Goal: Information Seeking & Learning: Learn about a topic

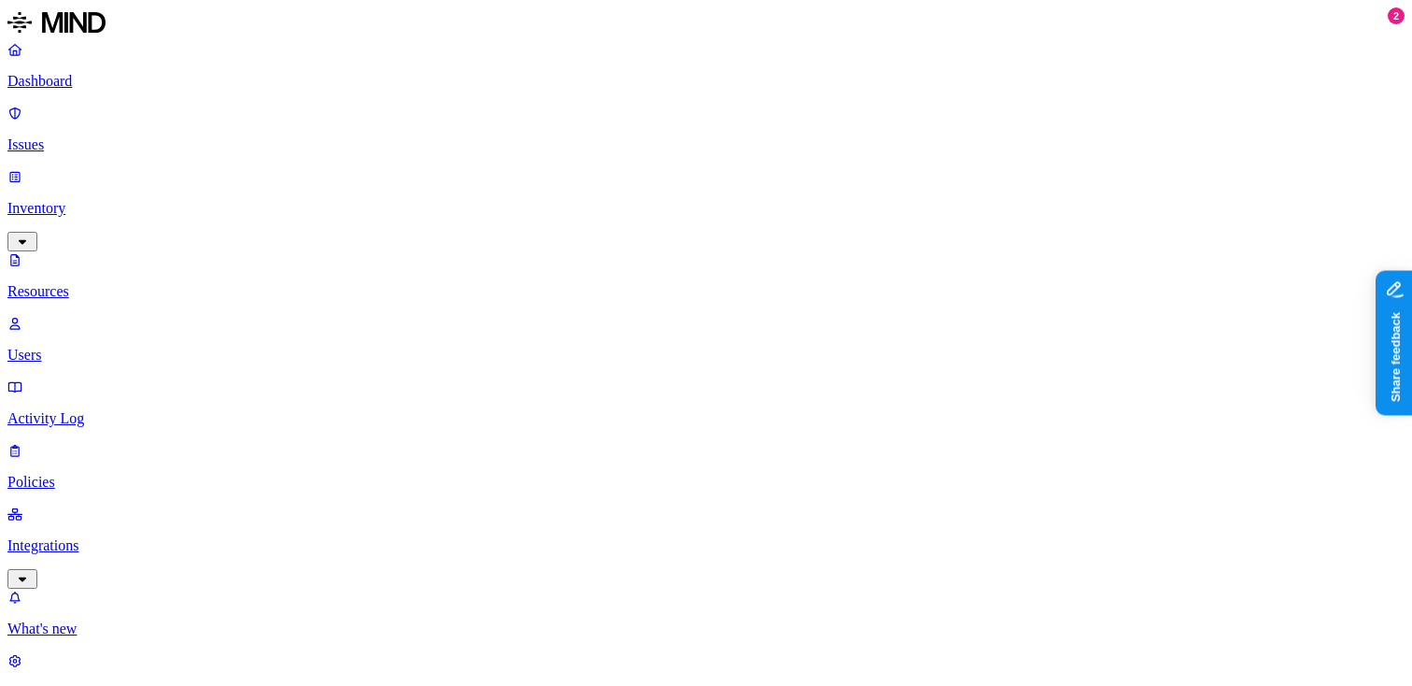
click at [107, 200] on p "Inventory" at bounding box center [705, 208] width 1397 height 17
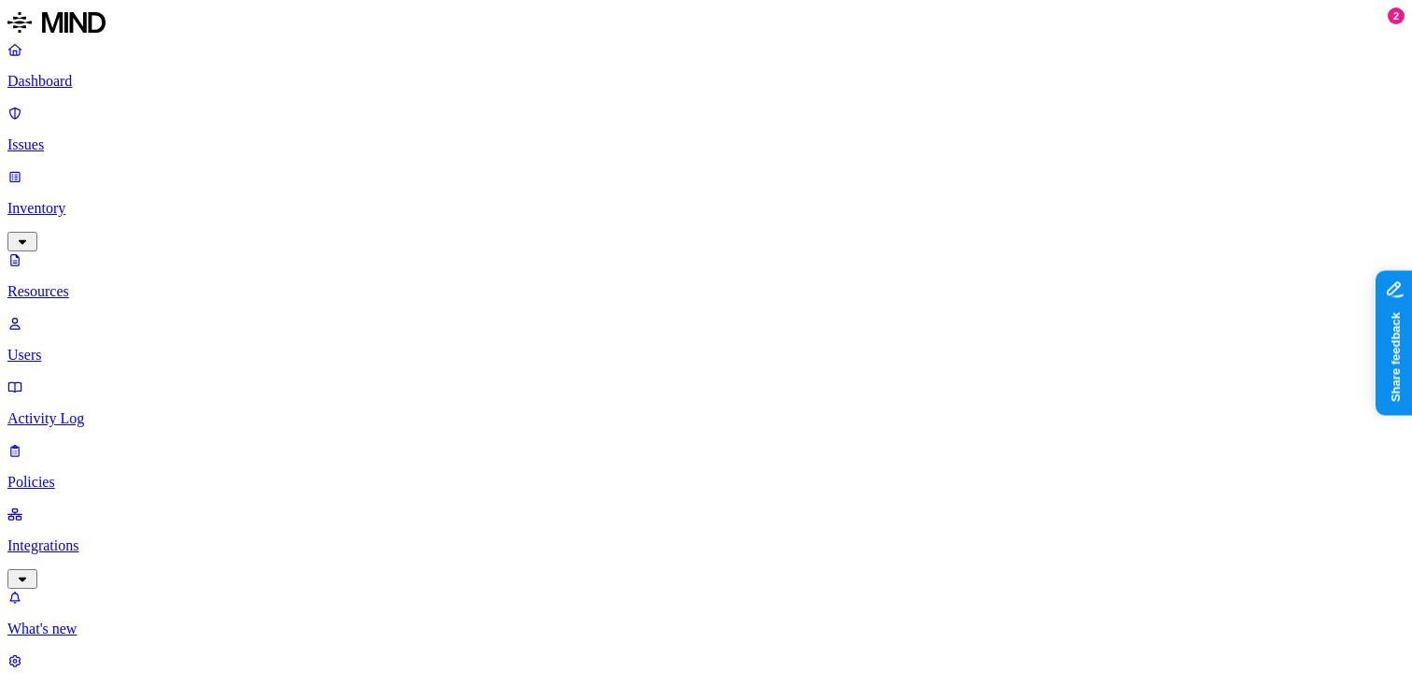
click at [91, 89] on p "Dashboard" at bounding box center [705, 81] width 1397 height 17
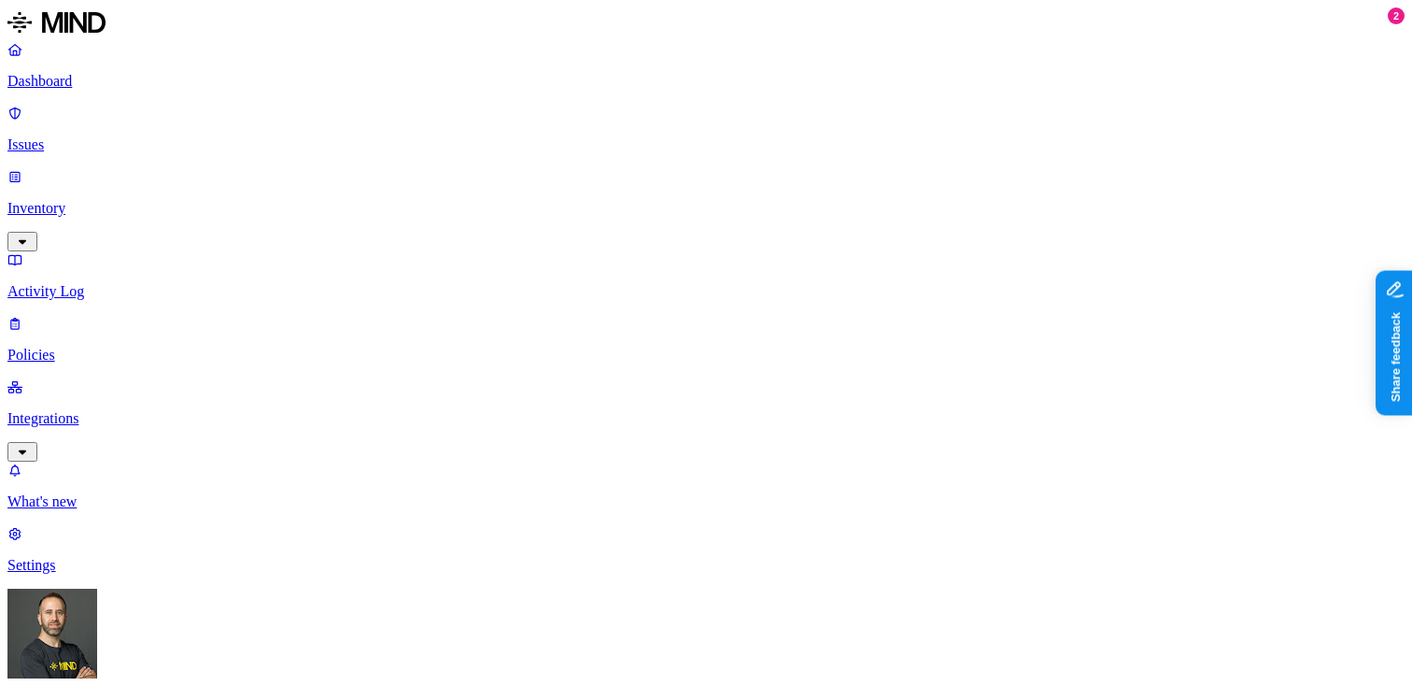
click at [79, 200] on p "Inventory" at bounding box center [705, 208] width 1397 height 17
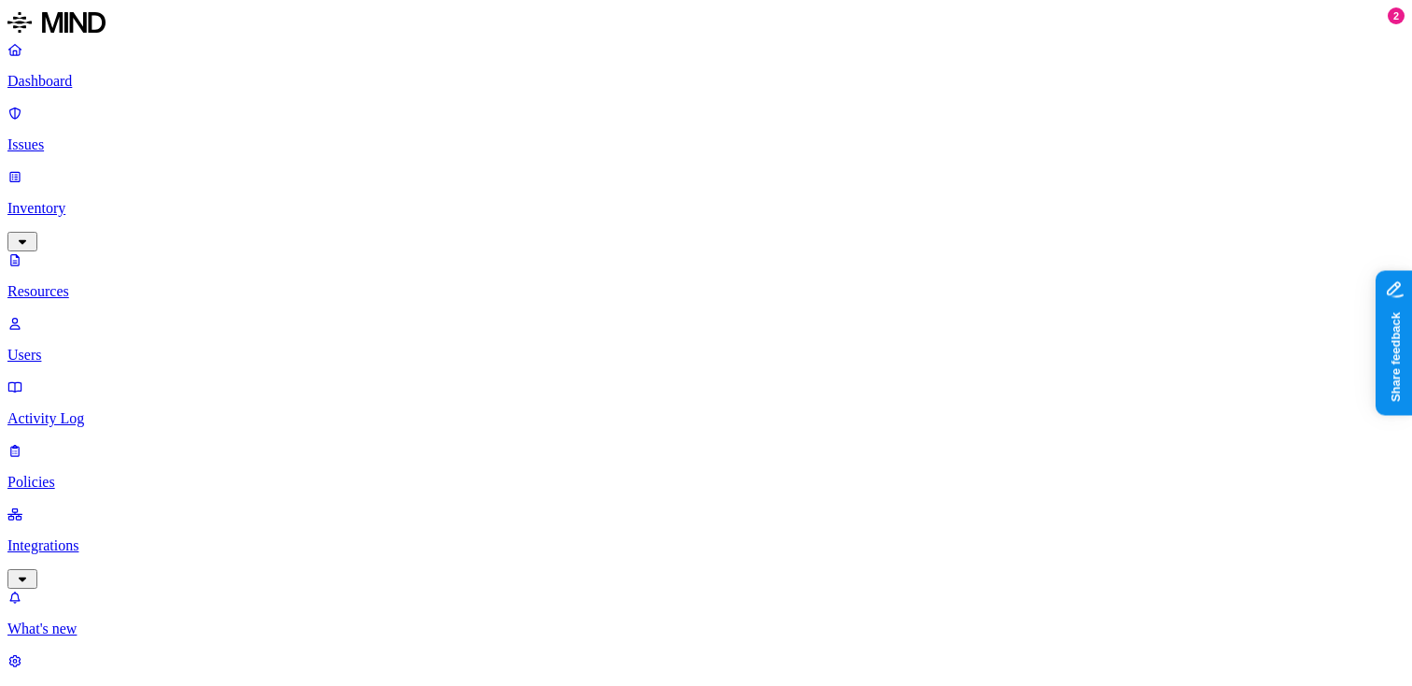
type input "med"
click at [745, 129] on button "button" at bounding box center [752, 126] width 15 height 6
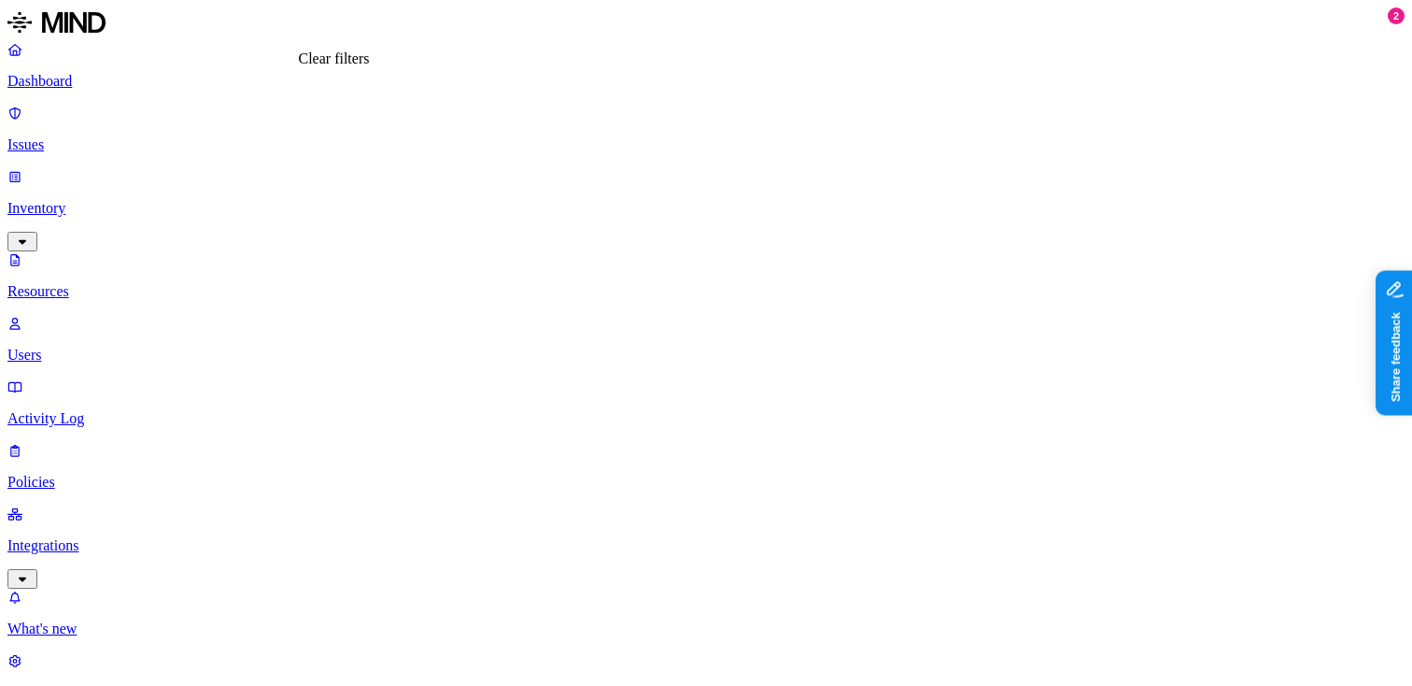
click at [55, 81] on p "Dashboard" at bounding box center [705, 81] width 1397 height 17
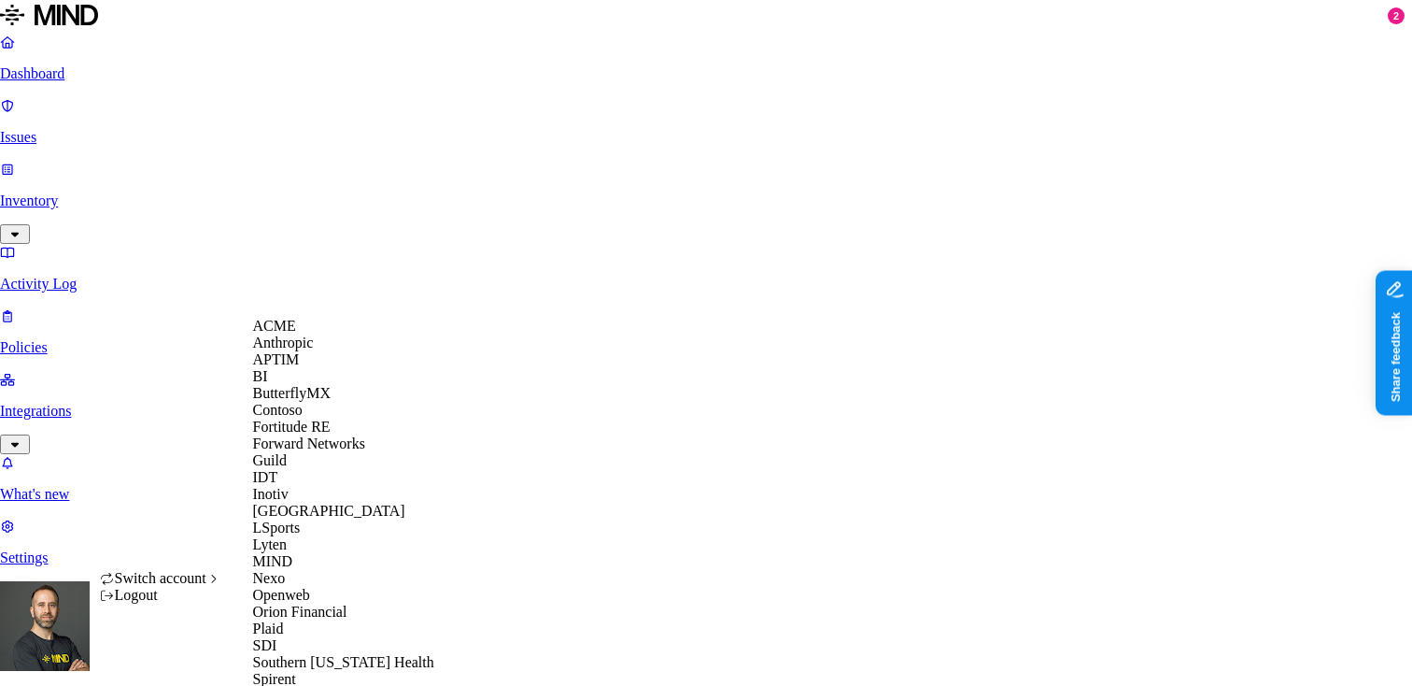
click at [340, 368] on div "APTIM" at bounding box center [343, 359] width 181 height 17
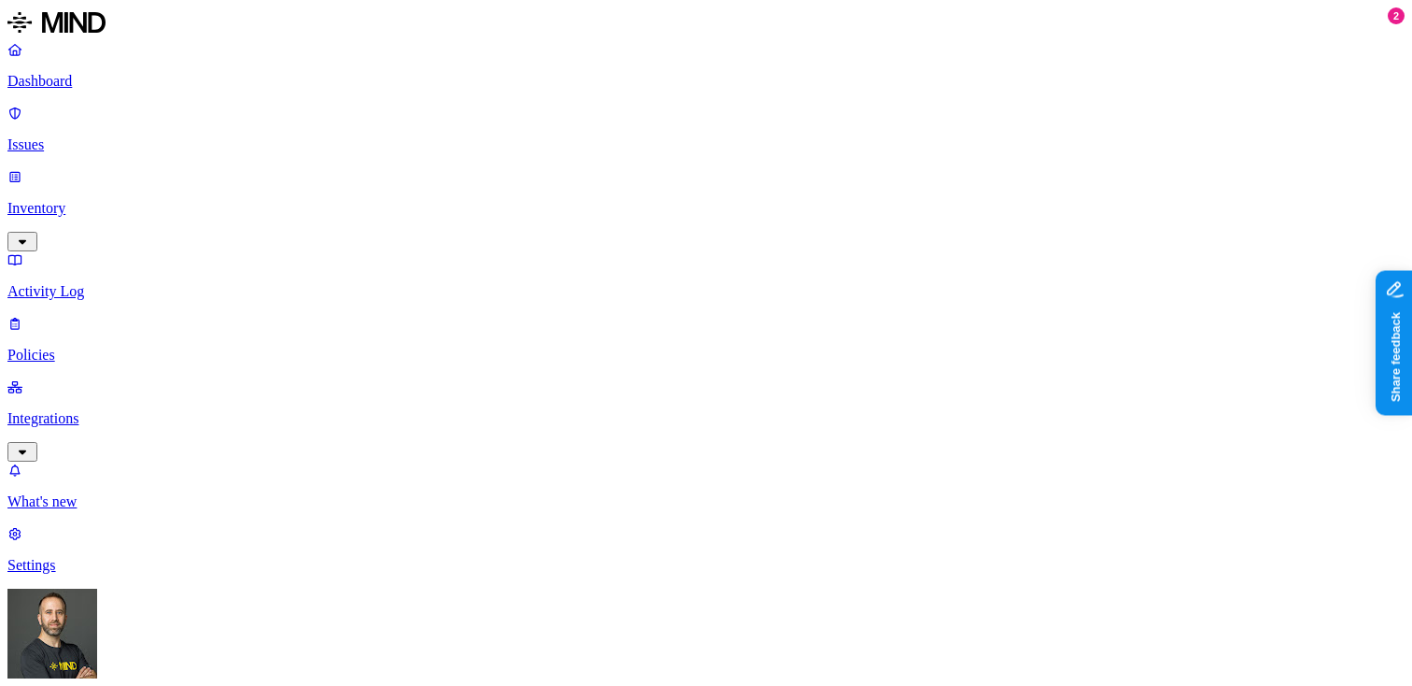
click at [135, 200] on p "Inventory" at bounding box center [705, 208] width 1397 height 17
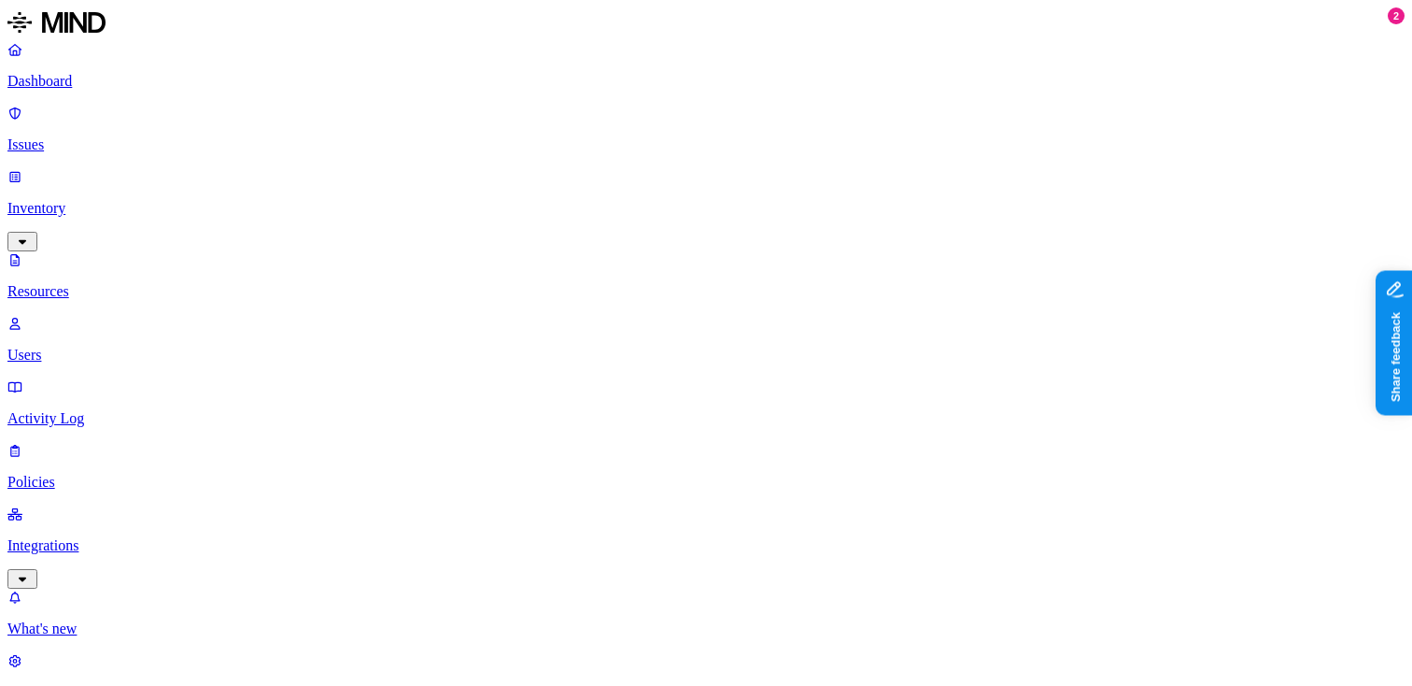
scroll to position [233, 0]
click at [137, 84] on p "Dashboard" at bounding box center [705, 81] width 1397 height 17
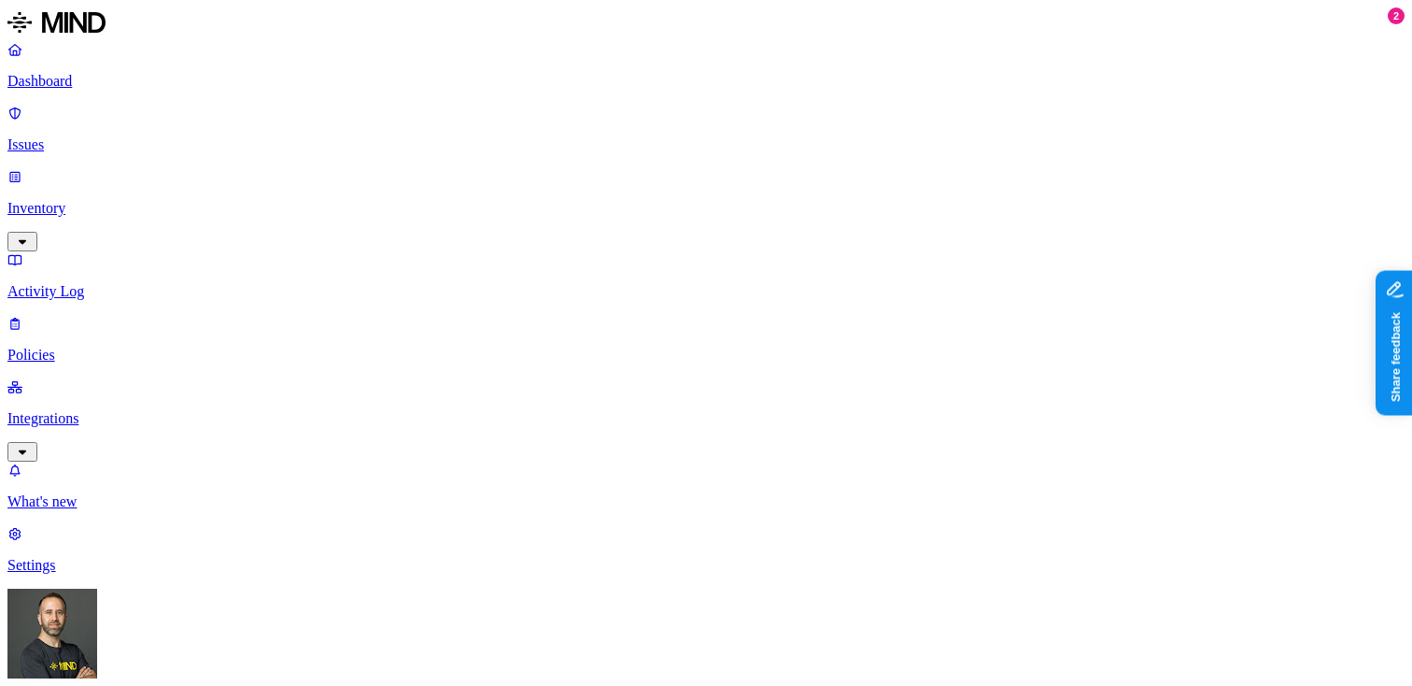
click at [129, 200] on p "Inventory" at bounding box center [705, 208] width 1397 height 17
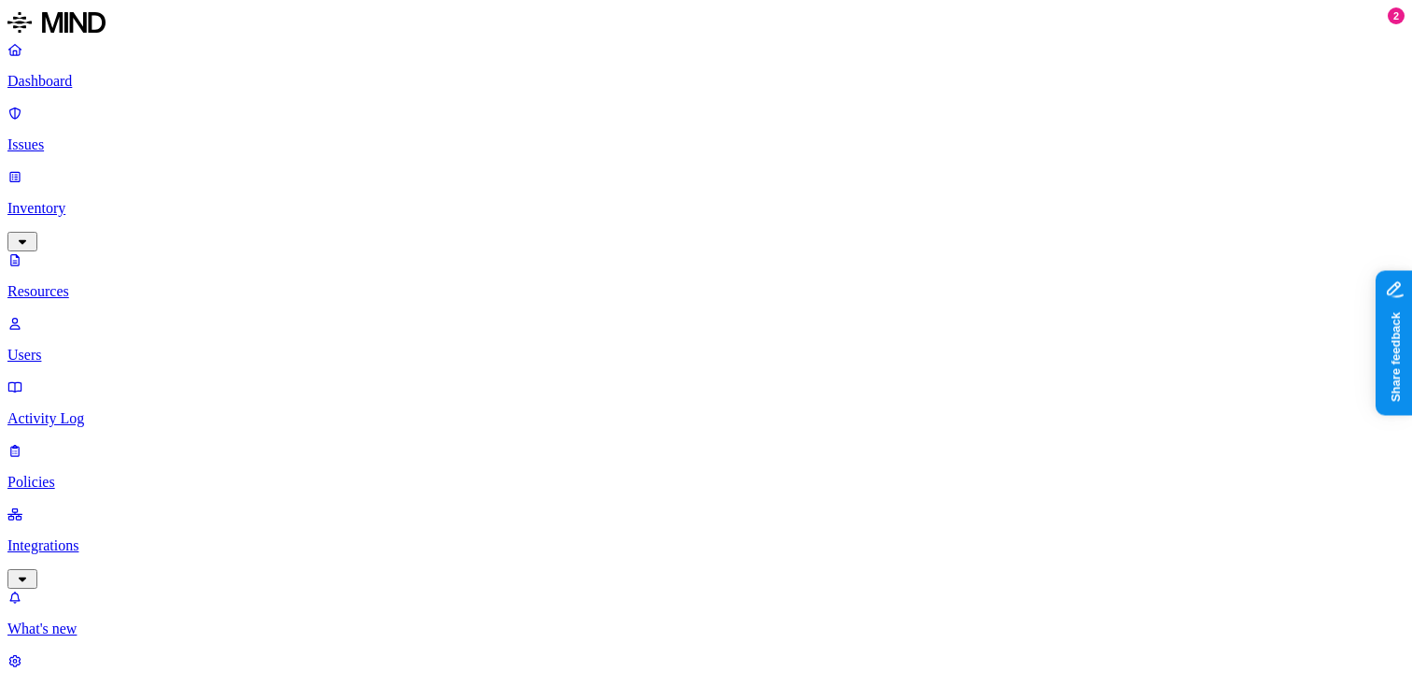
click at [135, 78] on p "Dashboard" at bounding box center [705, 81] width 1397 height 17
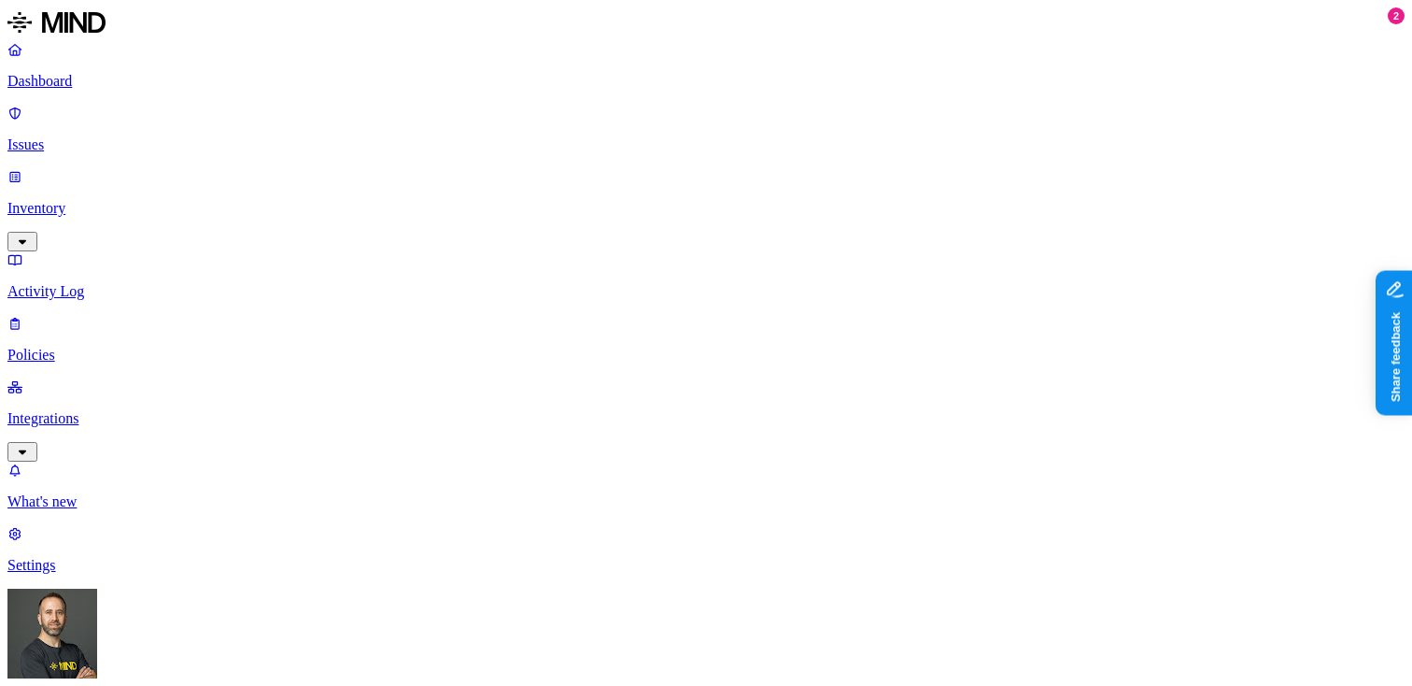
click at [111, 200] on p "Inventory" at bounding box center [705, 208] width 1397 height 17
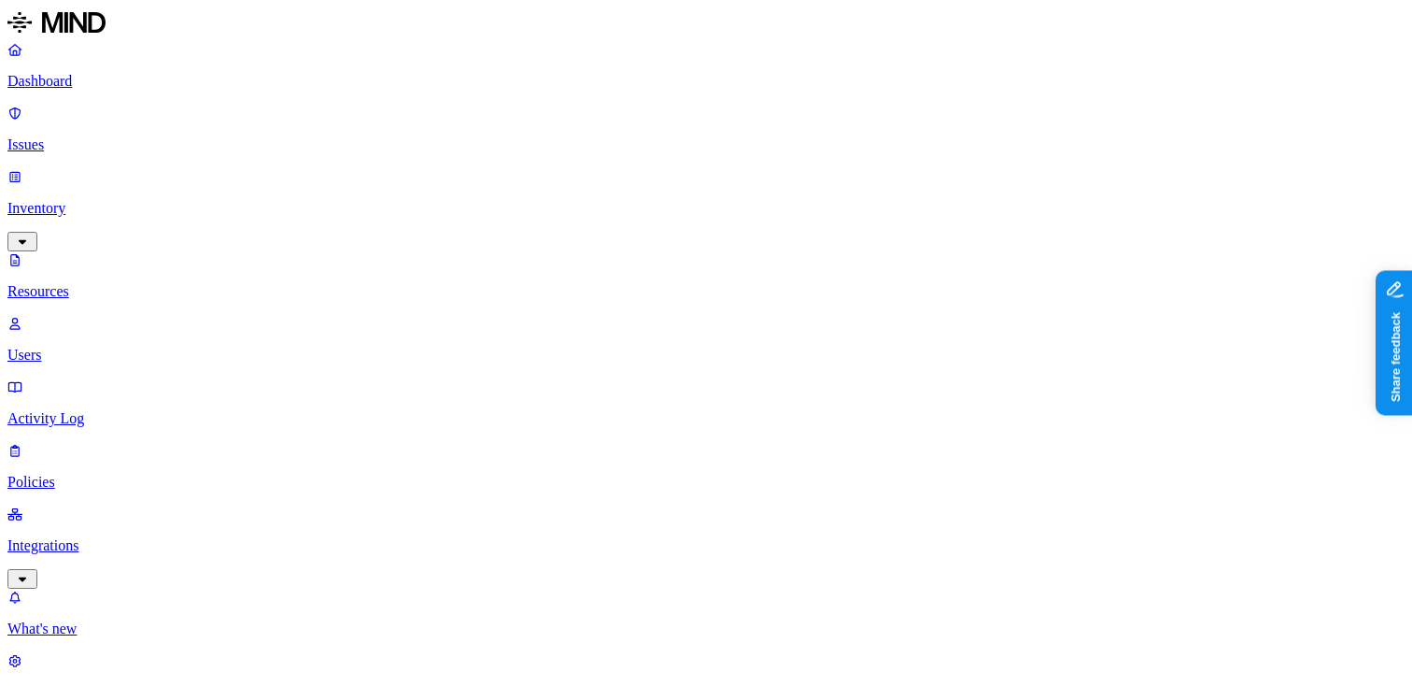
scroll to position [206, 0]
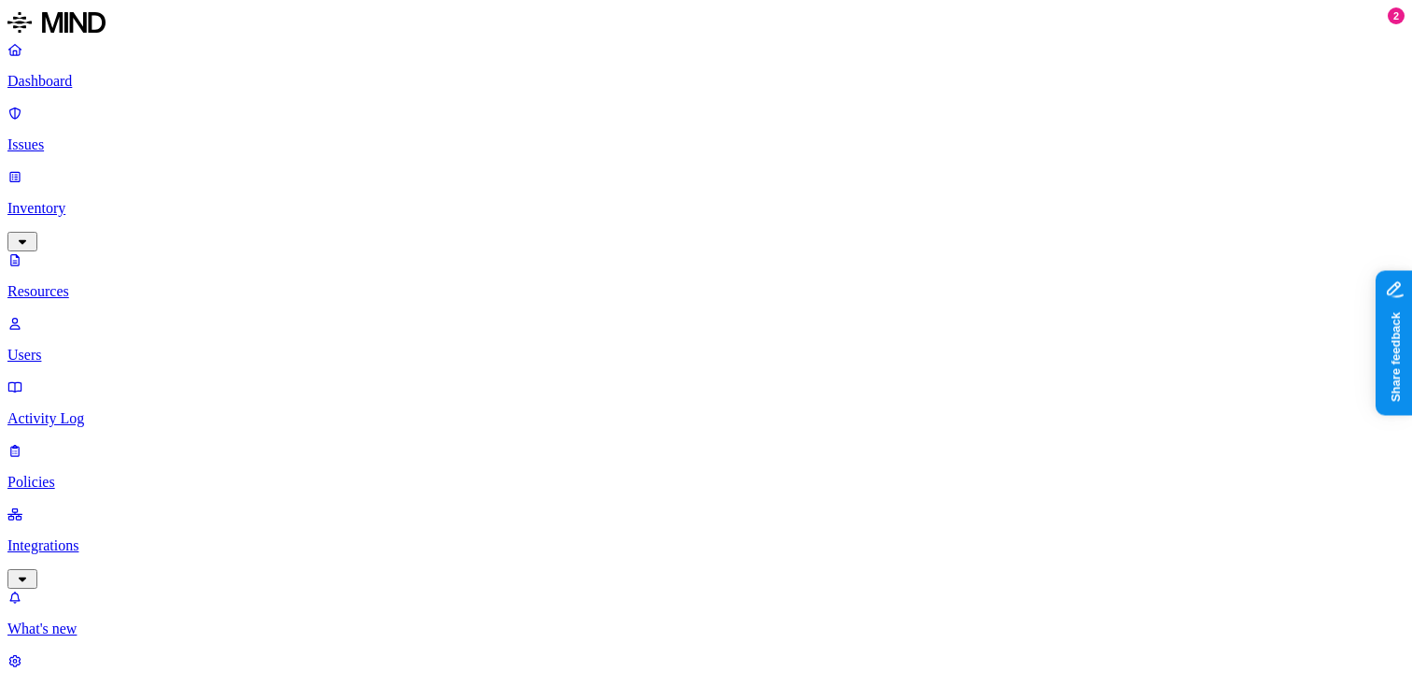
scroll to position [160, 0]
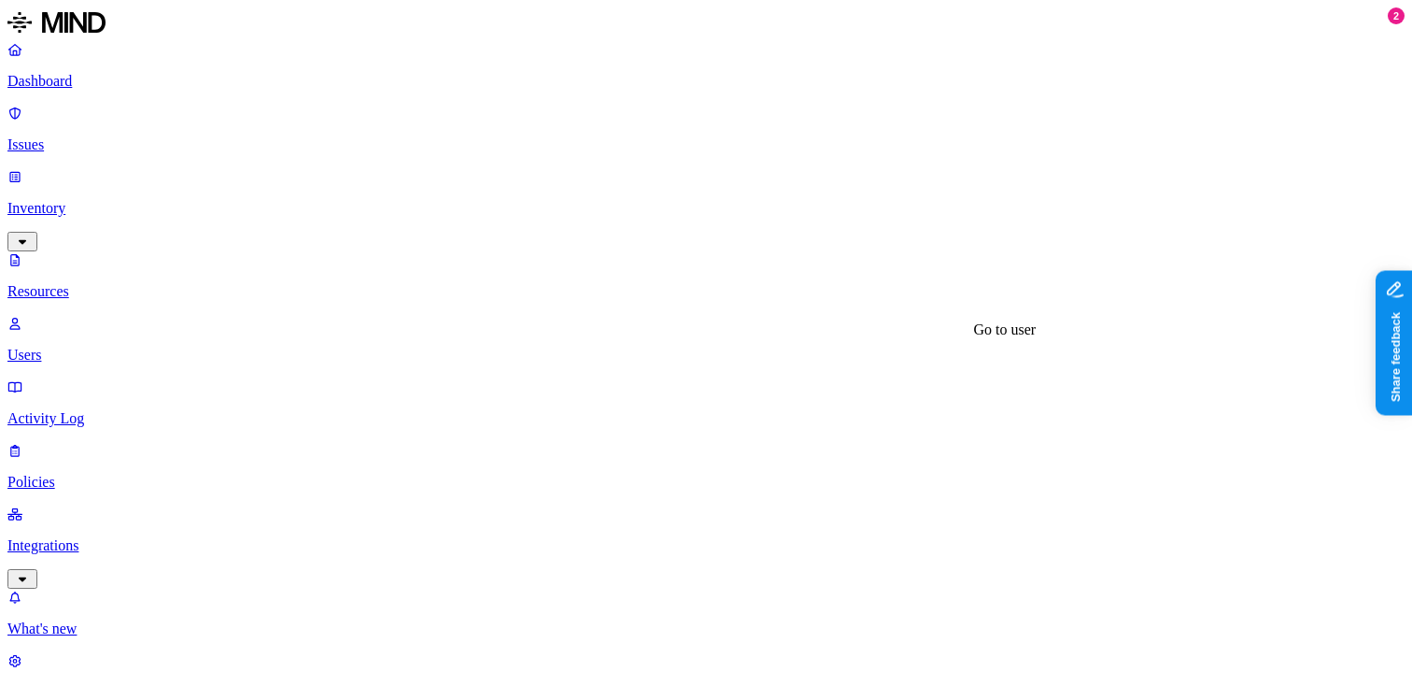
scroll to position [116, 0]
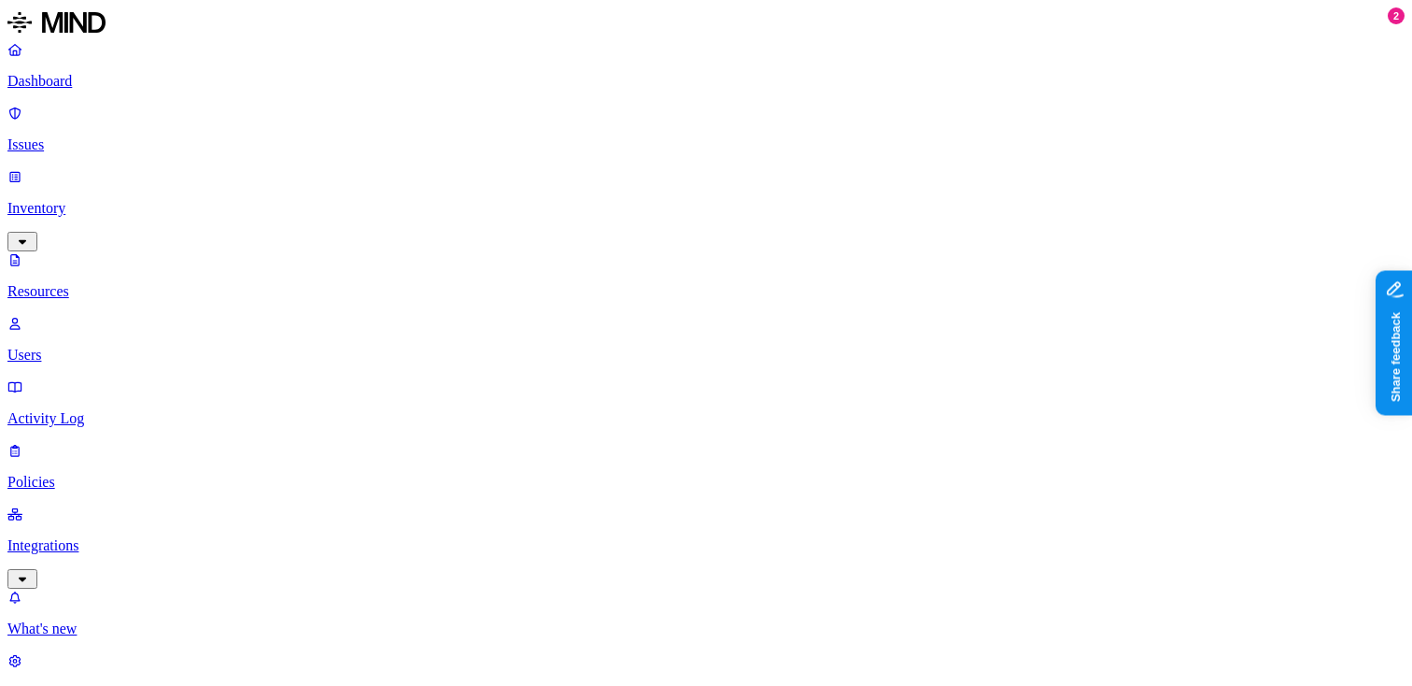
scroll to position [281, 0]
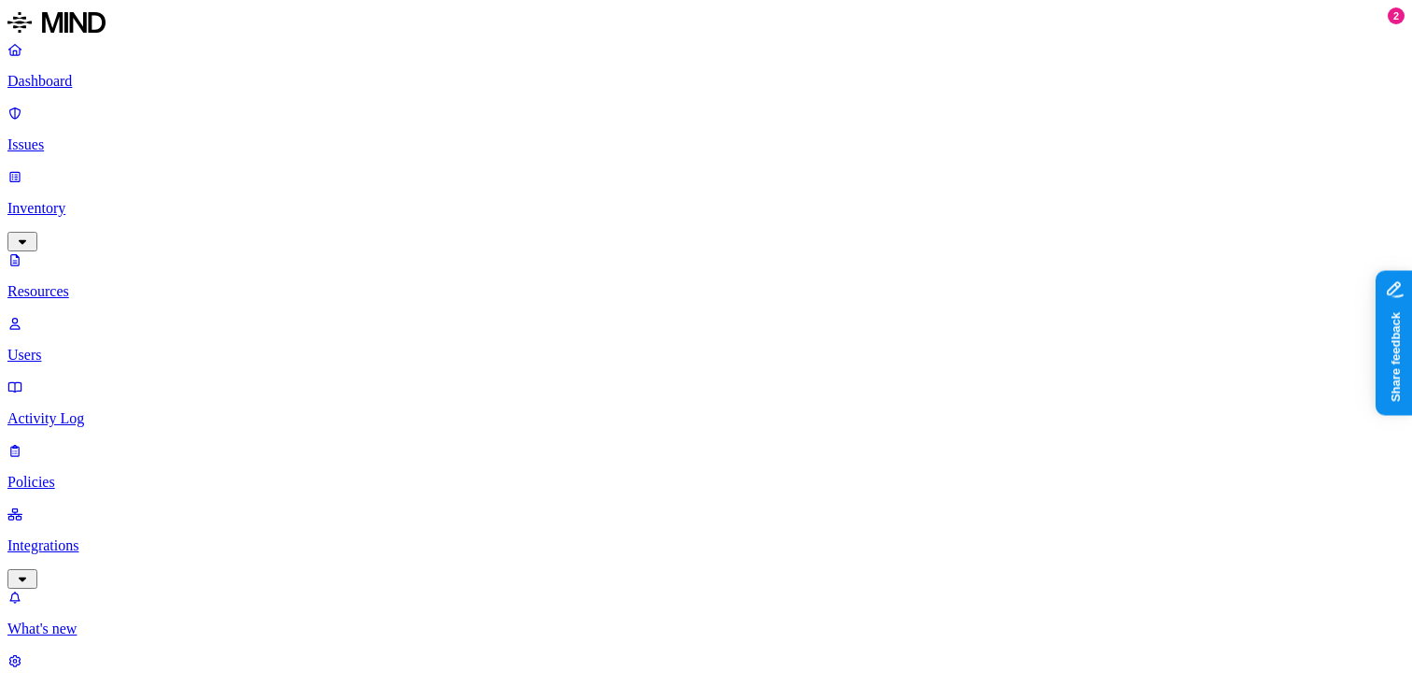
scroll to position [205, 0]
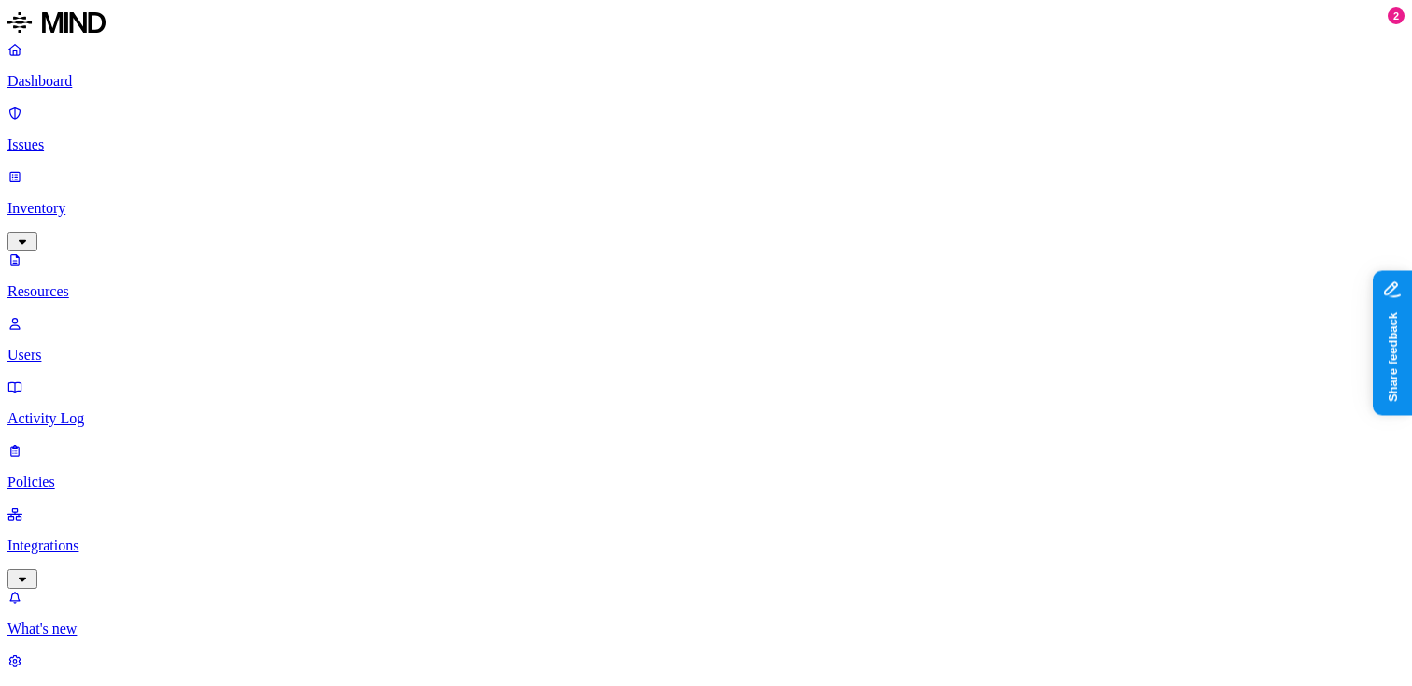
scroll to position [257, 0]
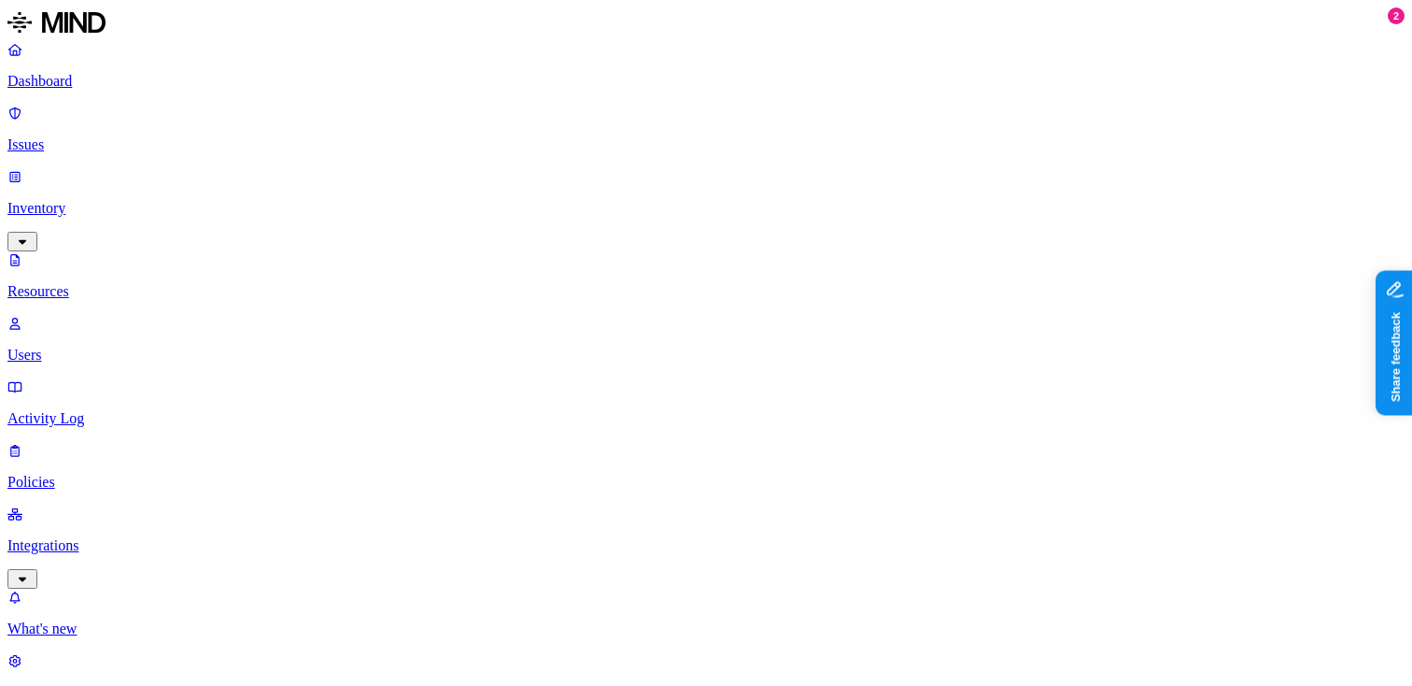
click at [88, 83] on p "Dashboard" at bounding box center [705, 81] width 1397 height 17
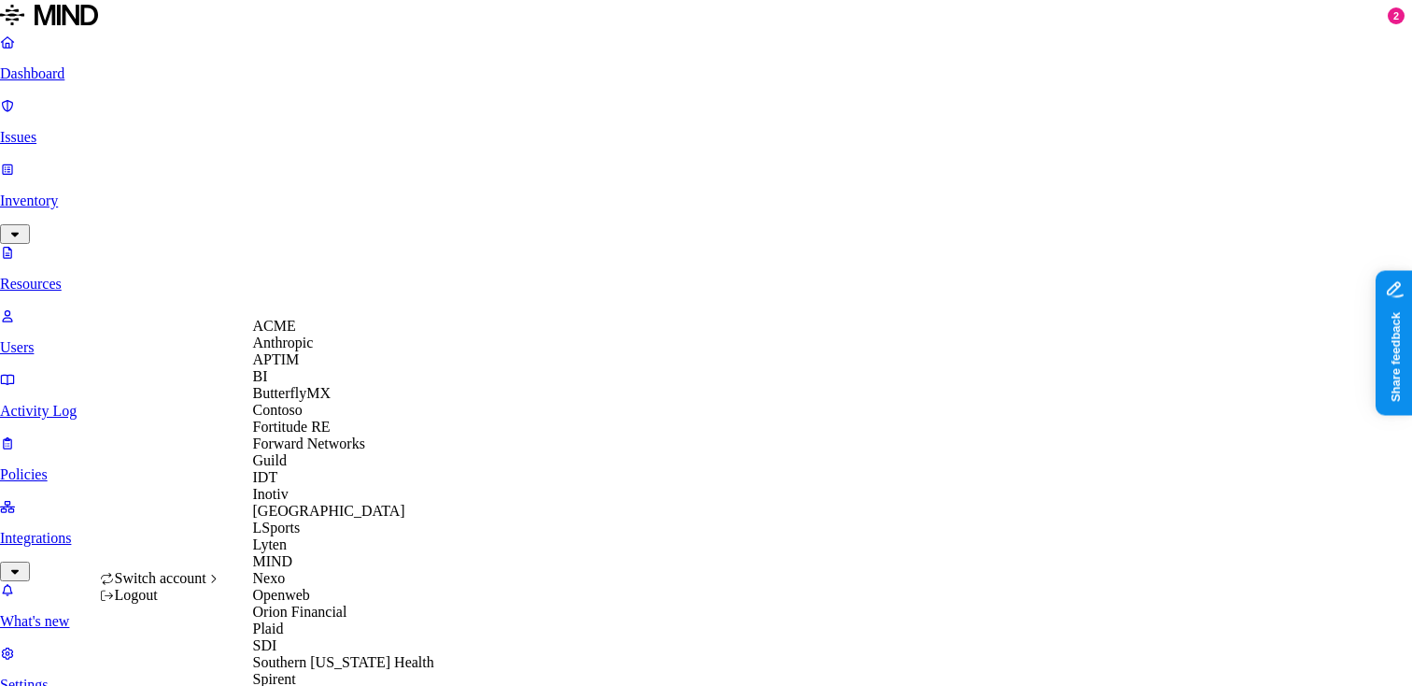
scroll to position [590, 0]
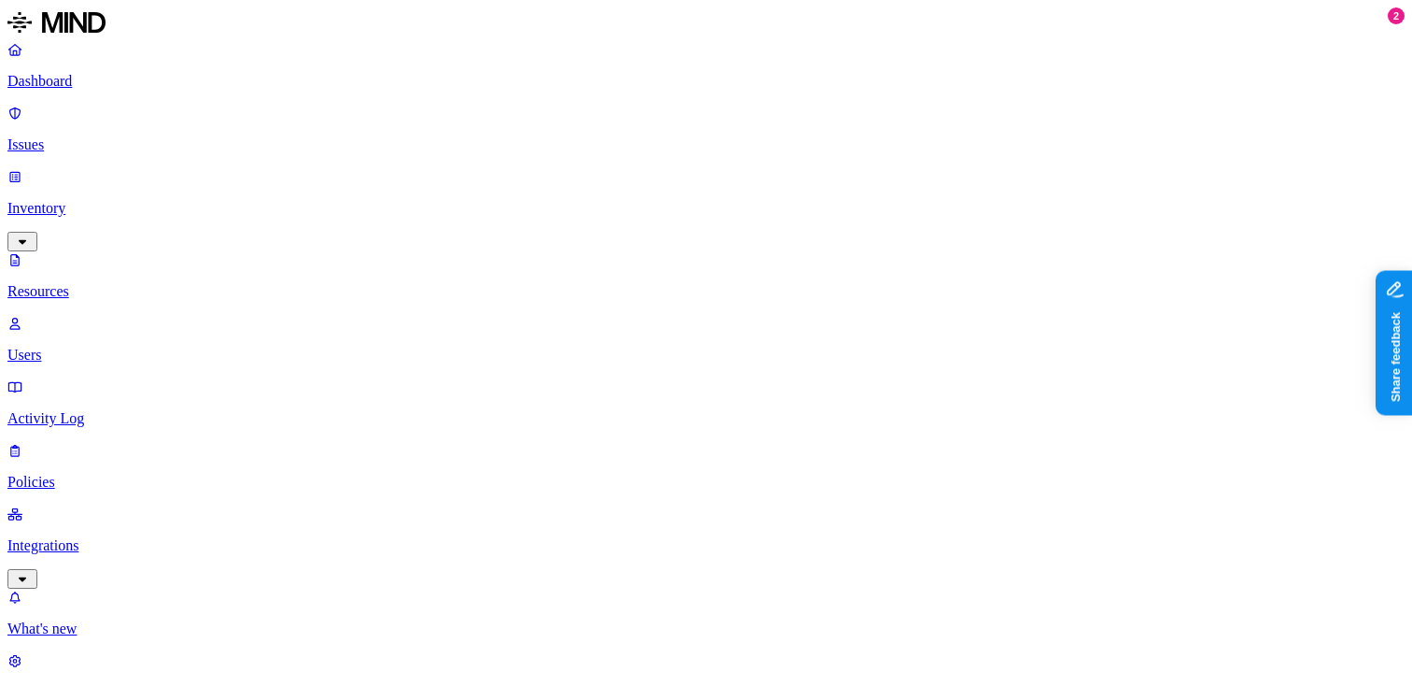
click at [123, 90] on p "Dashboard" at bounding box center [705, 81] width 1397 height 17
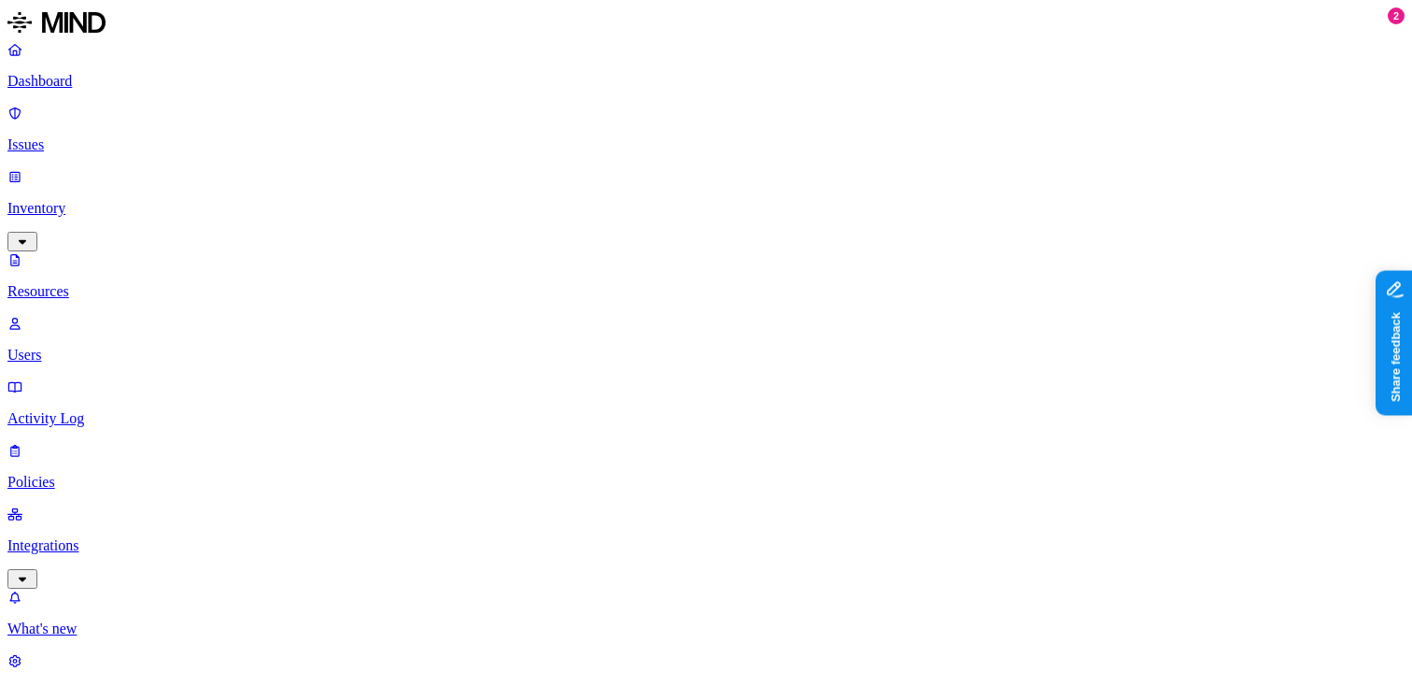
click at [1111, 129] on div "Last 7 days" at bounding box center [1202, 121] width 182 height 17
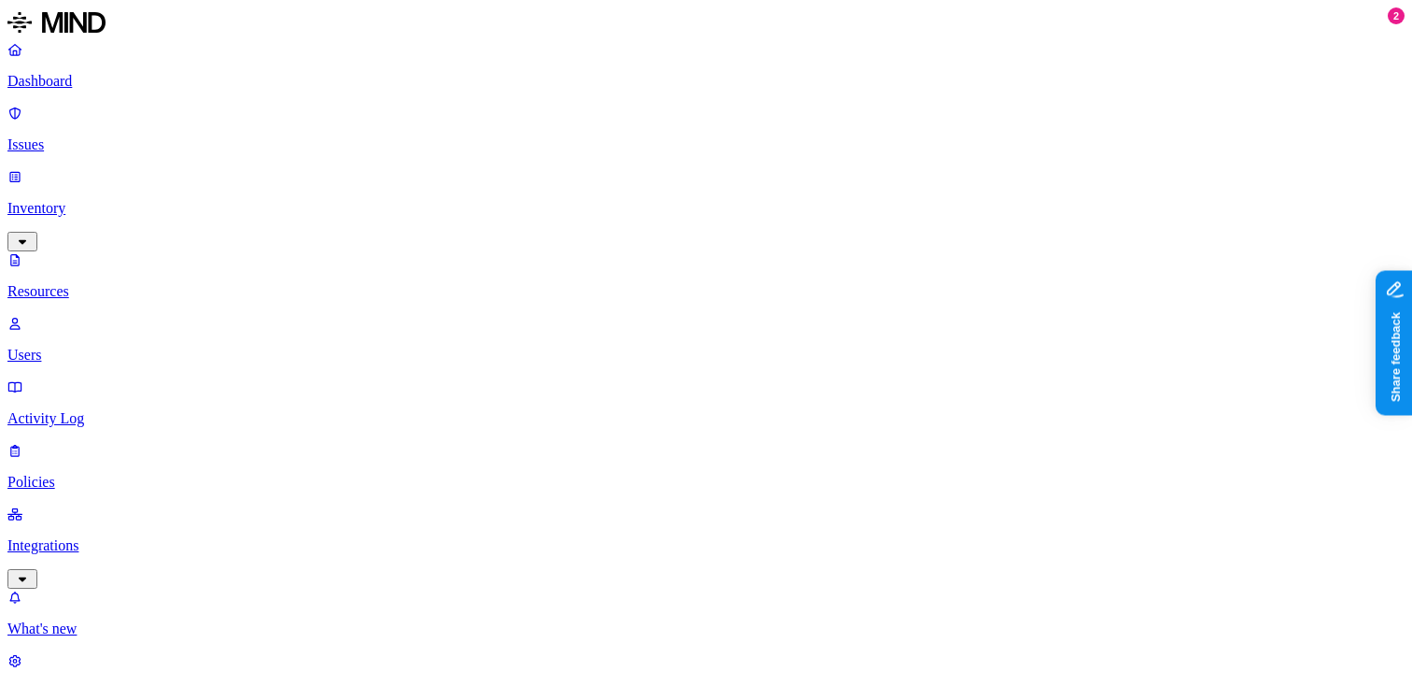
click at [87, 82] on p "Dashboard" at bounding box center [705, 81] width 1397 height 17
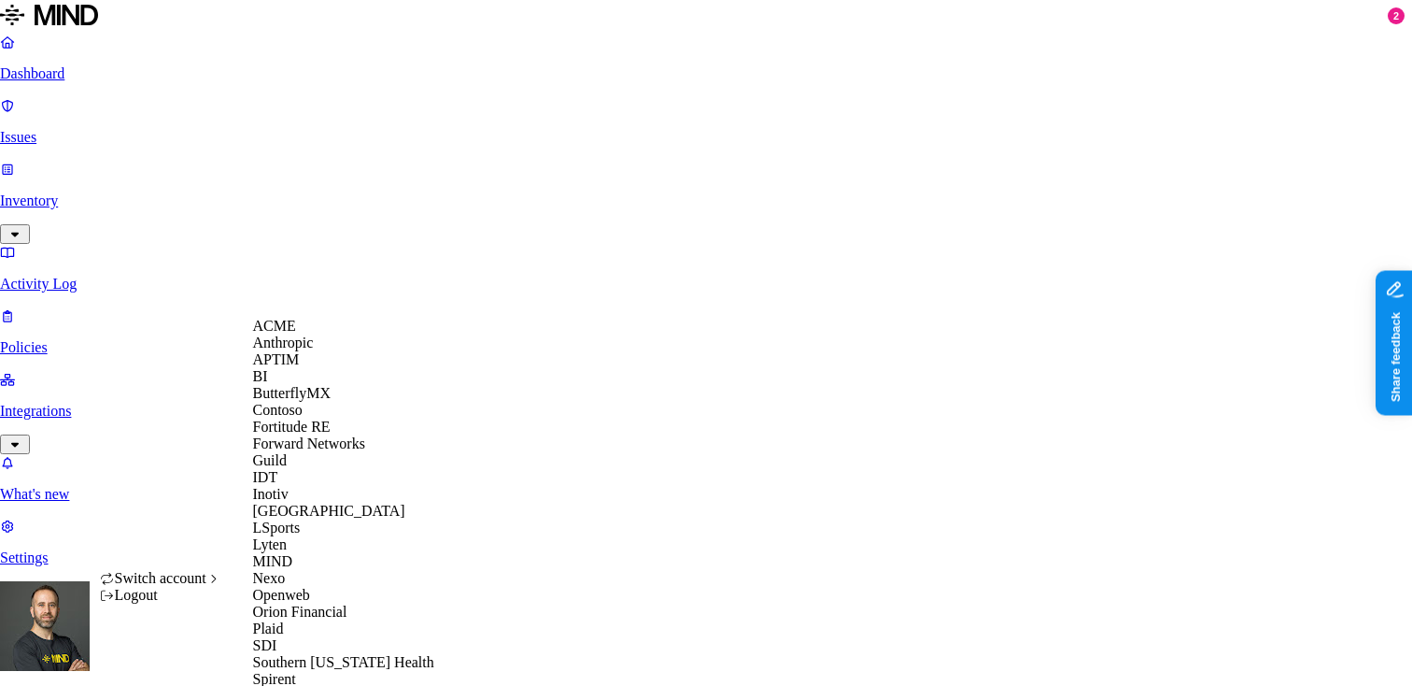
scroll to position [590, 0]
click at [321, 654] on span "Southern [US_STATE] Health" at bounding box center [343, 662] width 181 height 16
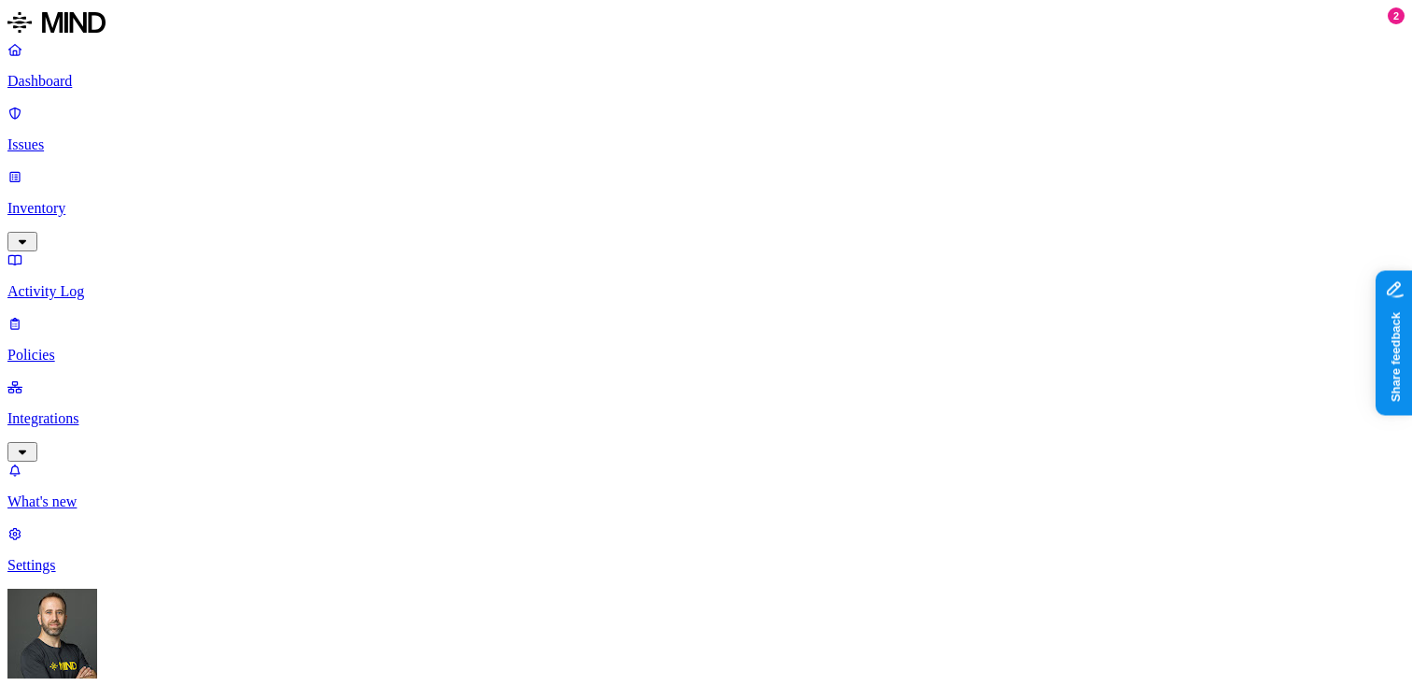
click at [150, 200] on p "Inventory" at bounding box center [705, 208] width 1397 height 17
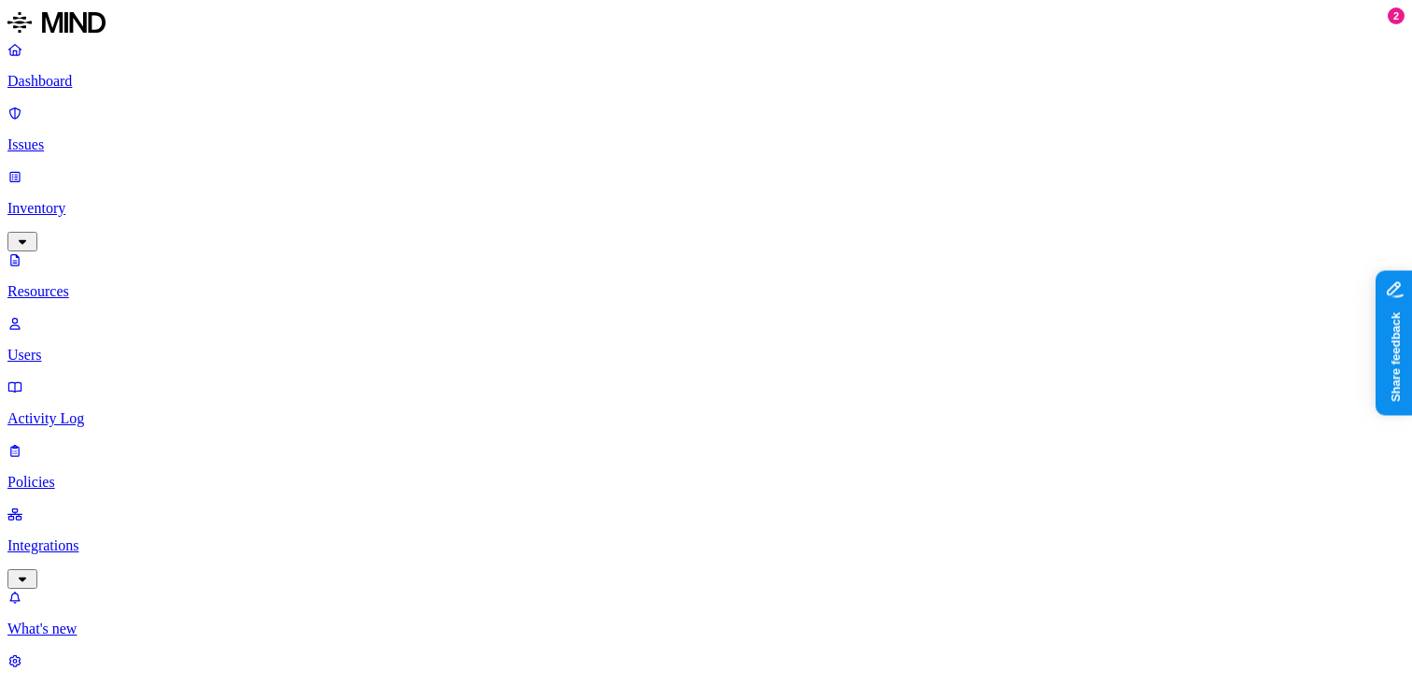
type input "bam"
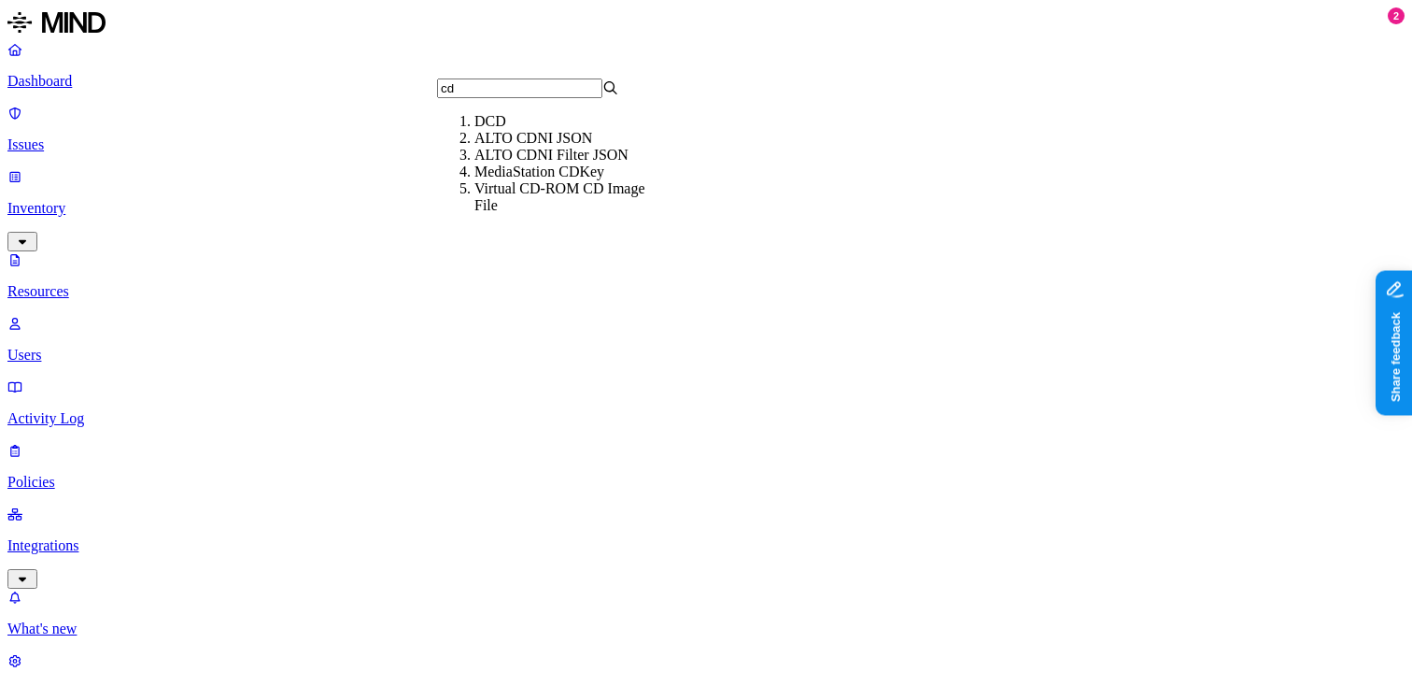
type input "cdf"
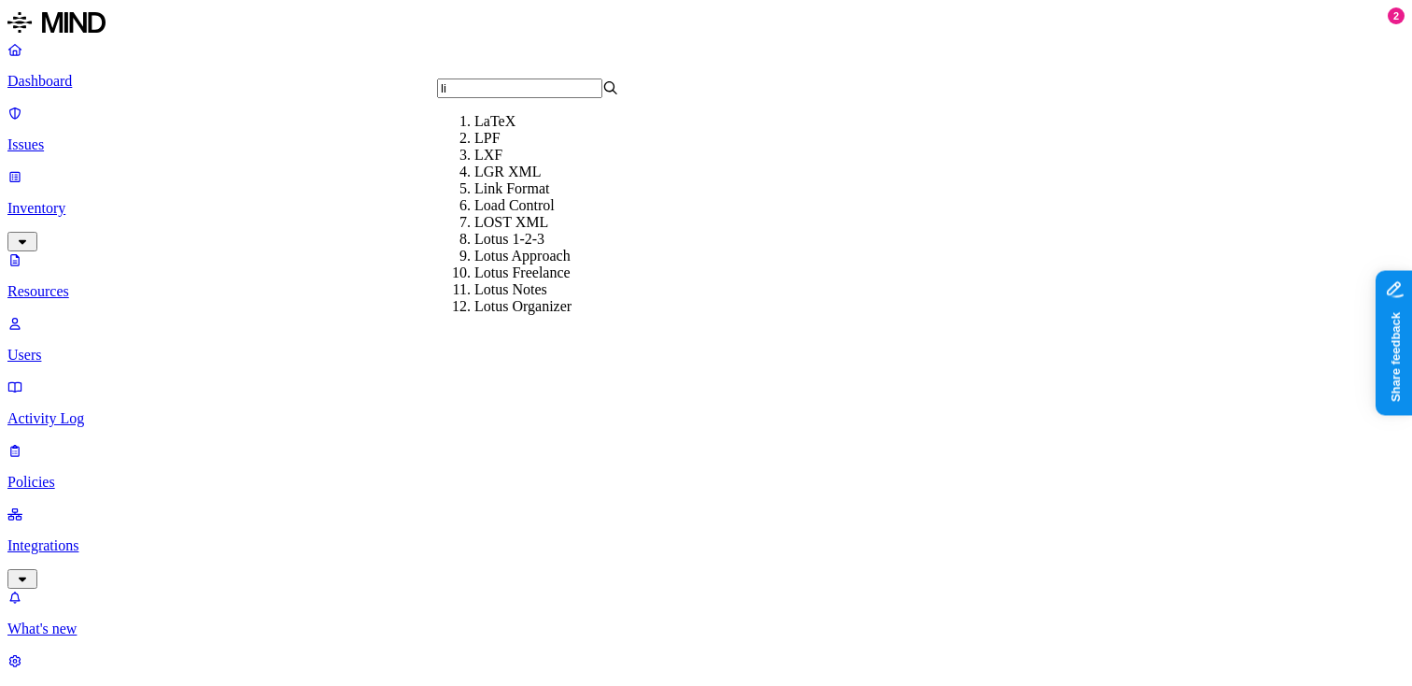
type input "lis"
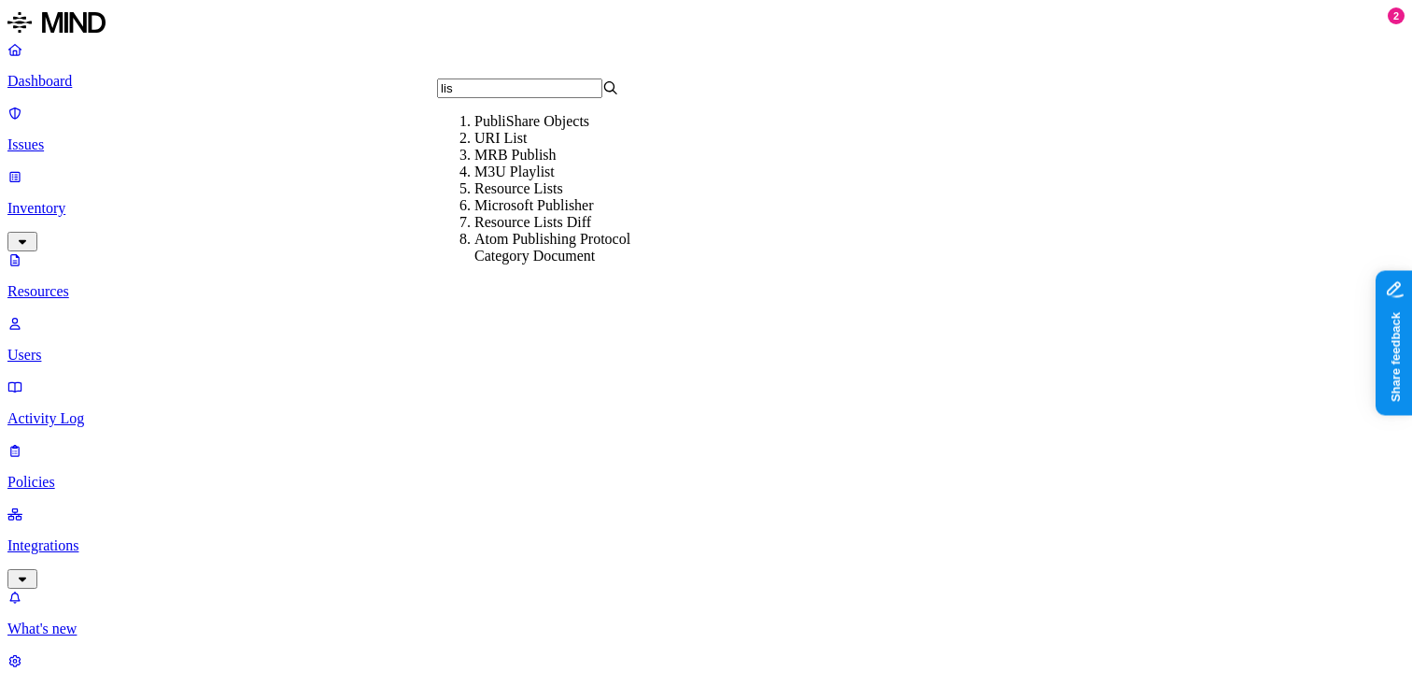
click at [500, 96] on input "lis" at bounding box center [519, 88] width 165 height 20
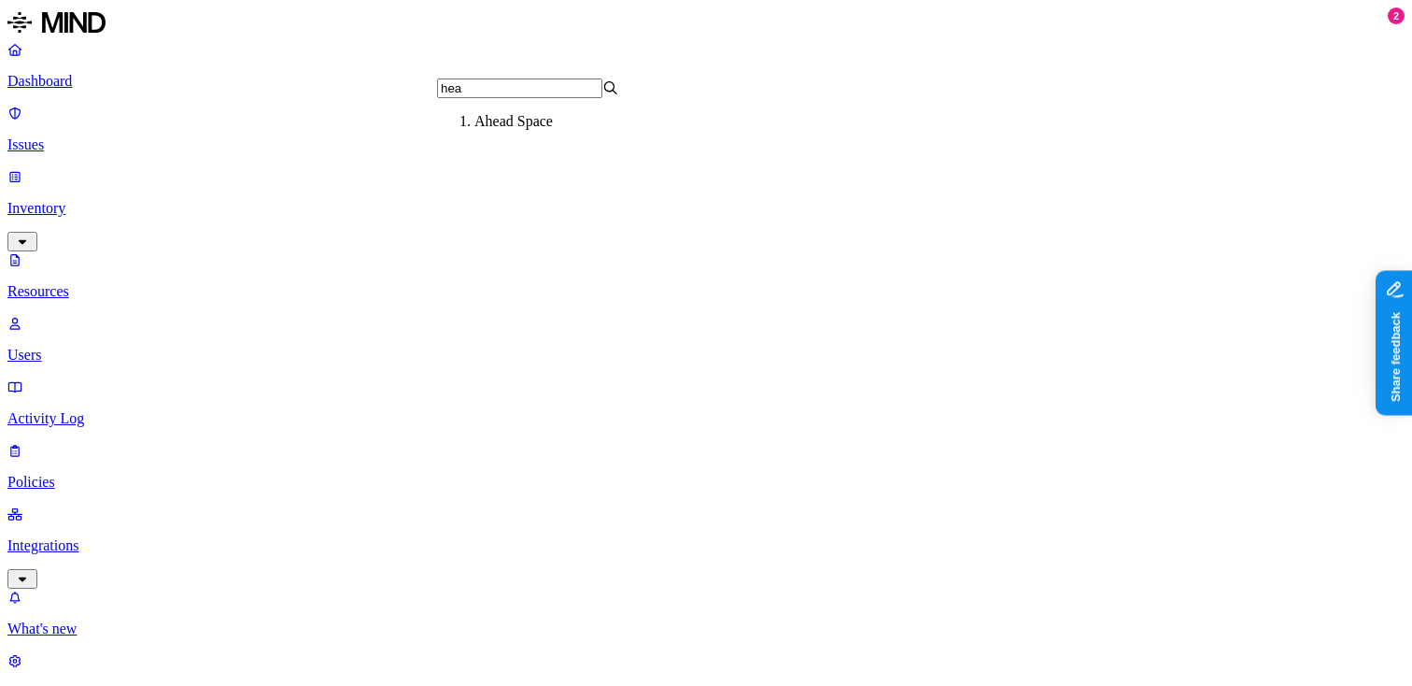
type input "heal"
type input "nift"
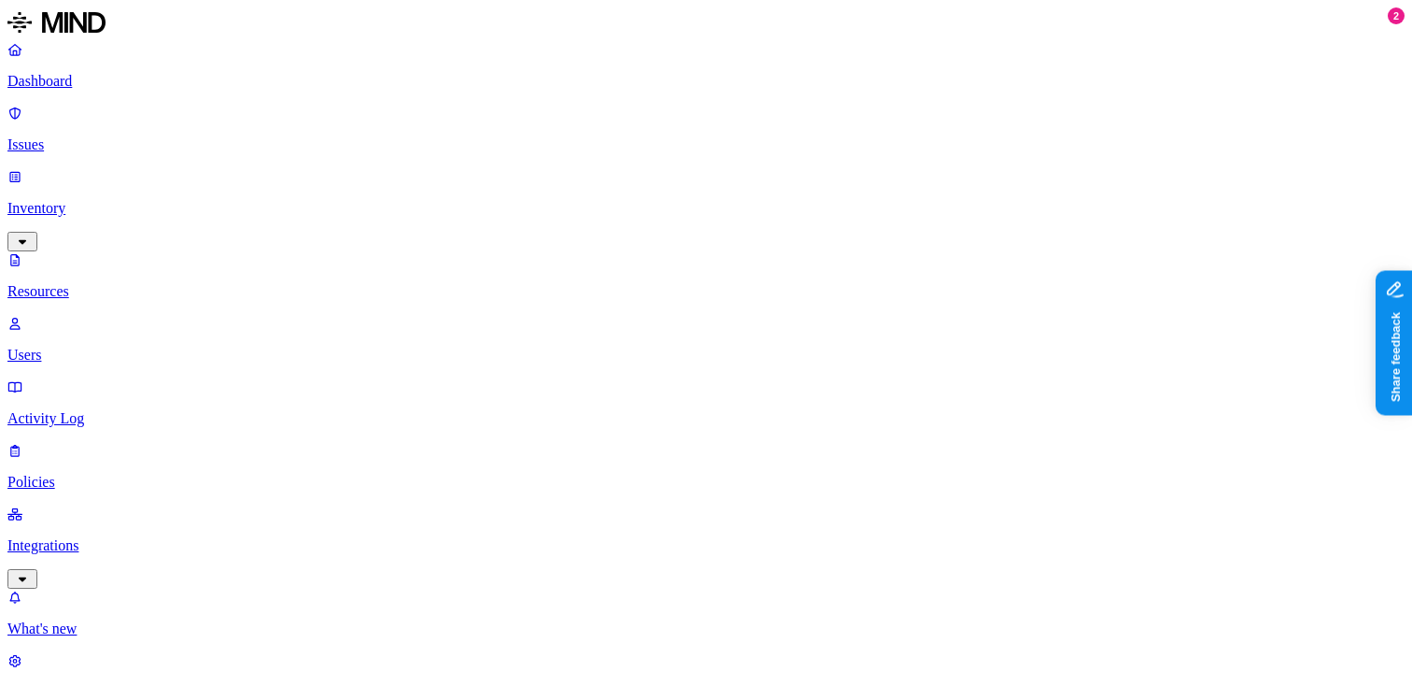
type input "samtool"
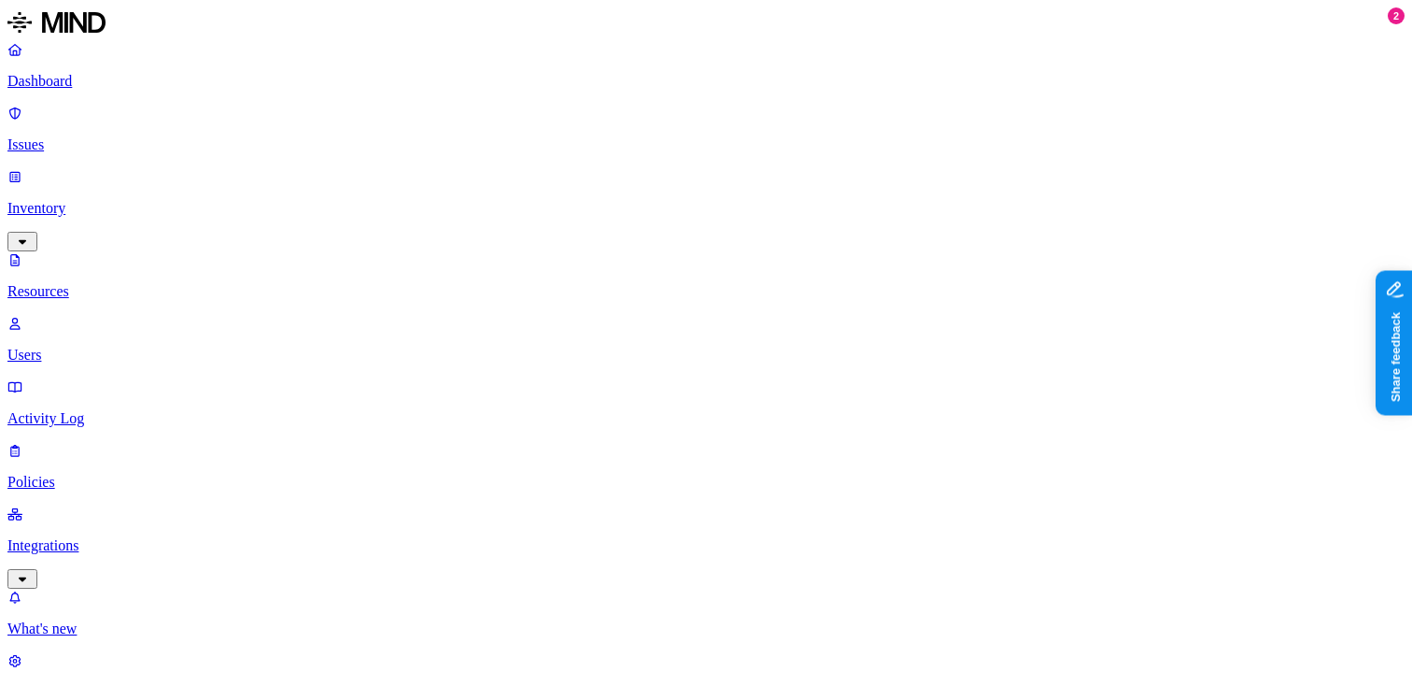
type input "hl7"
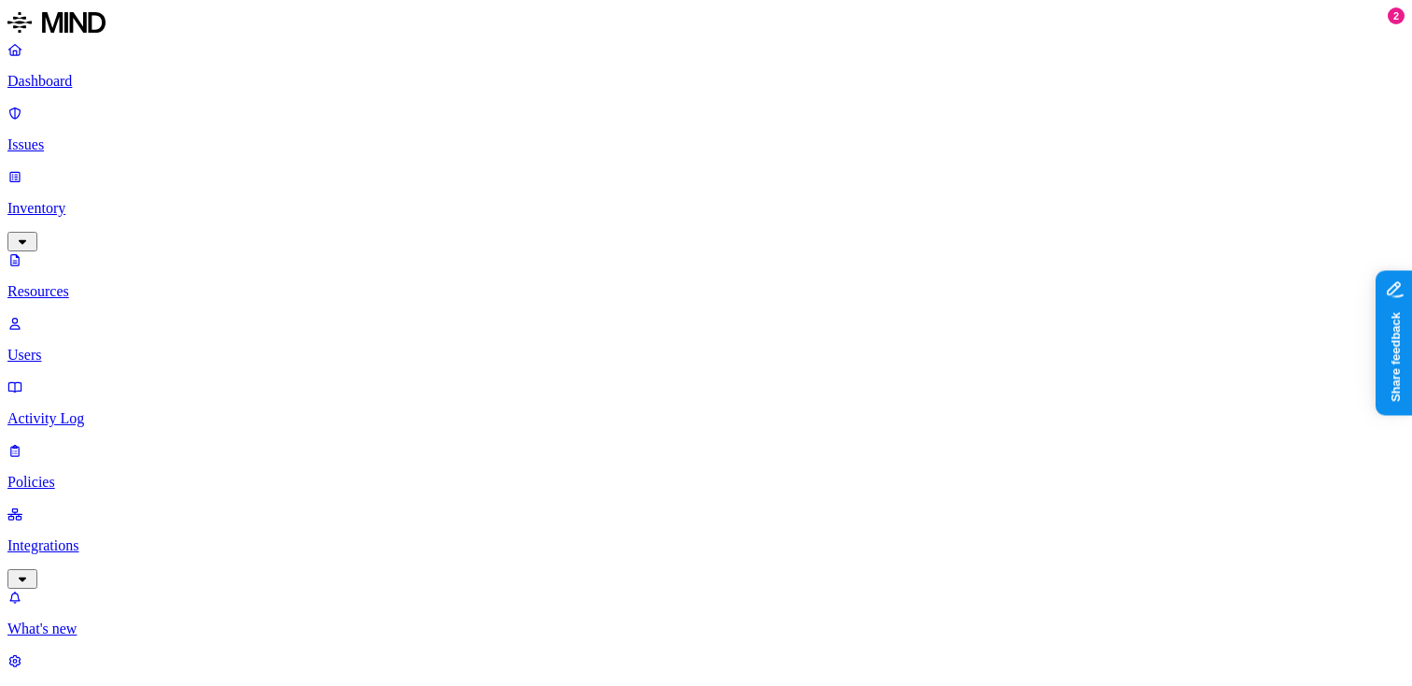
click at [154, 80] on p "Dashboard" at bounding box center [705, 81] width 1397 height 17
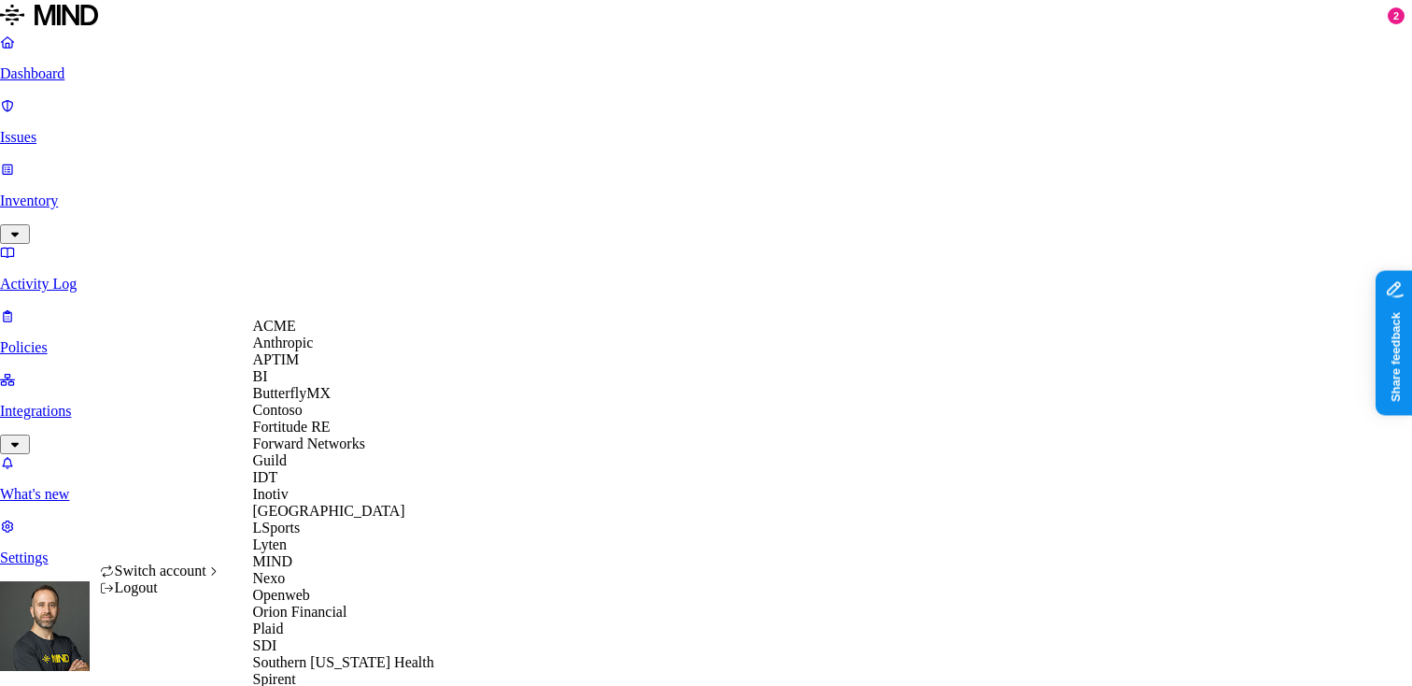
scroll to position [202, 0]
click at [302, 486] on div "Inotiv" at bounding box center [343, 494] width 181 height 17
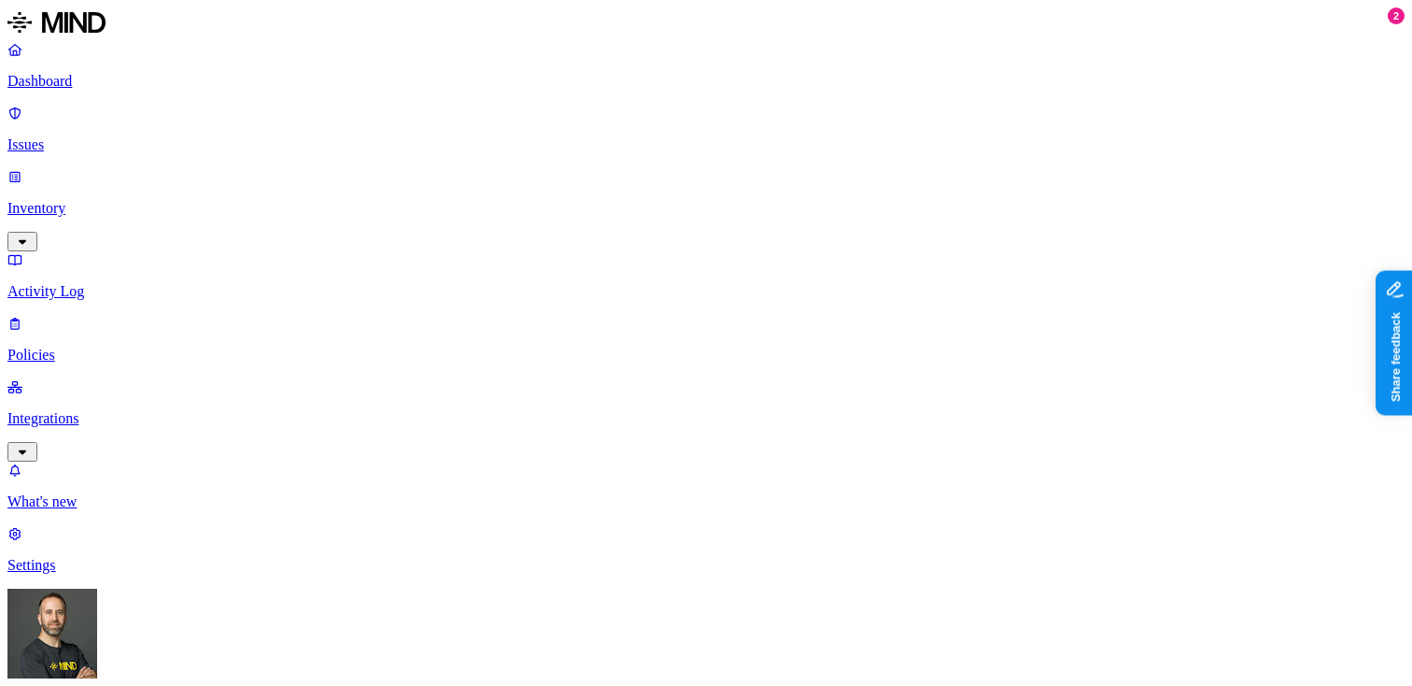
click at [167, 200] on p "Inventory" at bounding box center [705, 208] width 1397 height 17
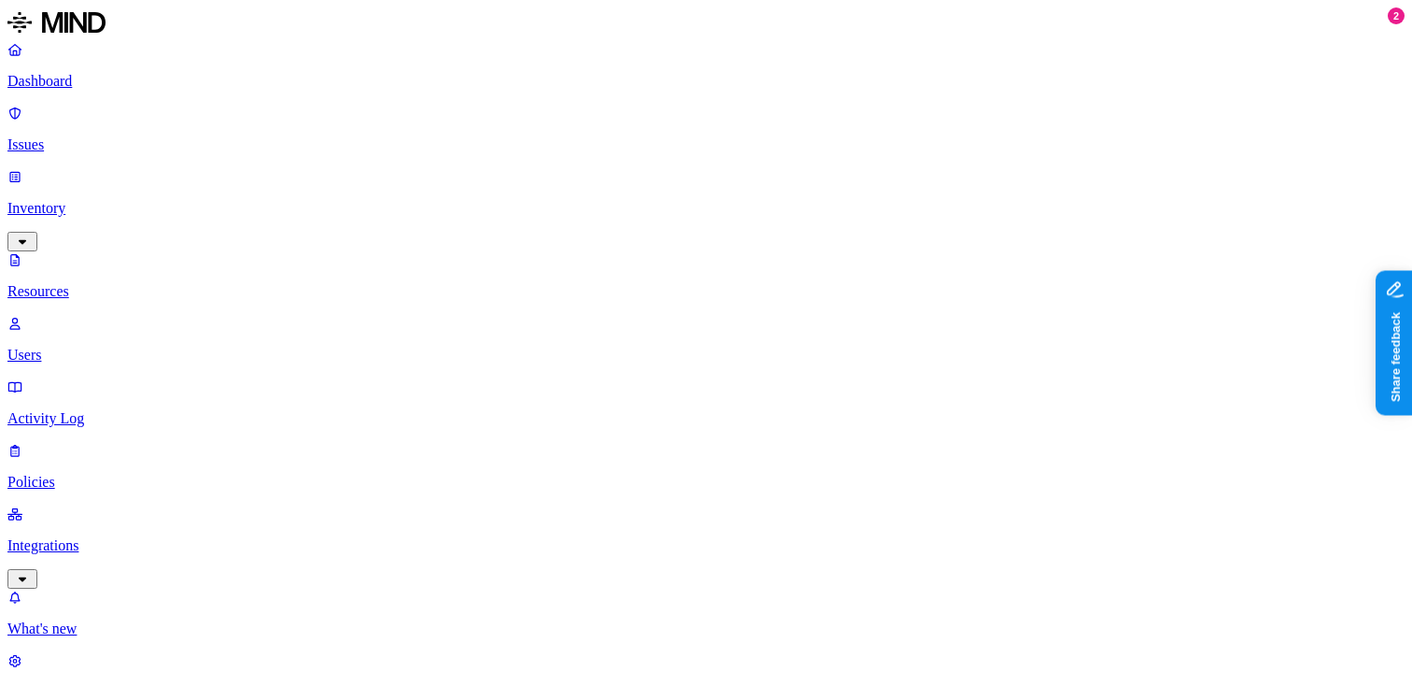
scroll to position [36, 0]
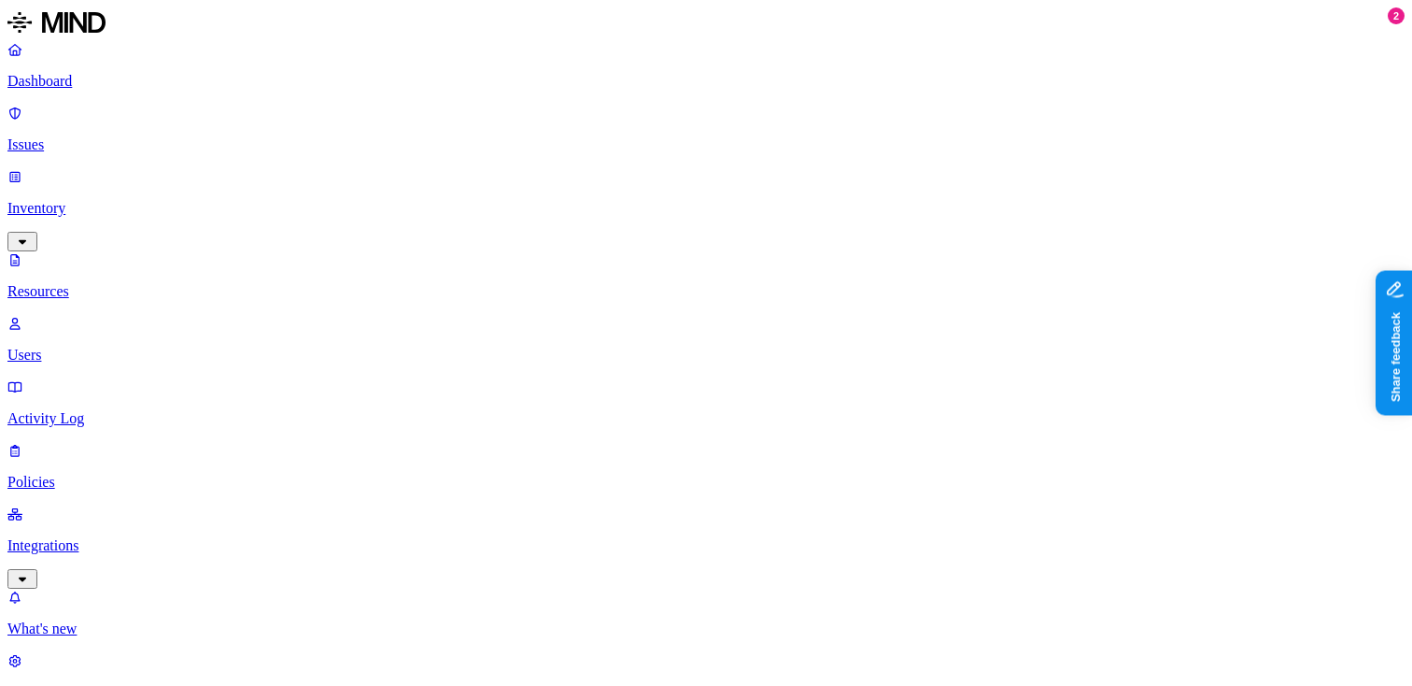
scroll to position [36, 0]
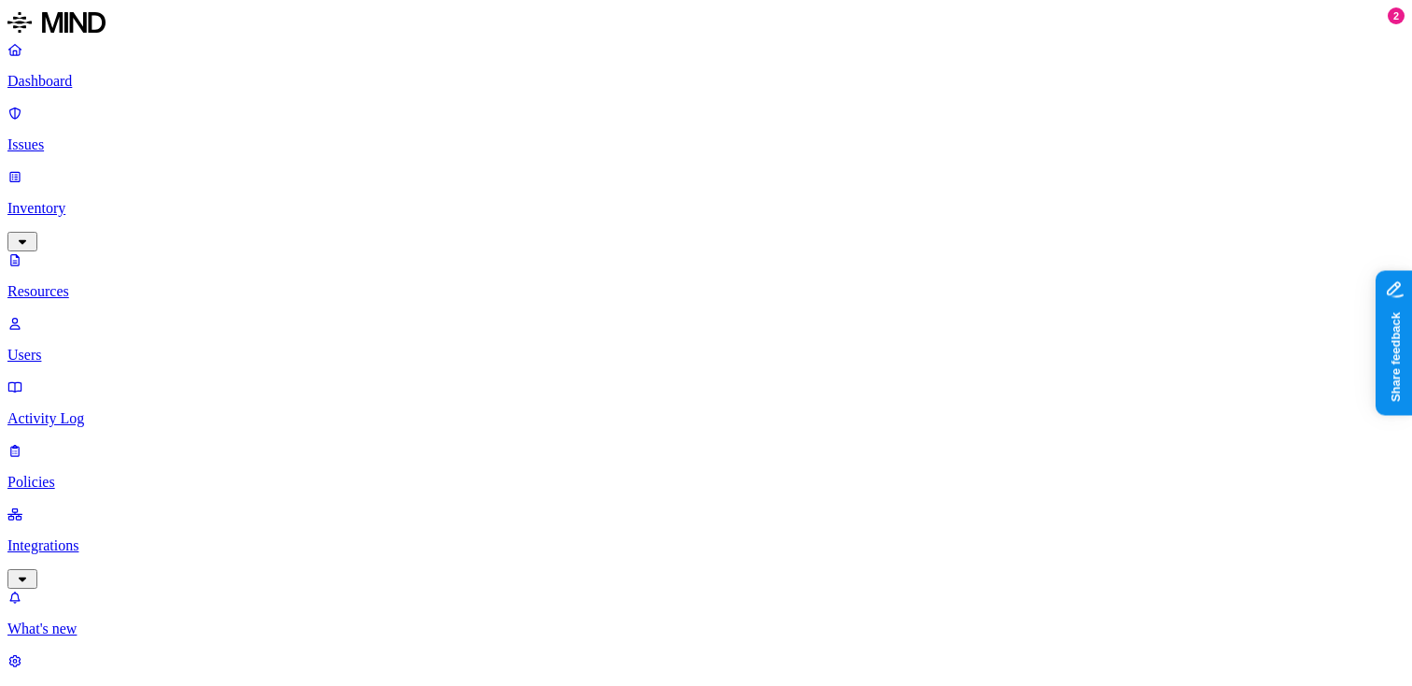
type input "nii"
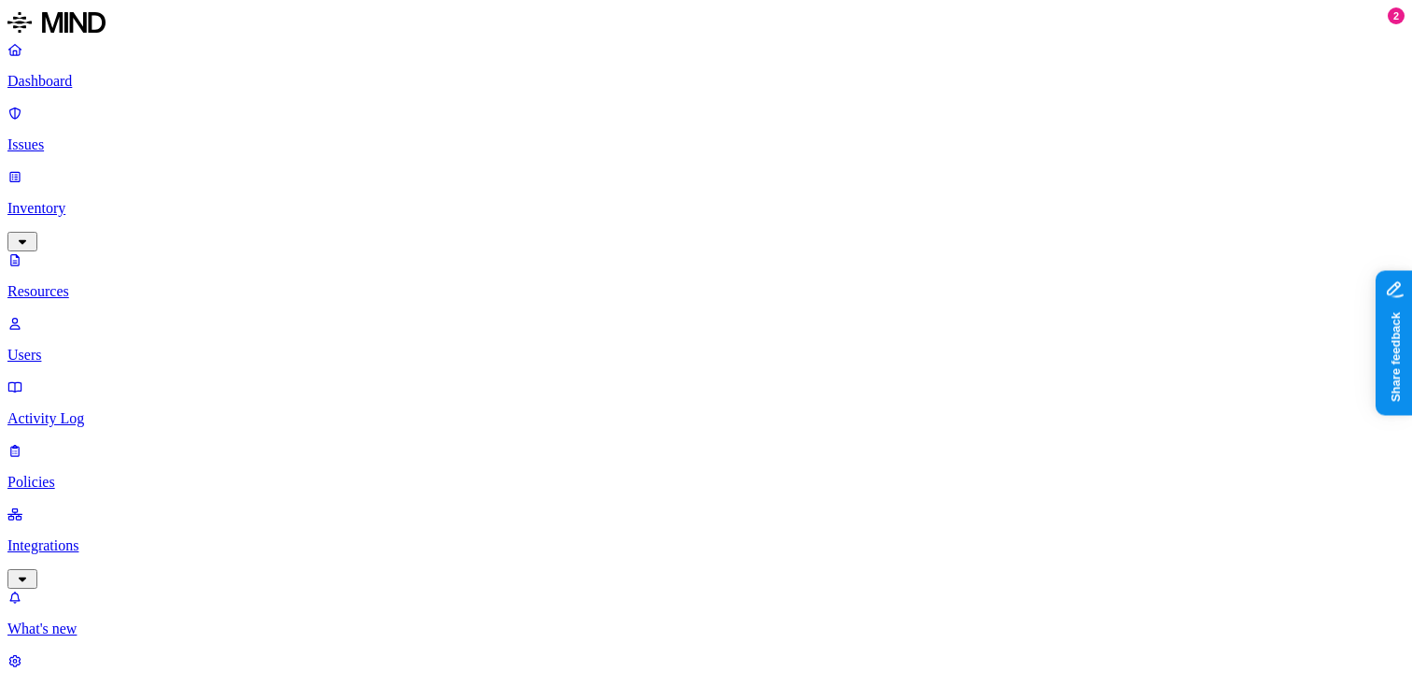
type input "hl7"
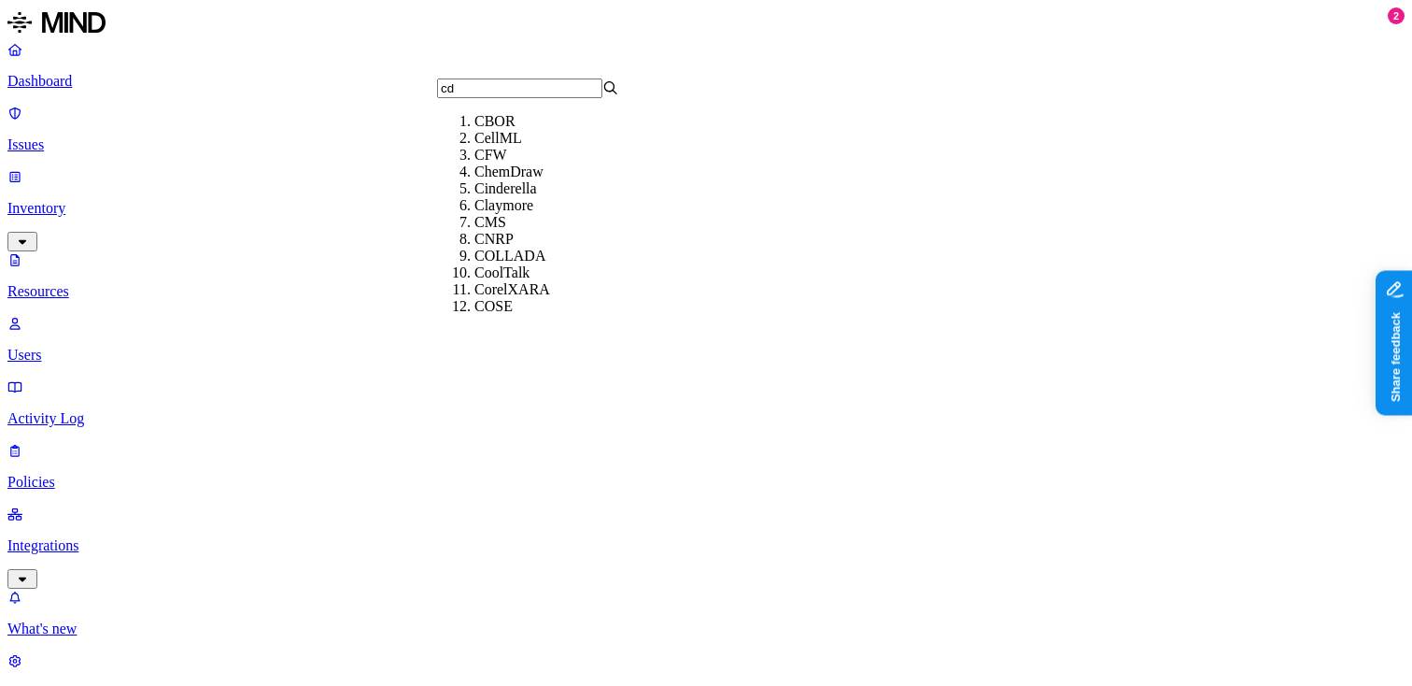
type input "cda"
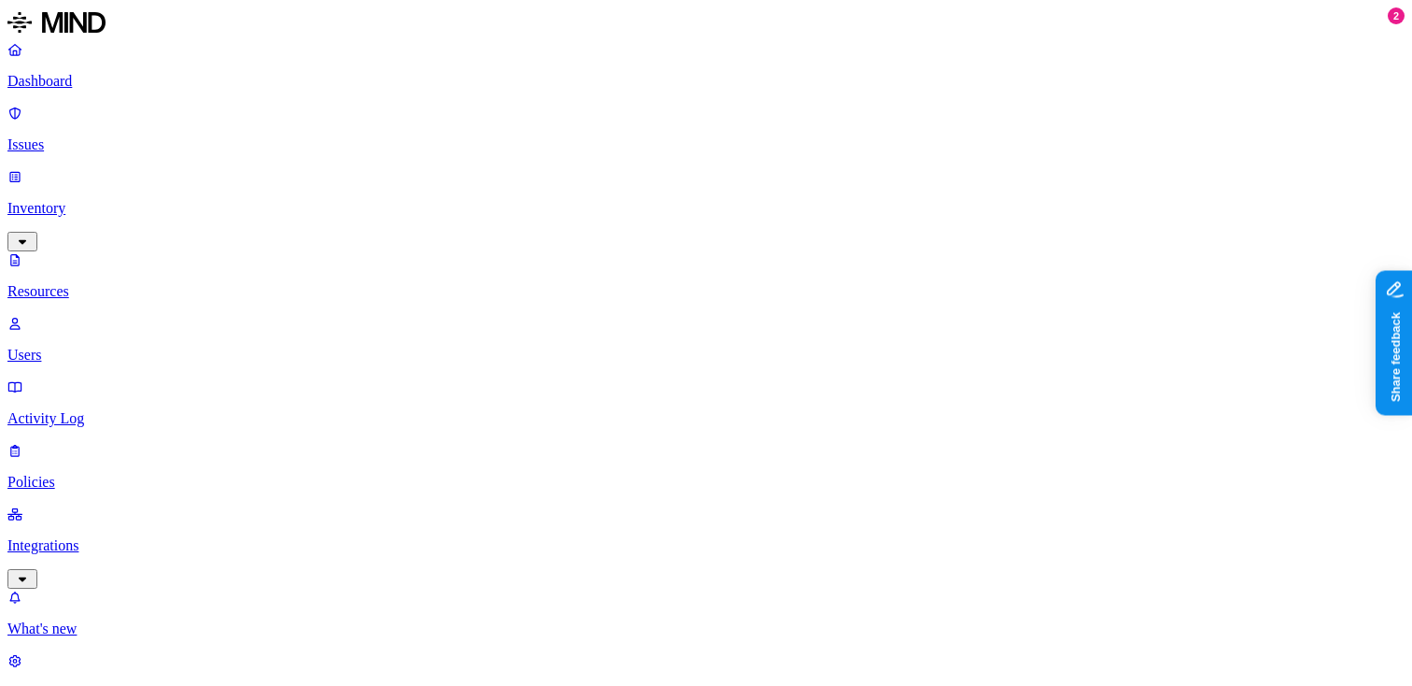
type input "cda"
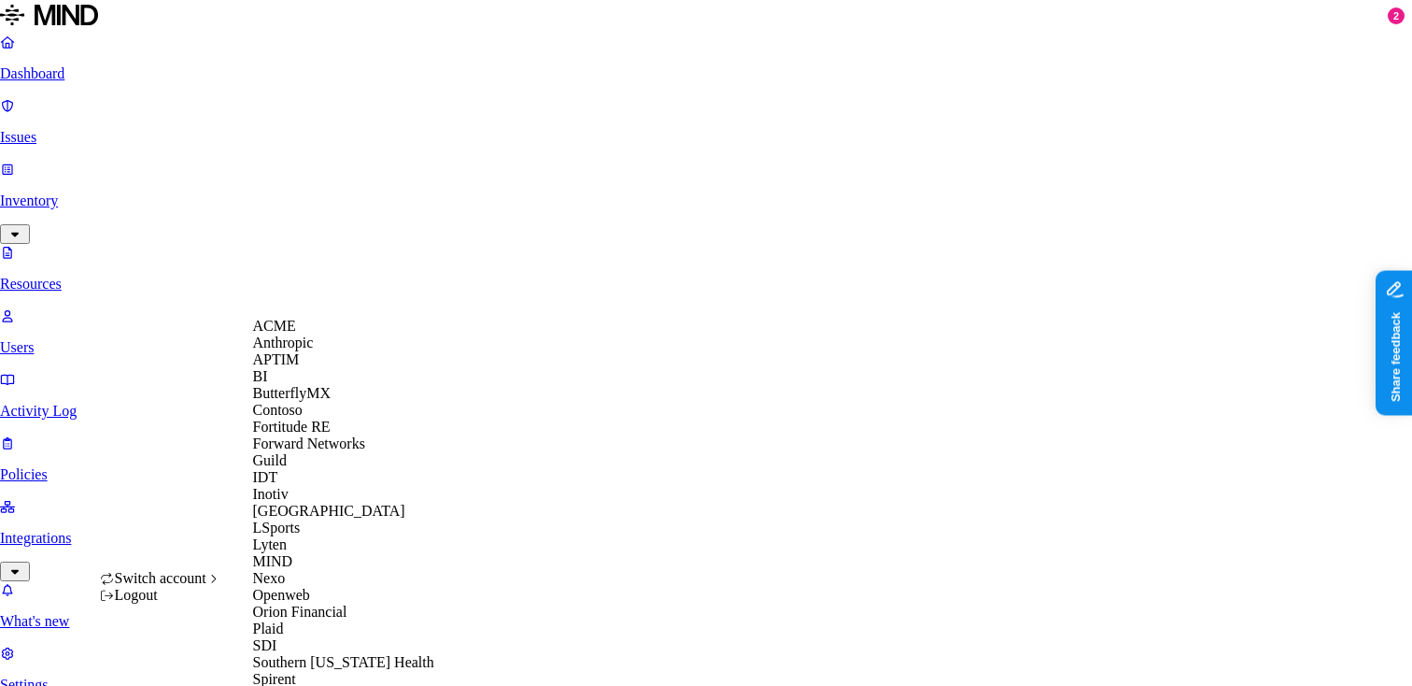
scroll to position [590, 0]
click at [333, 654] on span "Southern [US_STATE] Health" at bounding box center [343, 662] width 181 height 16
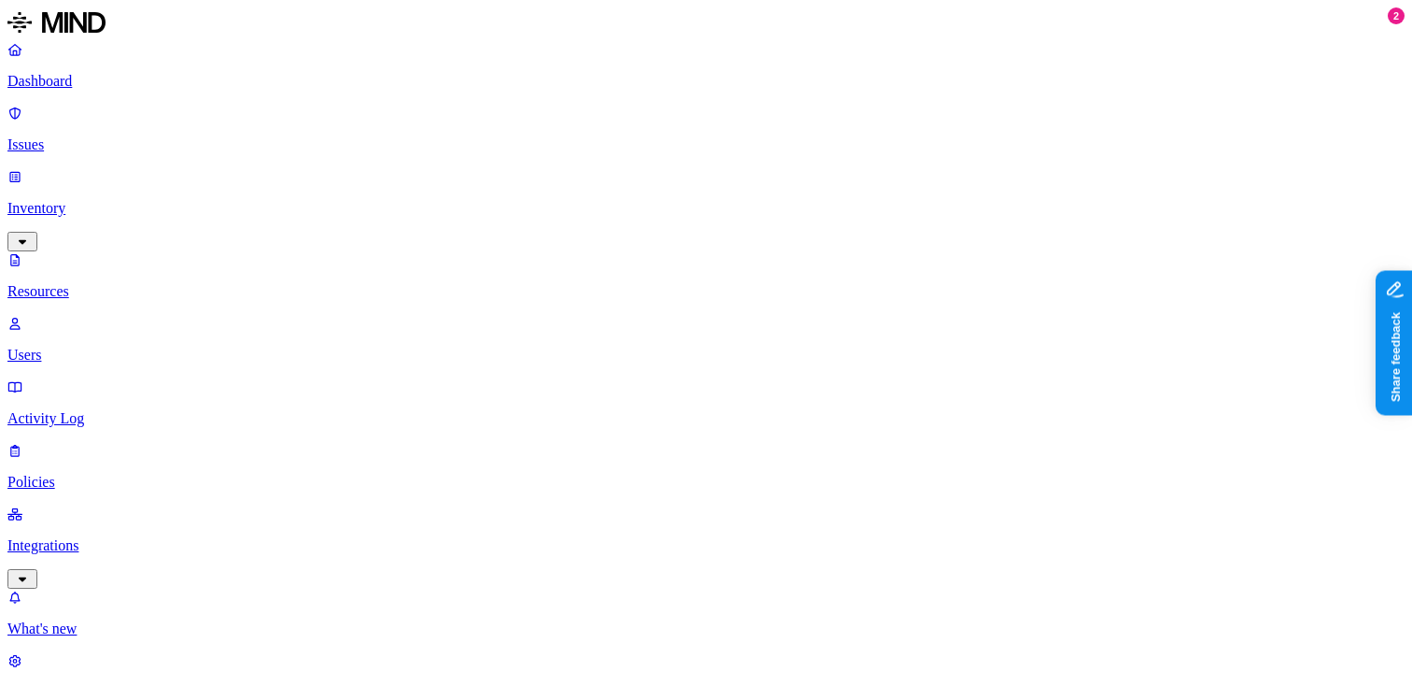
type input "edi"
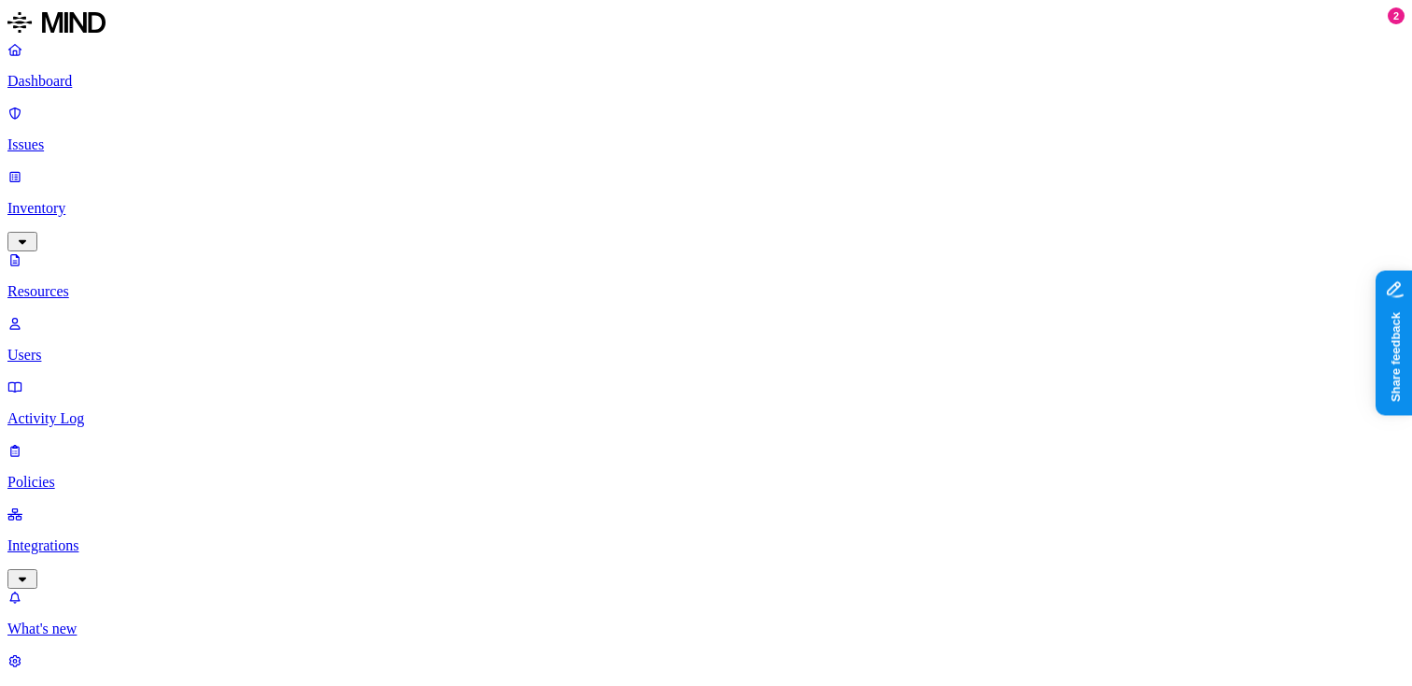
scroll to position [37, 0]
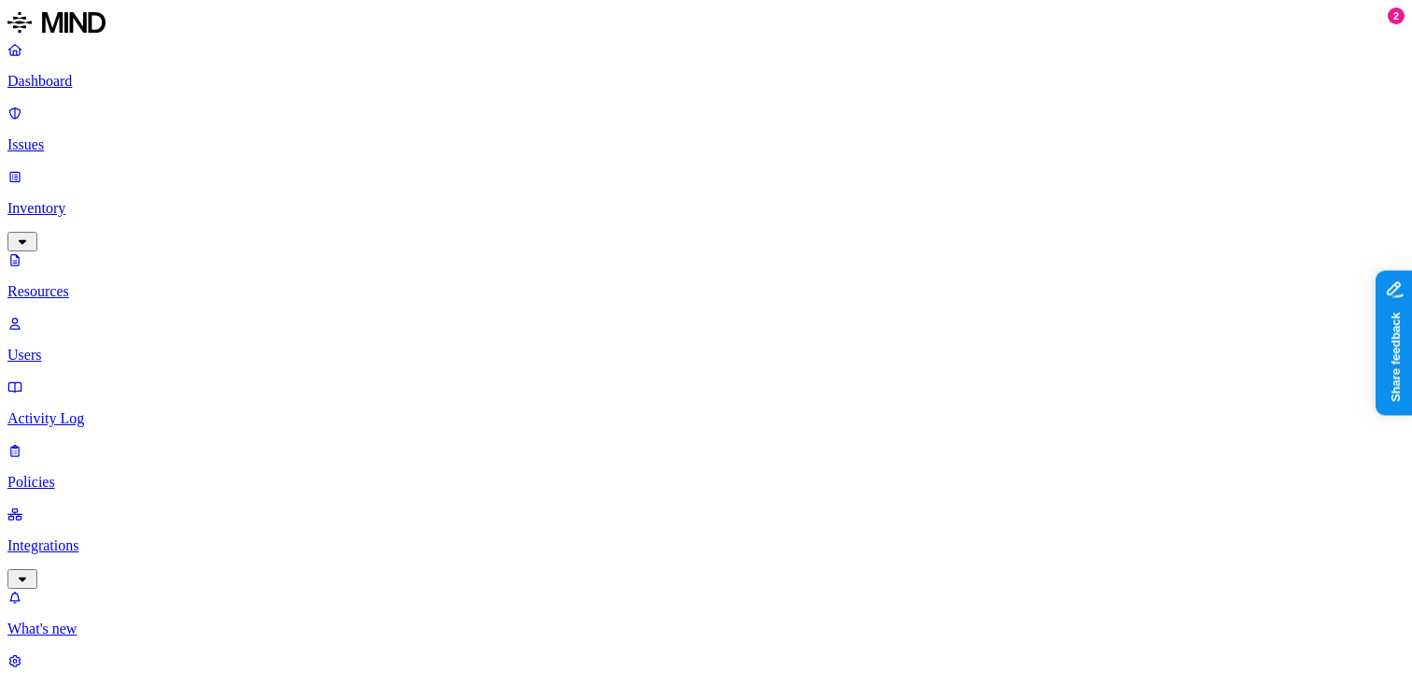
scroll to position [37, 0]
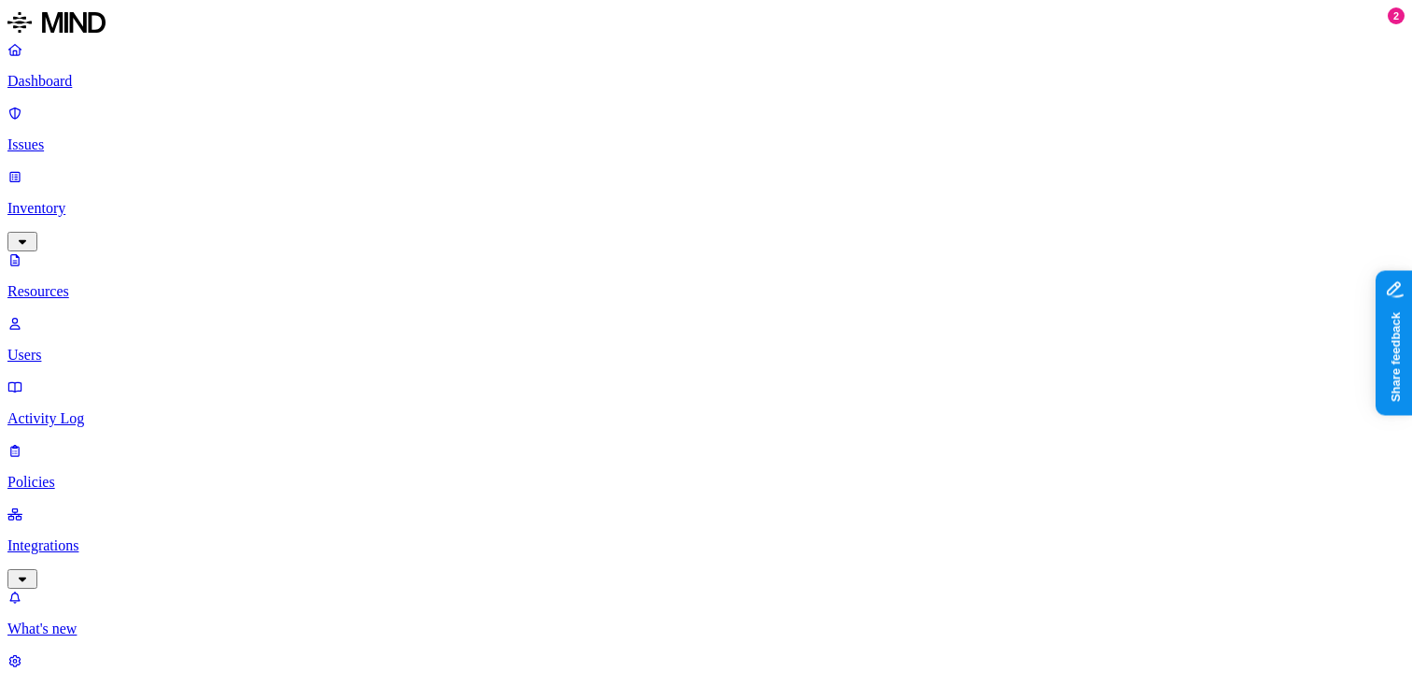
scroll to position [37, 0]
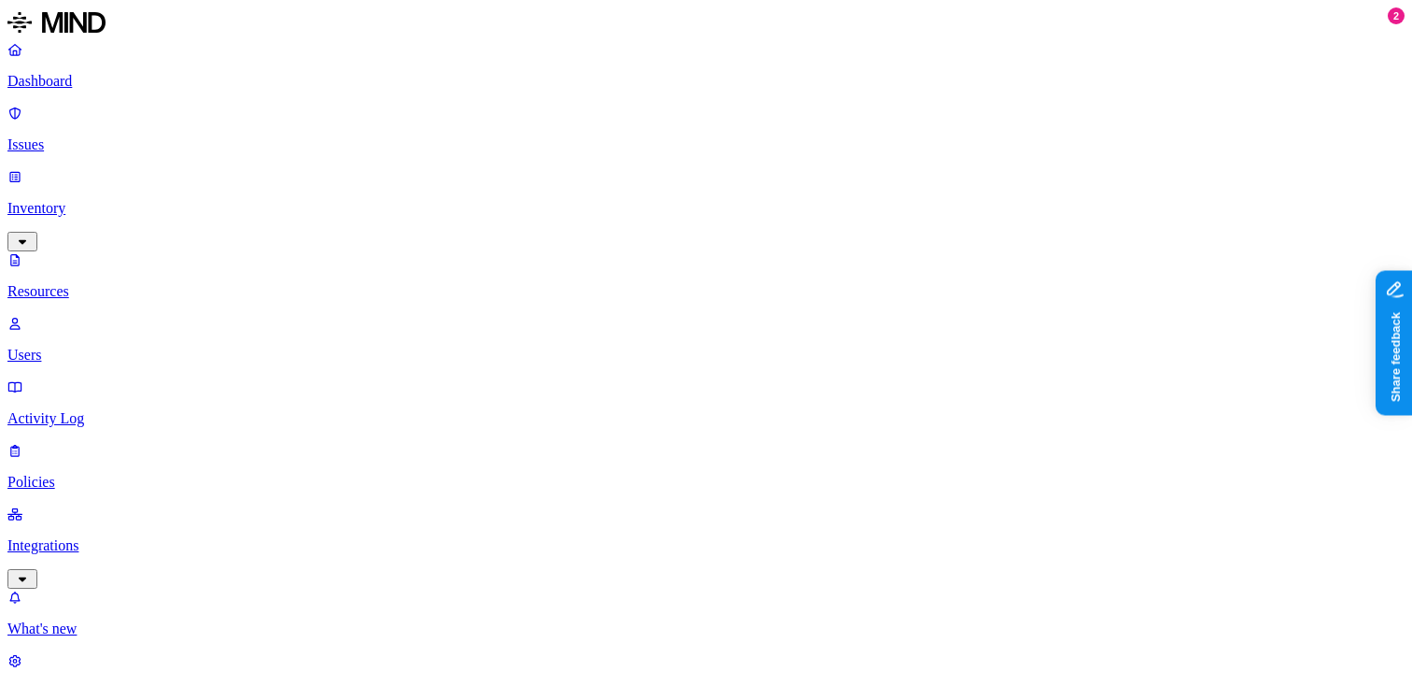
click at [97, 77] on p "Dashboard" at bounding box center [705, 81] width 1397 height 17
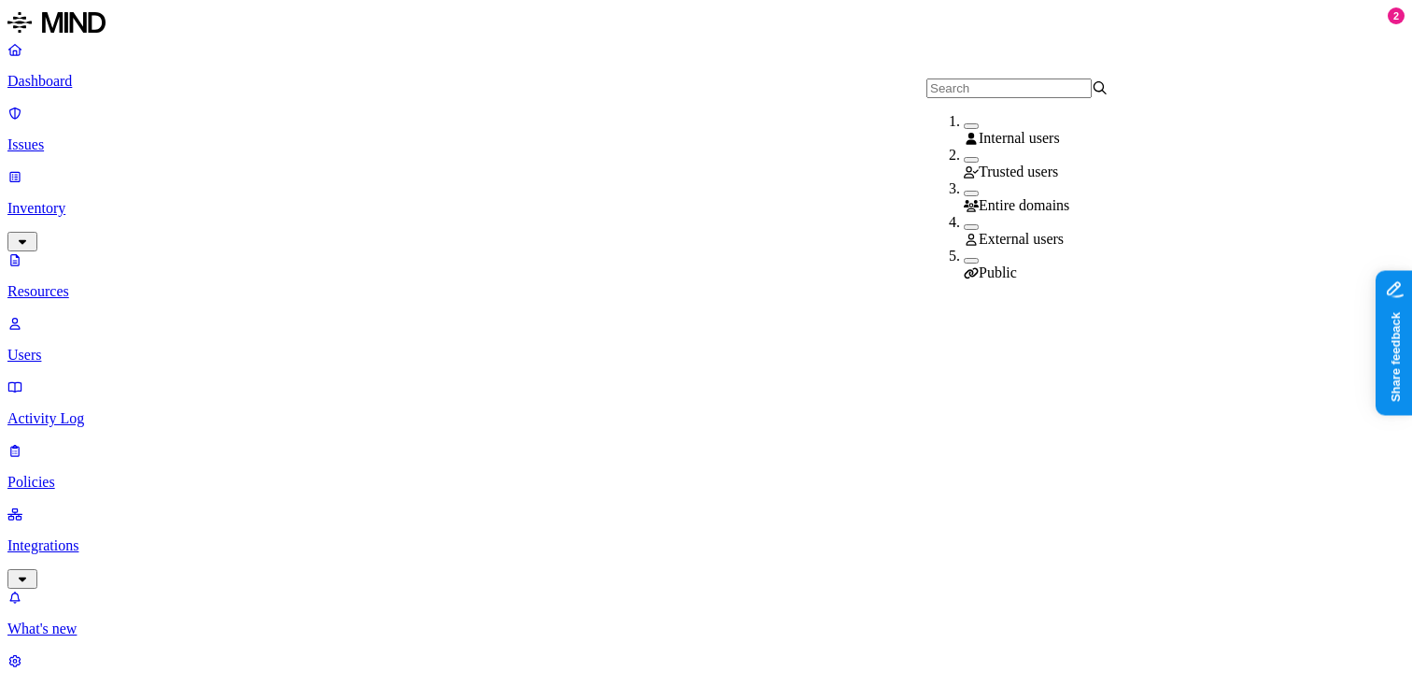
click at [964, 227] on button "button" at bounding box center [971, 227] width 15 height 6
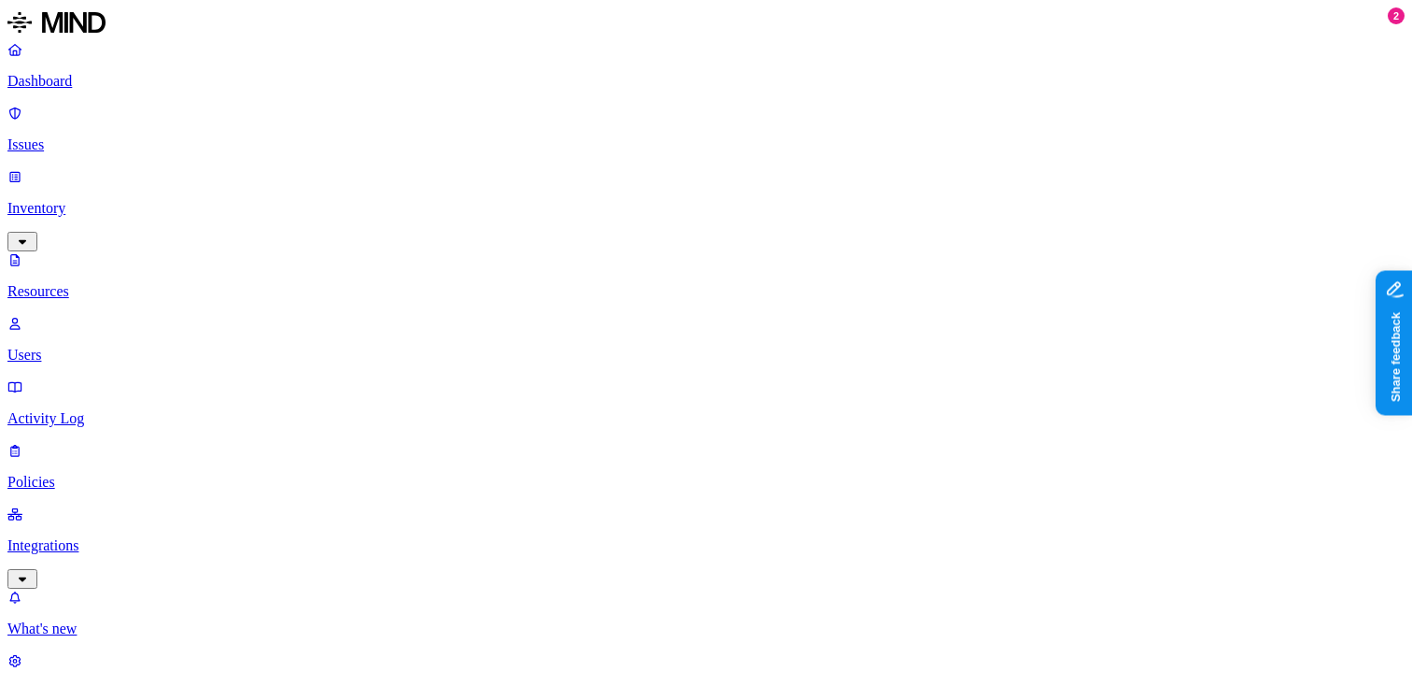
scroll to position [165, 0]
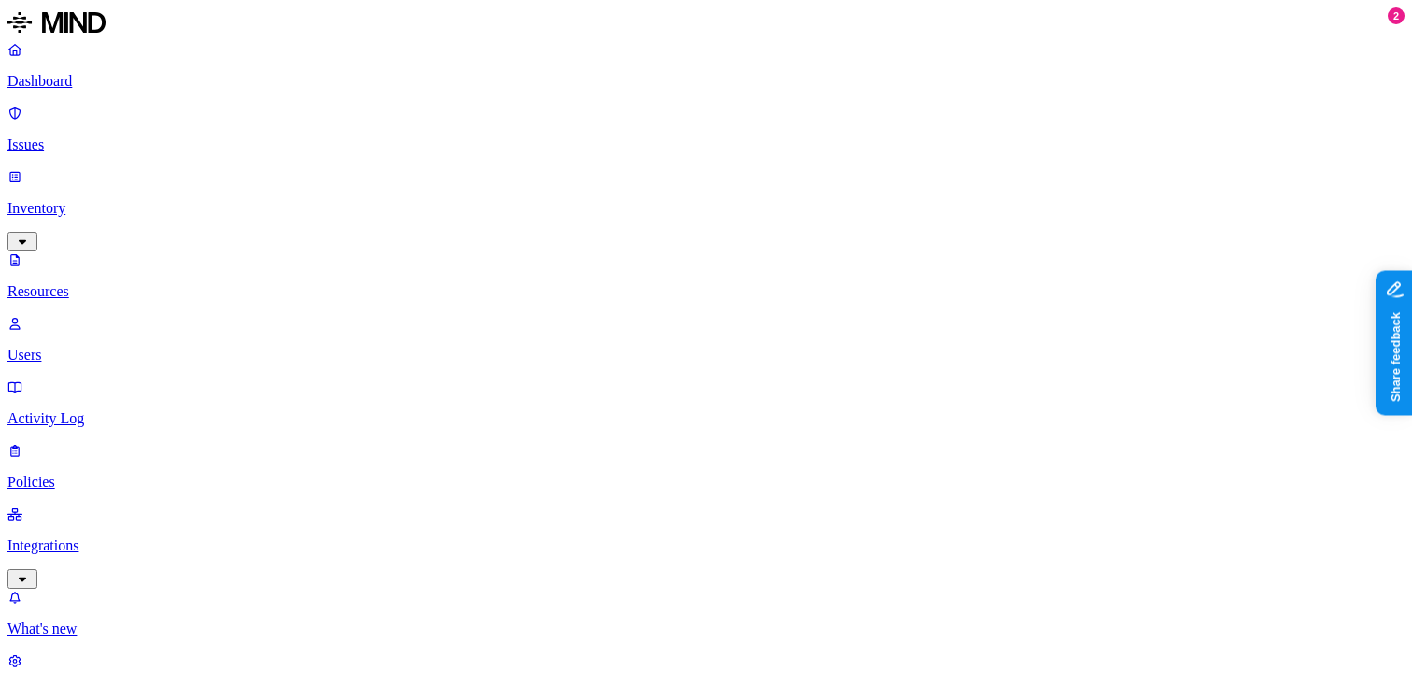
scroll to position [435, 0]
click at [146, 78] on p "Dashboard" at bounding box center [705, 81] width 1397 height 17
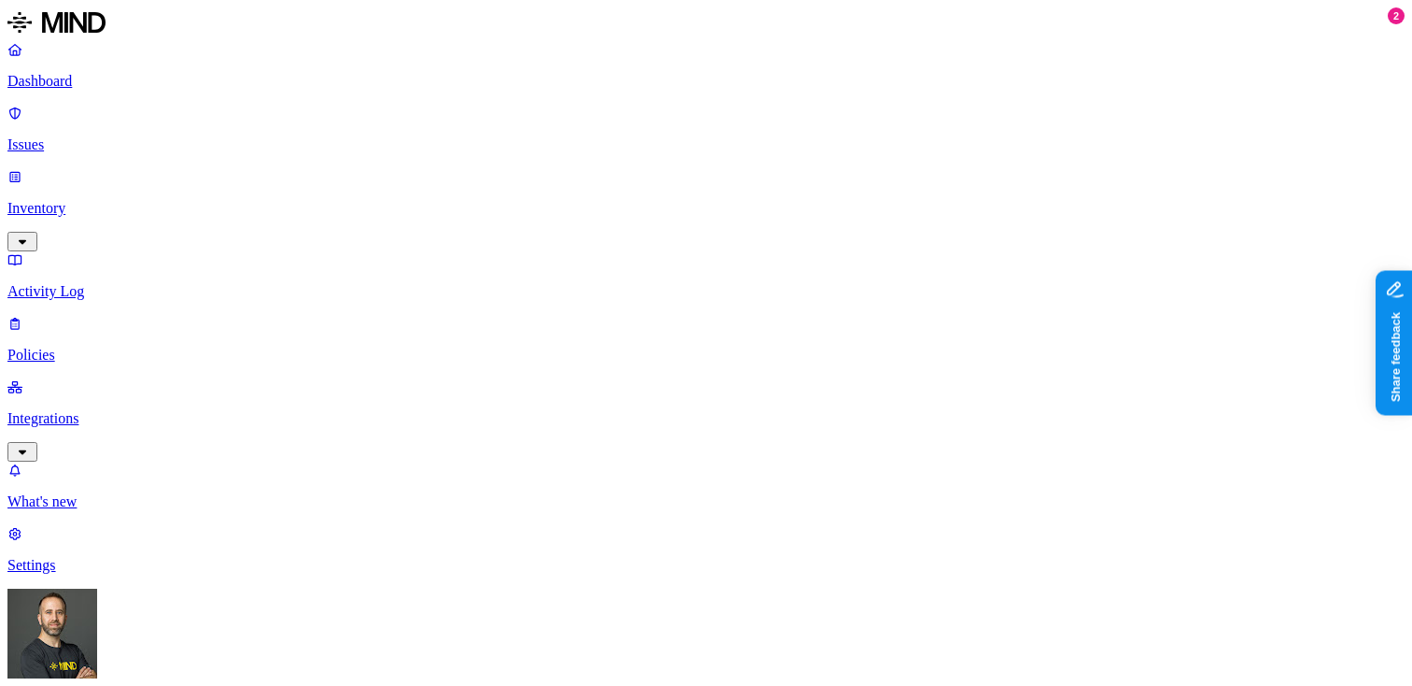
click at [150, 76] on p "Dashboard" at bounding box center [705, 81] width 1397 height 17
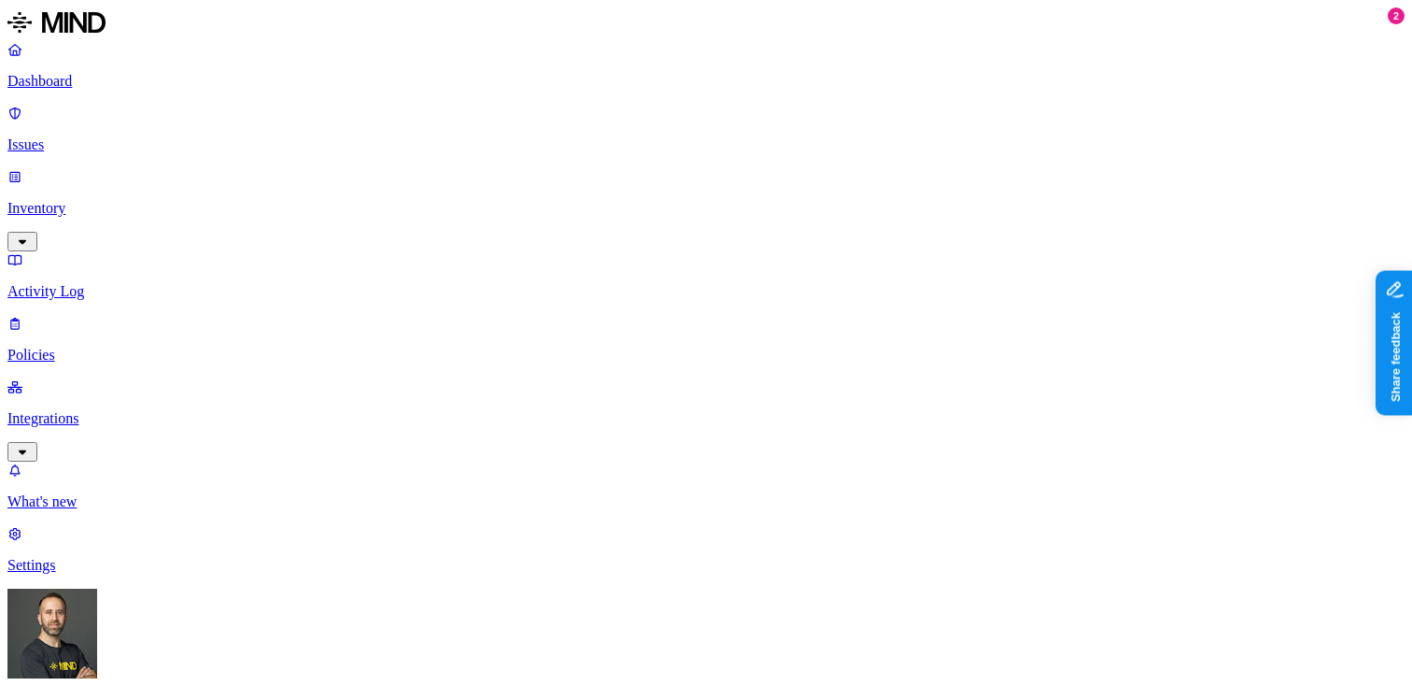
click at [165, 200] on p "Inventory" at bounding box center [705, 208] width 1397 height 17
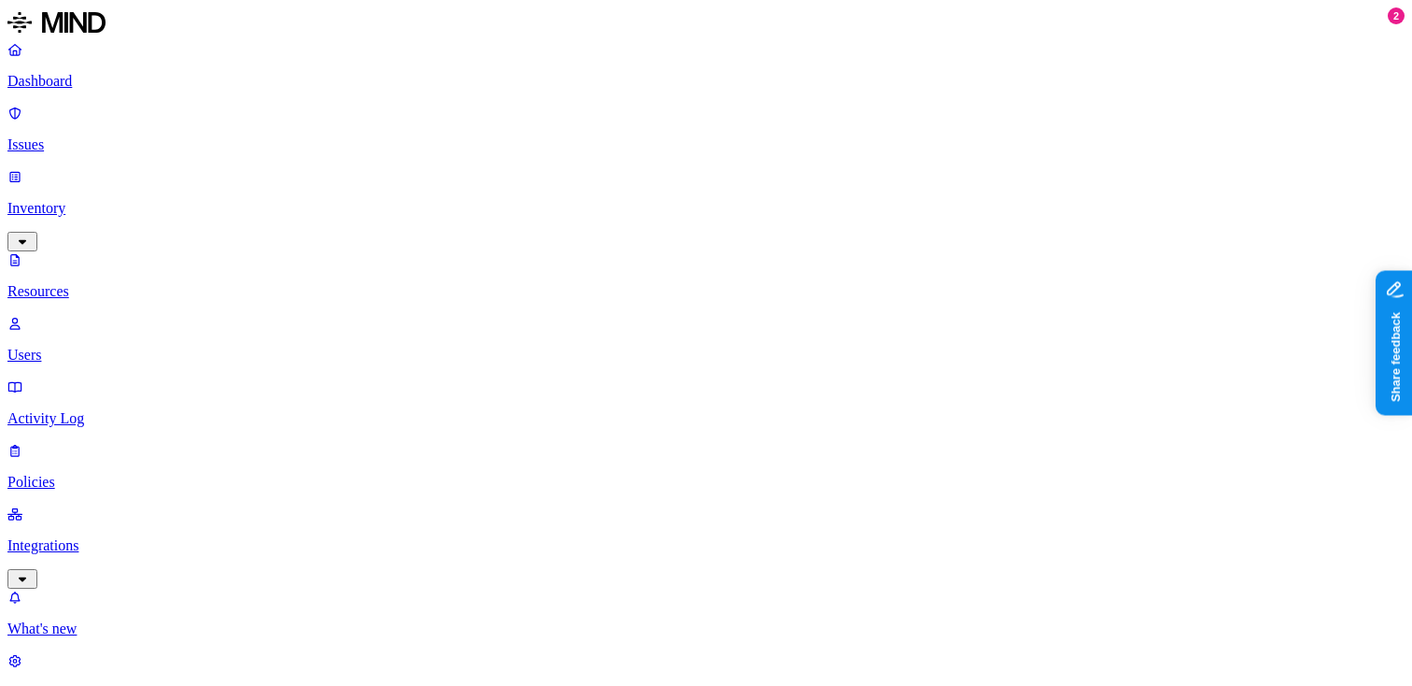
click at [133, 82] on p "Dashboard" at bounding box center [705, 81] width 1397 height 17
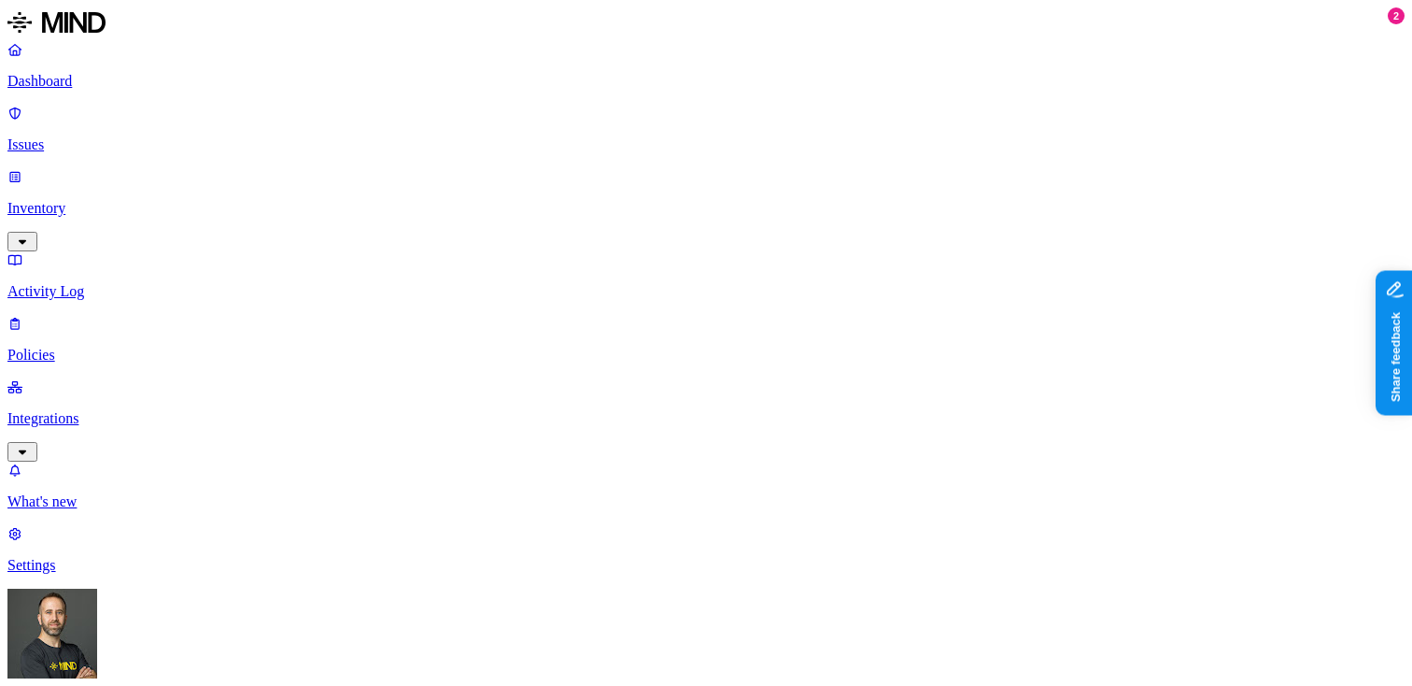
drag, startPoint x: 425, startPoint y: 178, endPoint x: 484, endPoint y: 182, distance: 59.0
drag, startPoint x: 484, startPoint y: 182, endPoint x: 507, endPoint y: 182, distance: 23.4
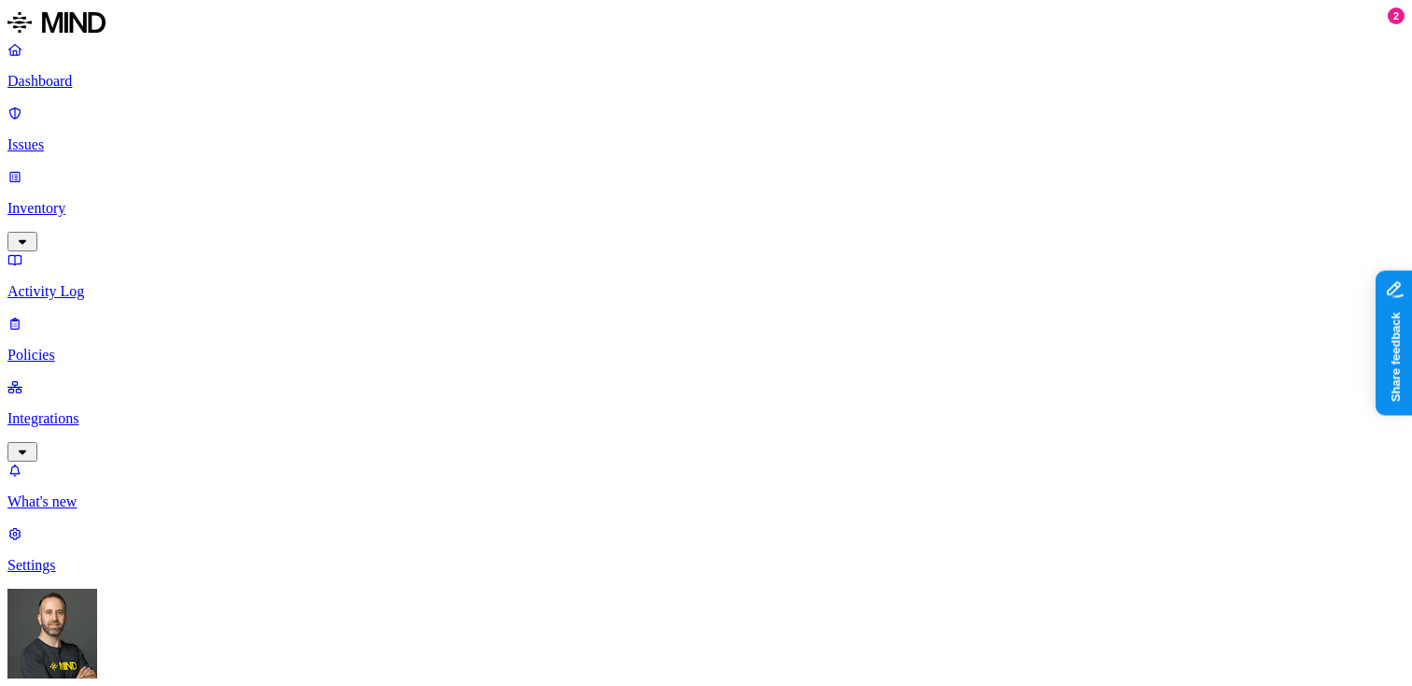
drag, startPoint x: 687, startPoint y: 178, endPoint x: 589, endPoint y: 179, distance: 97.2
drag, startPoint x: 589, startPoint y: 179, endPoint x: 608, endPoint y: 179, distance: 18.7
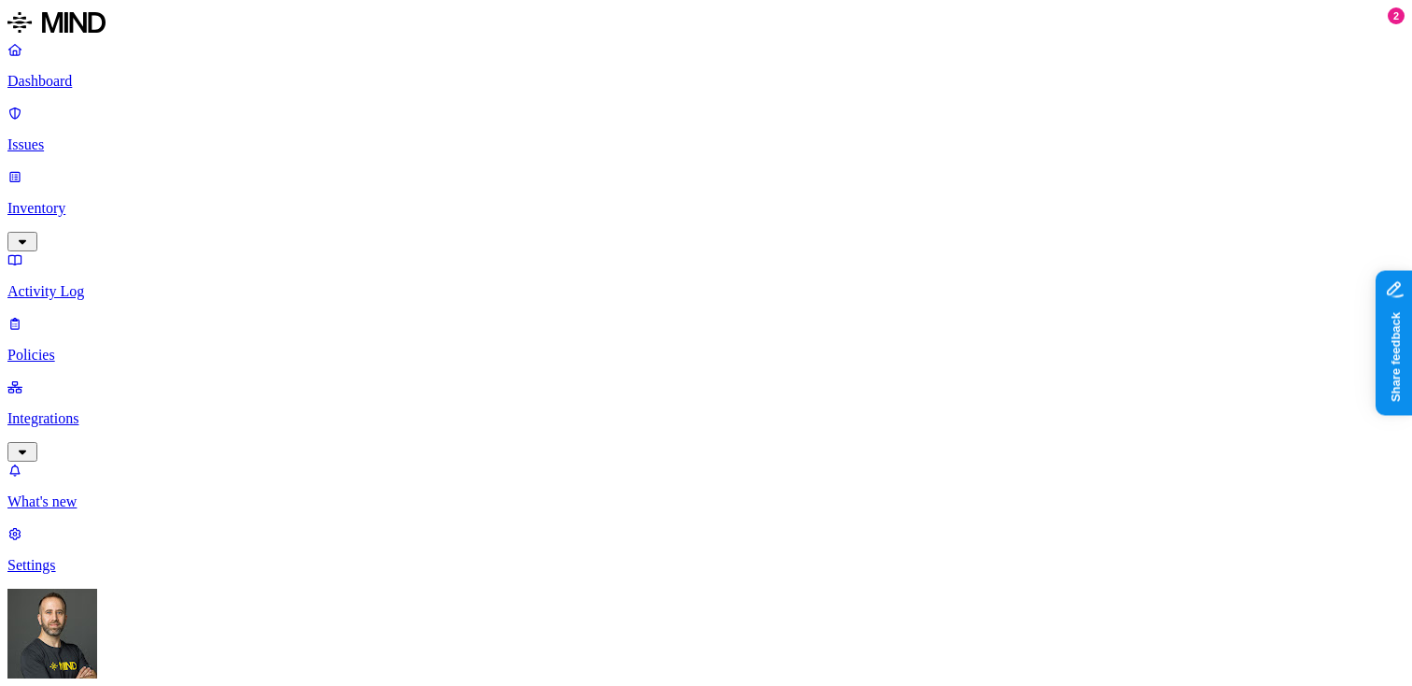
scroll to position [0, 0]
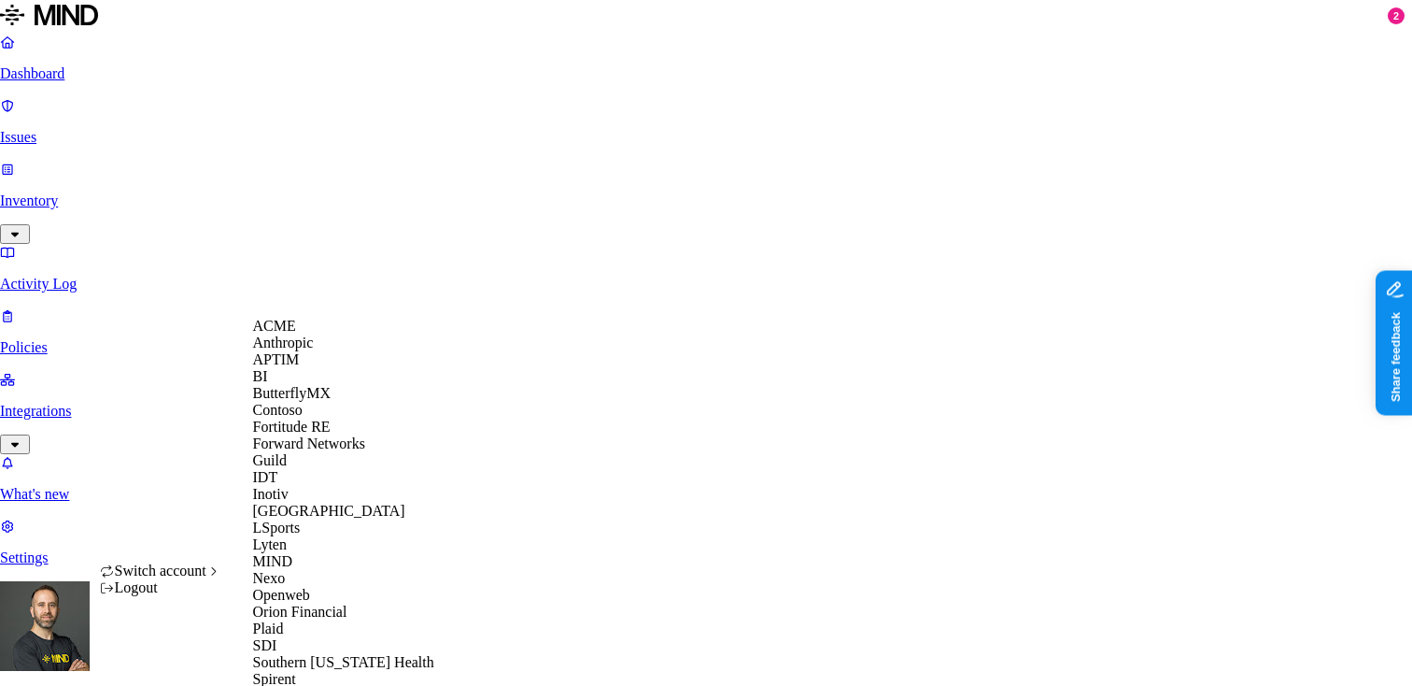
click at [316, 368] on div "APTIM" at bounding box center [343, 359] width 181 height 17
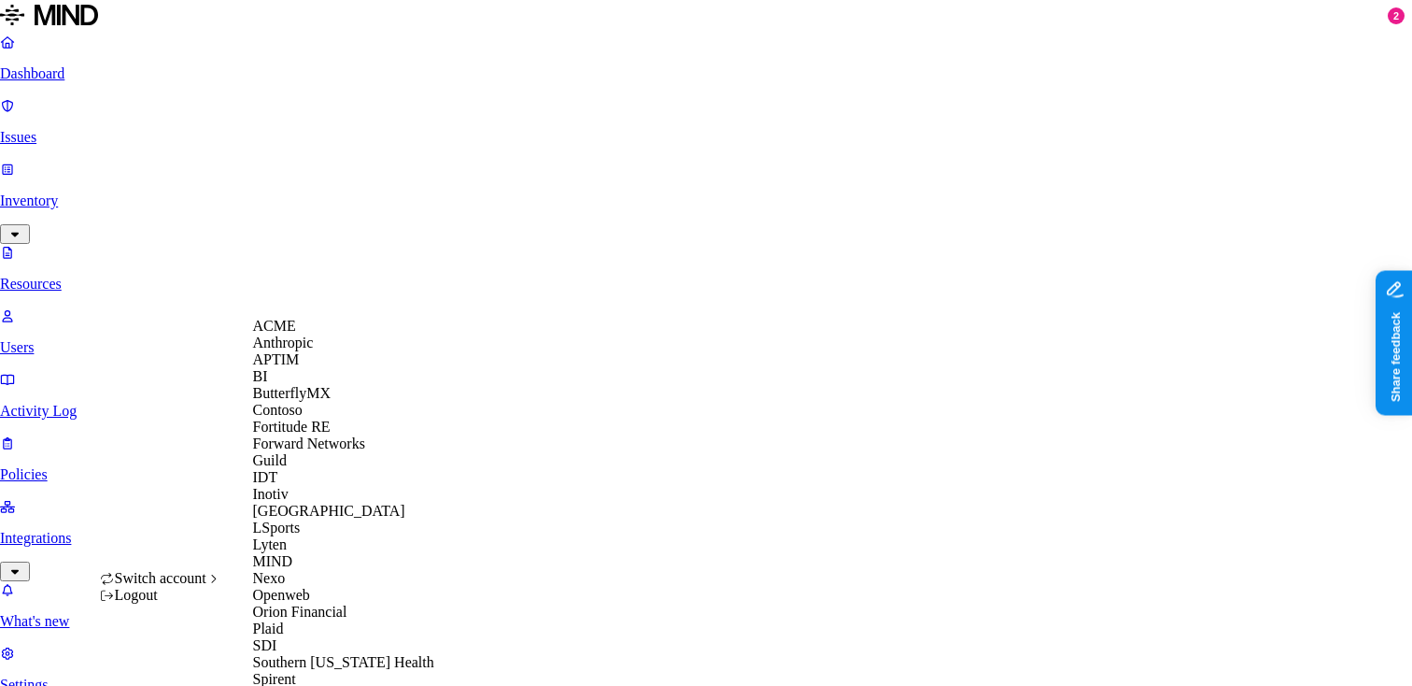
scroll to position [590, 0]
click at [313, 671] on div "Spirent" at bounding box center [343, 679] width 181 height 17
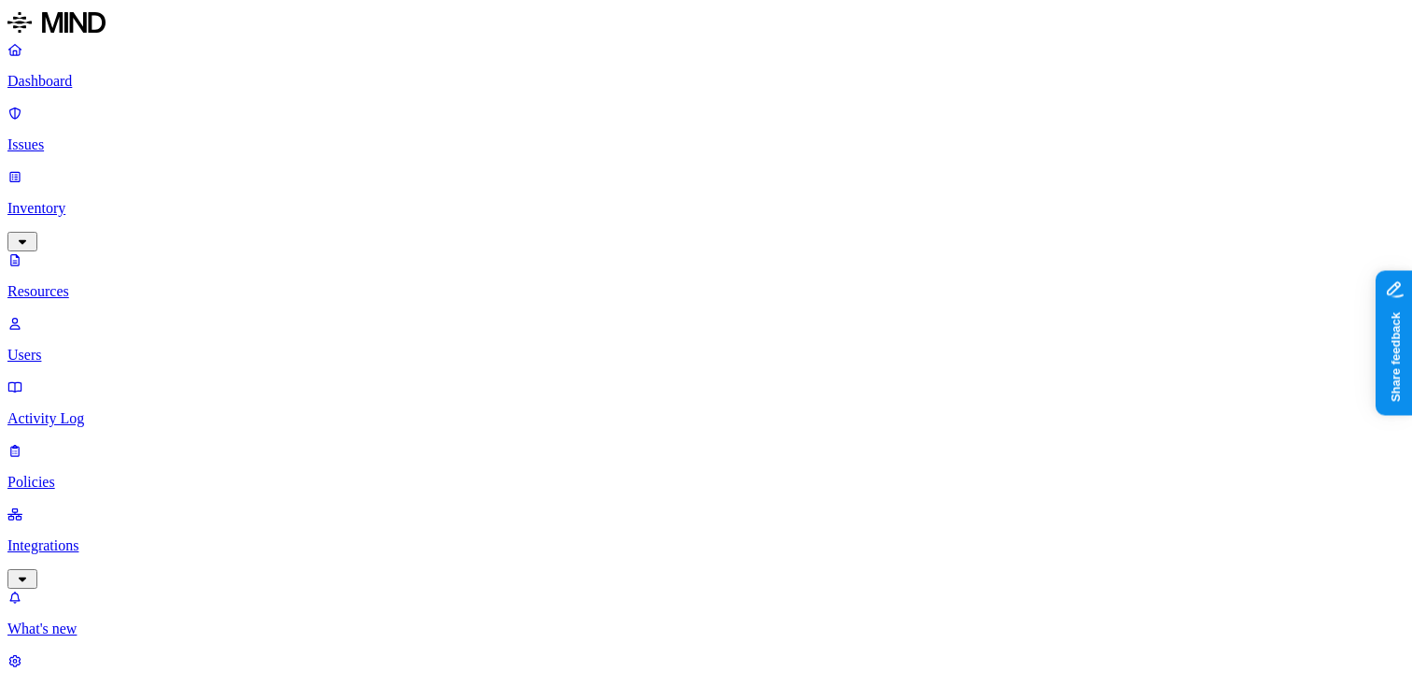
click at [127, 88] on p "Dashboard" at bounding box center [705, 81] width 1397 height 17
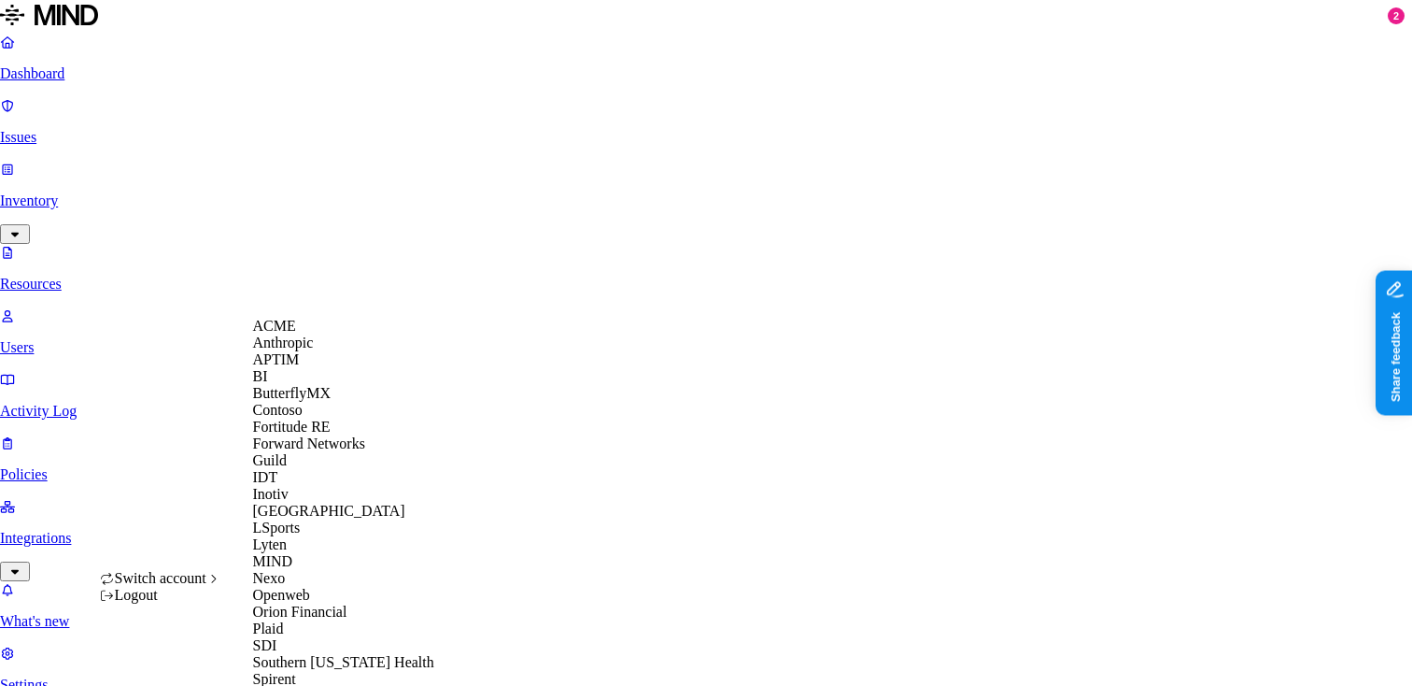
scroll to position [590, 0]
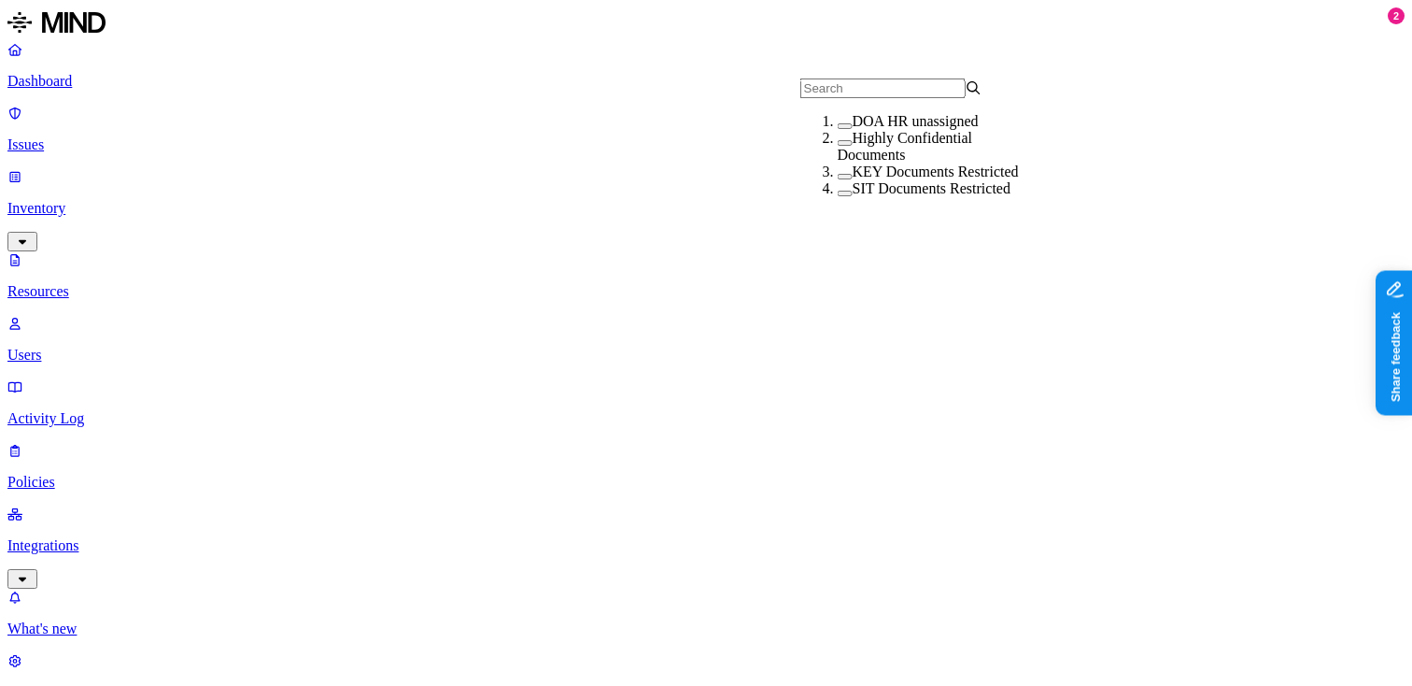
click at [838, 129] on button "button" at bounding box center [845, 126] width 15 height 6
click at [838, 133] on button "button" at bounding box center [845, 123] width 15 height 20
click at [838, 146] on button "button" at bounding box center [845, 143] width 15 height 6
click at [838, 149] on button "button" at bounding box center [845, 140] width 15 height 20
click at [838, 179] on button "button" at bounding box center [845, 177] width 15 height 6
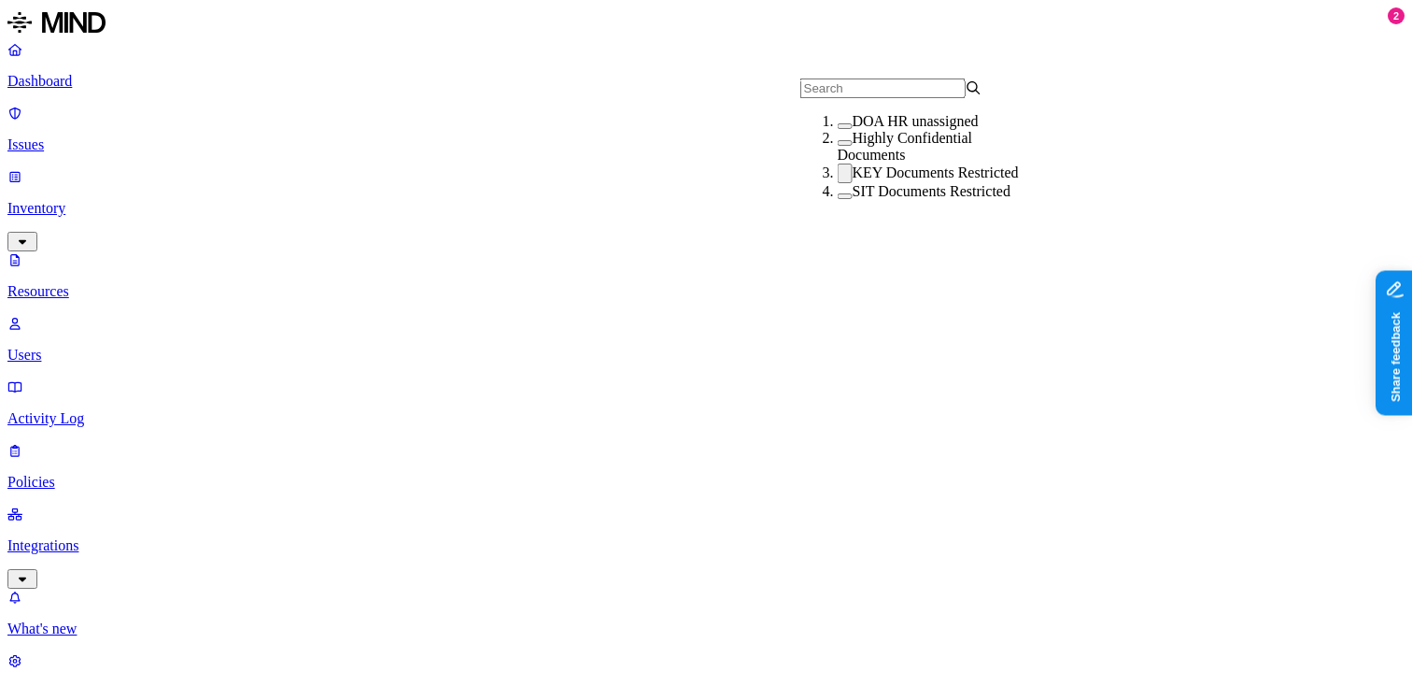
click at [838, 183] on button "button" at bounding box center [845, 173] width 15 height 20
click at [838, 196] on button "button" at bounding box center [845, 194] width 15 height 6
click at [838, 200] on button "button" at bounding box center [845, 190] width 15 height 20
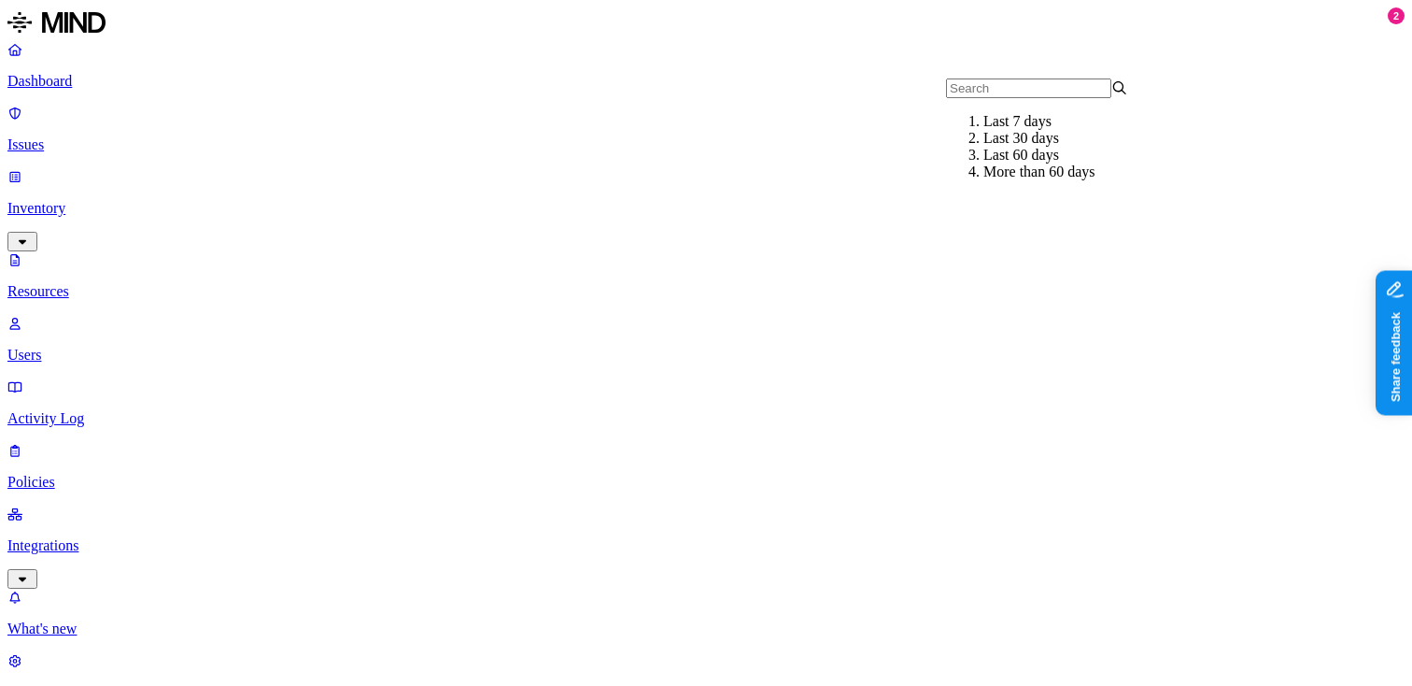
click at [987, 130] on div "Last 7 days" at bounding box center [1075, 121] width 182 height 17
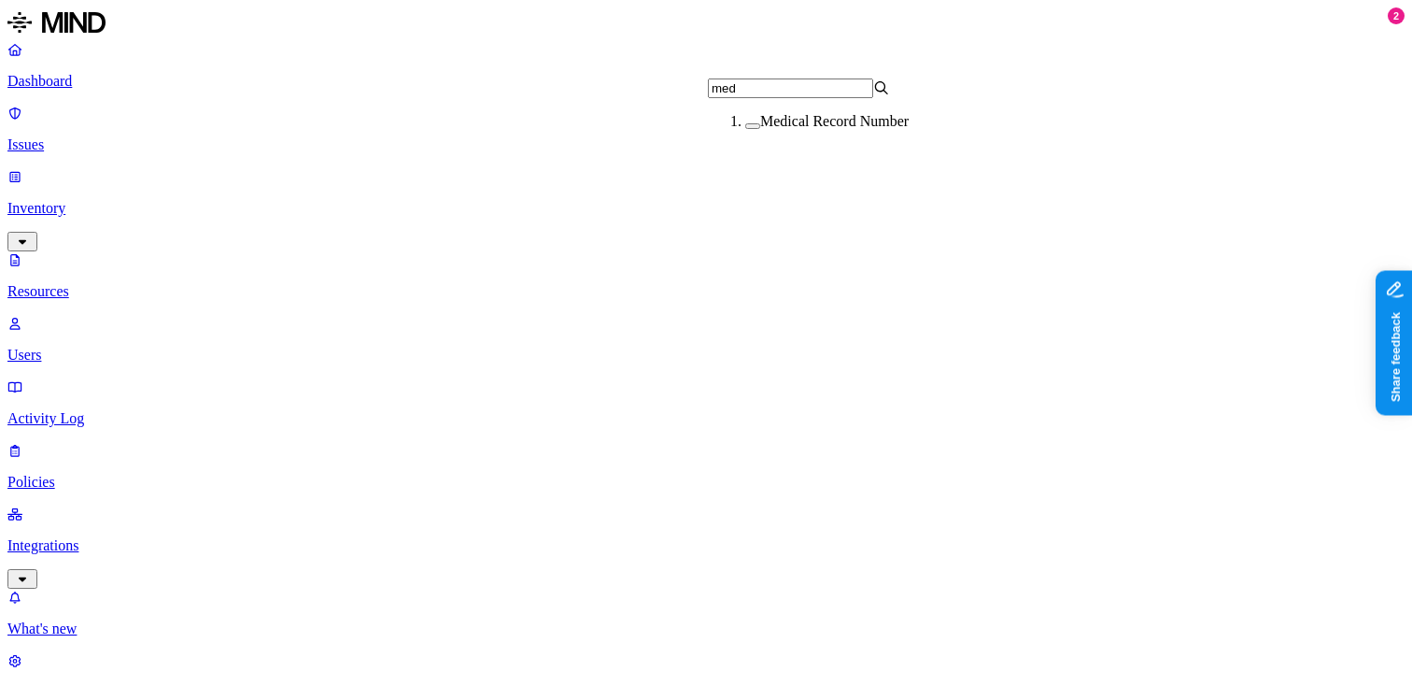
type input "med"
click at [745, 129] on button "button" at bounding box center [752, 126] width 15 height 6
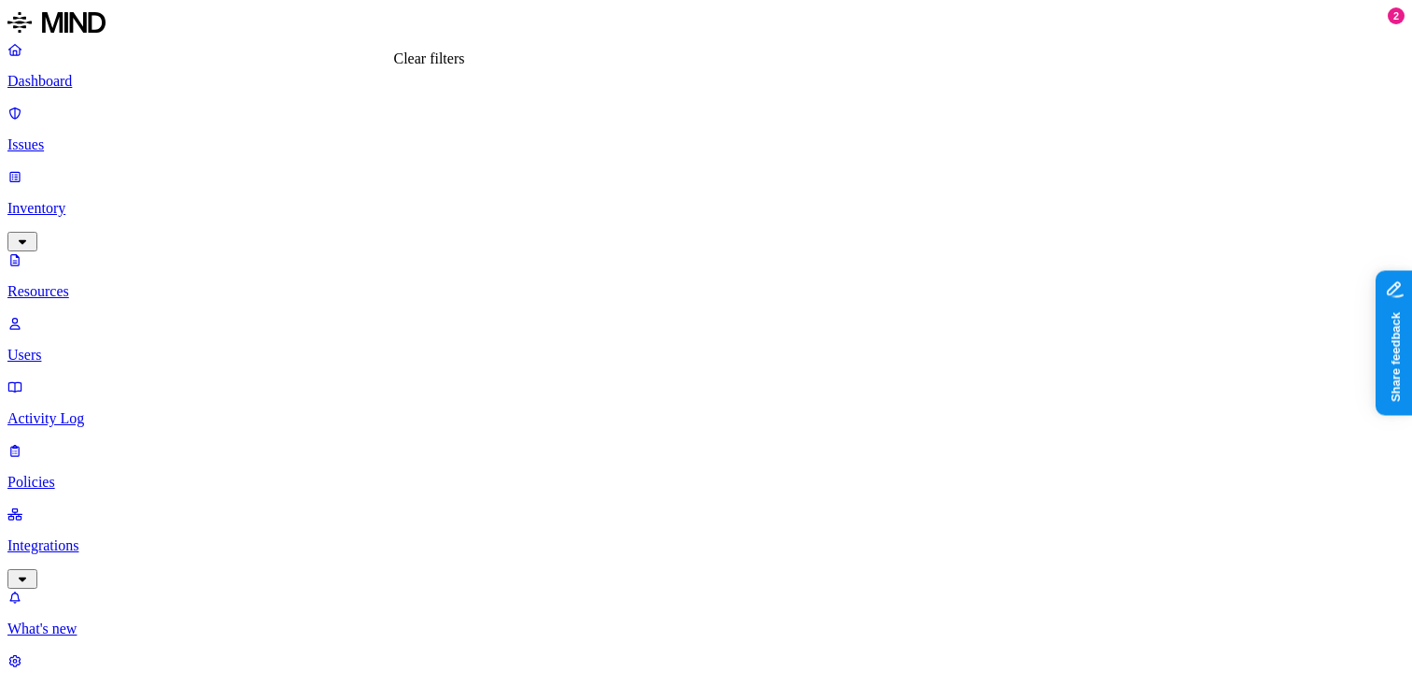
click at [101, 82] on p "Dashboard" at bounding box center [705, 81] width 1397 height 17
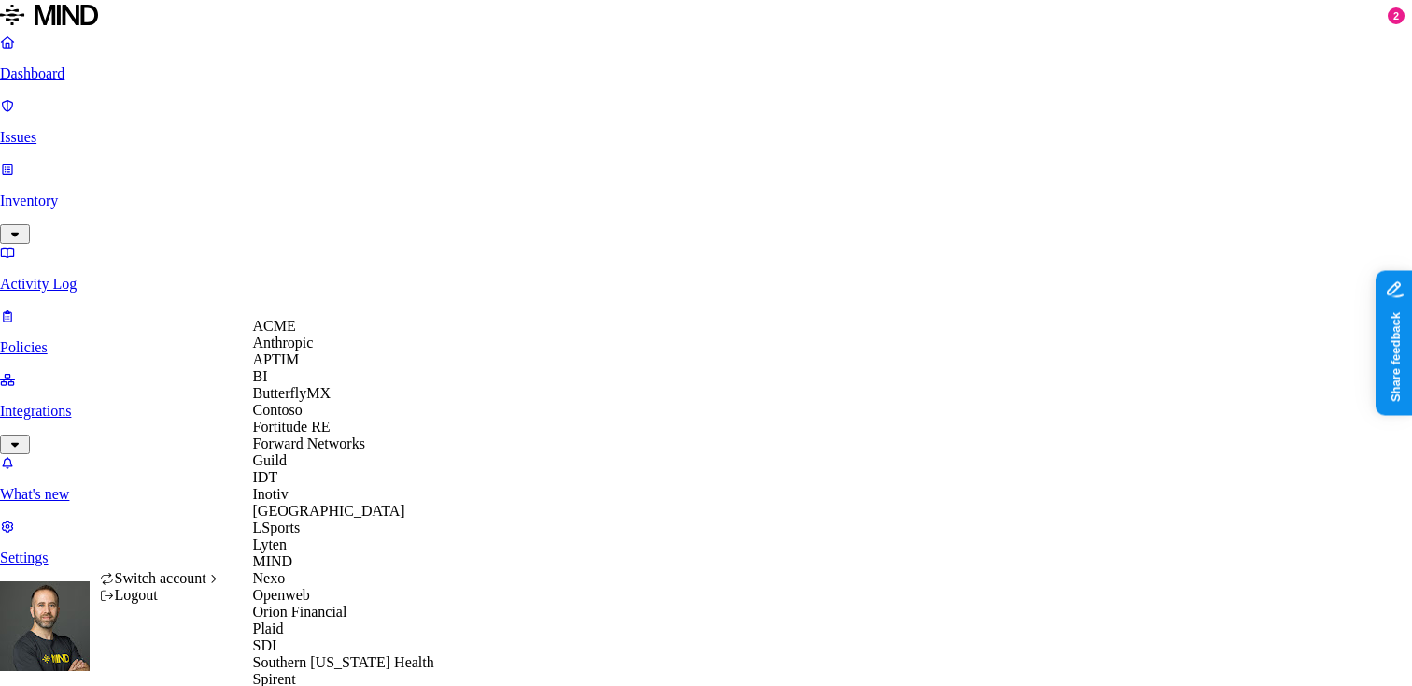
scroll to position [590, 0]
click at [308, 671] on div "Spirent" at bounding box center [343, 679] width 181 height 17
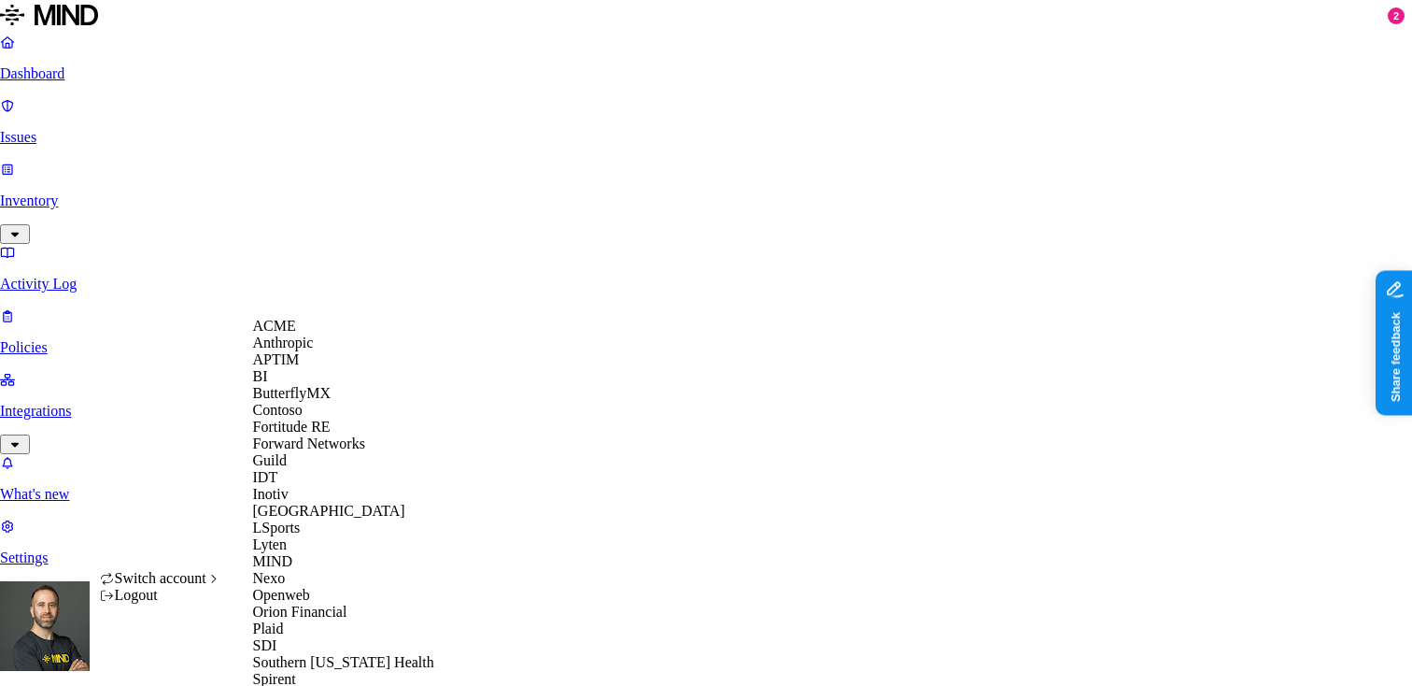
scroll to position [309, 0]
click at [283, 536] on span "Lyten" at bounding box center [270, 544] width 34 height 16
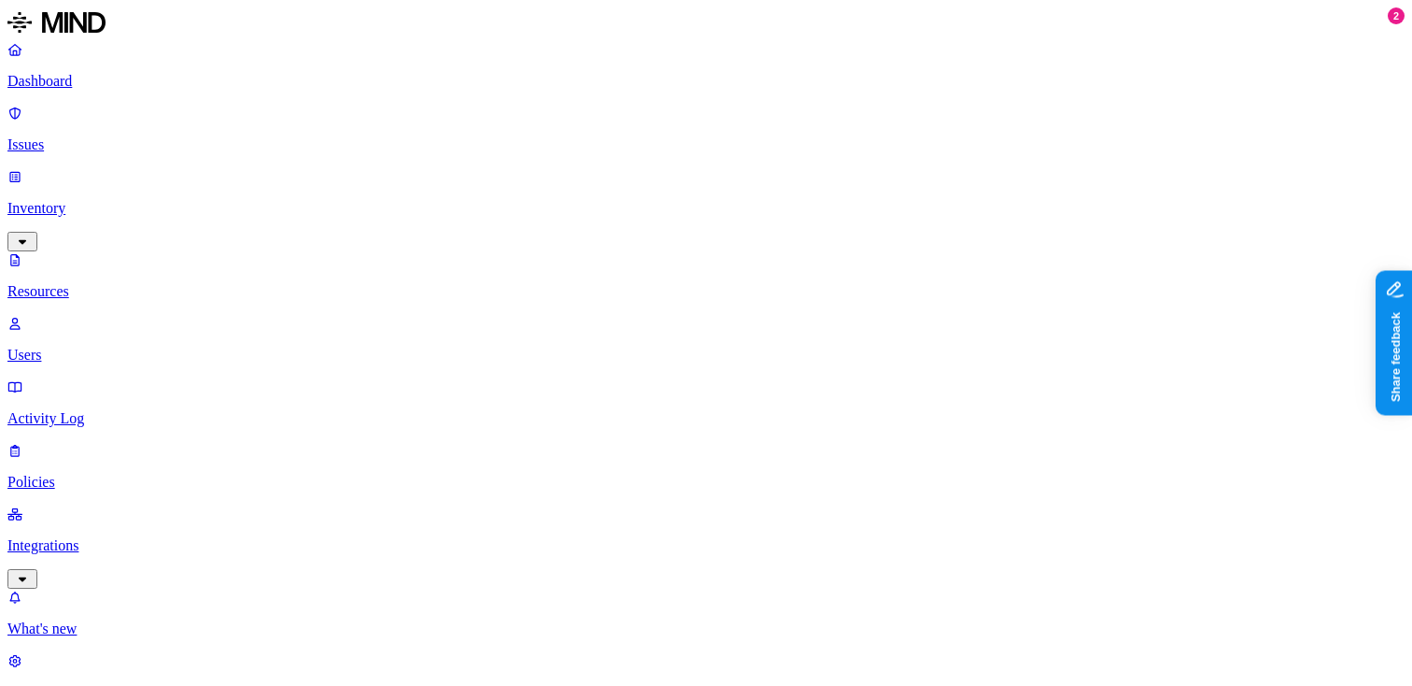
click at [113, 73] on p "Dashboard" at bounding box center [705, 81] width 1397 height 17
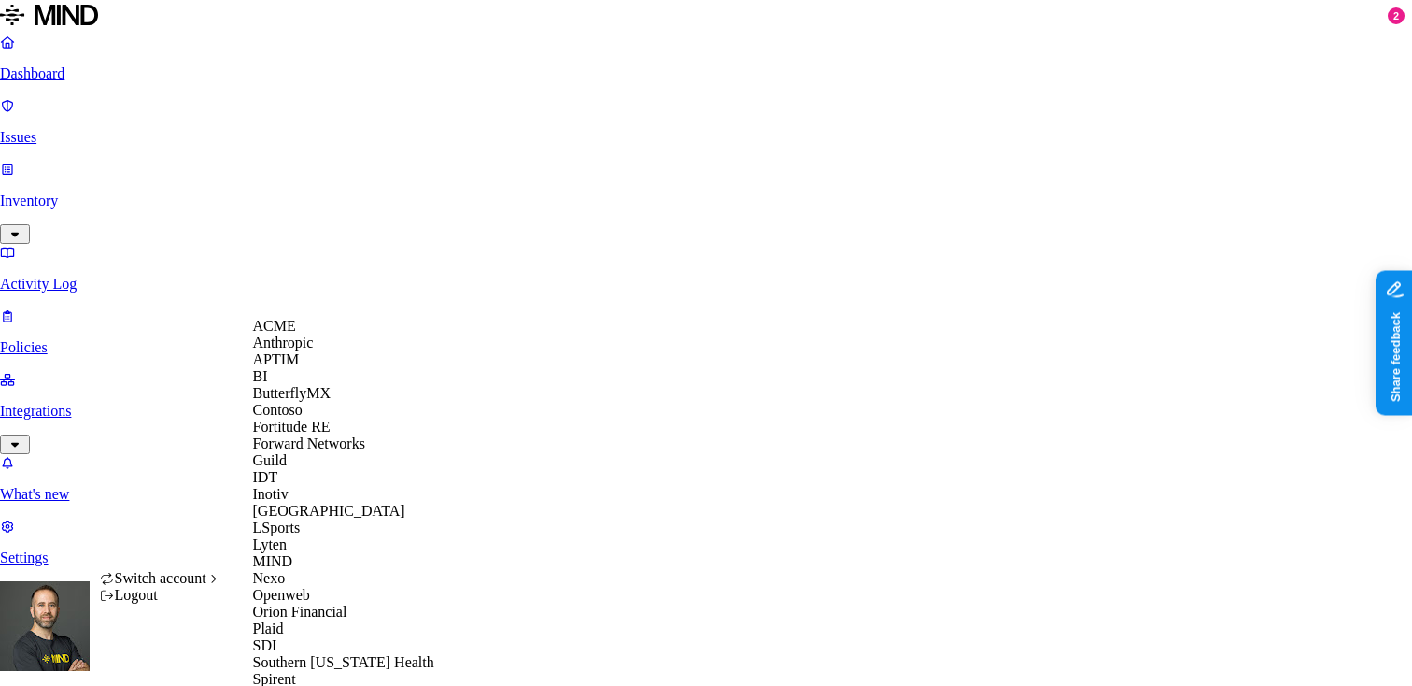
scroll to position [85, 0]
click at [291, 486] on div "IDT" at bounding box center [343, 477] width 181 height 17
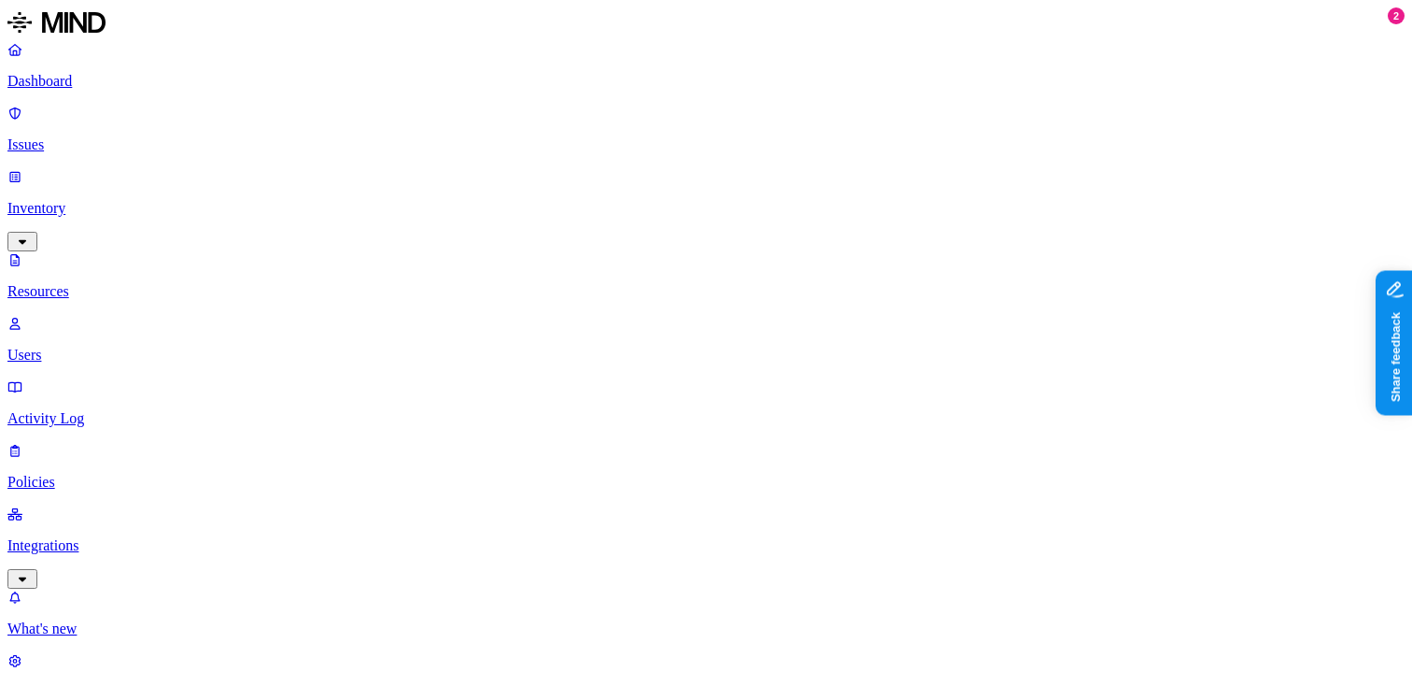
click at [148, 82] on p "Dashboard" at bounding box center [705, 81] width 1397 height 17
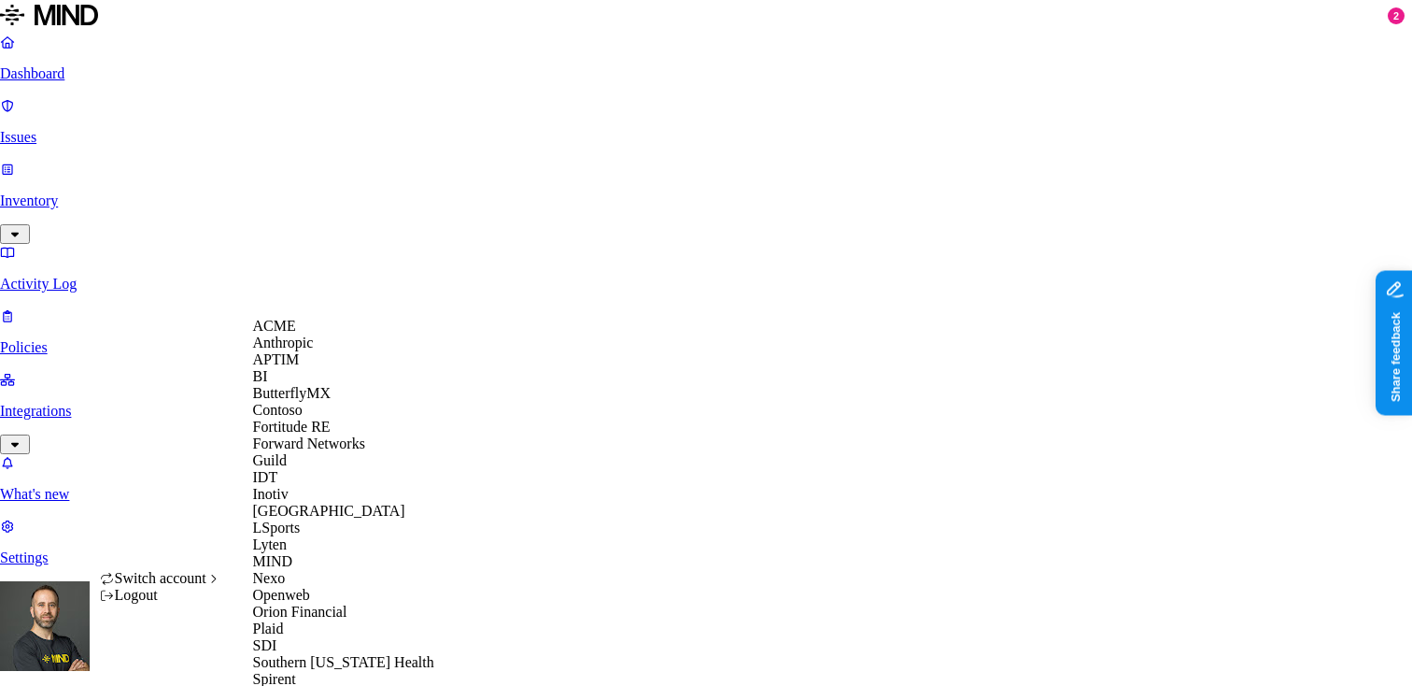
scroll to position [16, 0]
click at [287, 468] on span "Guild" at bounding box center [270, 460] width 34 height 16
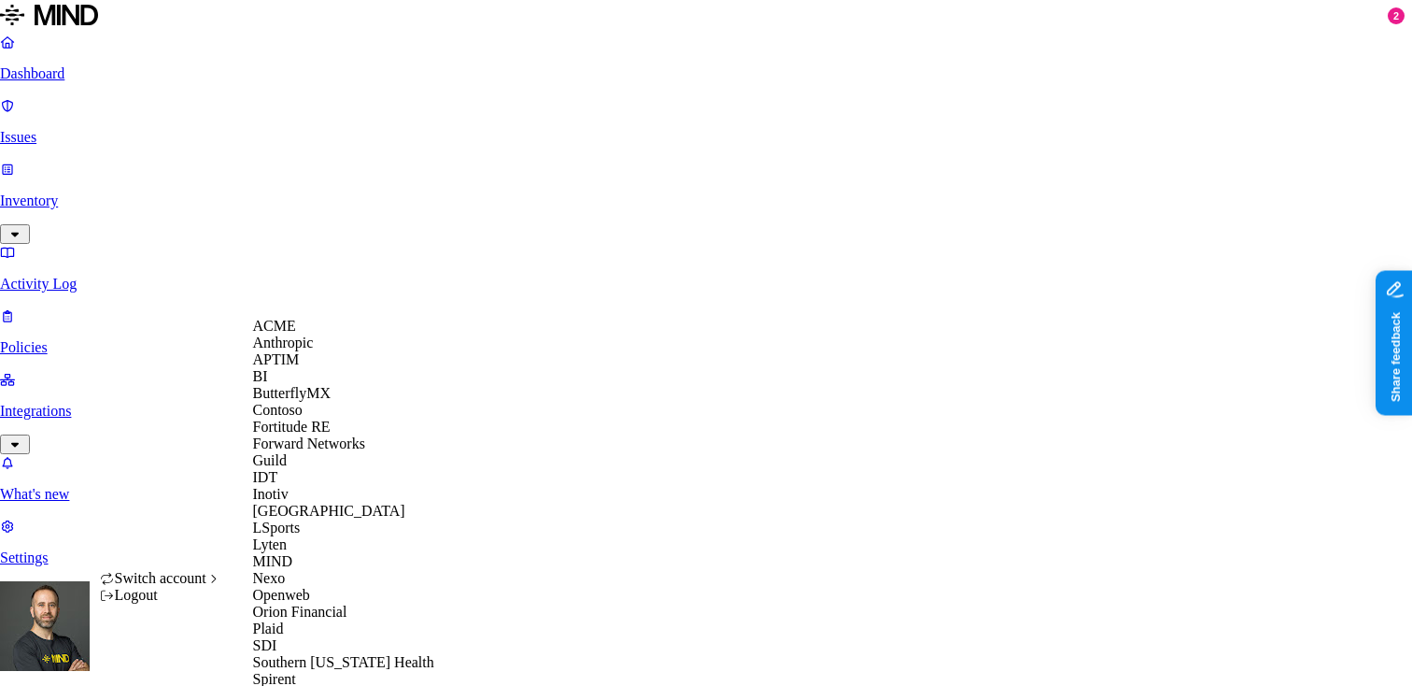
scroll to position [211, 0]
click at [327, 486] on div "Inotiv" at bounding box center [343, 494] width 181 height 17
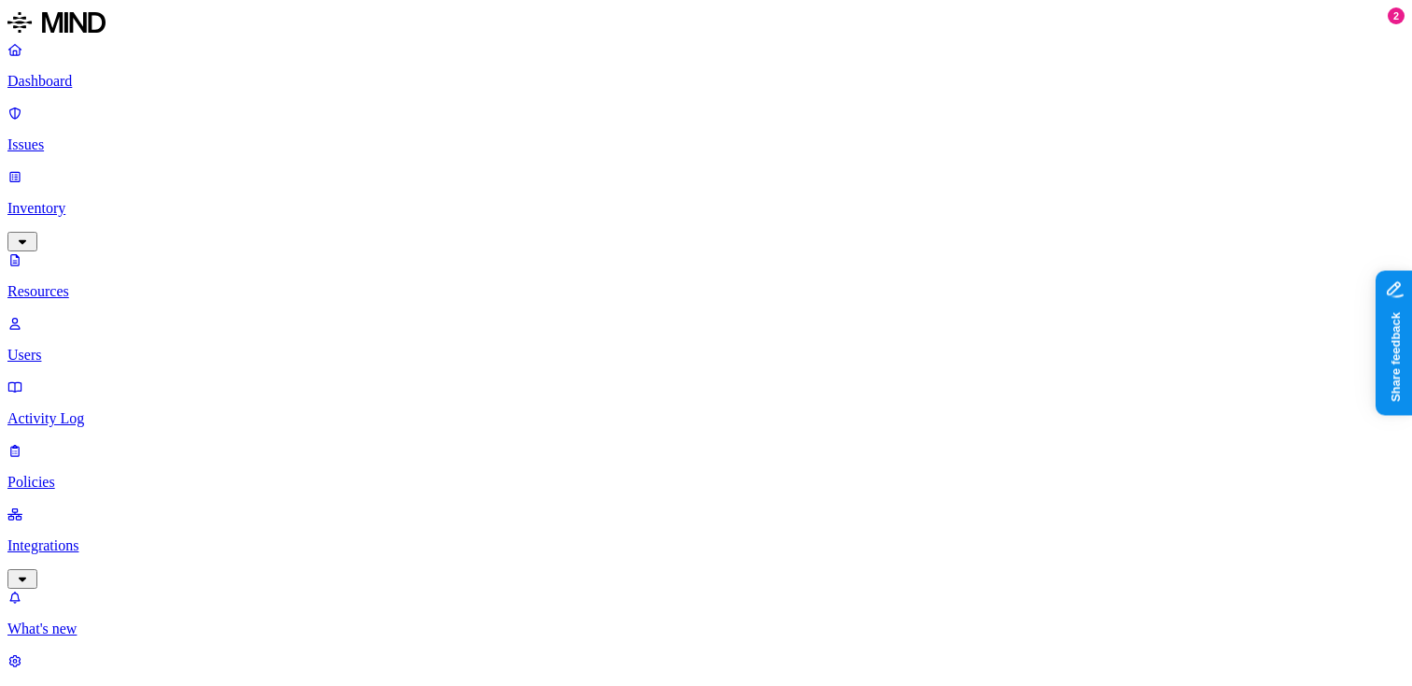
scroll to position [29, 0]
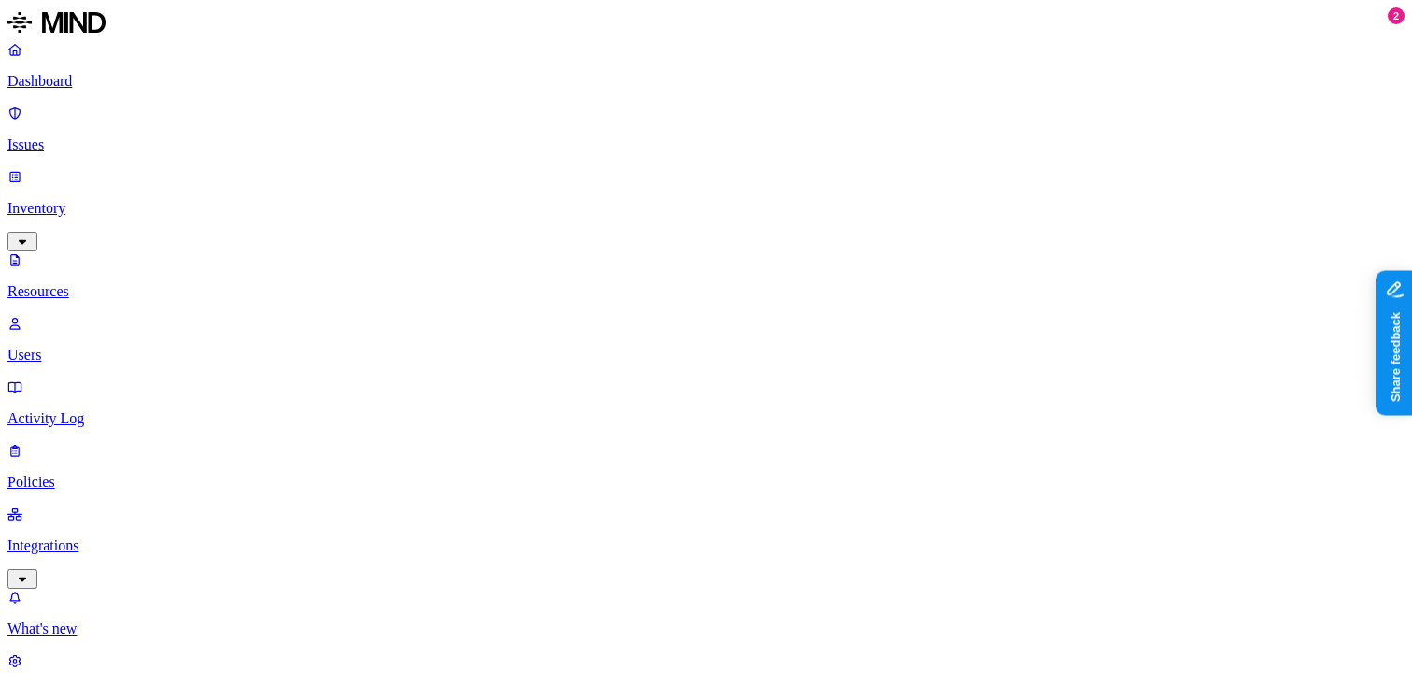
scroll to position [175, 0]
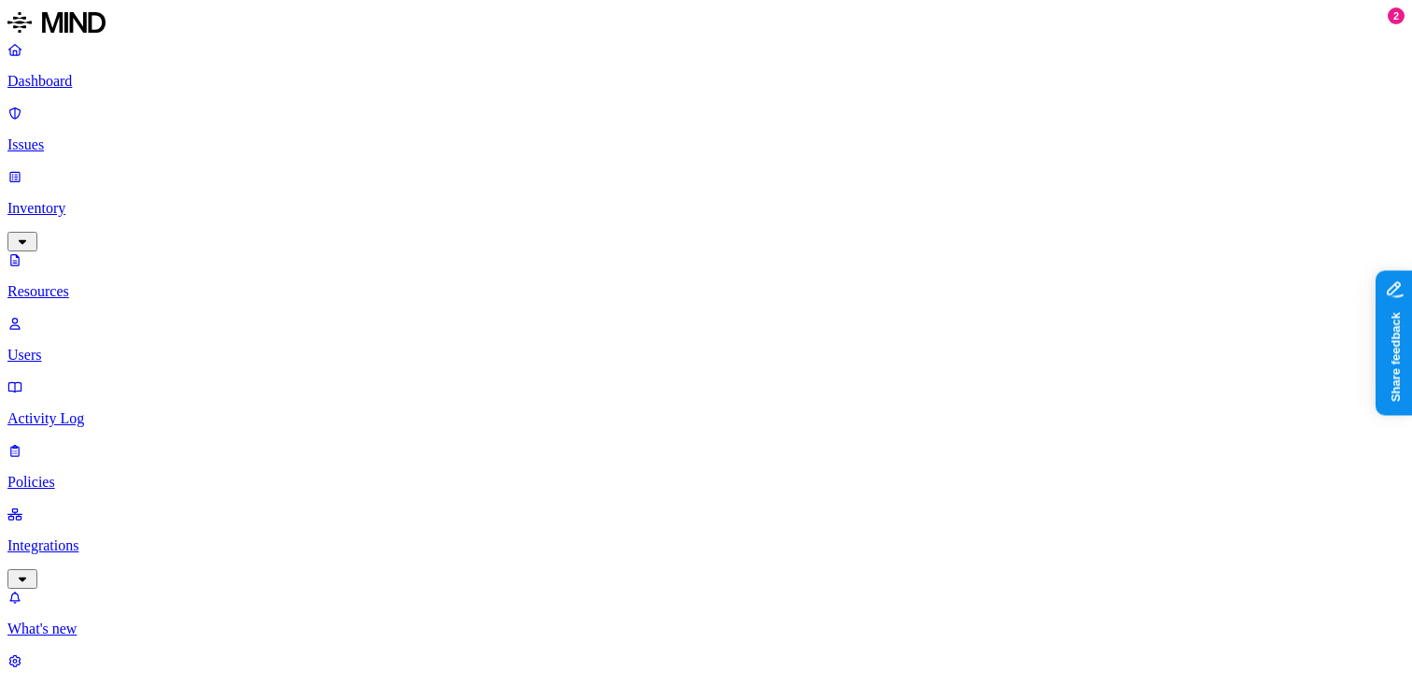
click at [131, 88] on p "Dashboard" at bounding box center [705, 81] width 1397 height 17
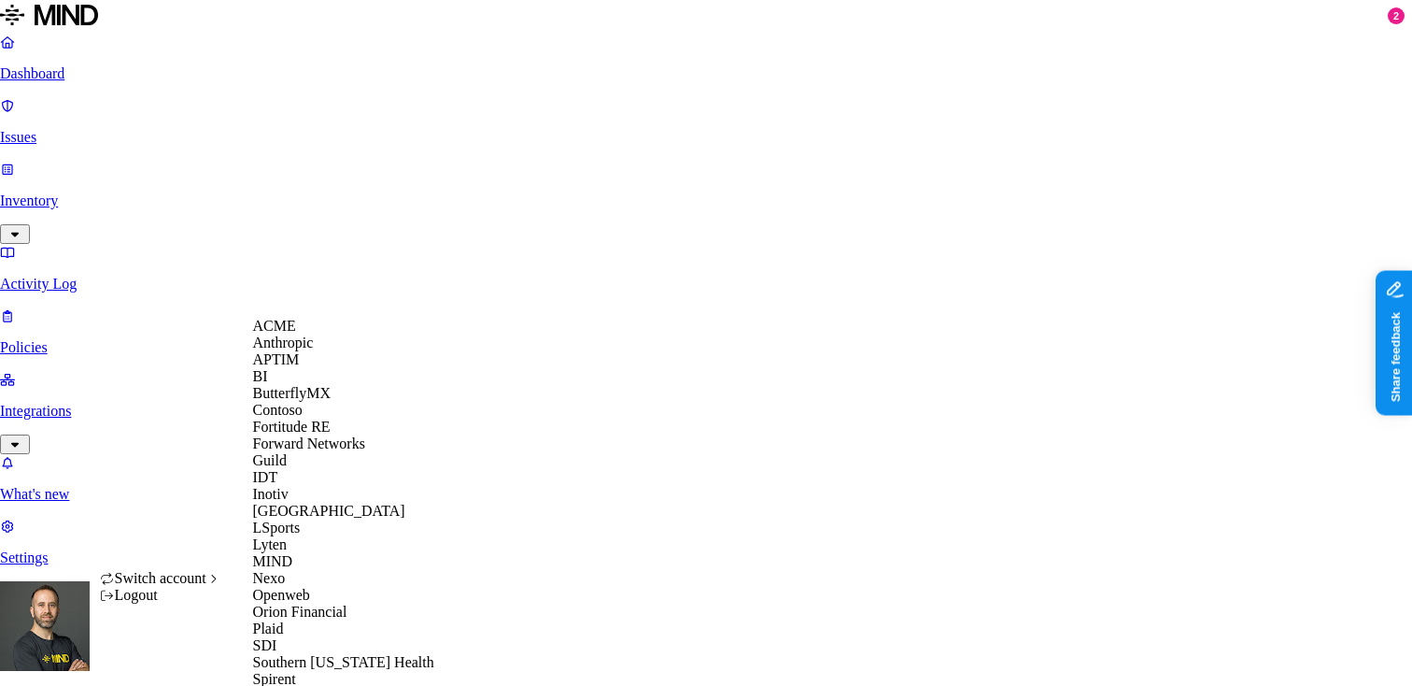
scroll to position [365, 0]
click at [310, 587] on span "Openweb" at bounding box center [281, 595] width 57 height 16
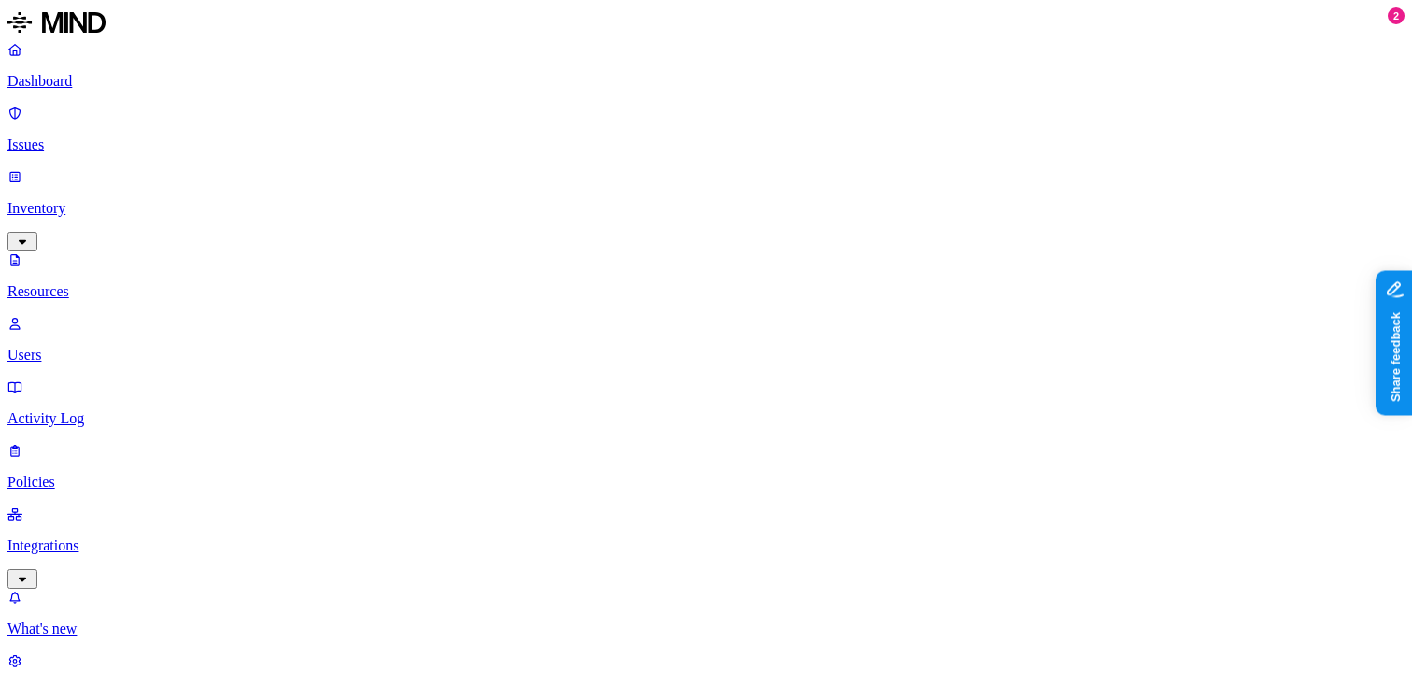
click at [198, 484] on nav "Dashboard Issues Inventory Resources Users Activity Log Policies Integrations W…" at bounding box center [705, 371] width 1397 height 660
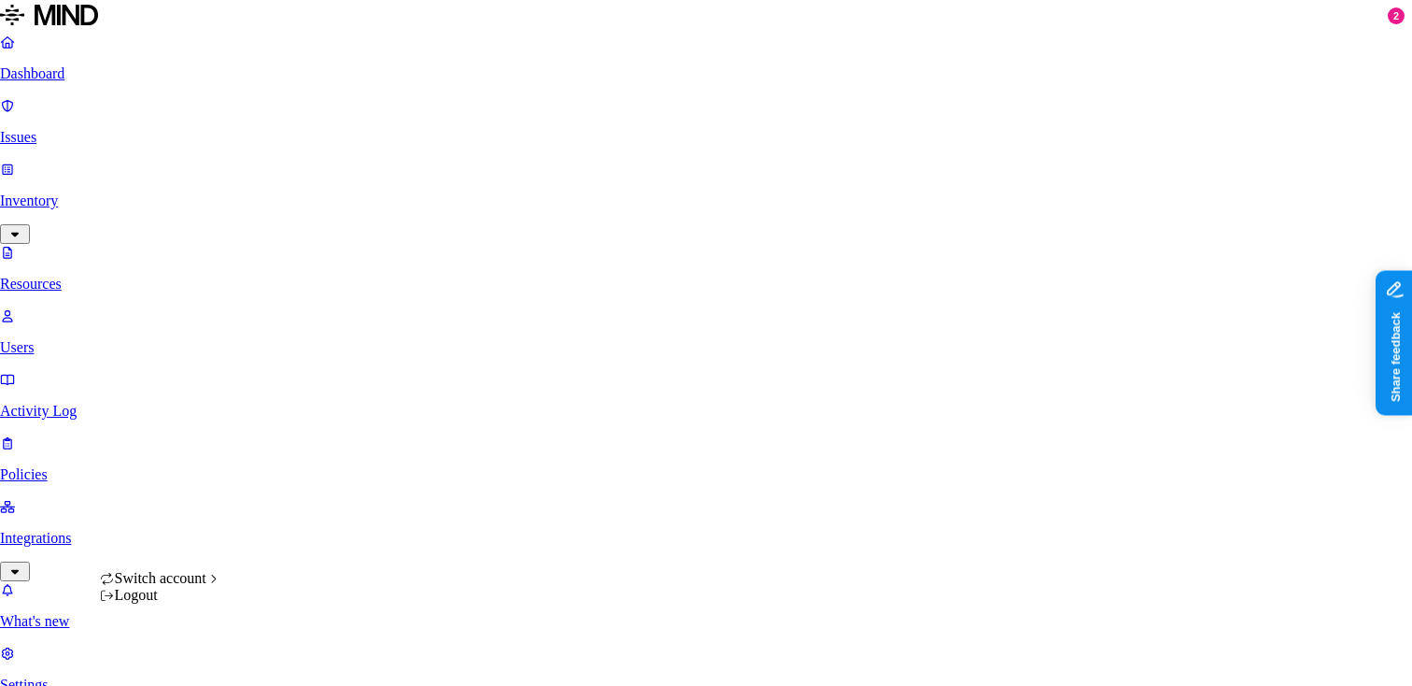
click at [177, 651] on html "Dashboard Issues Inventory Resources Users Activity Log Policies Integrations W…" at bounding box center [706, 648] width 1412 height 1296
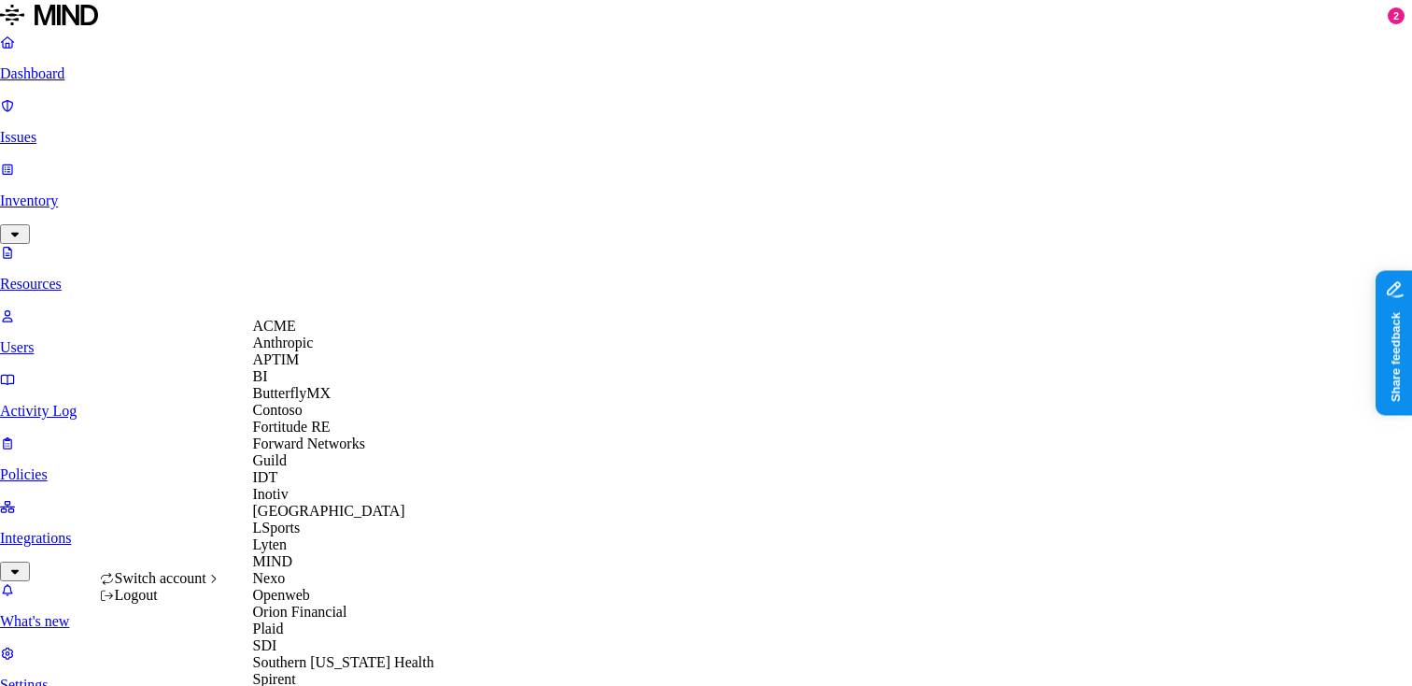
scroll to position [590, 0]
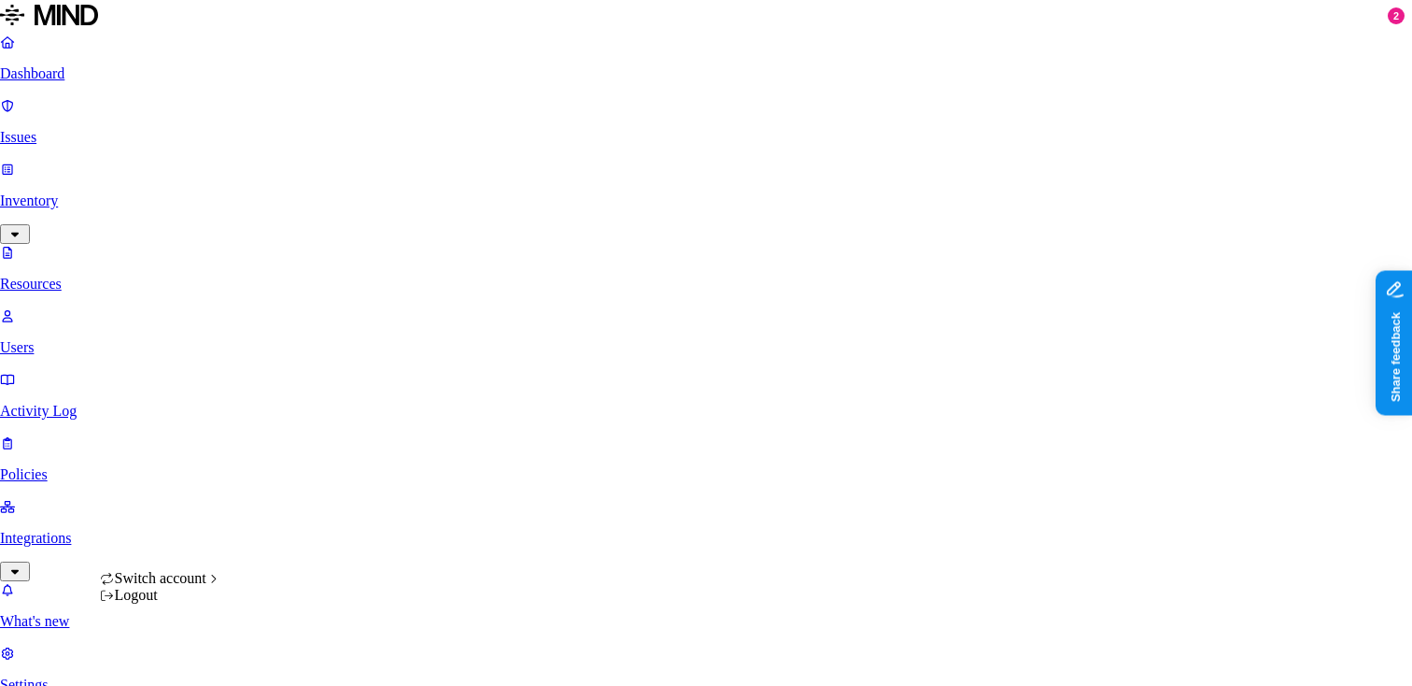
click at [177, 654] on html "Dashboard Issues Inventory Resources Users Activity Log Policies Integrations W…" at bounding box center [706, 666] width 1412 height 1333
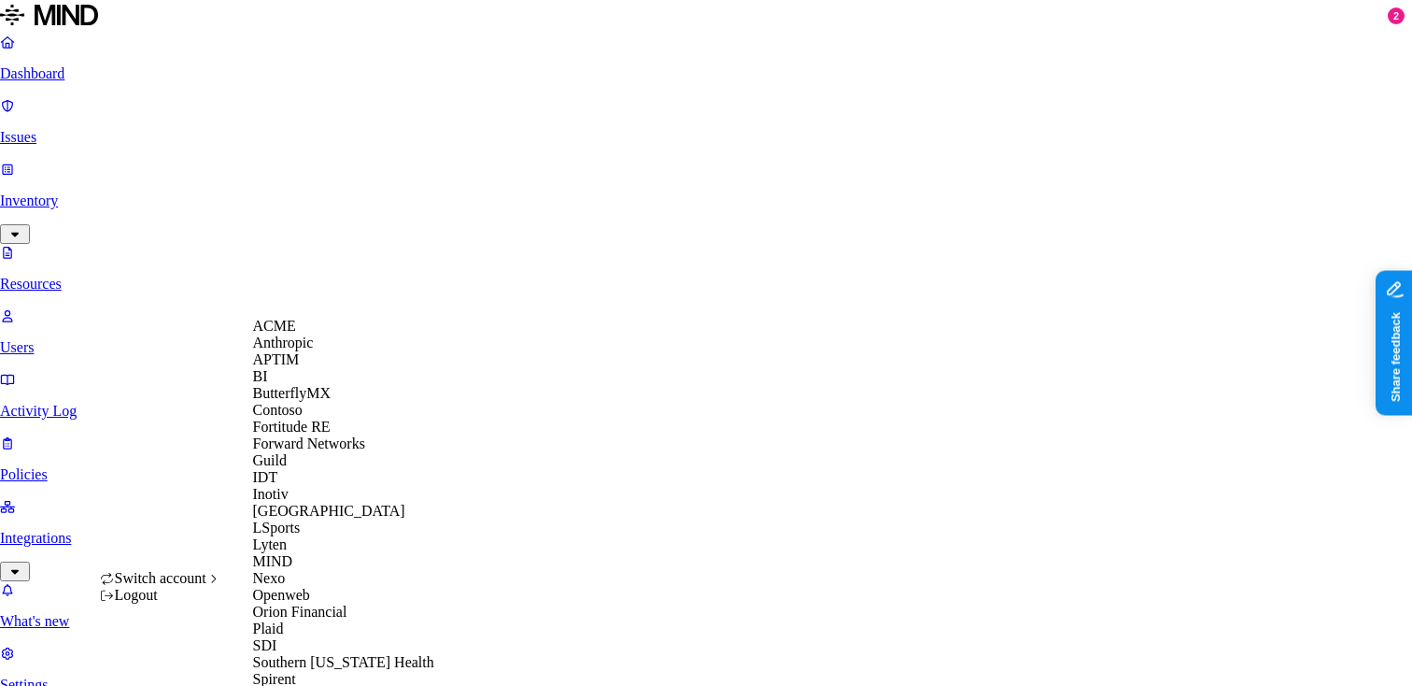
scroll to position [590, 0]
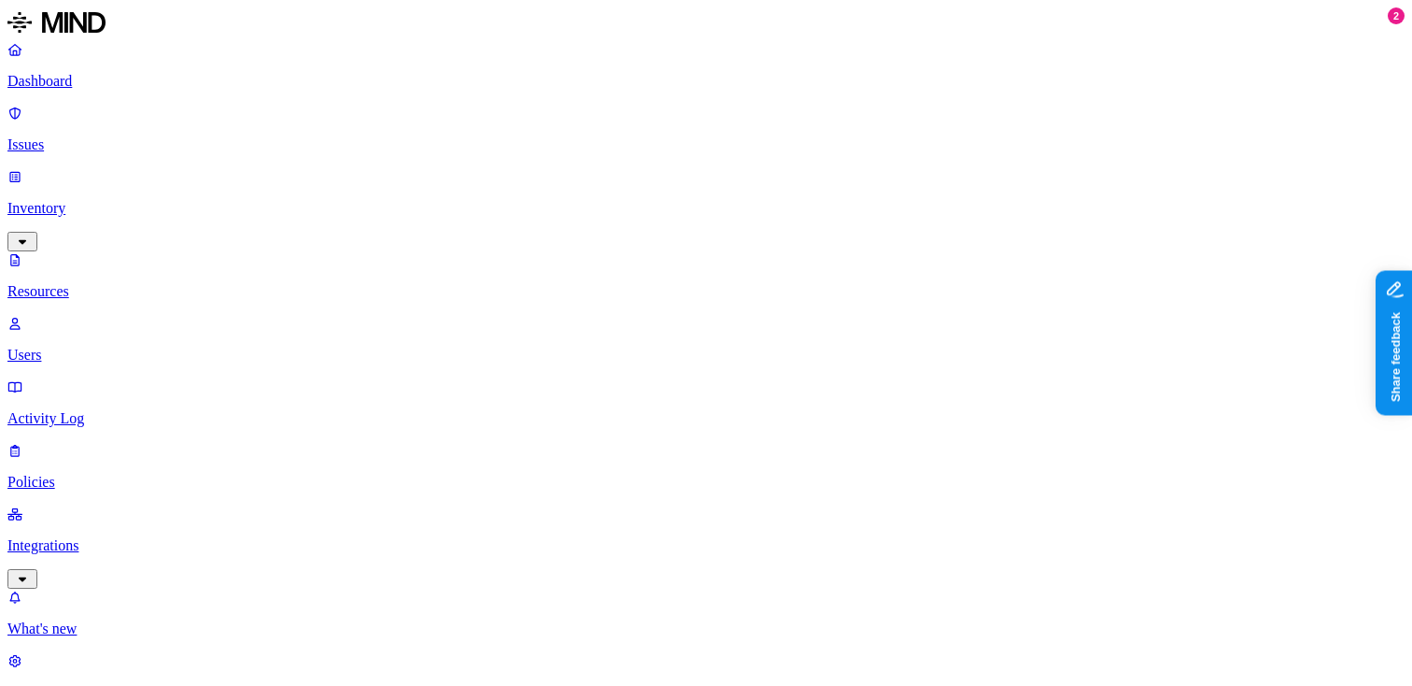
click at [178, 659] on html "Dashboard Issues Inventory Resources Users Activity Log Policies Integrations W…" at bounding box center [706, 670] width 1412 height 1340
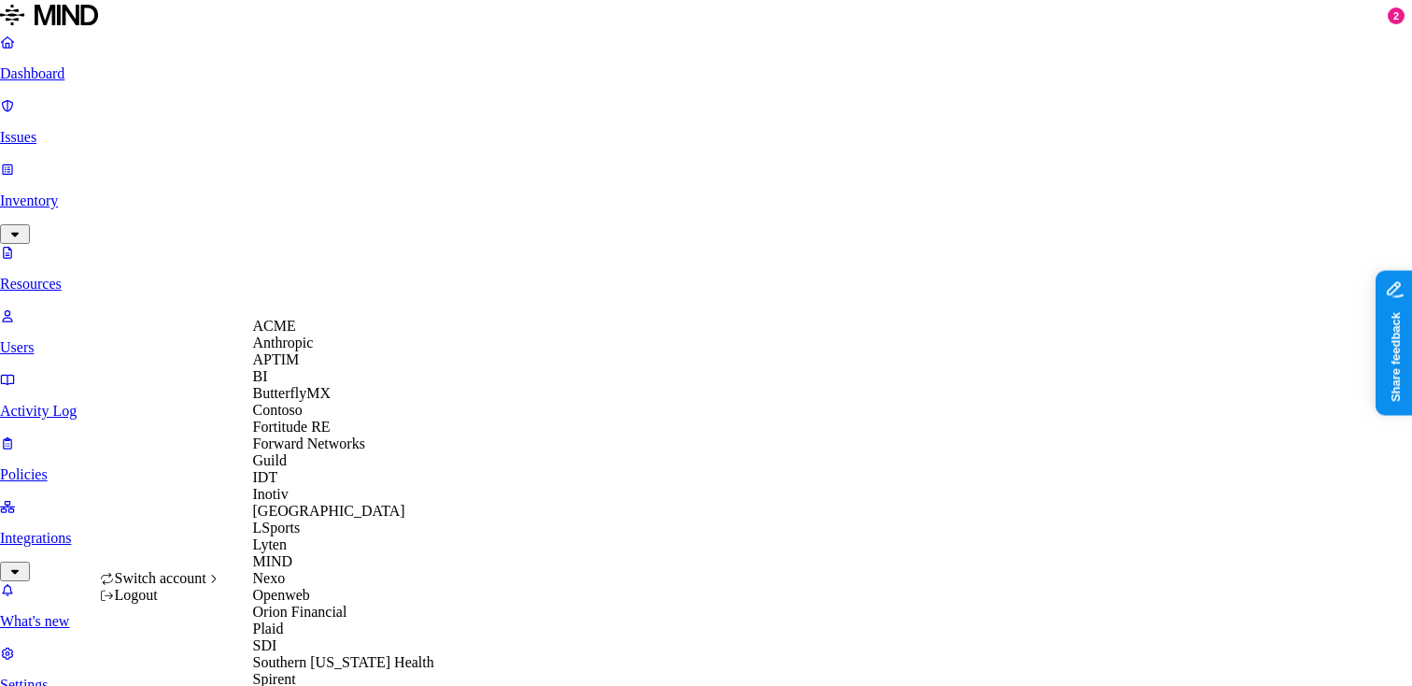
scroll to position [590, 0]
click at [315, 671] on div "Spirent" at bounding box center [343, 679] width 181 height 17
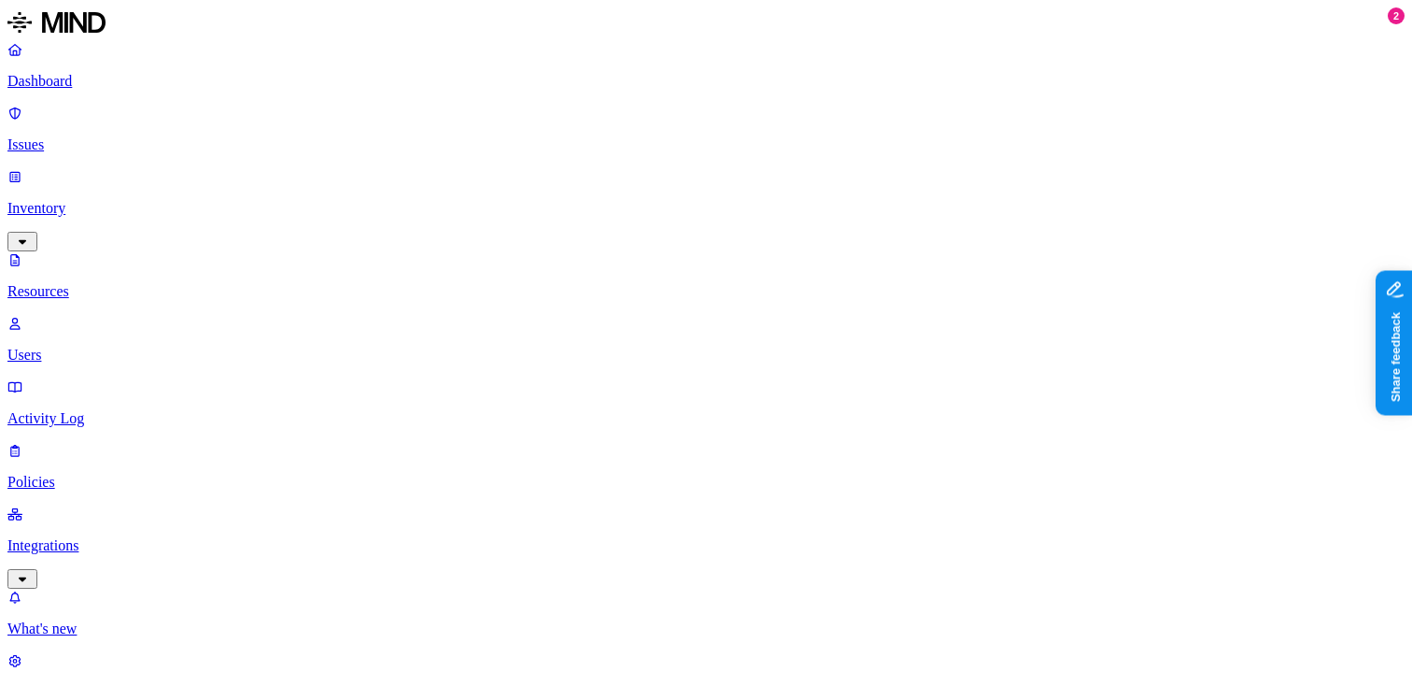
click at [116, 78] on p "Dashboard" at bounding box center [705, 81] width 1397 height 17
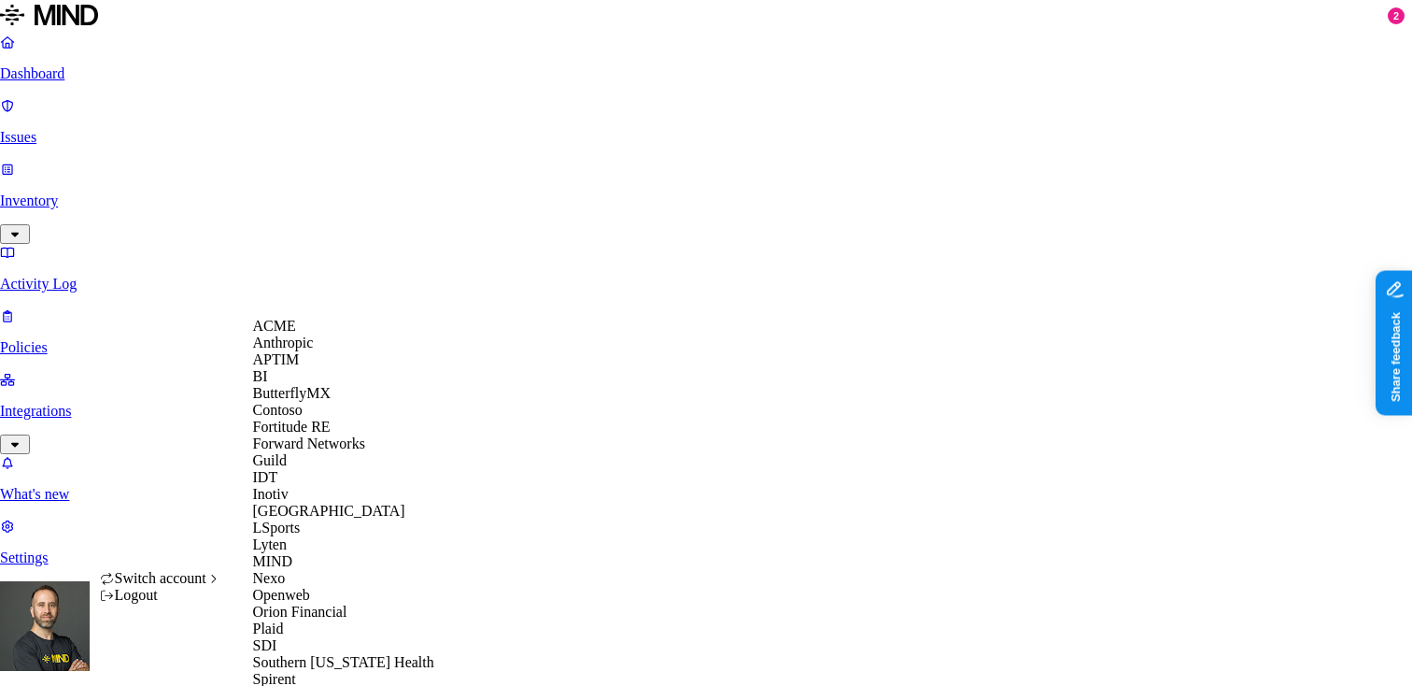
click at [327, 368] on div "APTIM" at bounding box center [343, 359] width 181 height 17
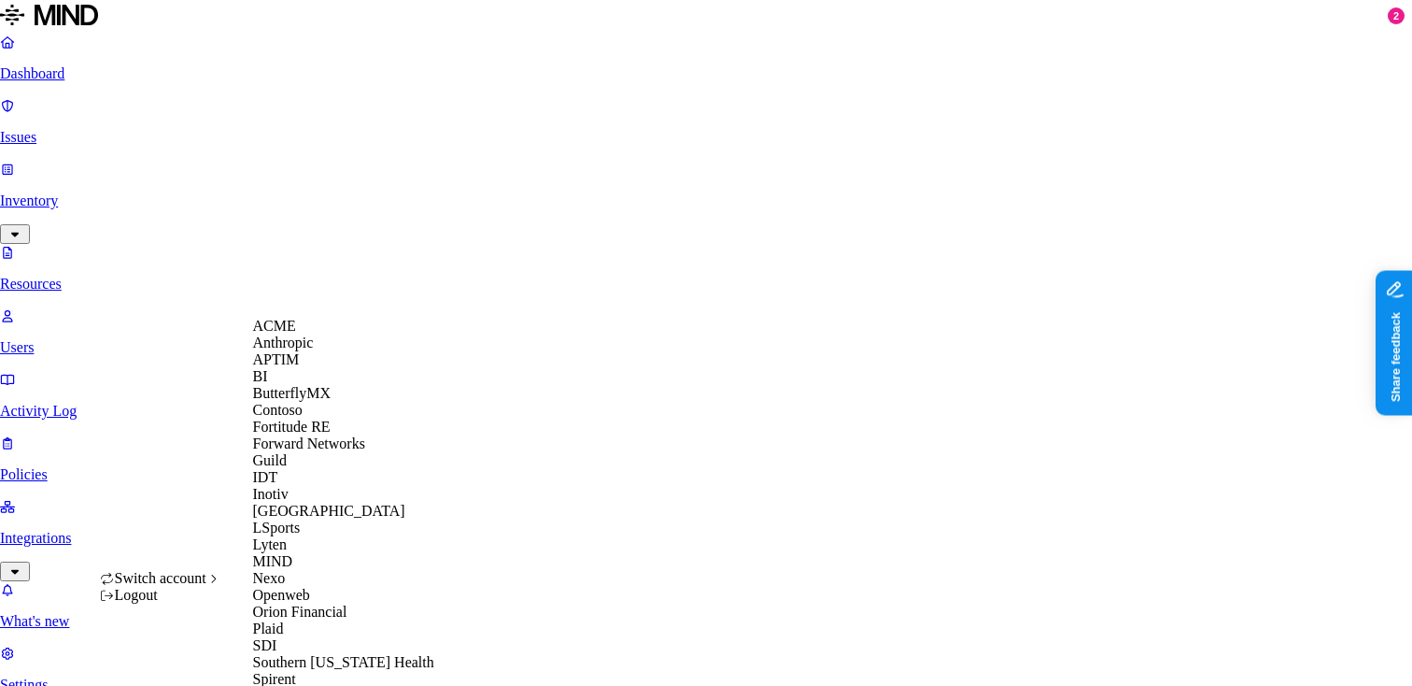
scroll to position [590, 0]
click at [322, 671] on div "Spirent" at bounding box center [343, 679] width 181 height 17
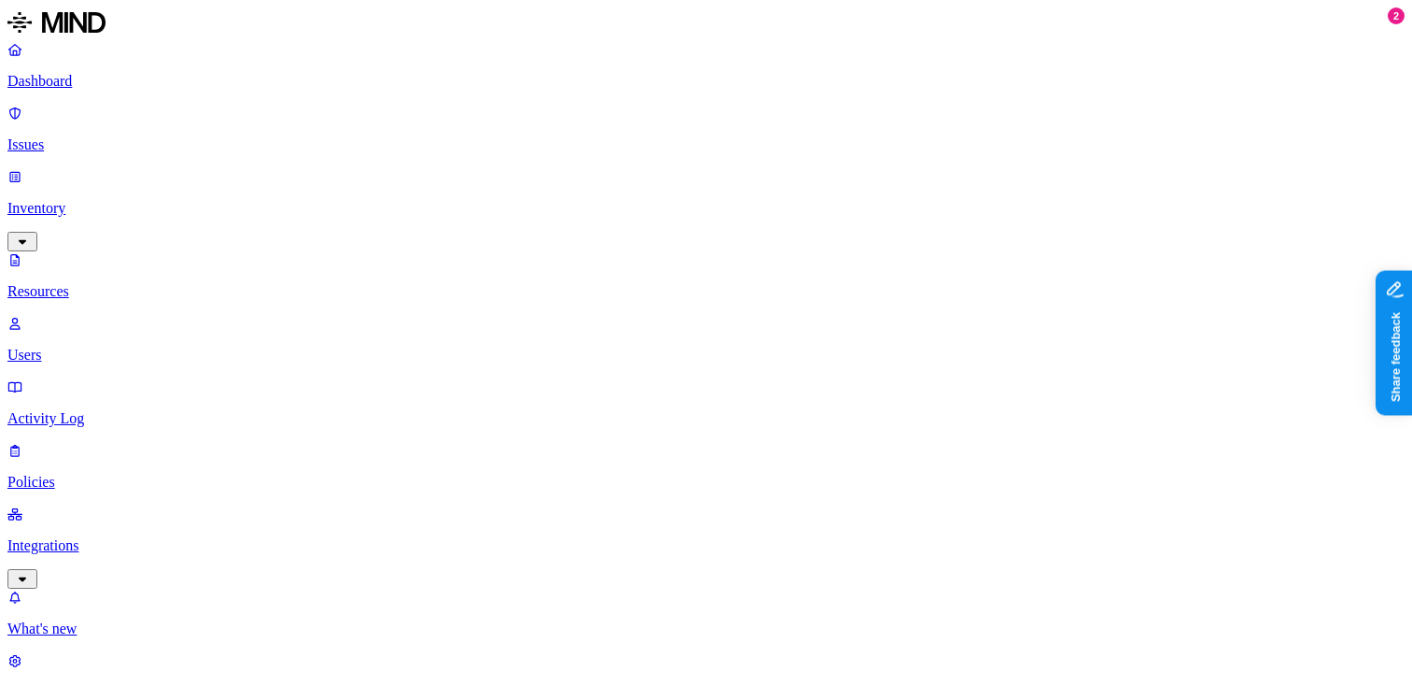
click at [131, 85] on p "Dashboard" at bounding box center [705, 81] width 1397 height 17
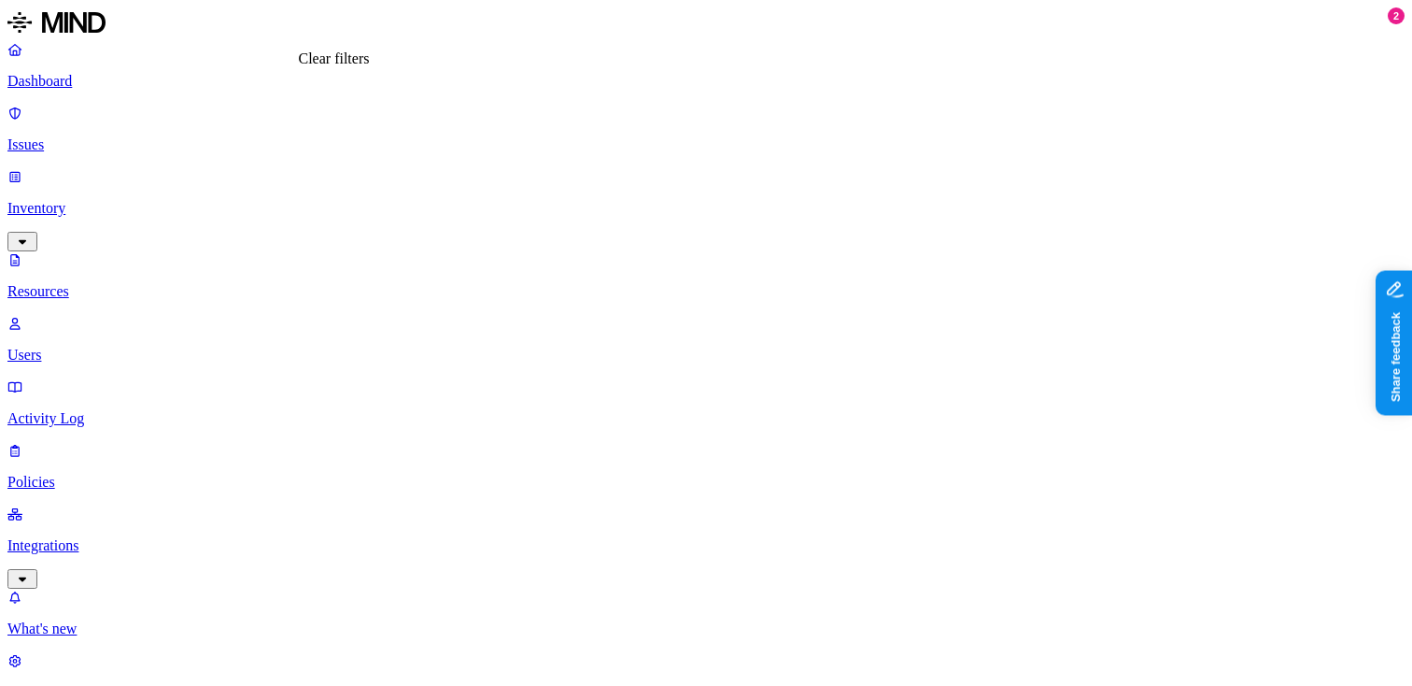
click at [148, 78] on p "Dashboard" at bounding box center [705, 81] width 1397 height 17
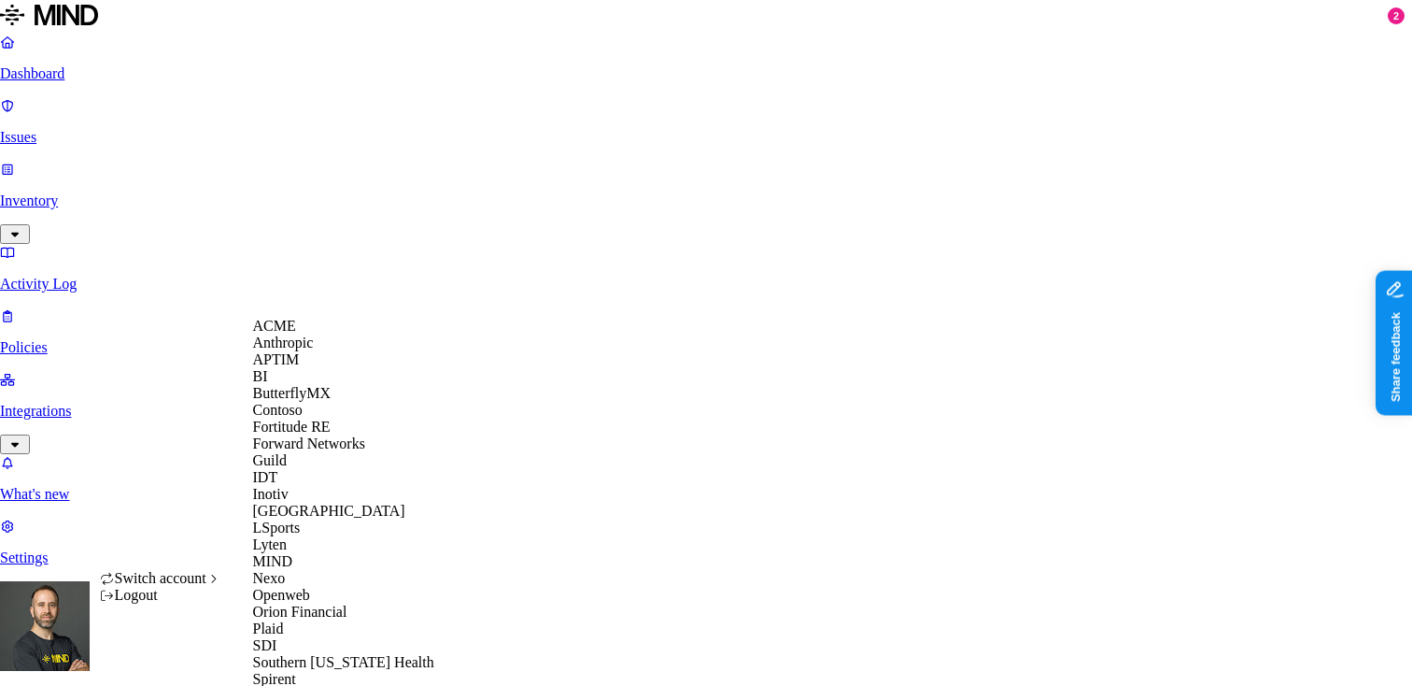
scroll to position [590, 0]
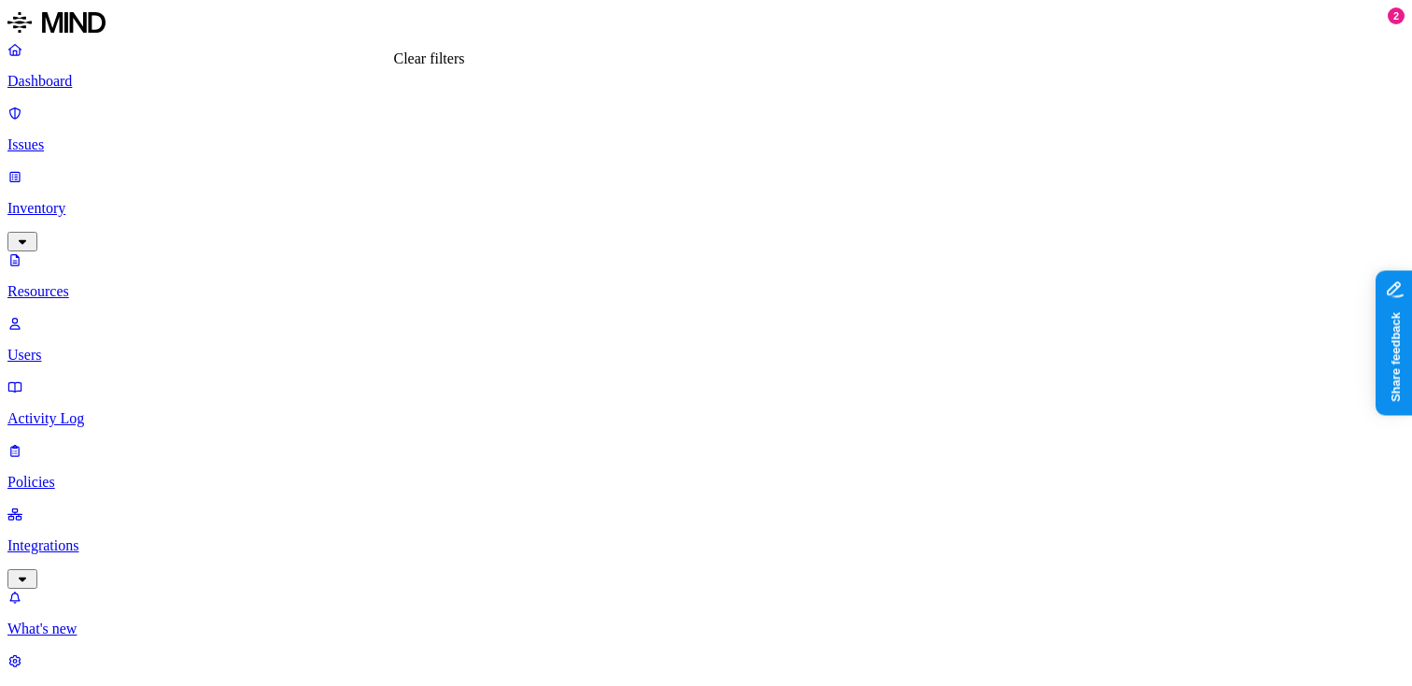
click at [139, 83] on p "Dashboard" at bounding box center [705, 81] width 1397 height 17
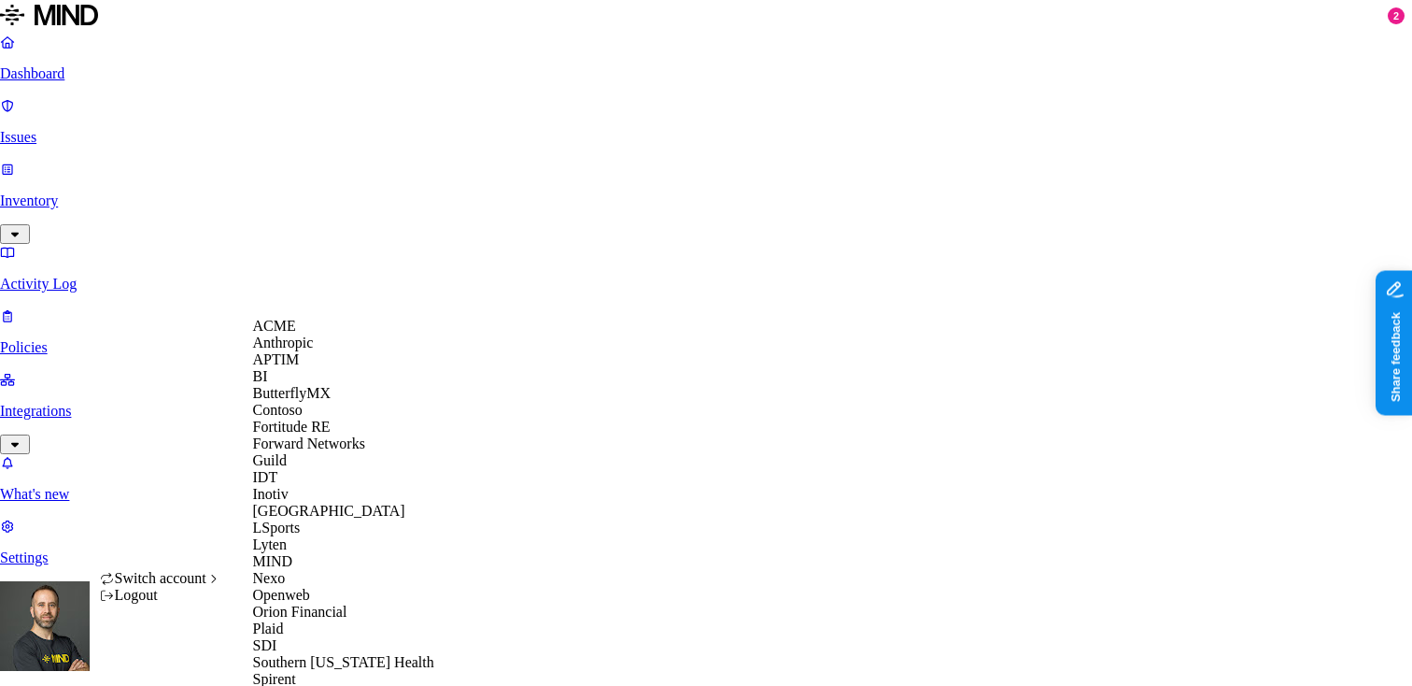
click at [332, 368] on div "APTIM" at bounding box center [343, 359] width 181 height 17
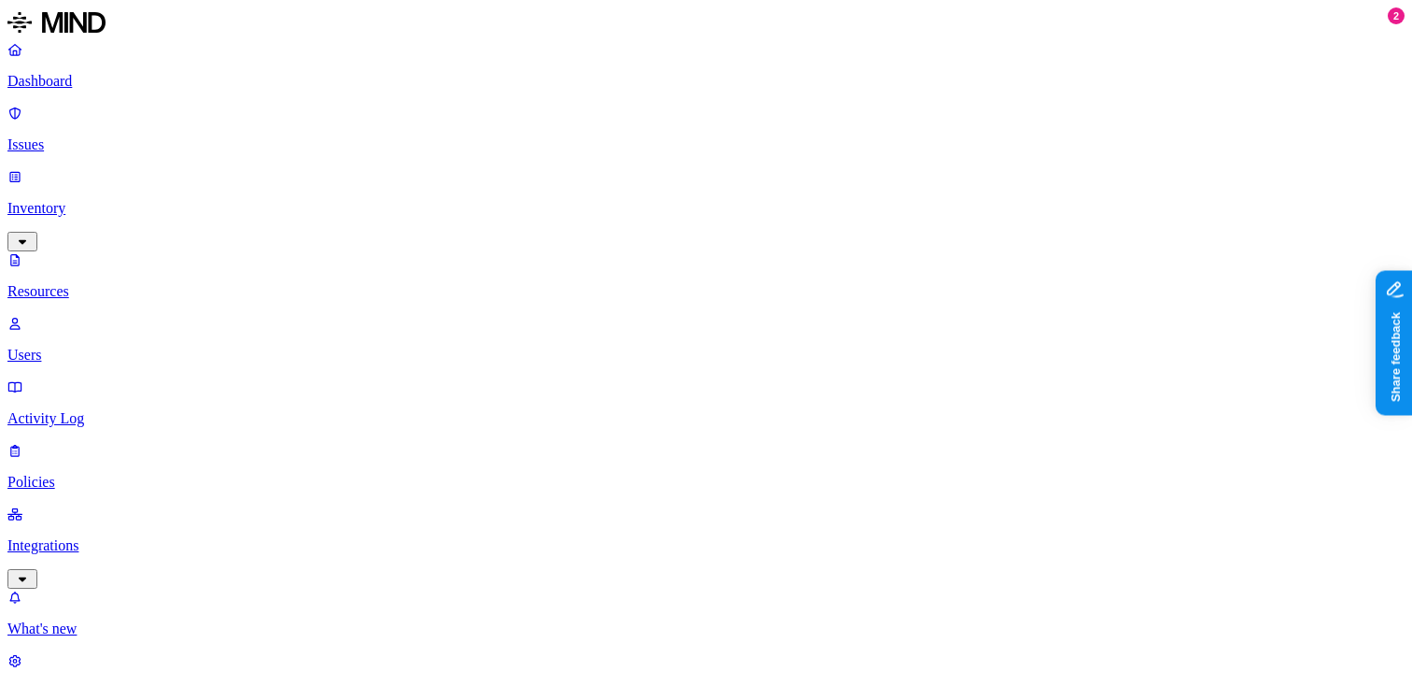
click at [114, 83] on p "Dashboard" at bounding box center [705, 81] width 1397 height 17
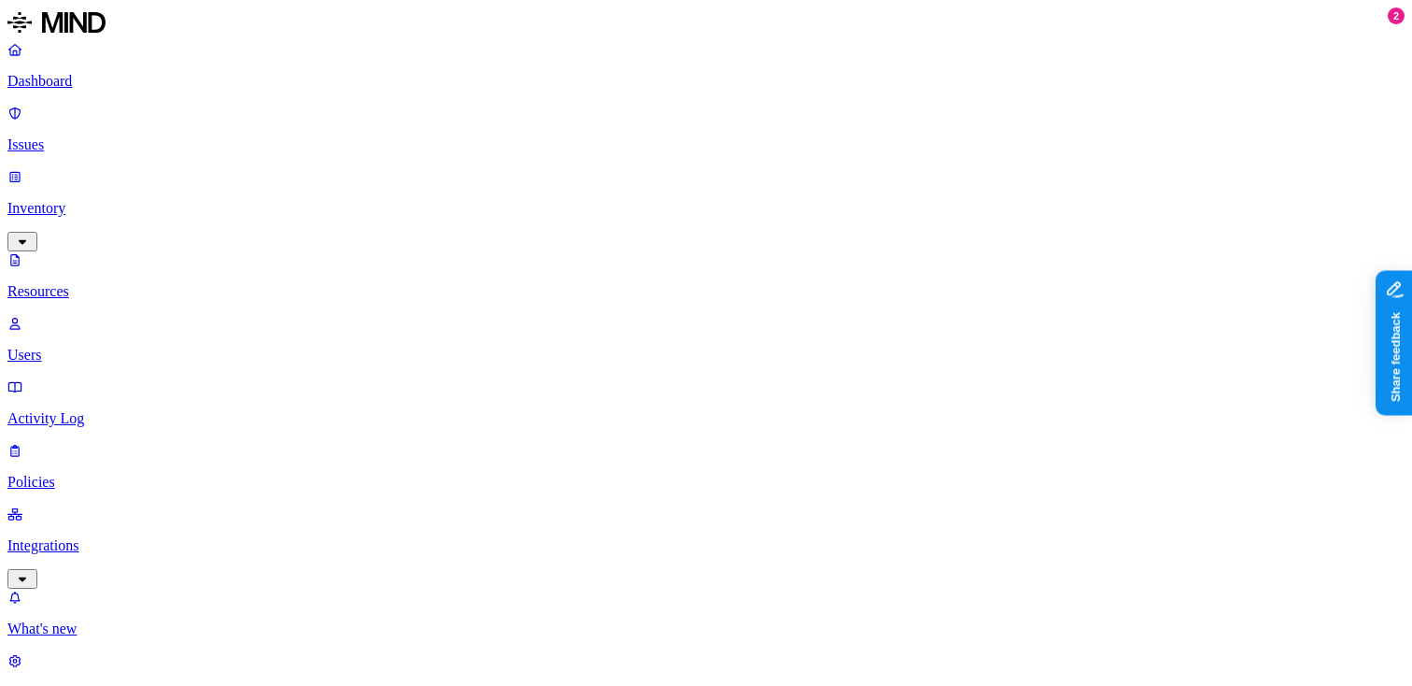
click at [100, 88] on p "Dashboard" at bounding box center [705, 81] width 1397 height 17
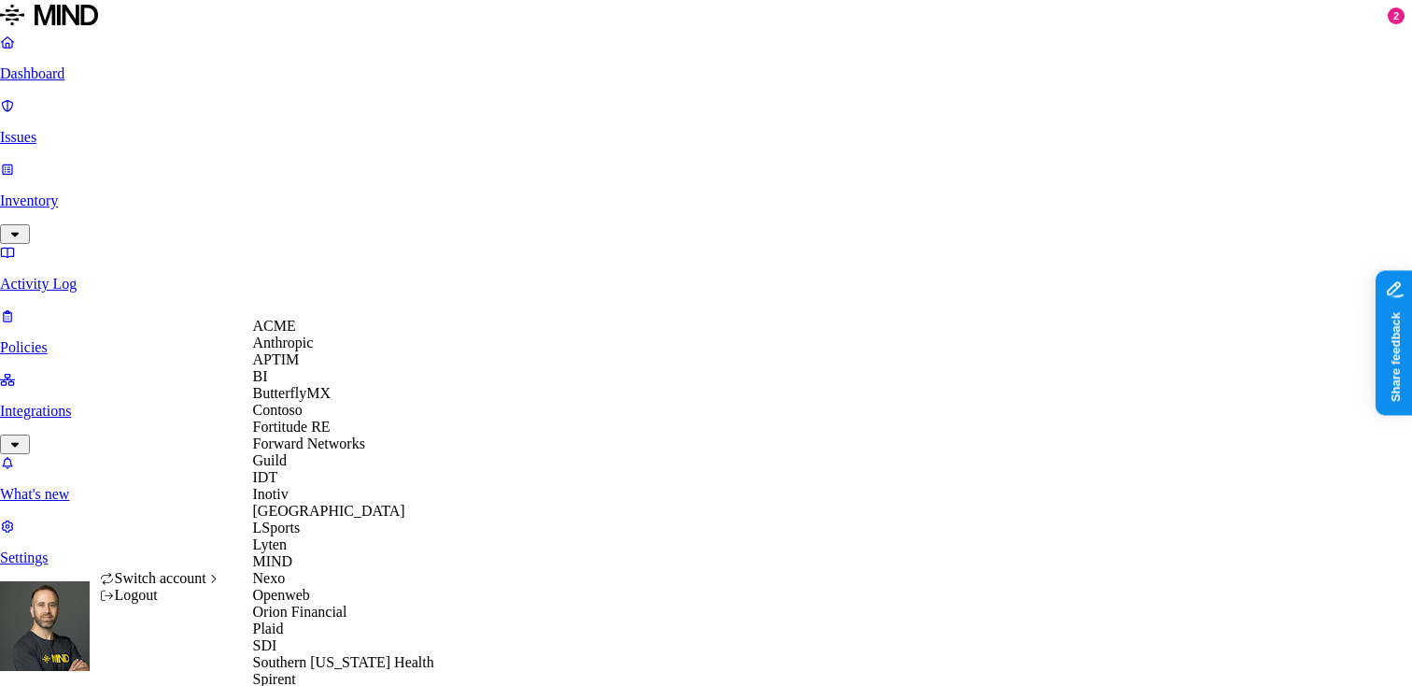
scroll to position [590, 0]
click at [326, 671] on div "Spirent" at bounding box center [343, 679] width 181 height 17
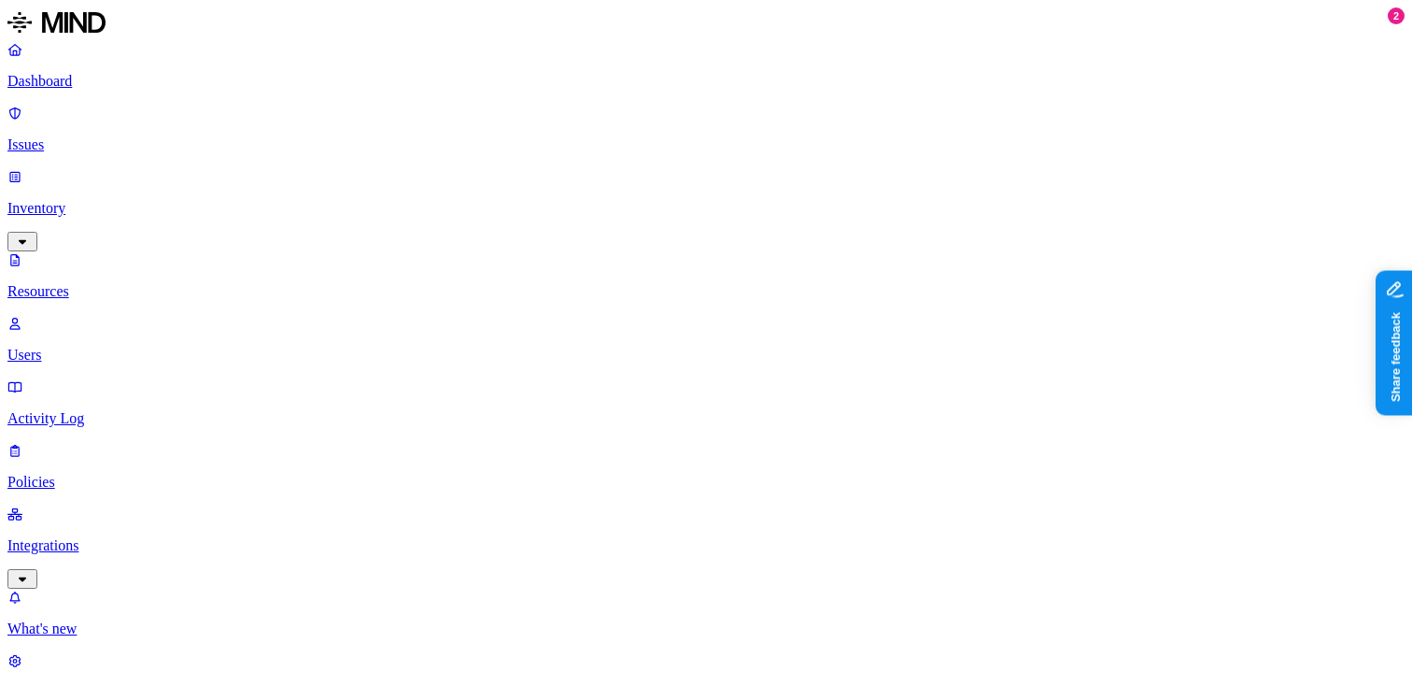
click at [121, 84] on p "Dashboard" at bounding box center [705, 81] width 1397 height 17
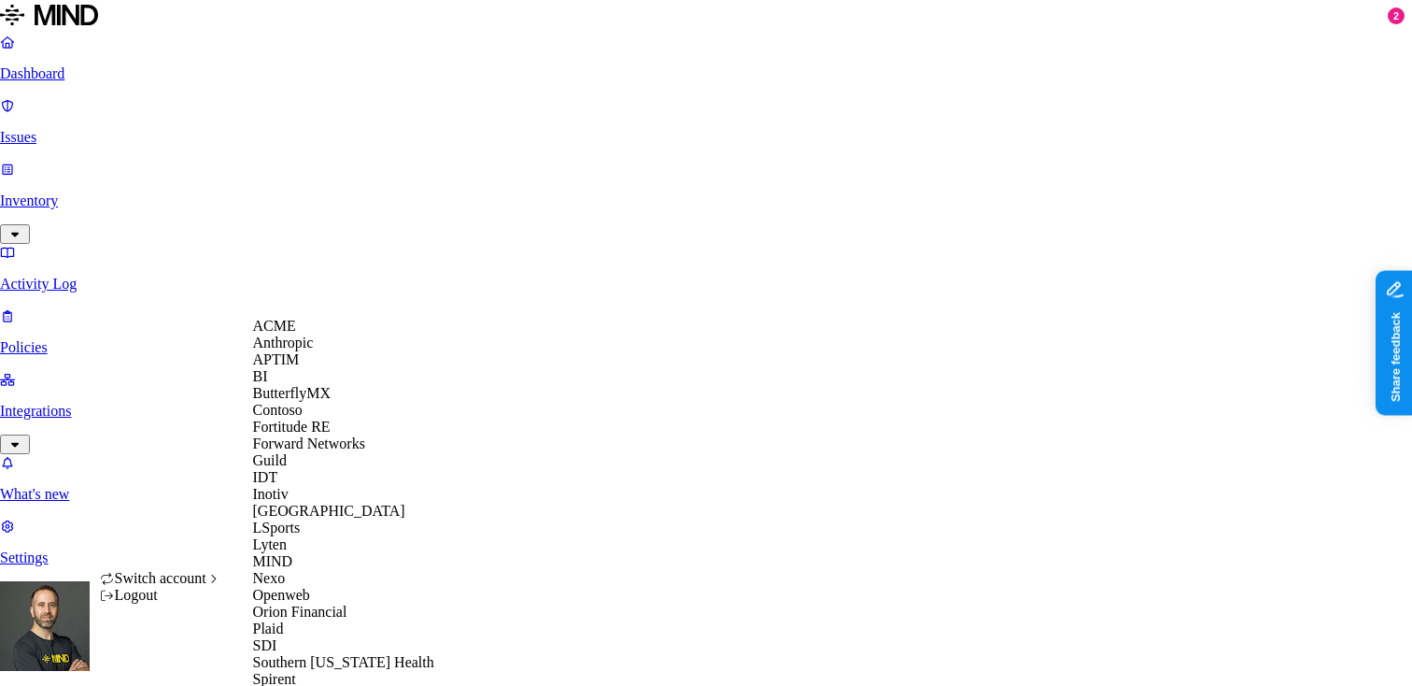
click at [294, 367] on span "APTIM" at bounding box center [276, 359] width 47 height 16
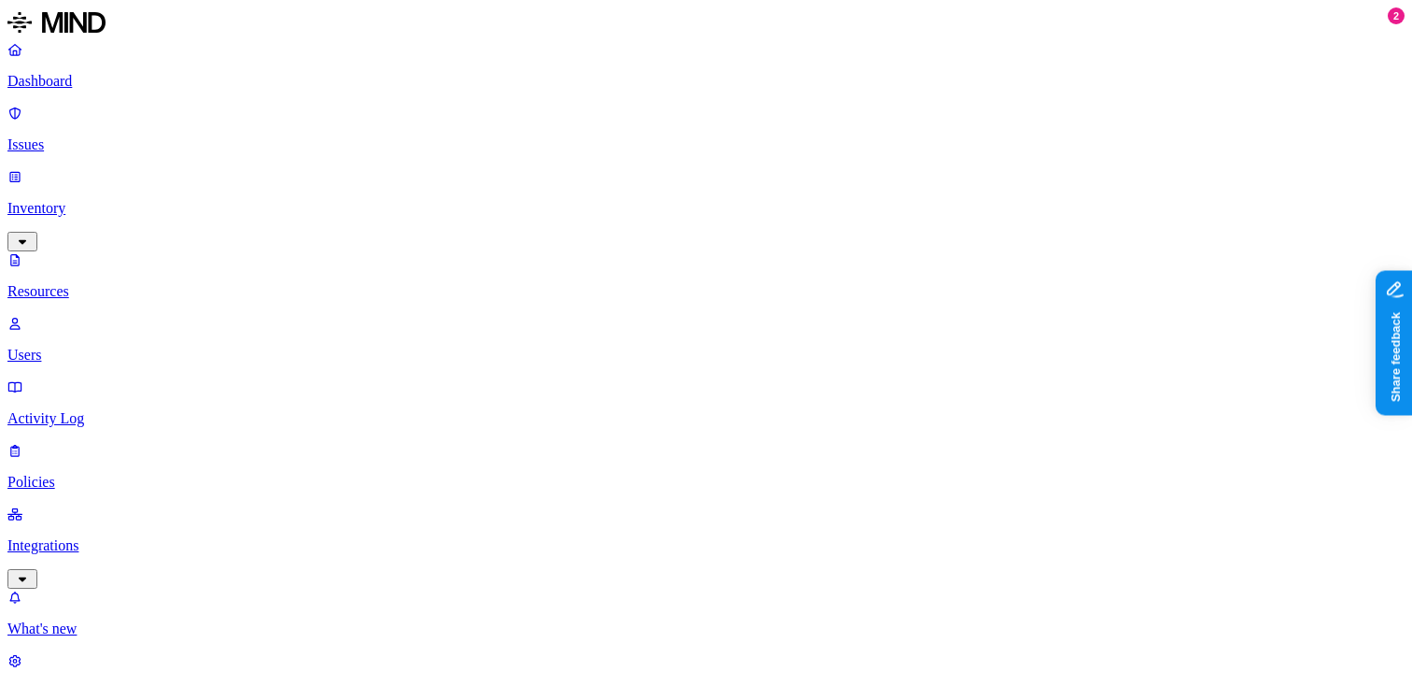
click at [135, 89] on p "Dashboard" at bounding box center [705, 81] width 1397 height 17
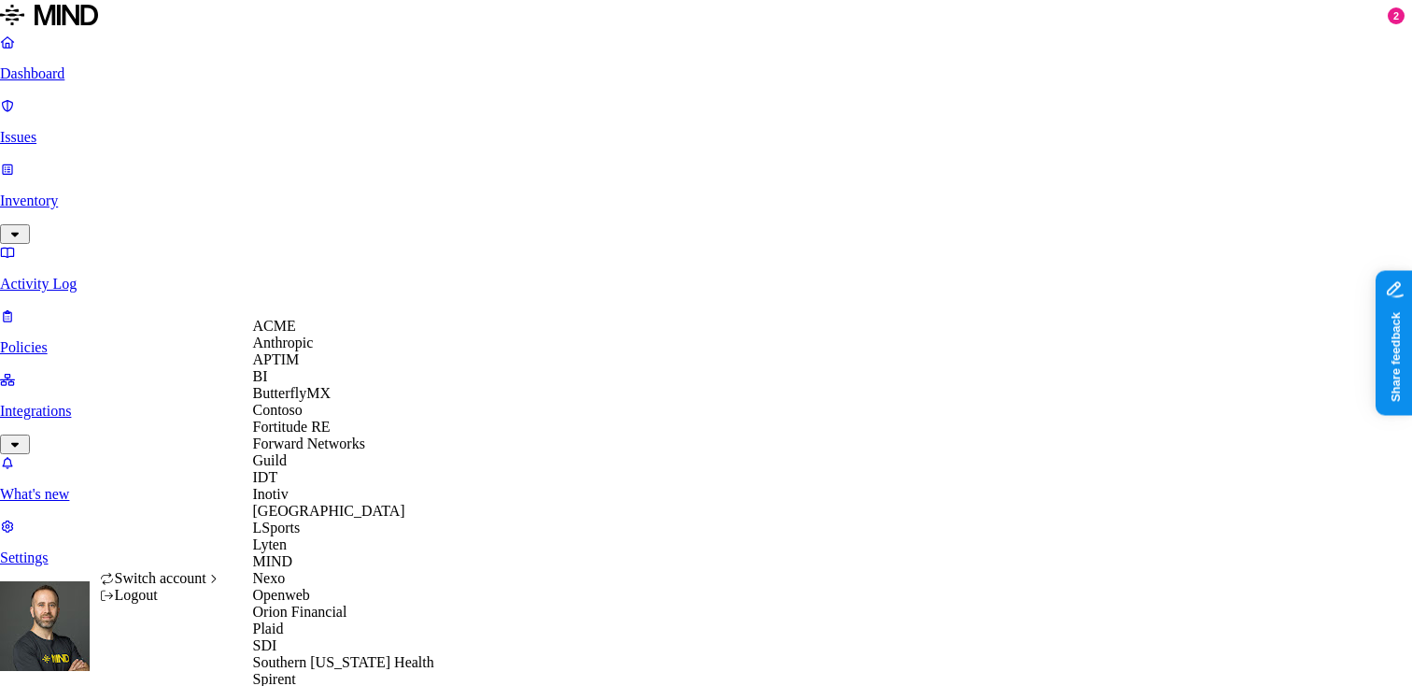
scroll to position [590, 0]
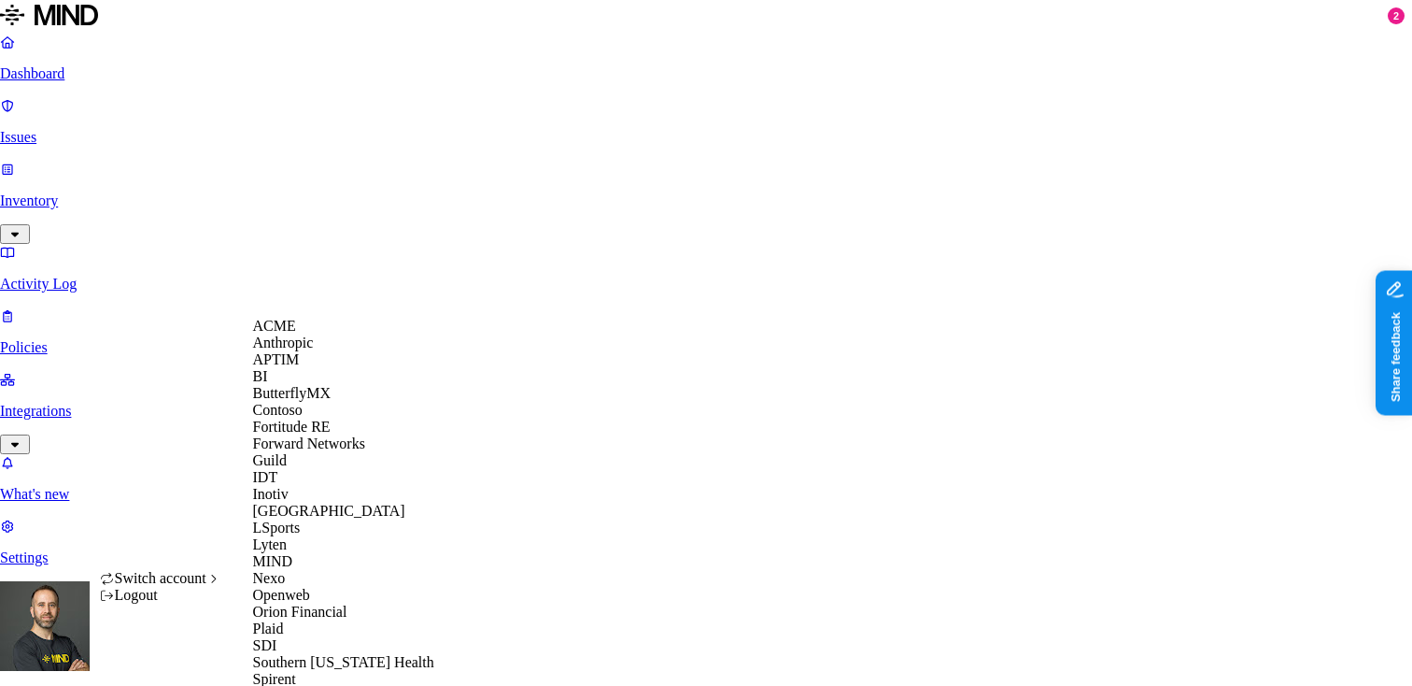
click at [319, 368] on div "APTIM" at bounding box center [343, 359] width 181 height 17
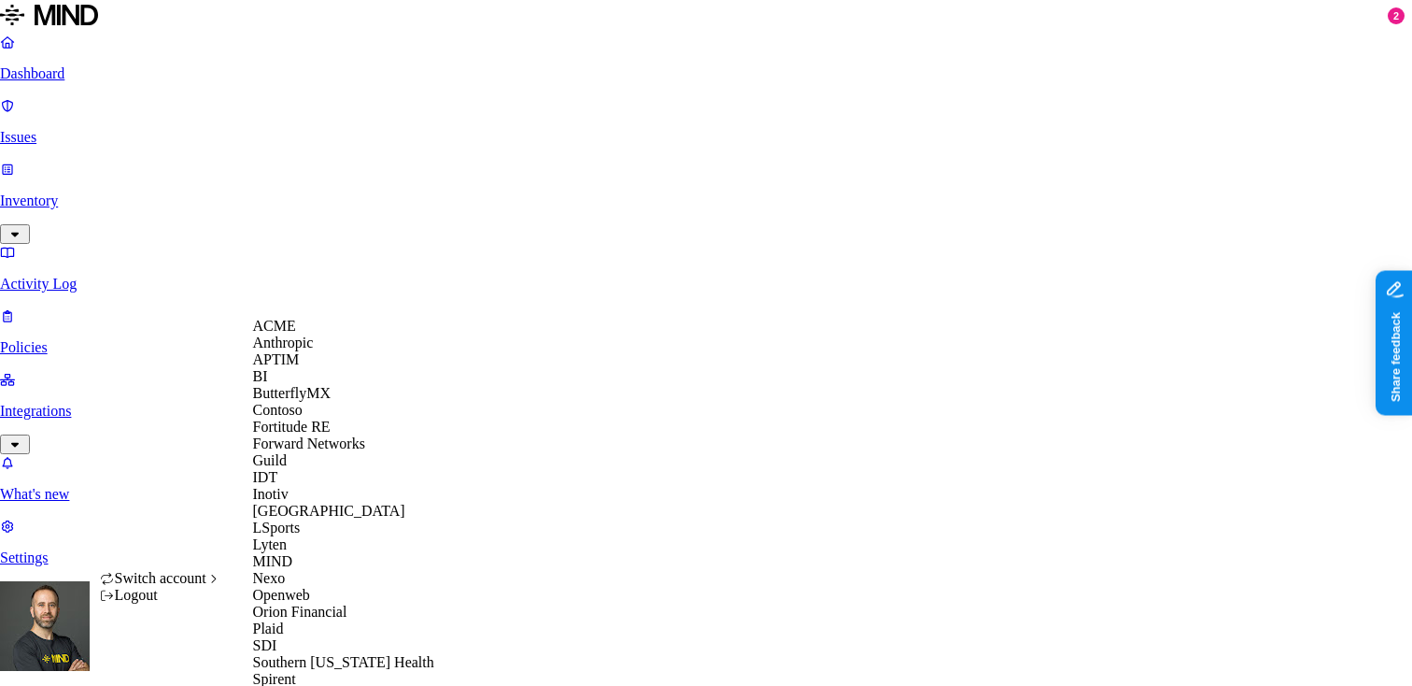
scroll to position [590, 0]
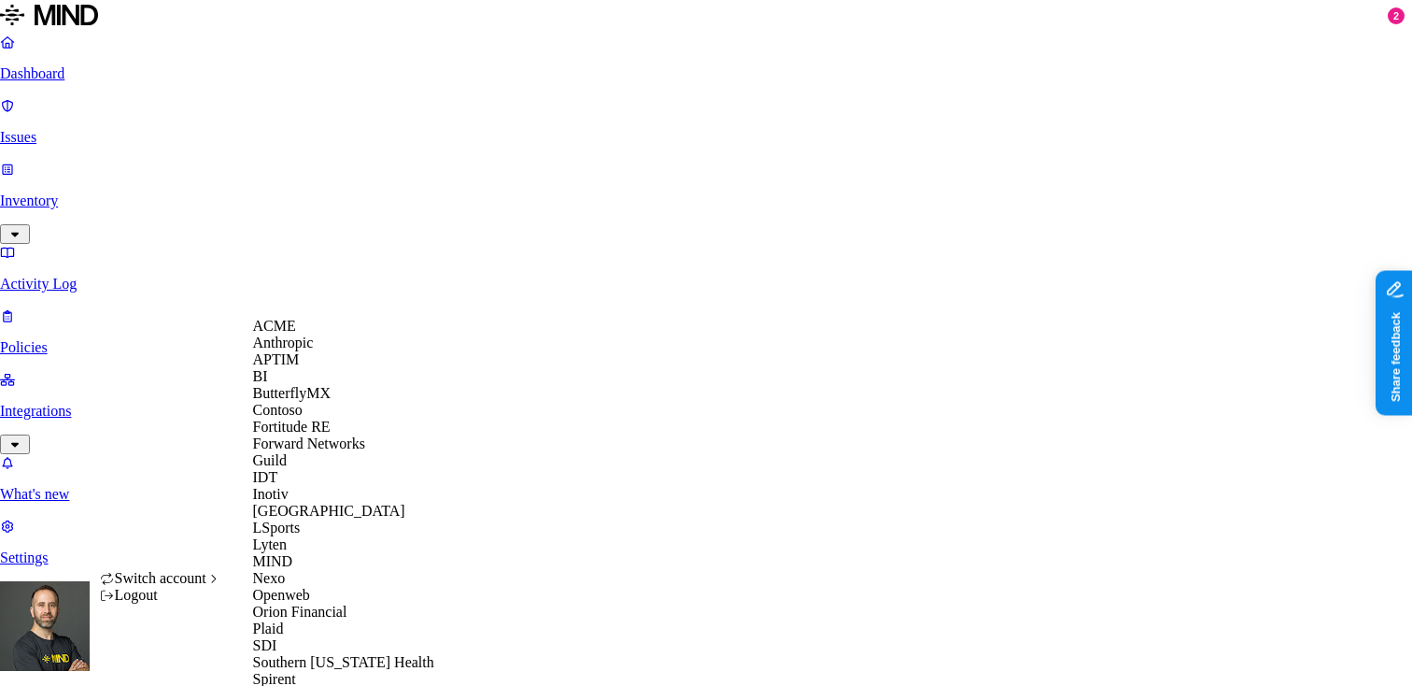
click at [298, 367] on span "APTIM" at bounding box center [276, 359] width 47 height 16
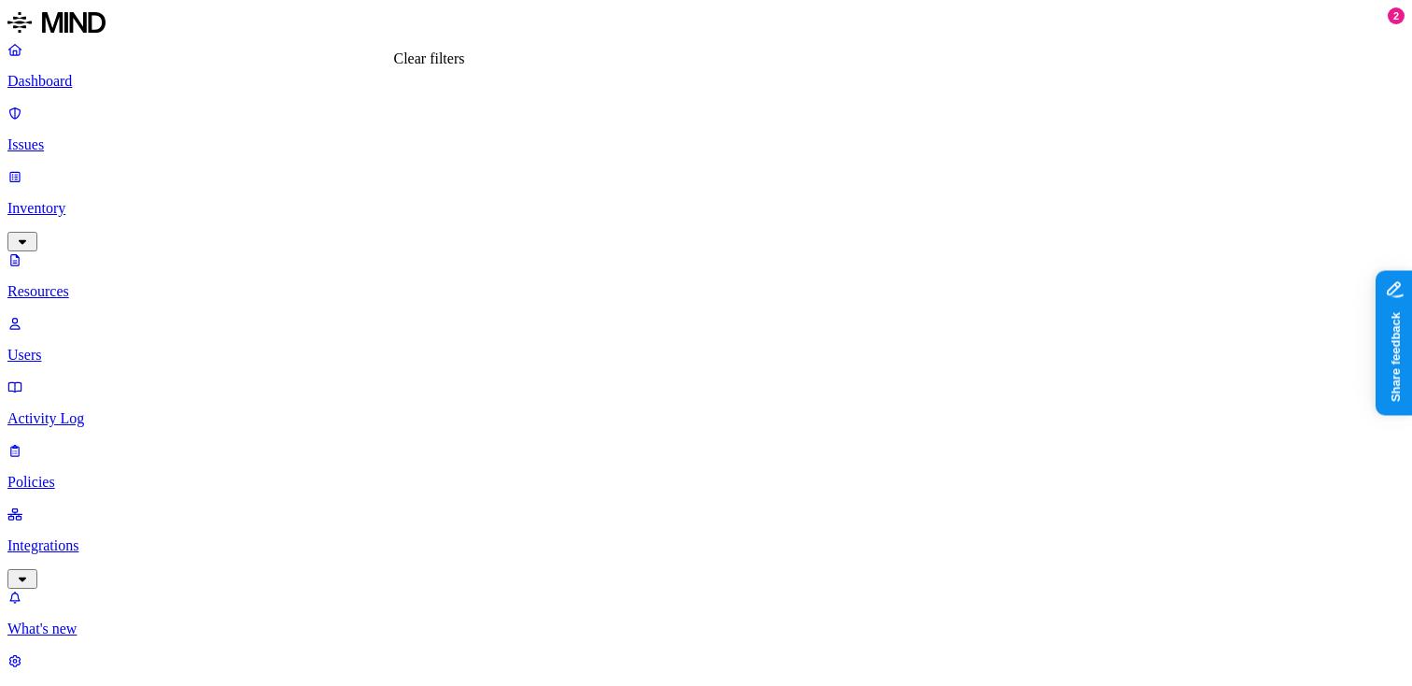
click at [121, 86] on p "Dashboard" at bounding box center [705, 81] width 1397 height 17
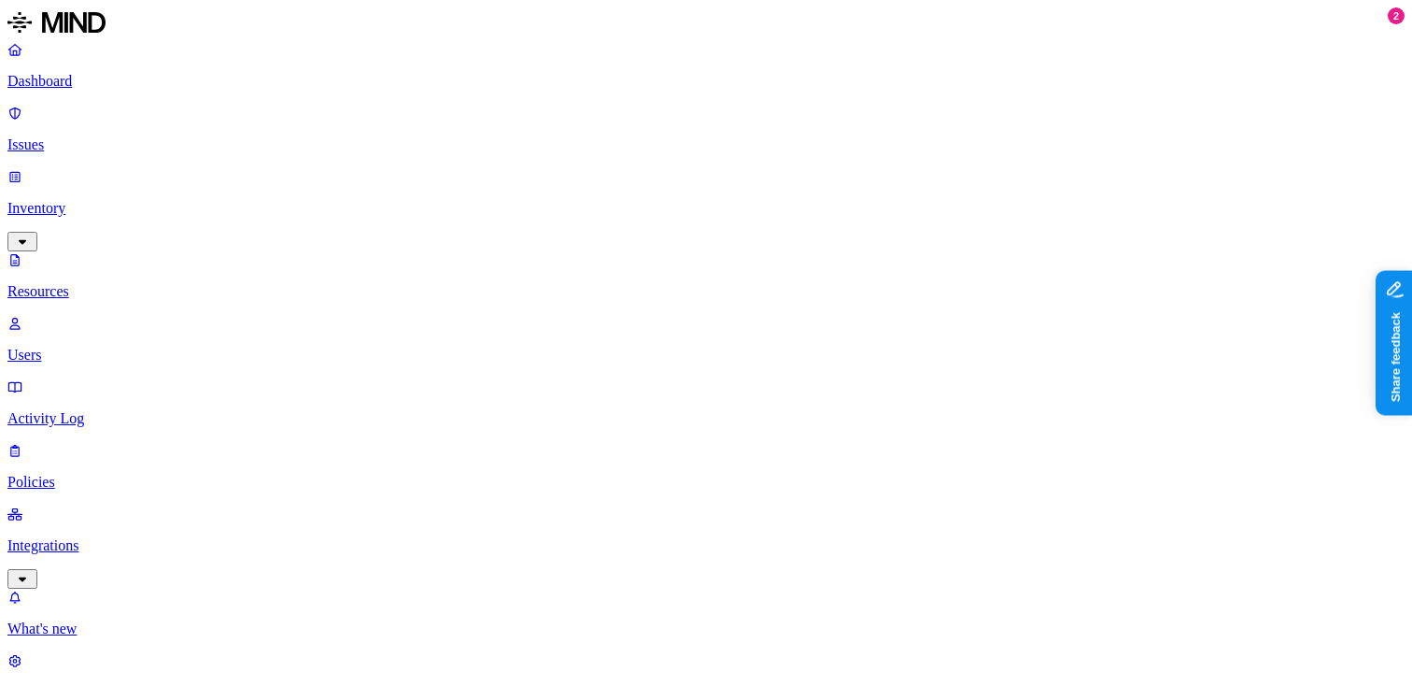
click at [124, 83] on p "Dashboard" at bounding box center [705, 81] width 1397 height 17
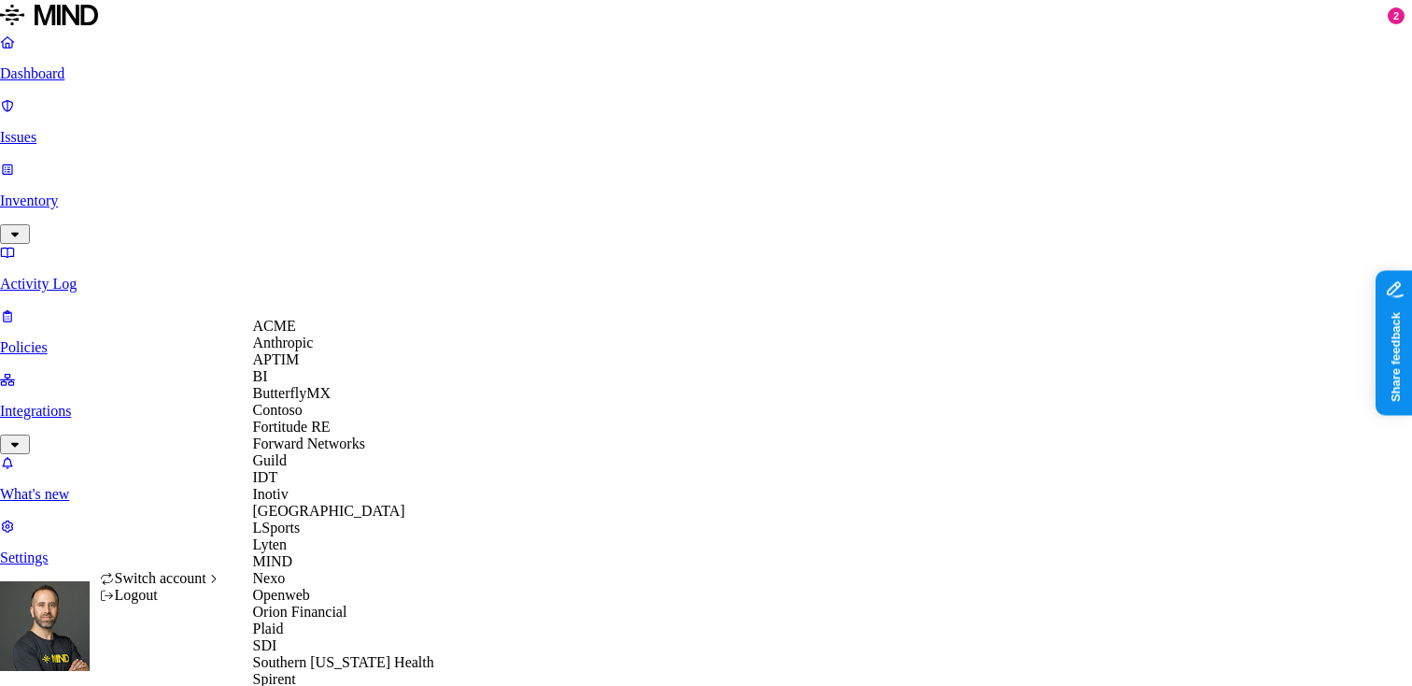
scroll to position [590, 0]
click at [278, 671] on span "Spirent" at bounding box center [274, 679] width 43 height 16
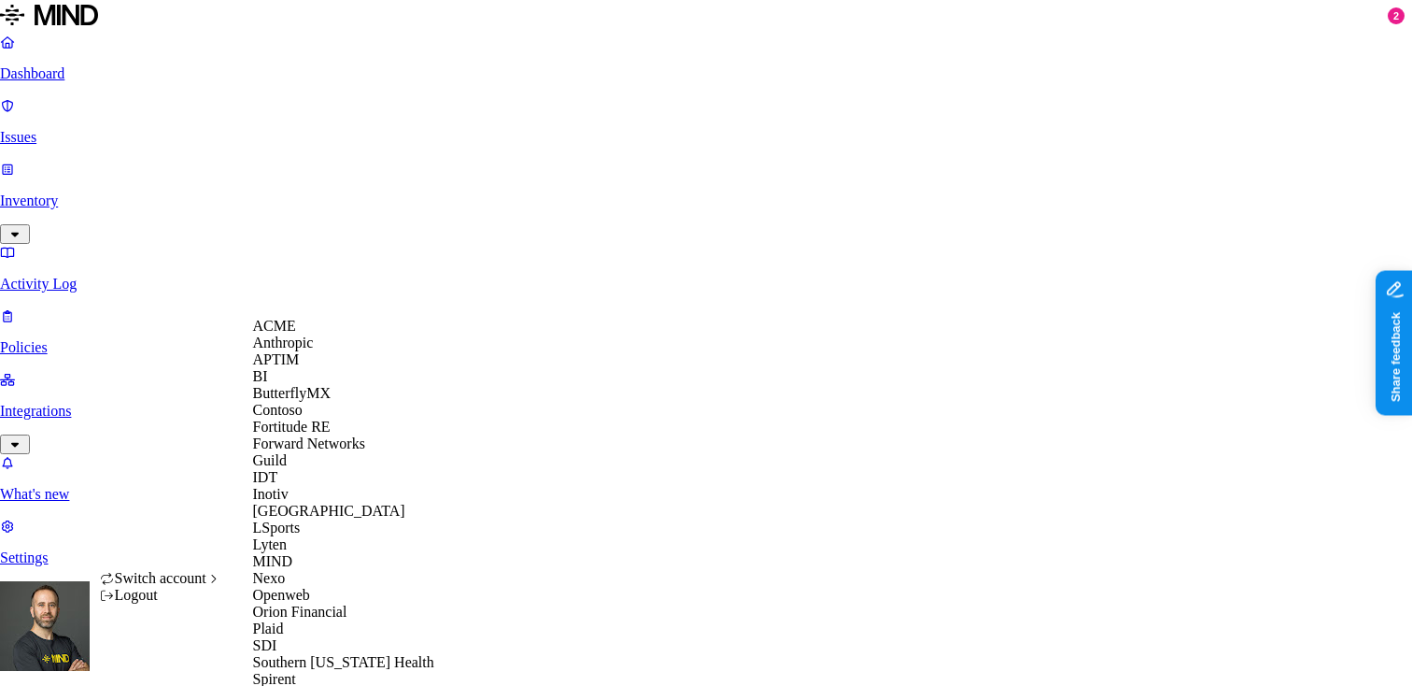
scroll to position [557, 0]
click at [344, 654] on span "Southern [US_STATE] Health" at bounding box center [343, 662] width 181 height 16
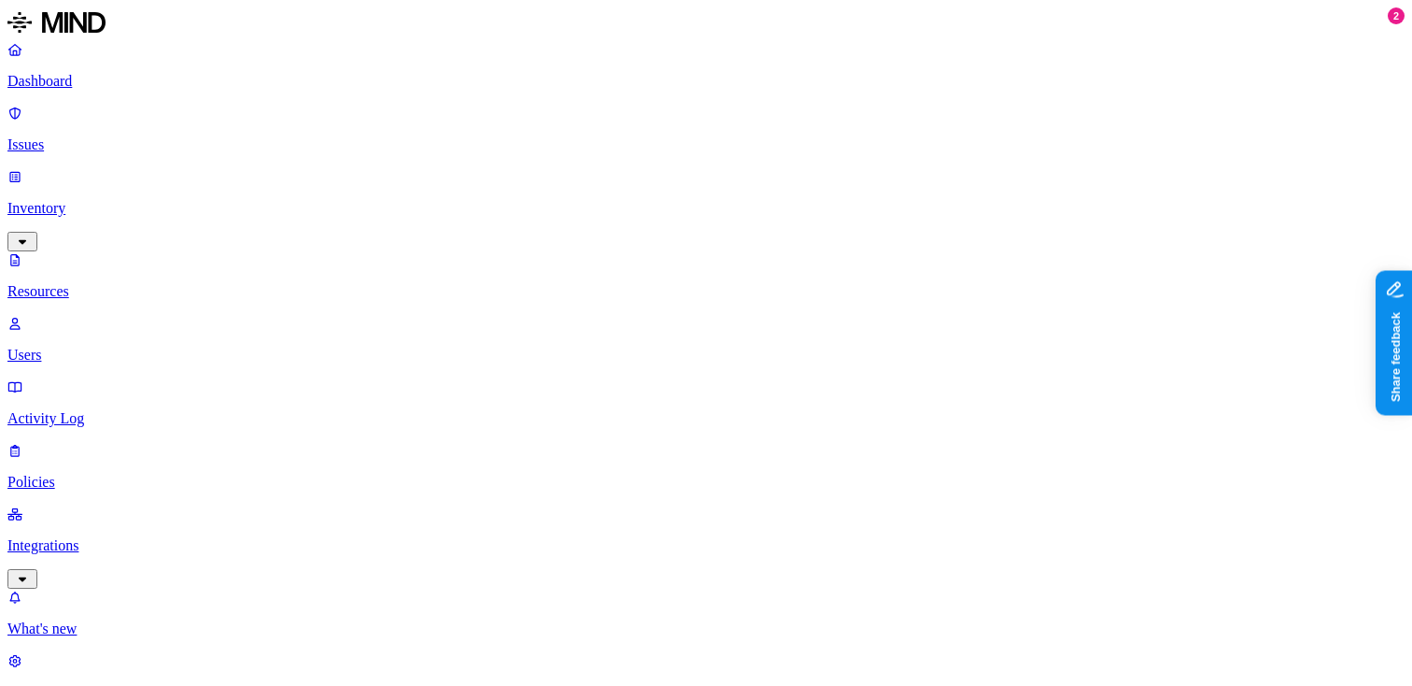
click at [134, 90] on p "Dashboard" at bounding box center [705, 81] width 1397 height 17
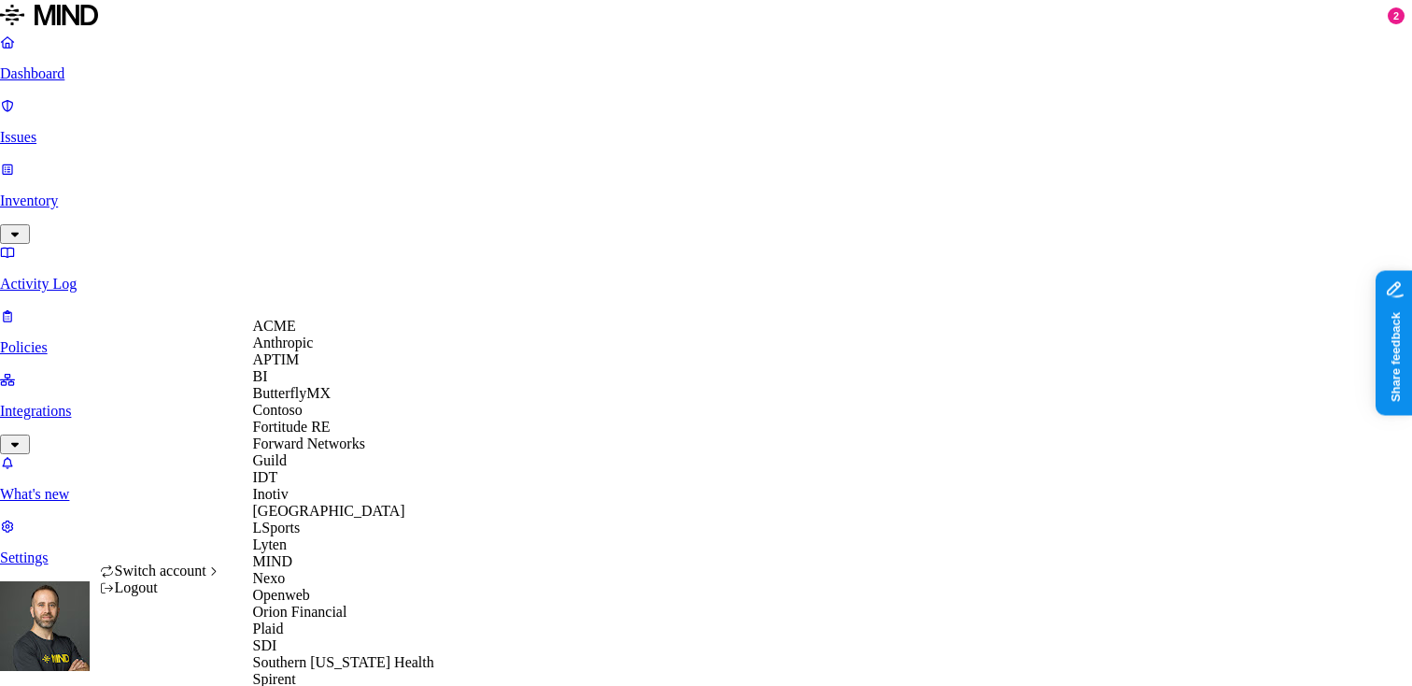
scroll to position [575, 0]
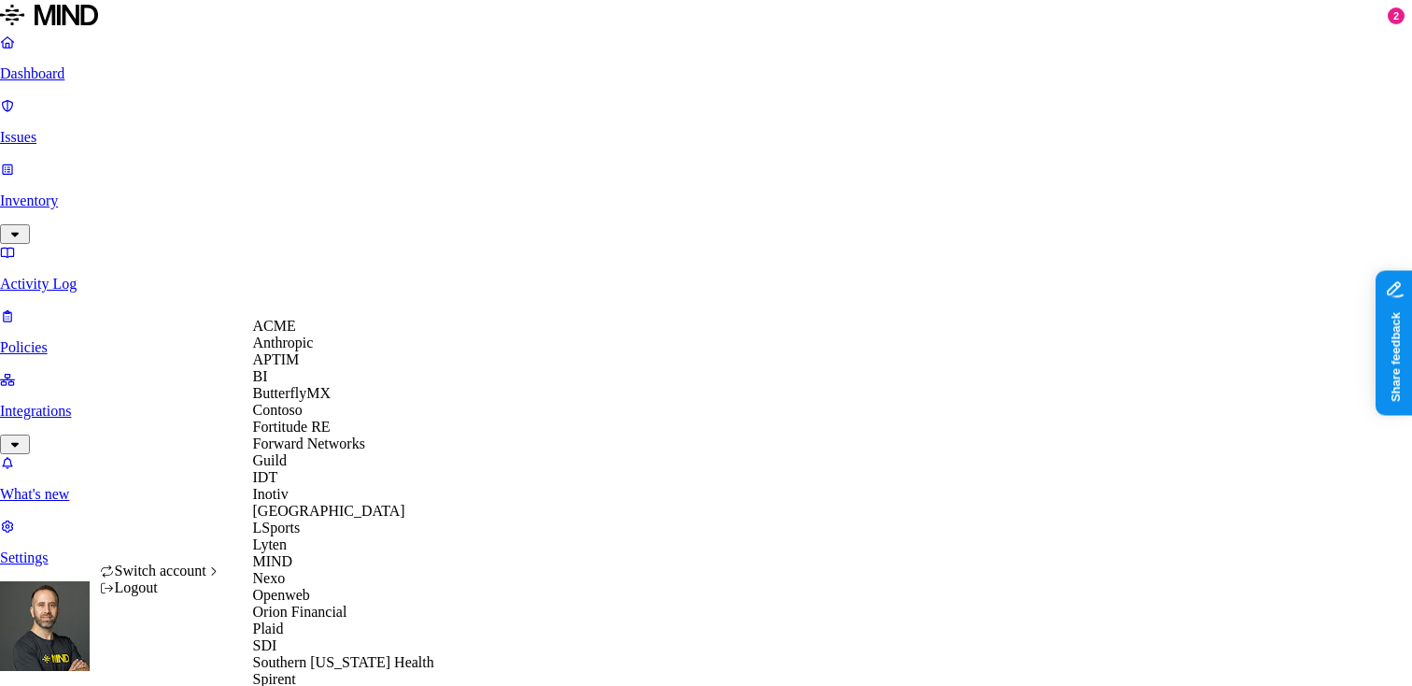
scroll to position [0, 0]
click at [311, 368] on div "APTIM" at bounding box center [343, 359] width 181 height 17
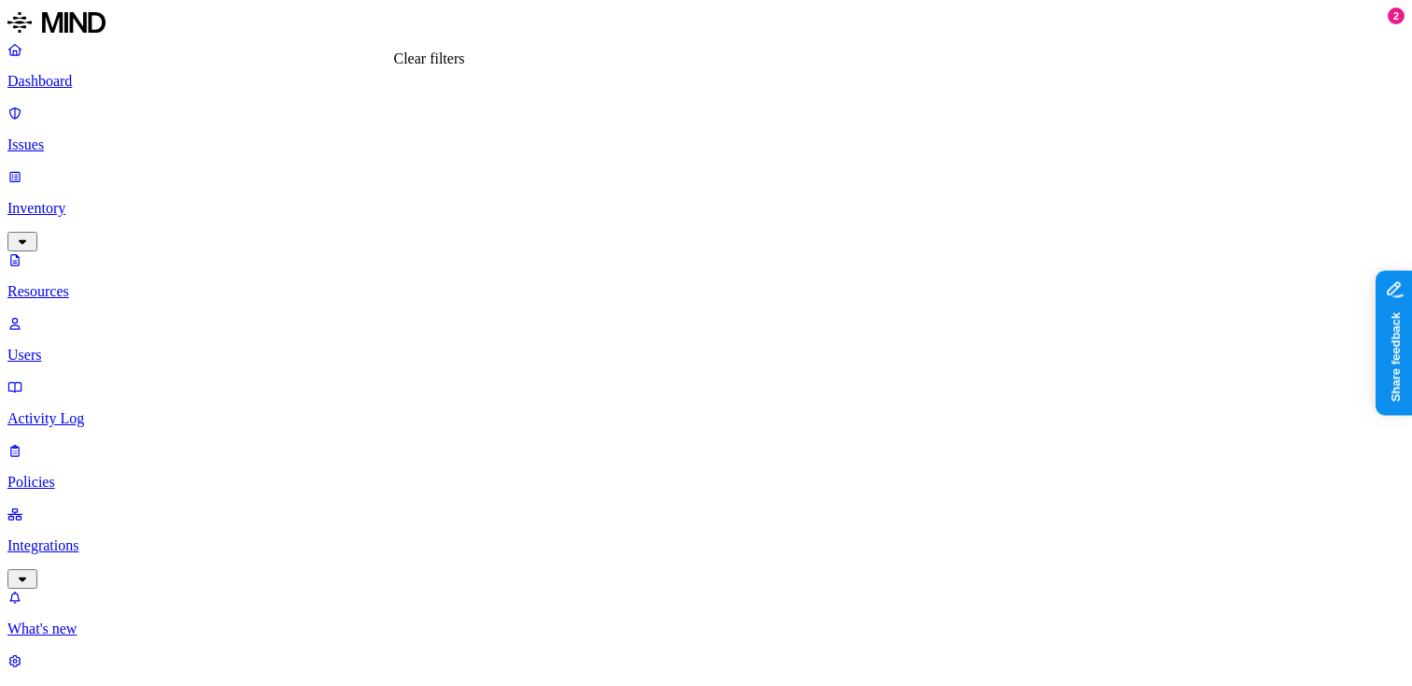
click at [125, 85] on p "Dashboard" at bounding box center [705, 81] width 1397 height 17
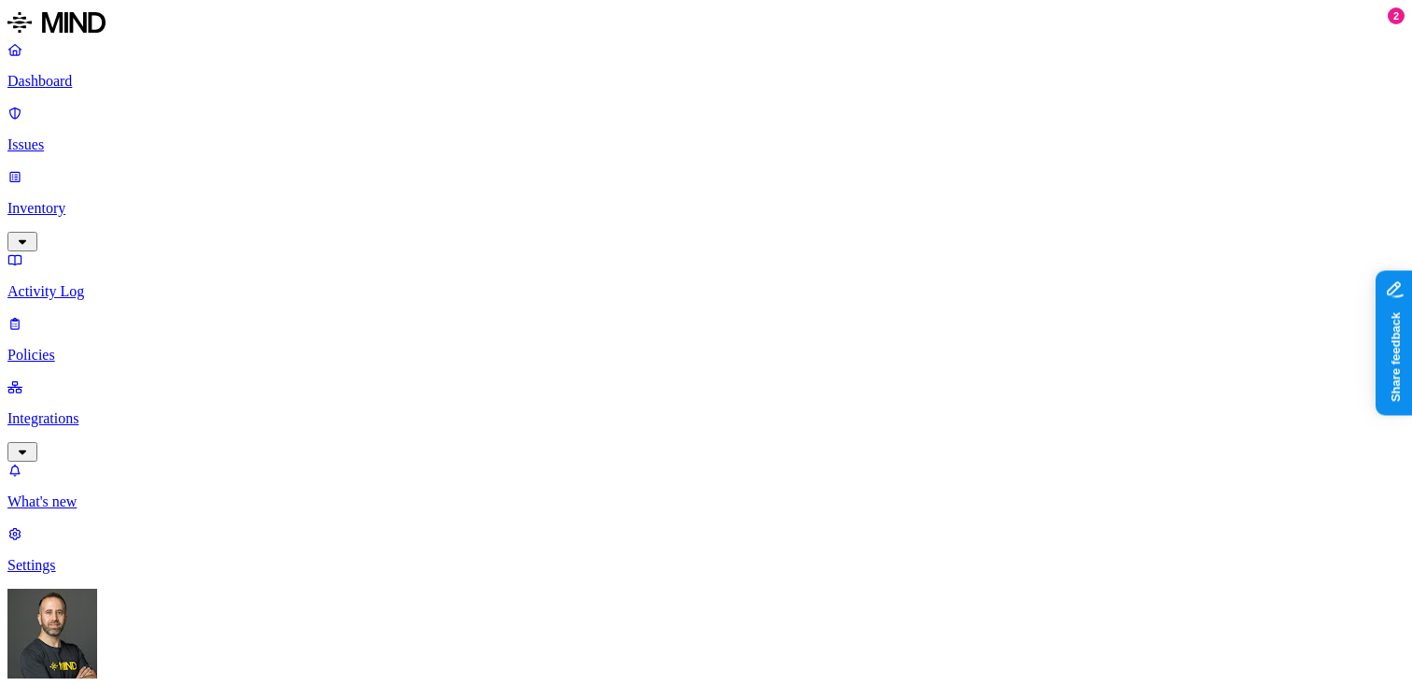
click at [142, 200] on p "Inventory" at bounding box center [705, 208] width 1397 height 17
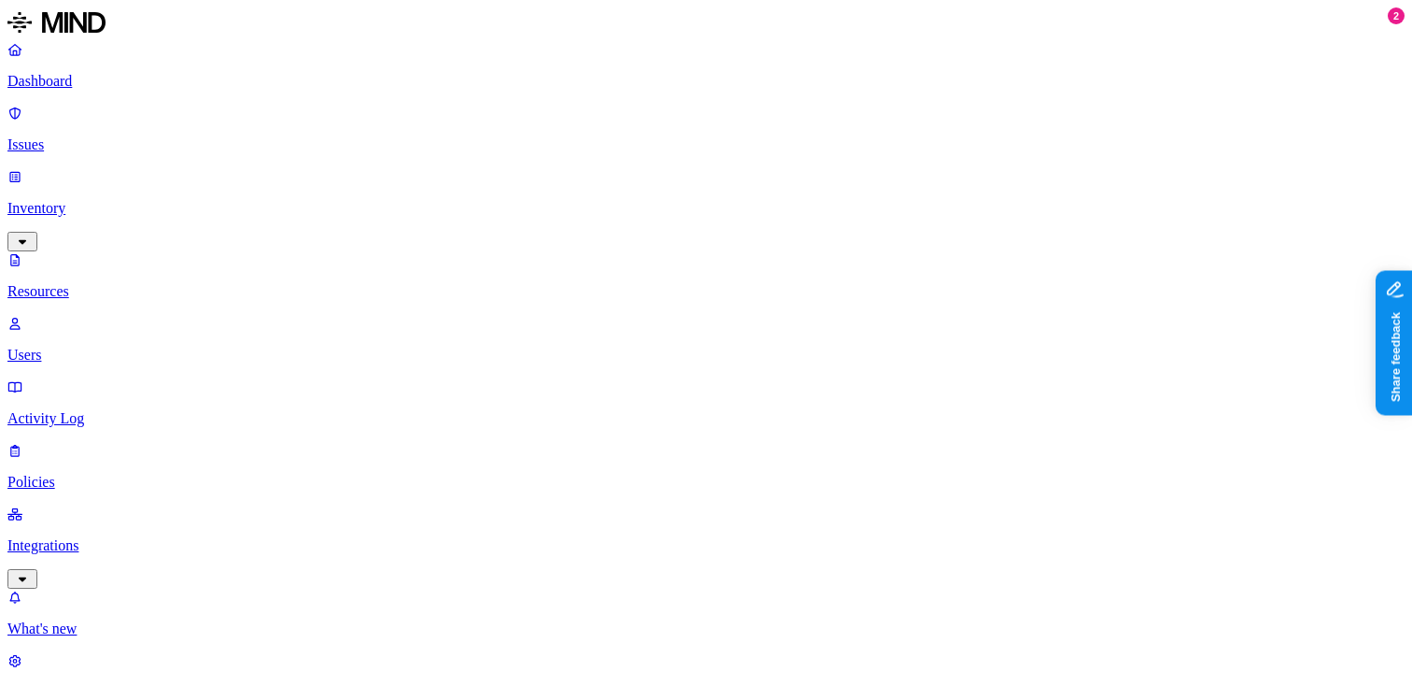
type input "dicom"
click at [475, 130] on div "DICOM" at bounding box center [566, 121] width 182 height 17
click at [176, 654] on html "Dashboard Issues Inventory Resources Users Activity Log Policies Integrations W…" at bounding box center [706, 670] width 1412 height 1340
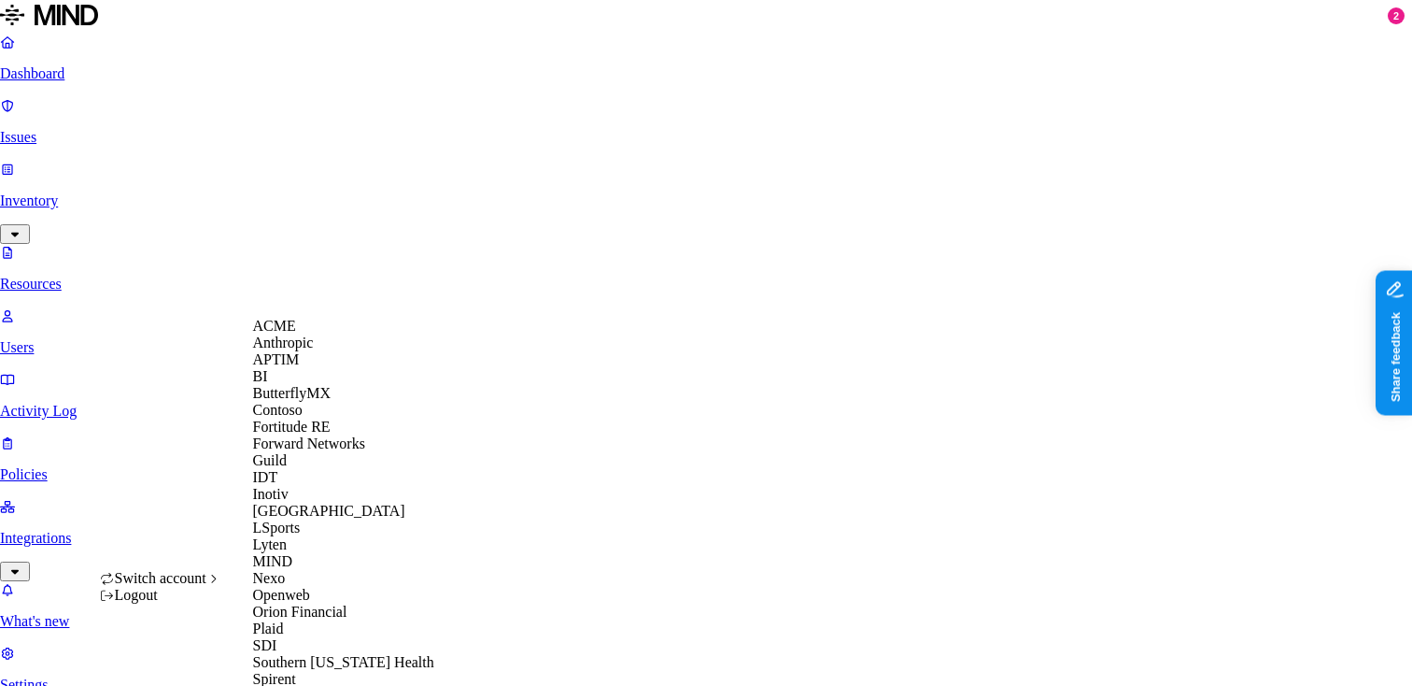
scroll to position [135, 0]
click at [297, 503] on div "Inotiv" at bounding box center [343, 494] width 181 height 17
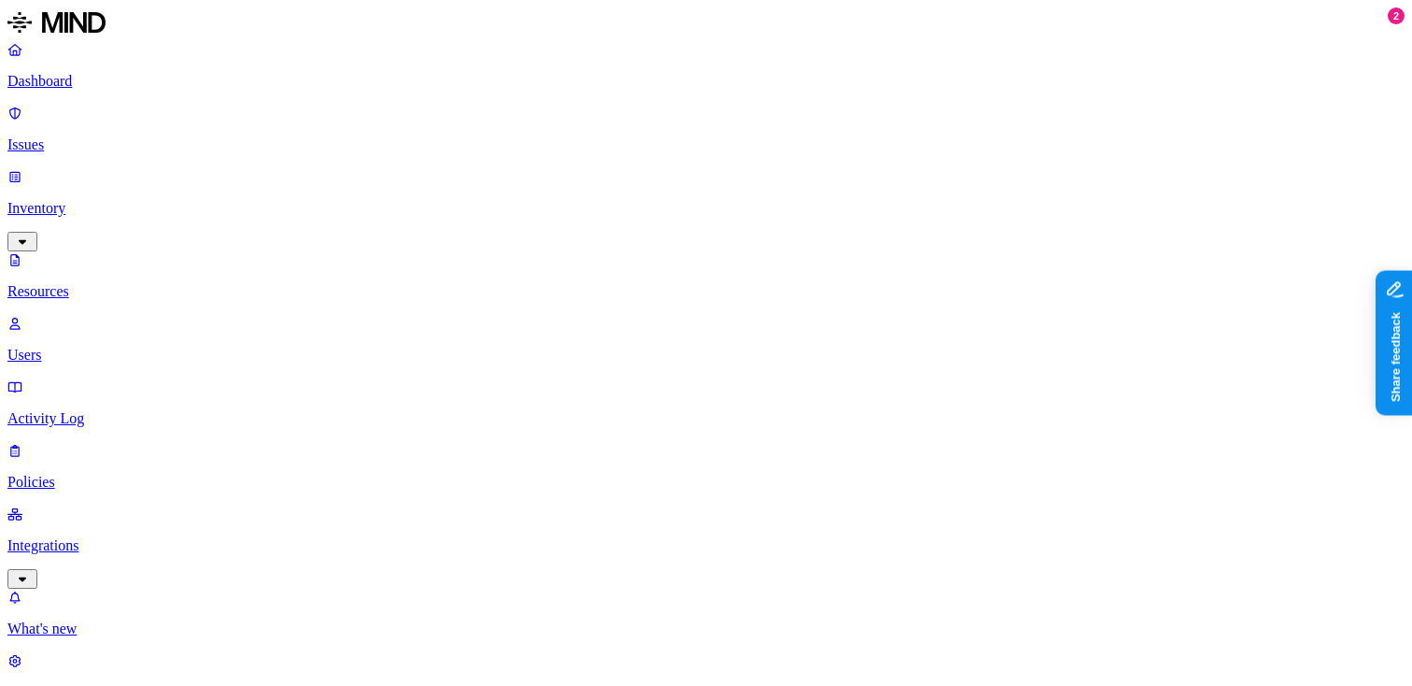
click at [74, 84] on p "Dashboard" at bounding box center [705, 81] width 1397 height 17
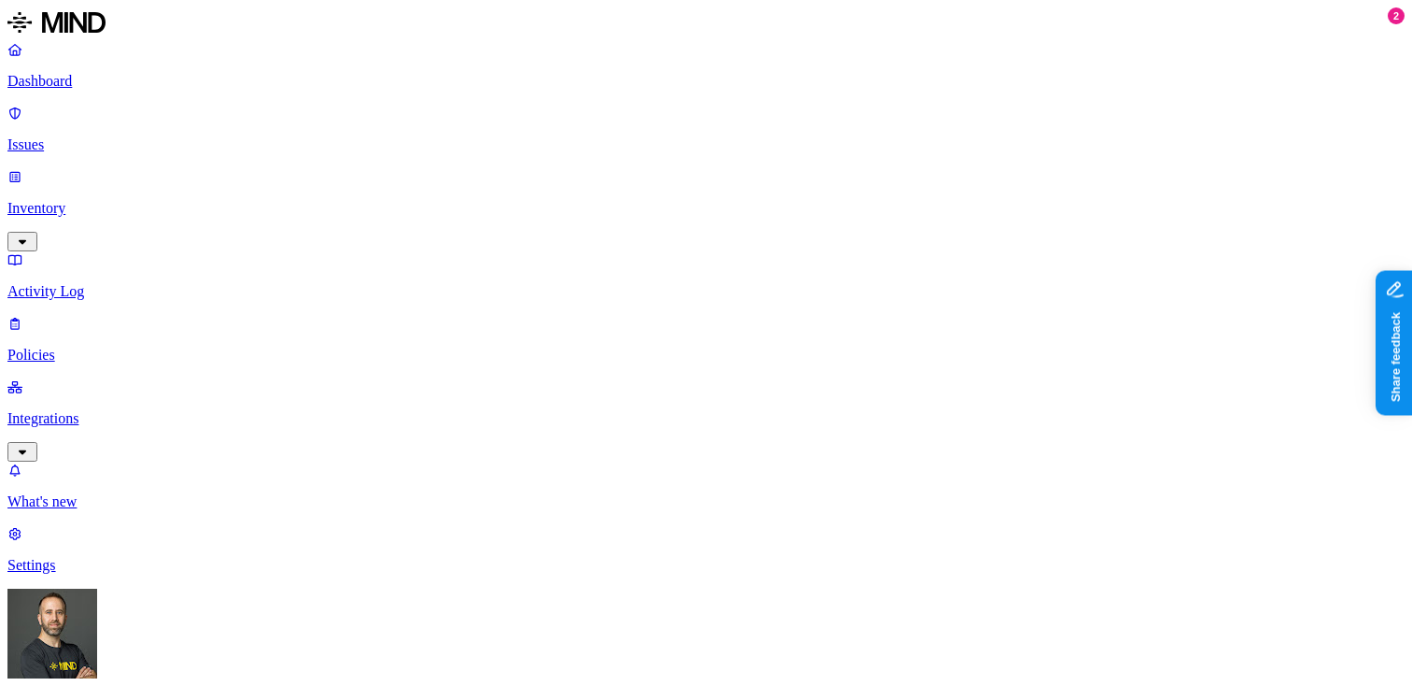
click at [108, 200] on p "Inventory" at bounding box center [705, 208] width 1397 height 17
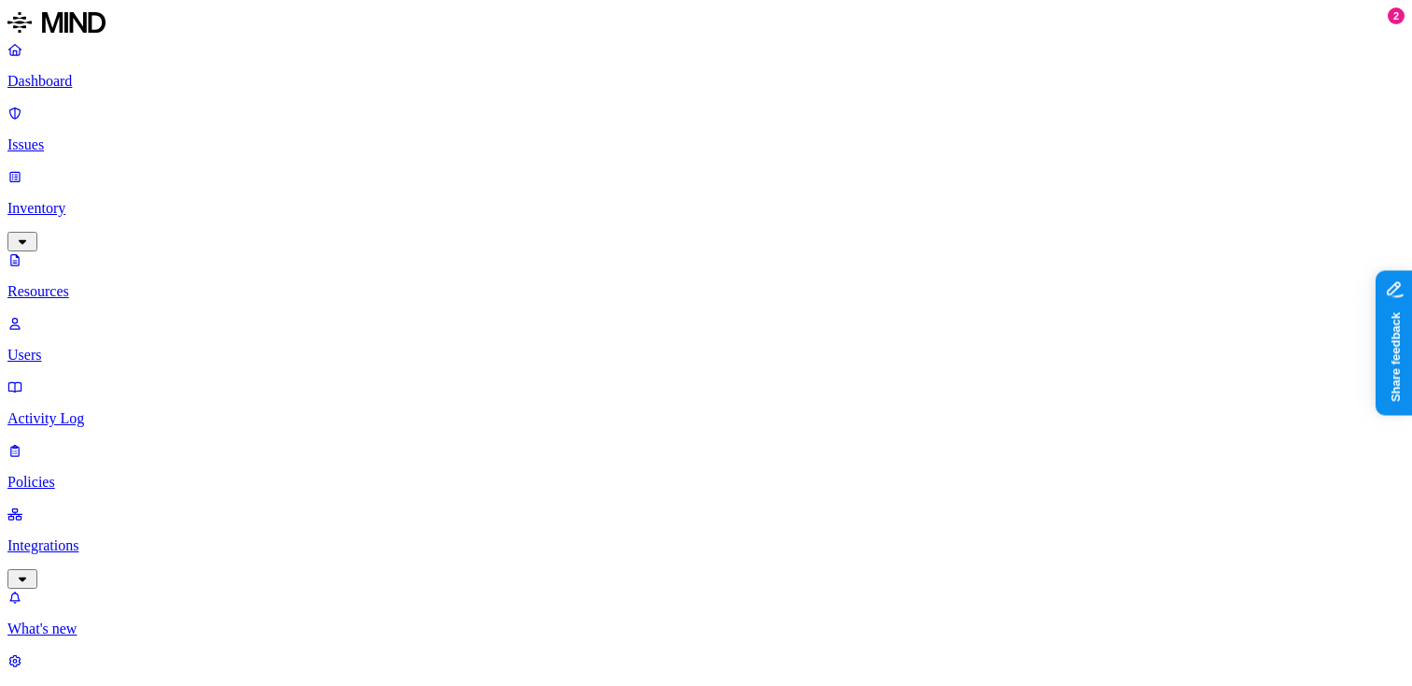
click at [114, 136] on p "Issues" at bounding box center [705, 144] width 1397 height 17
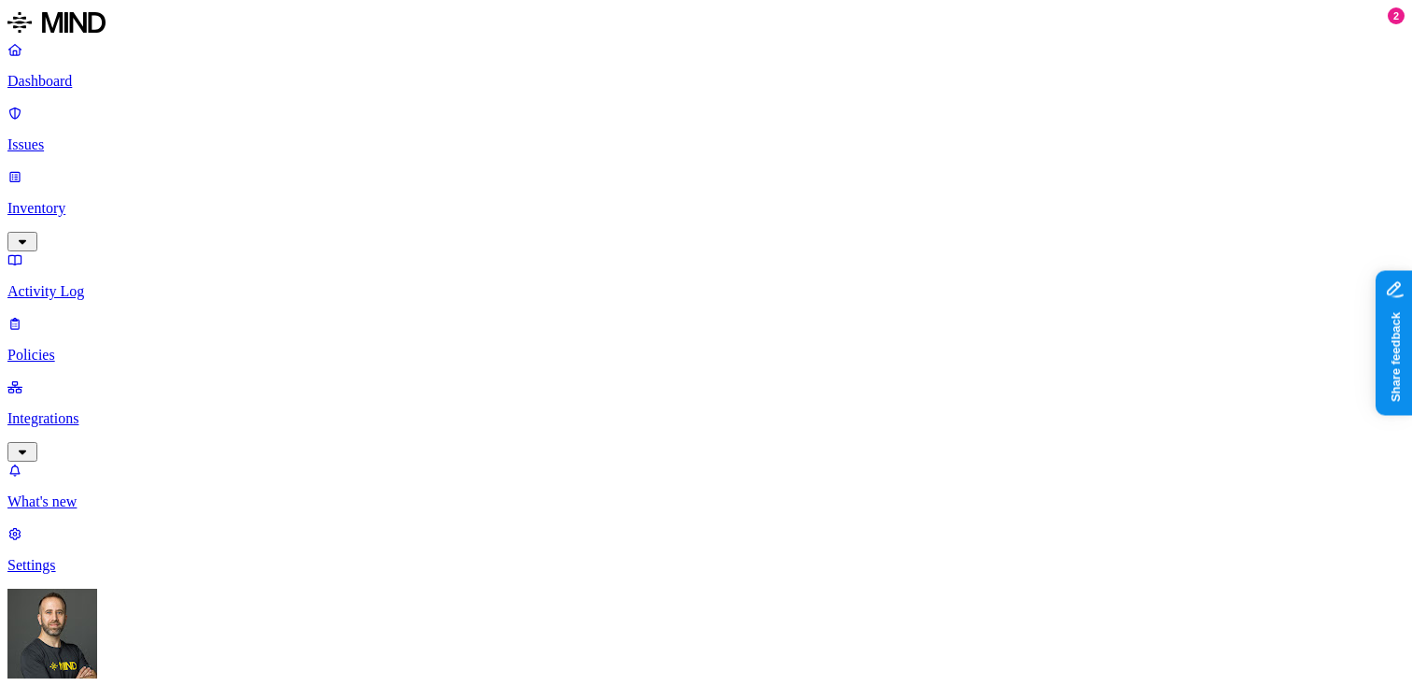
scroll to position [521, 0]
click at [136, 200] on p "Inventory" at bounding box center [705, 208] width 1397 height 17
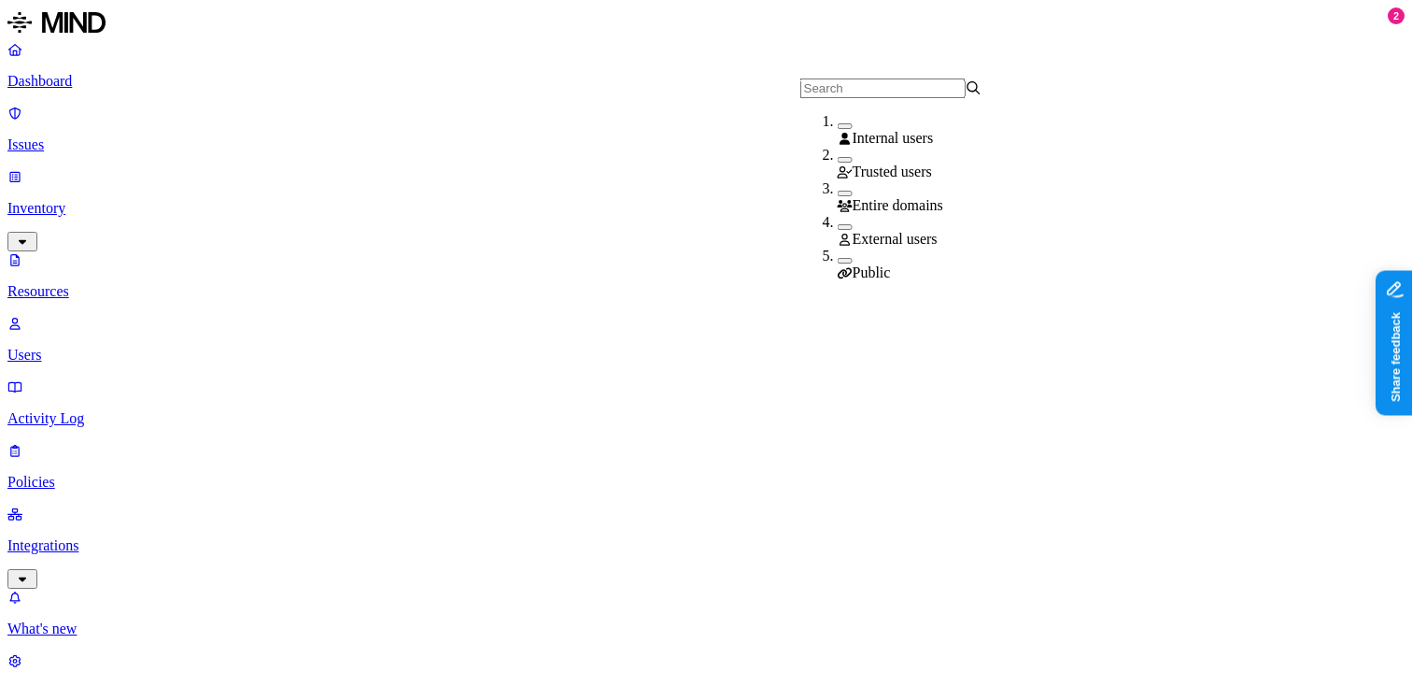
click at [838, 234] on div "External users" at bounding box center [929, 231] width 182 height 34
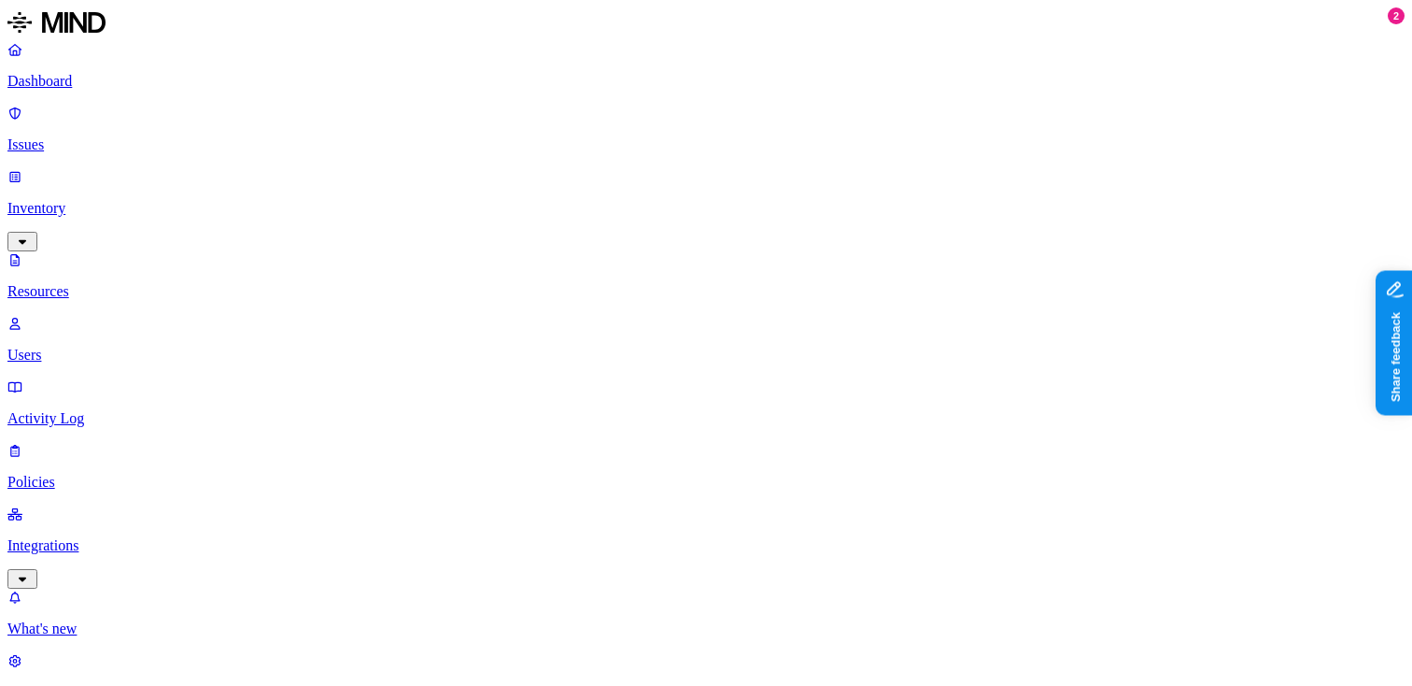
click at [111, 136] on p "Issues" at bounding box center [705, 144] width 1397 height 17
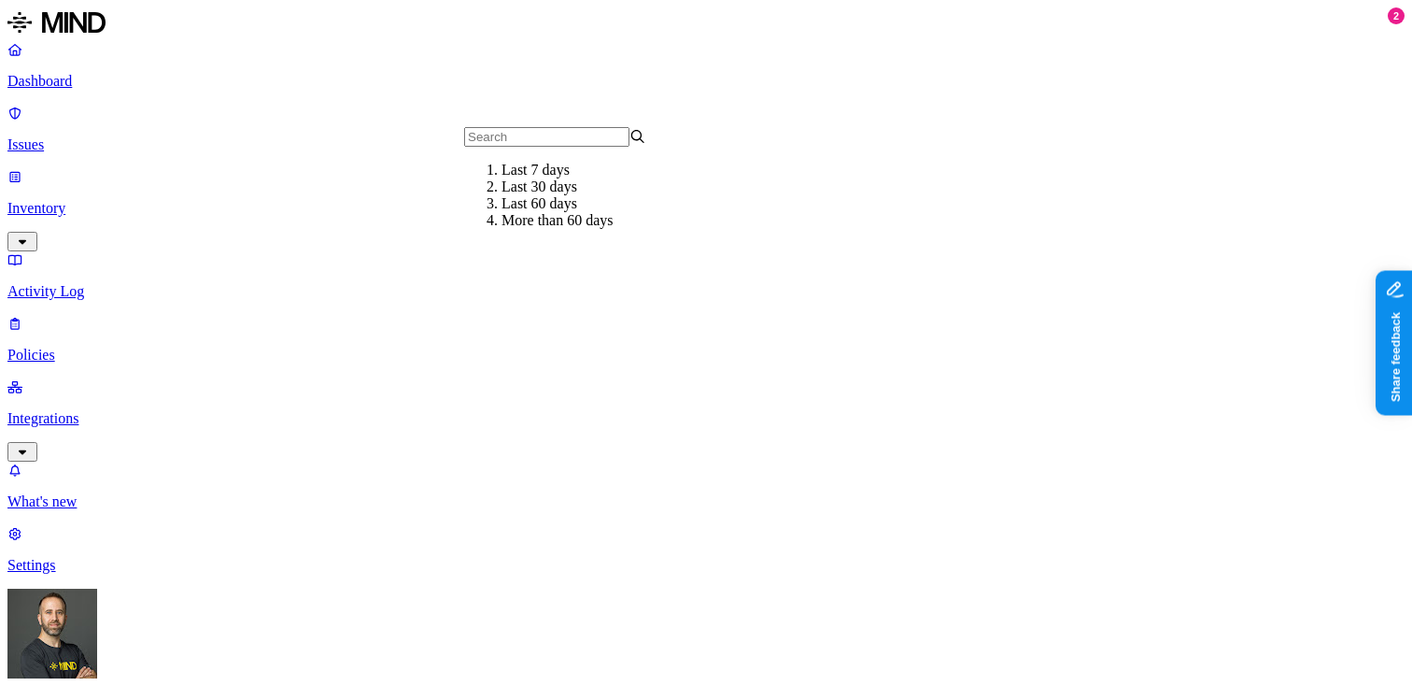
click at [520, 178] on div "Last 7 days" at bounding box center [593, 170] width 182 height 17
click at [105, 347] on p "Policies" at bounding box center [705, 355] width 1397 height 17
click at [122, 410] on p "Integrations" at bounding box center [705, 418] width 1397 height 17
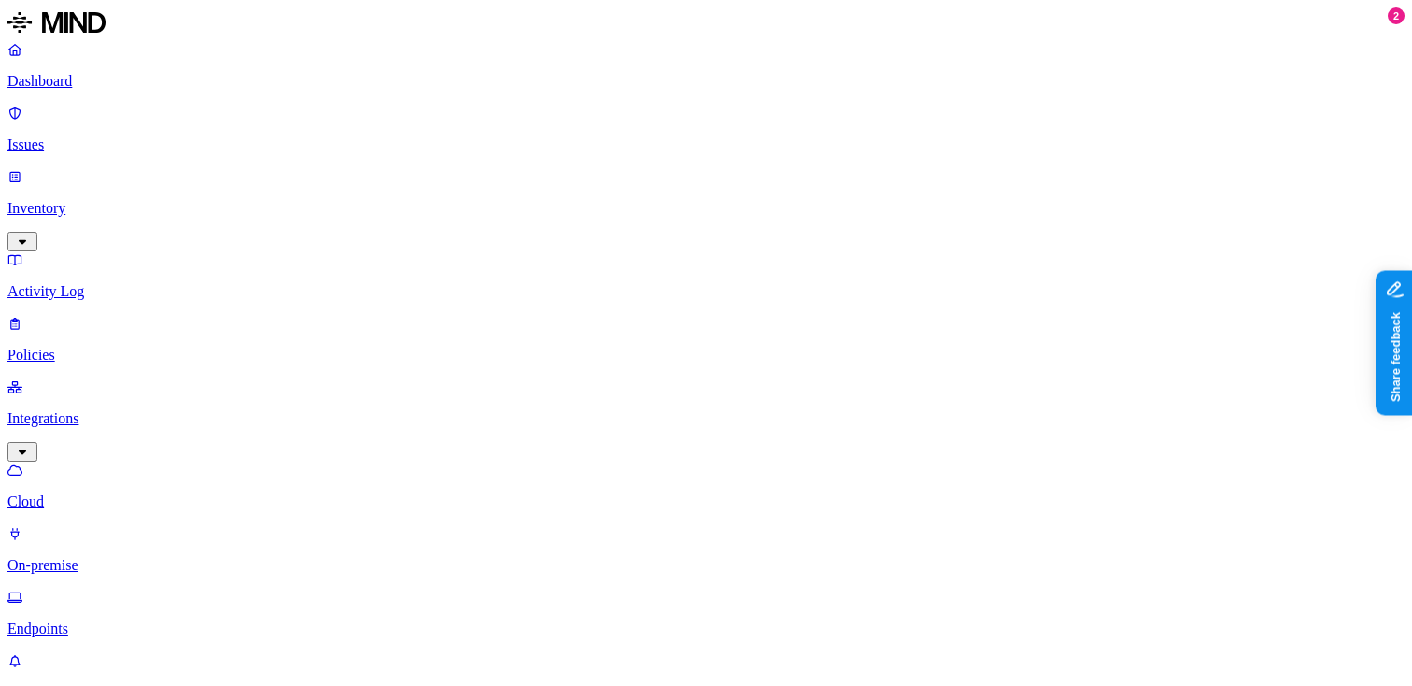
click at [145, 557] on p "On-premise" at bounding box center [705, 565] width 1397 height 17
click at [112, 620] on p "Endpoints" at bounding box center [705, 628] width 1397 height 17
click at [121, 82] on p "Dashboard" at bounding box center [705, 81] width 1397 height 17
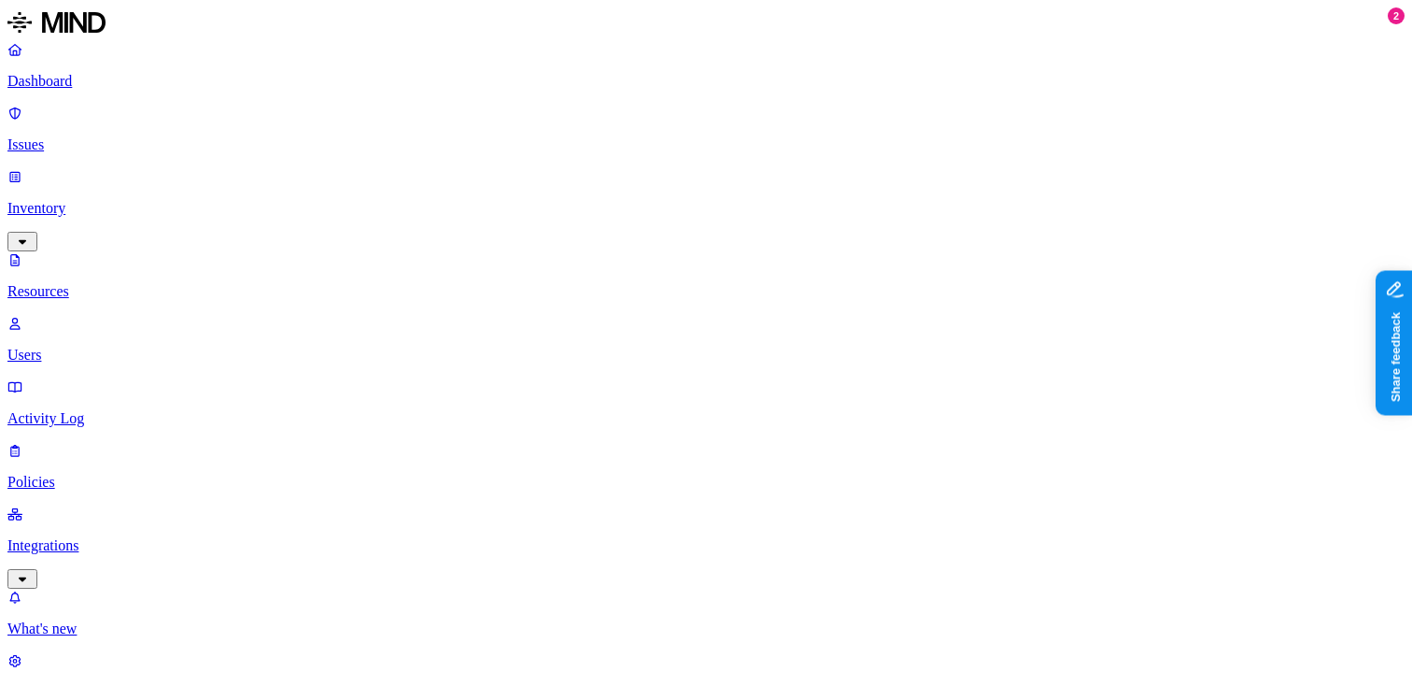
click at [56, 77] on p "Dashboard" at bounding box center [705, 81] width 1397 height 17
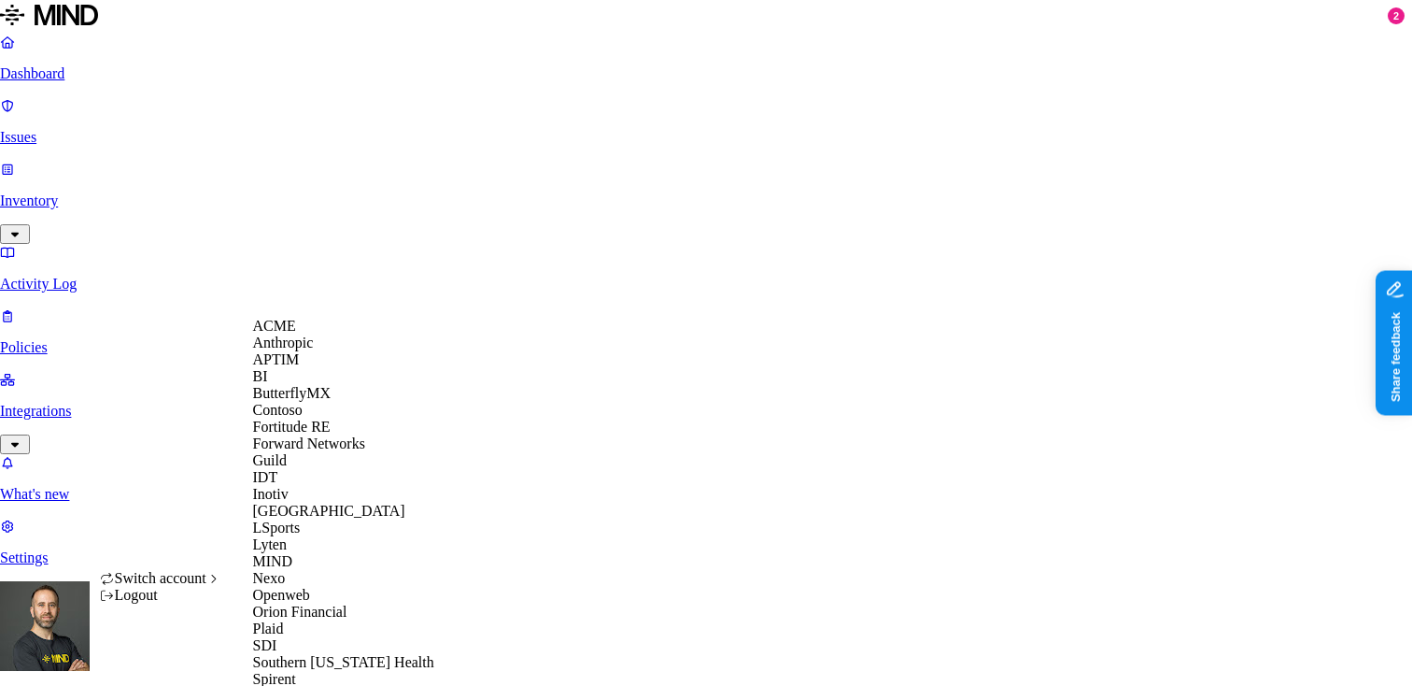
click at [329, 368] on div "APTIM" at bounding box center [343, 359] width 181 height 17
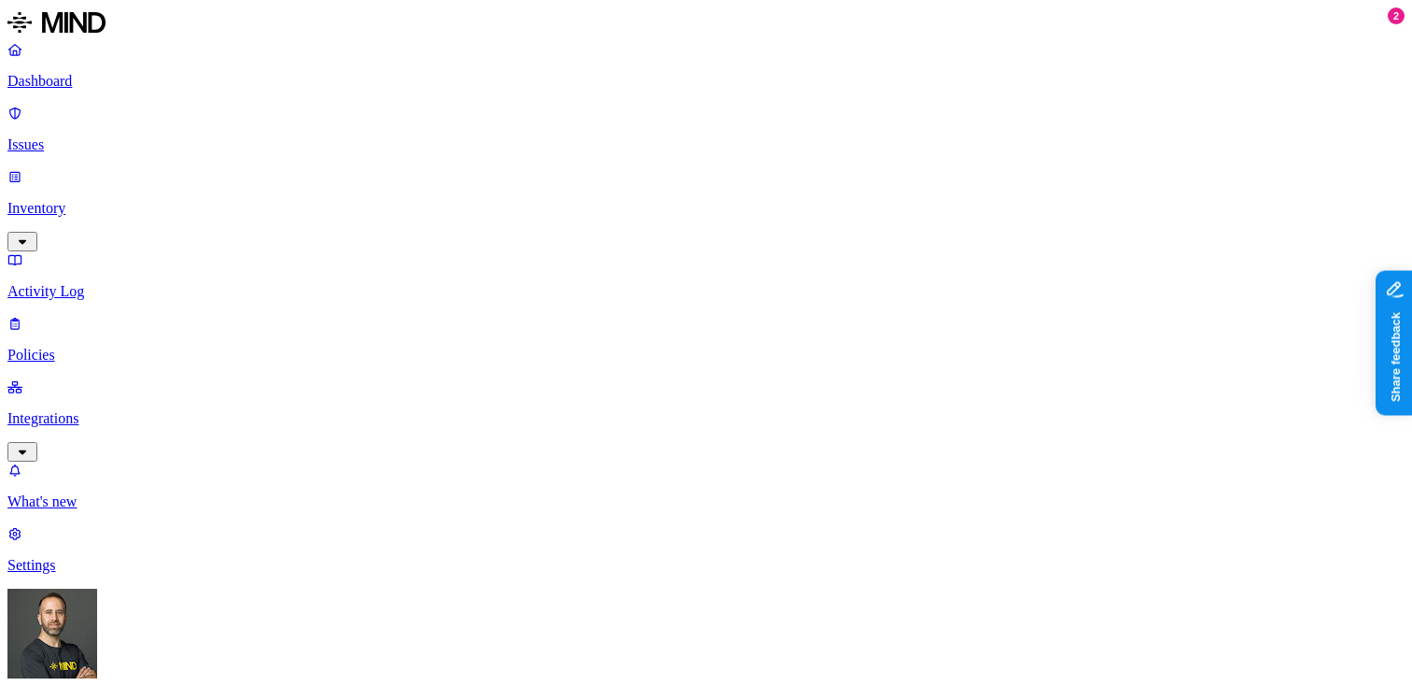
click at [163, 200] on p "Inventory" at bounding box center [705, 208] width 1397 height 17
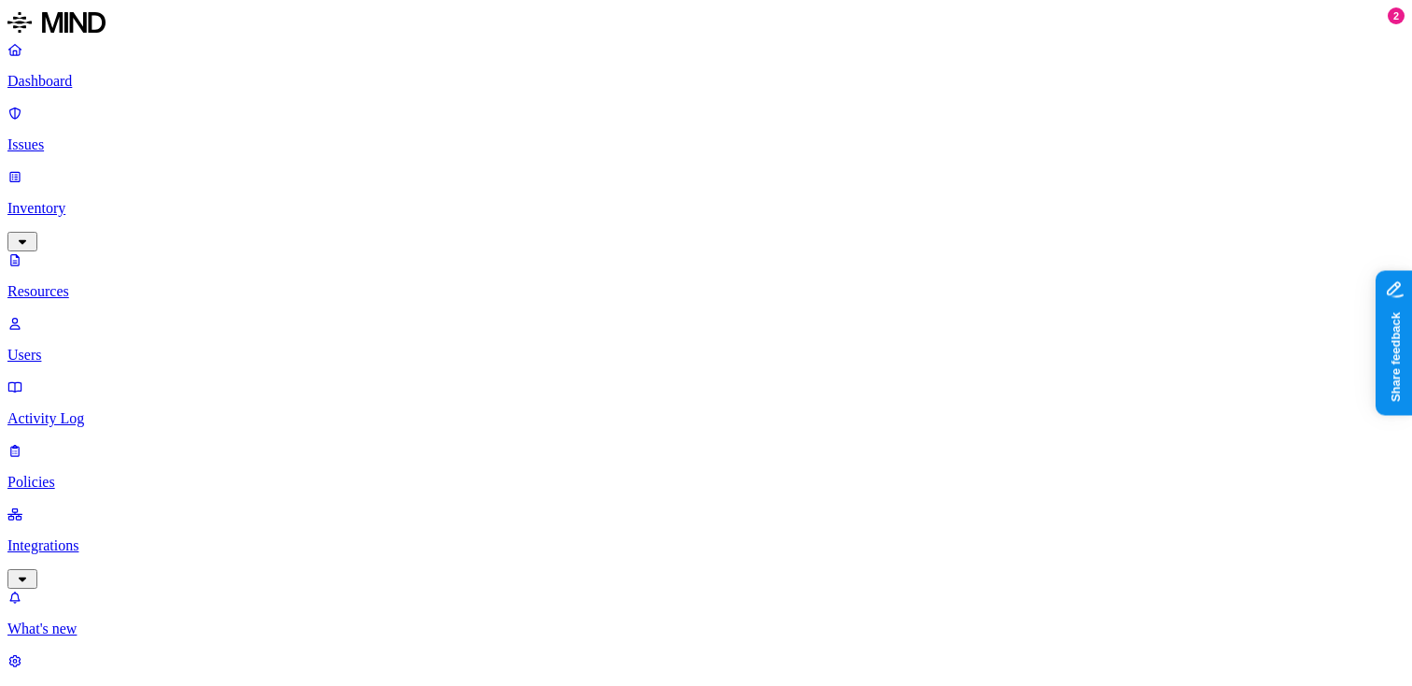
click at [984, 130] on div "Last 7 days" at bounding box center [1075, 121] width 182 height 17
type input "med"
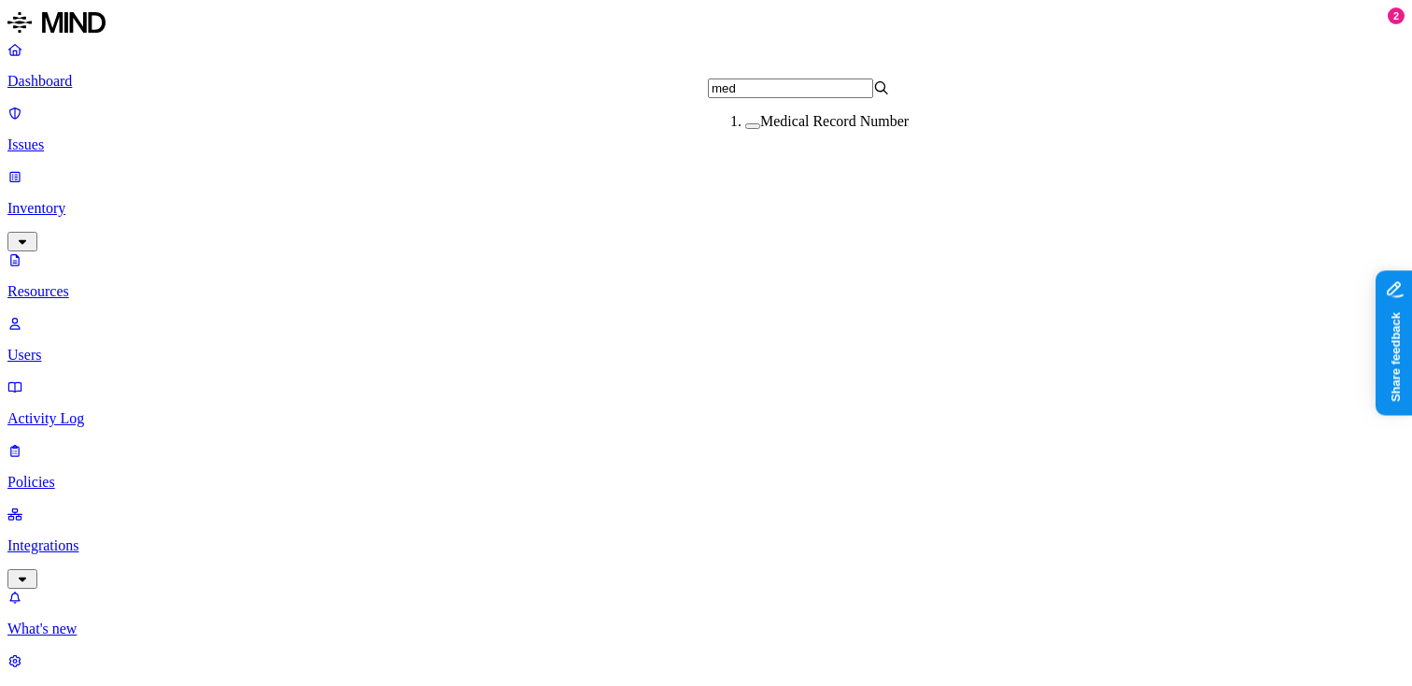
click at [745, 129] on button "button" at bounding box center [752, 126] width 15 height 6
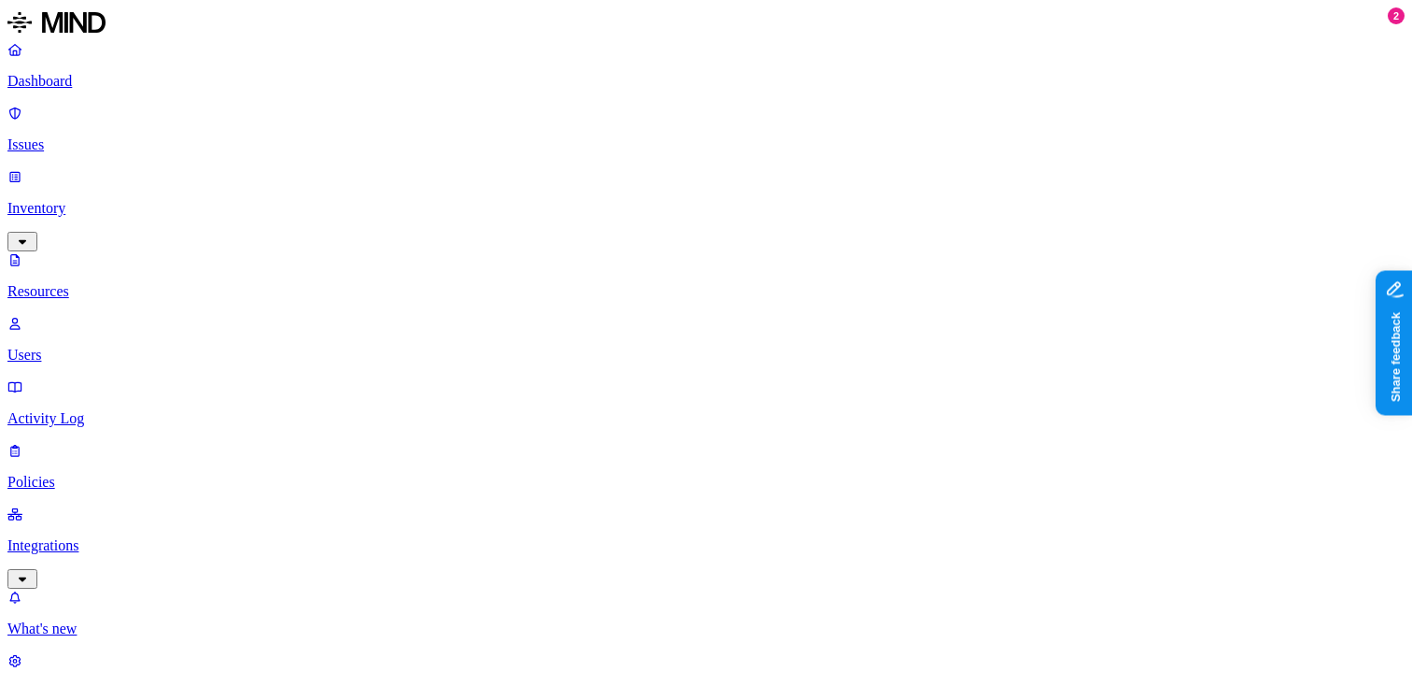
click at [120, 81] on p "Dashboard" at bounding box center [705, 81] width 1397 height 17
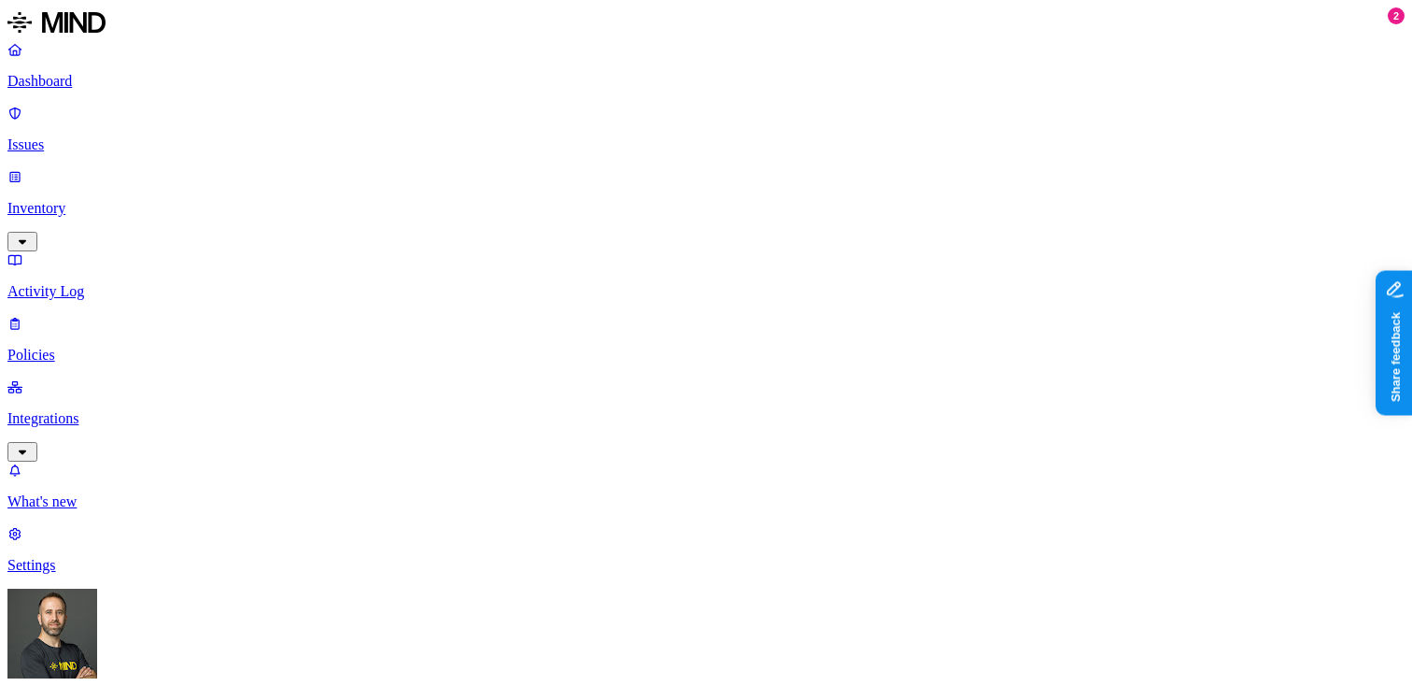
click at [139, 200] on p "Inventory" at bounding box center [705, 208] width 1397 height 17
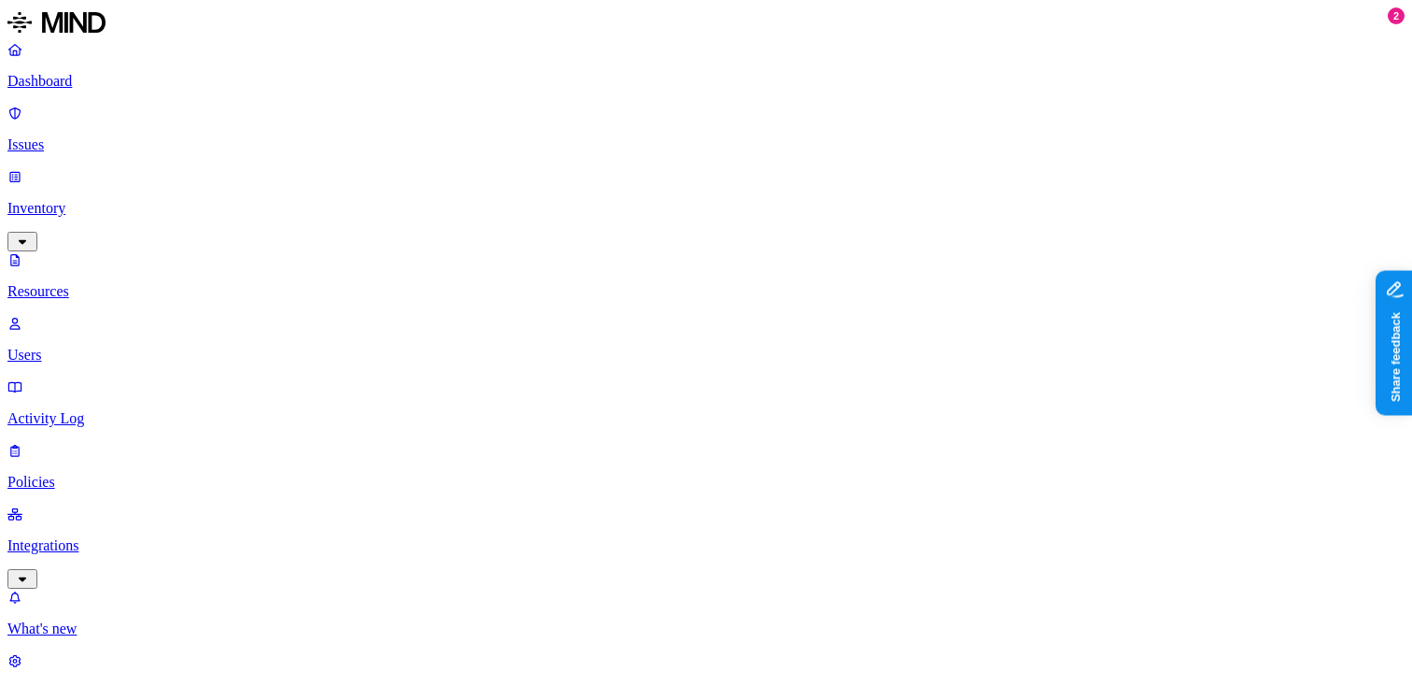
click at [126, 77] on p "Dashboard" at bounding box center [705, 81] width 1397 height 17
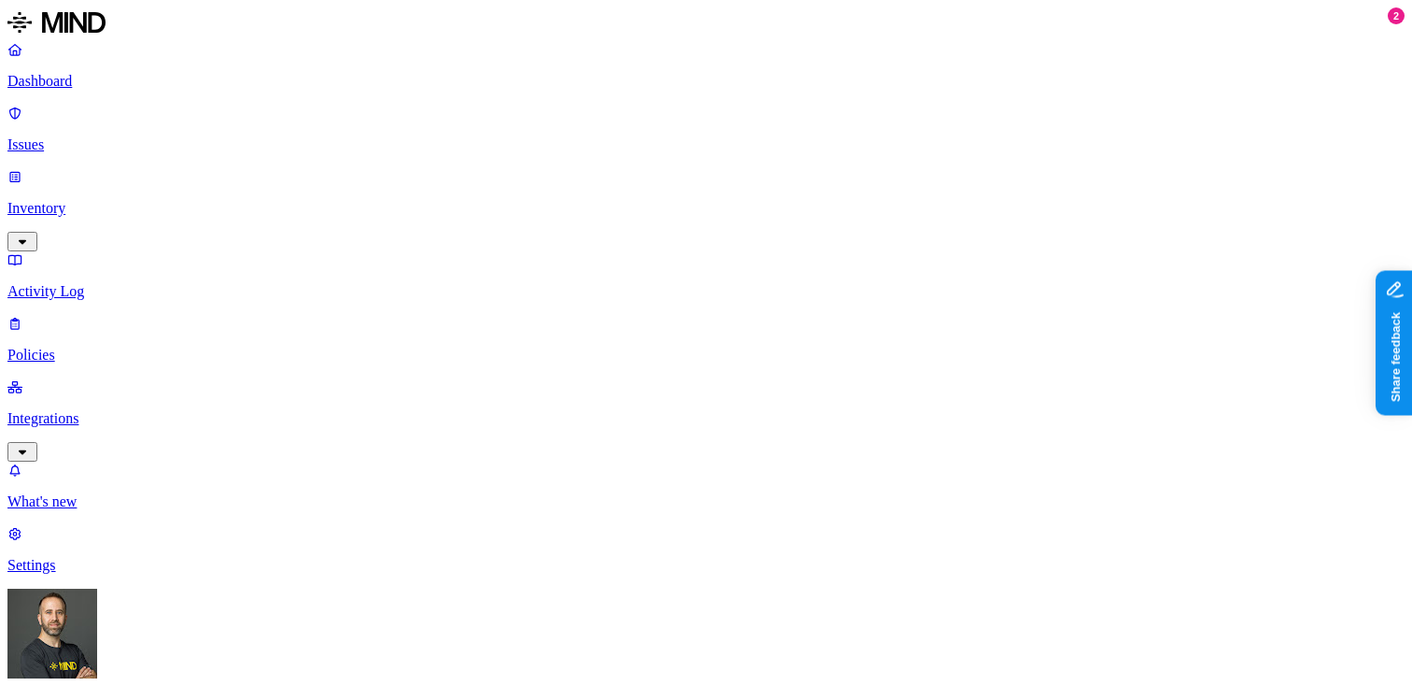
click at [139, 200] on p "Inventory" at bounding box center [705, 208] width 1397 height 17
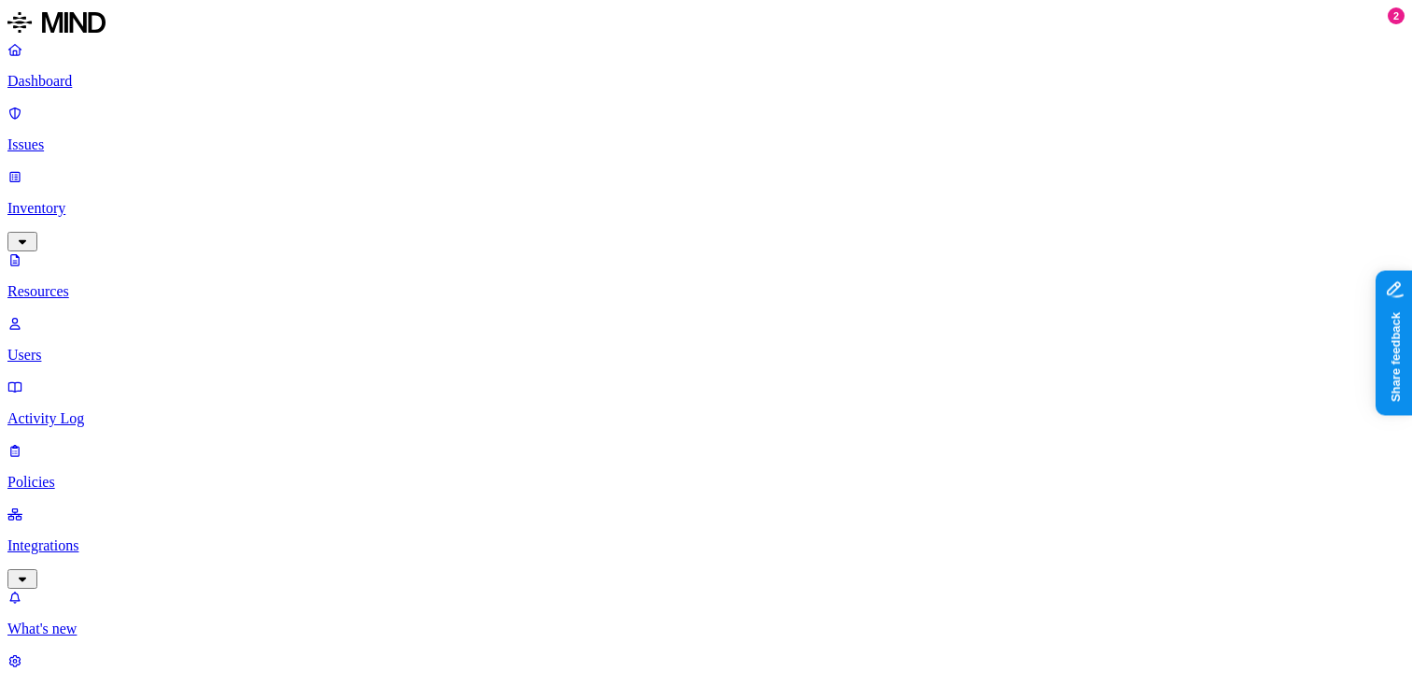
click at [984, 130] on div "Last 7 days" at bounding box center [1075, 121] width 182 height 17
type input "med"
click at [769, 129] on label "Medical Record Number" at bounding box center [834, 121] width 149 height 16
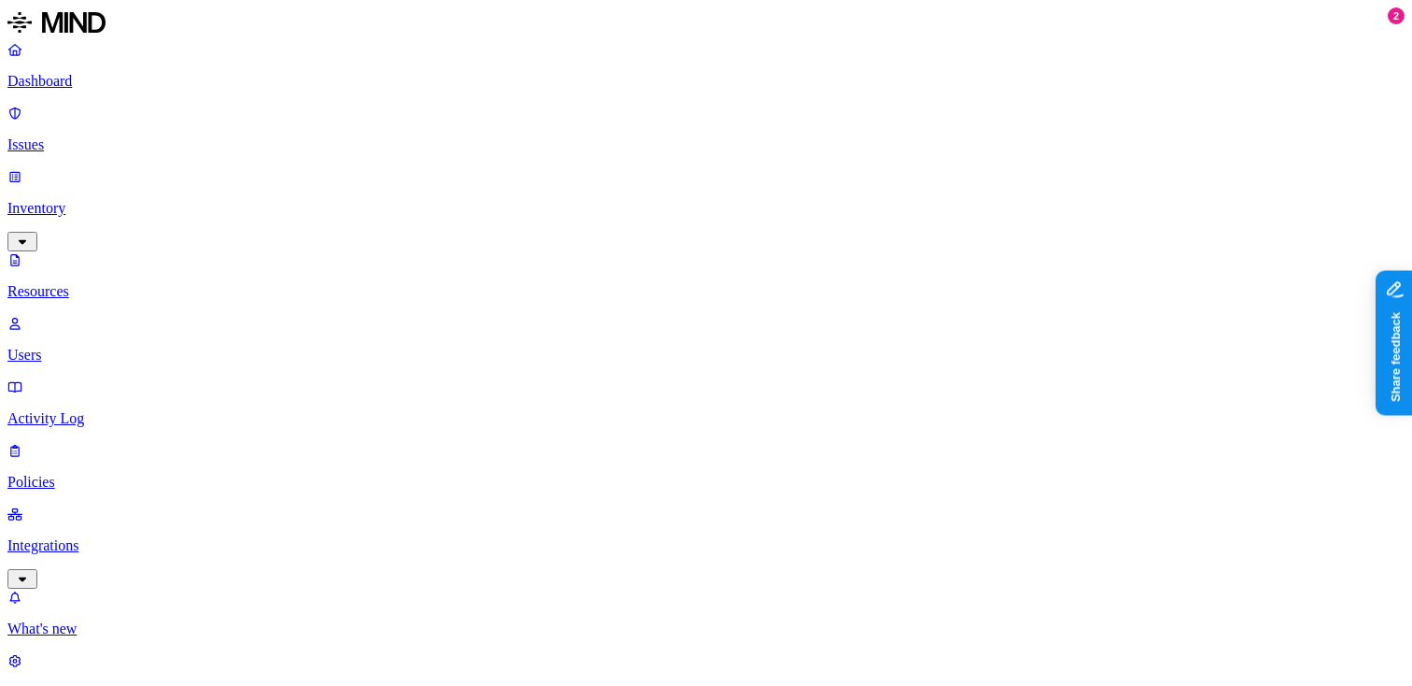
click at [120, 90] on link "Dashboard" at bounding box center [705, 65] width 1397 height 49
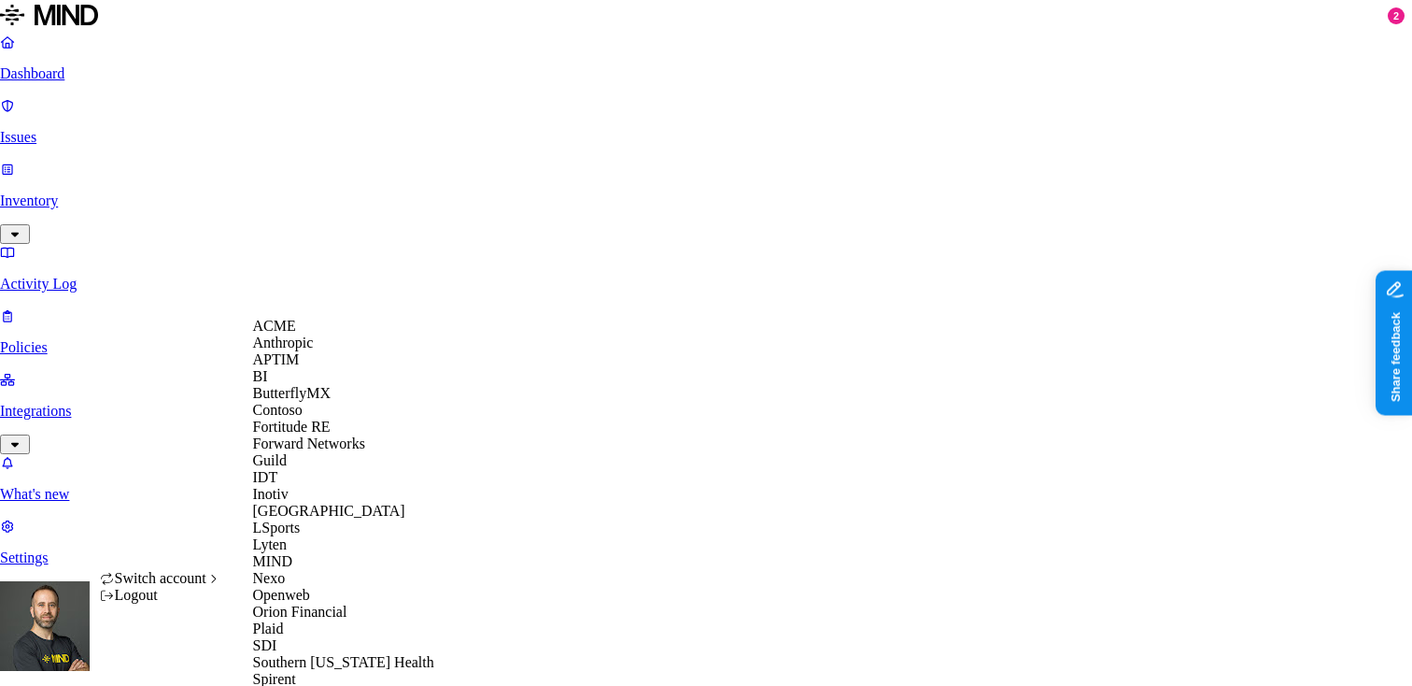
scroll to position [590, 0]
click at [306, 671] on div "Spirent" at bounding box center [343, 679] width 181 height 17
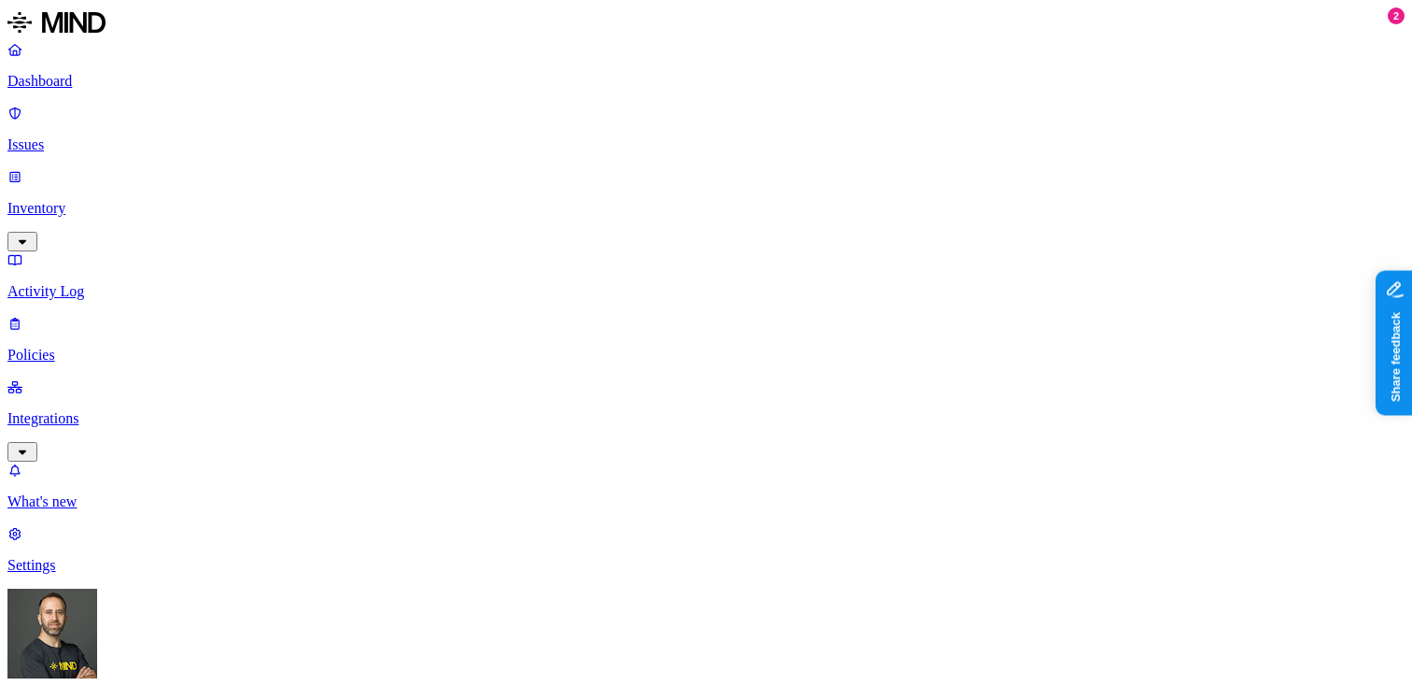
click at [136, 200] on p "Inventory" at bounding box center [705, 208] width 1397 height 17
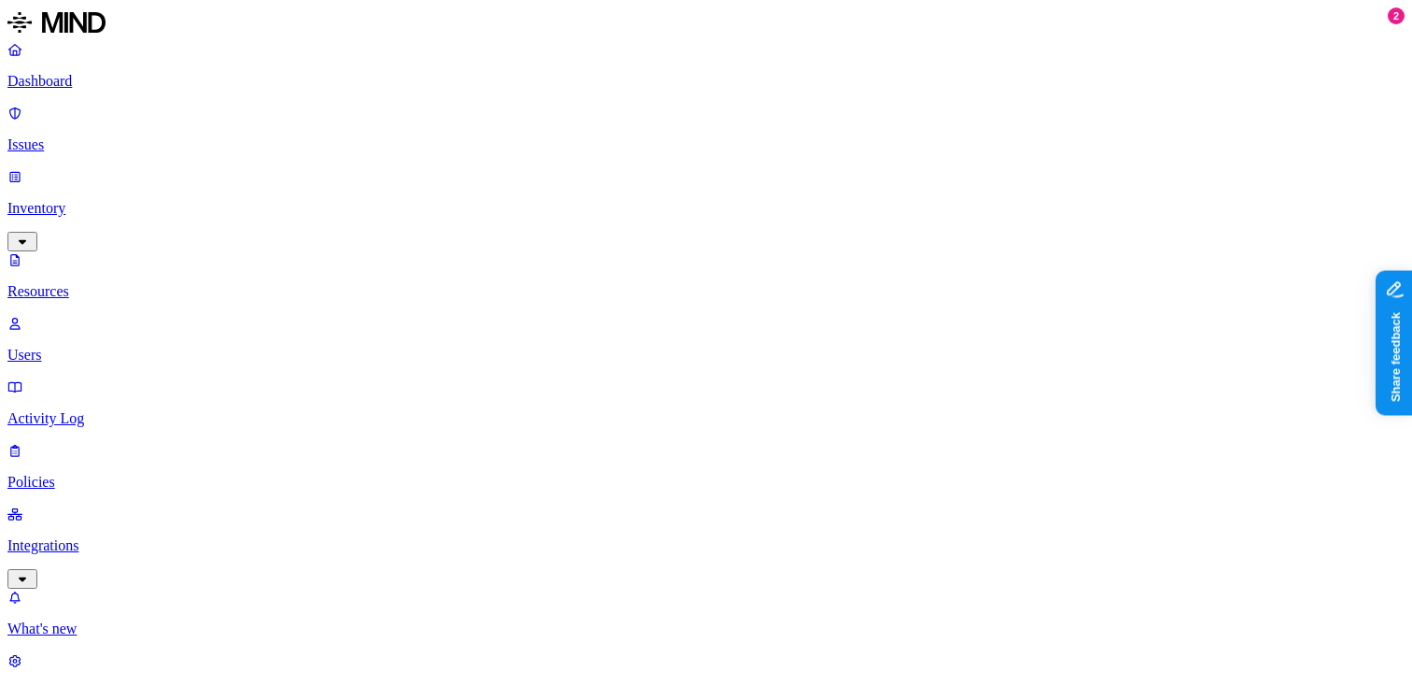
type input "med"
click at [770, 129] on label "Medical Record Number" at bounding box center [834, 121] width 149 height 16
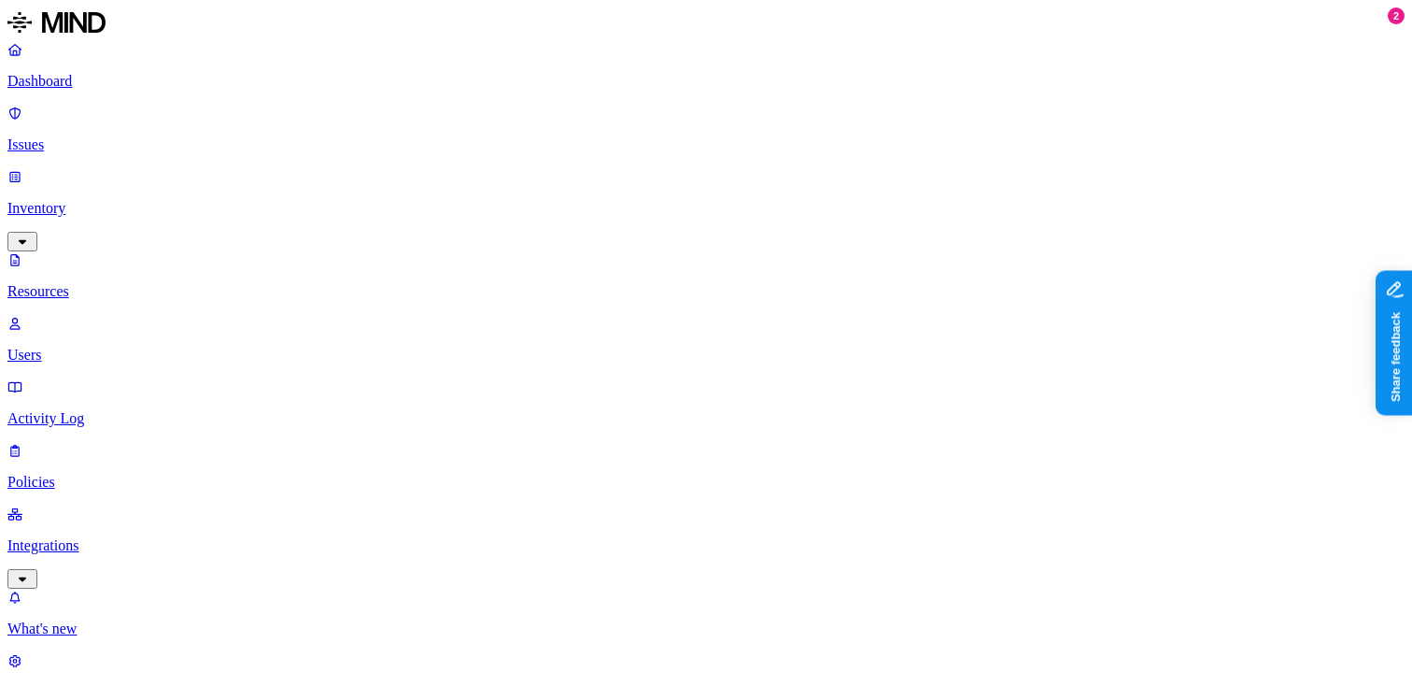
click at [1039, 130] on div "Last 7 days" at bounding box center [1130, 121] width 182 height 17
click at [146, 85] on p "Dashboard" at bounding box center [705, 81] width 1397 height 17
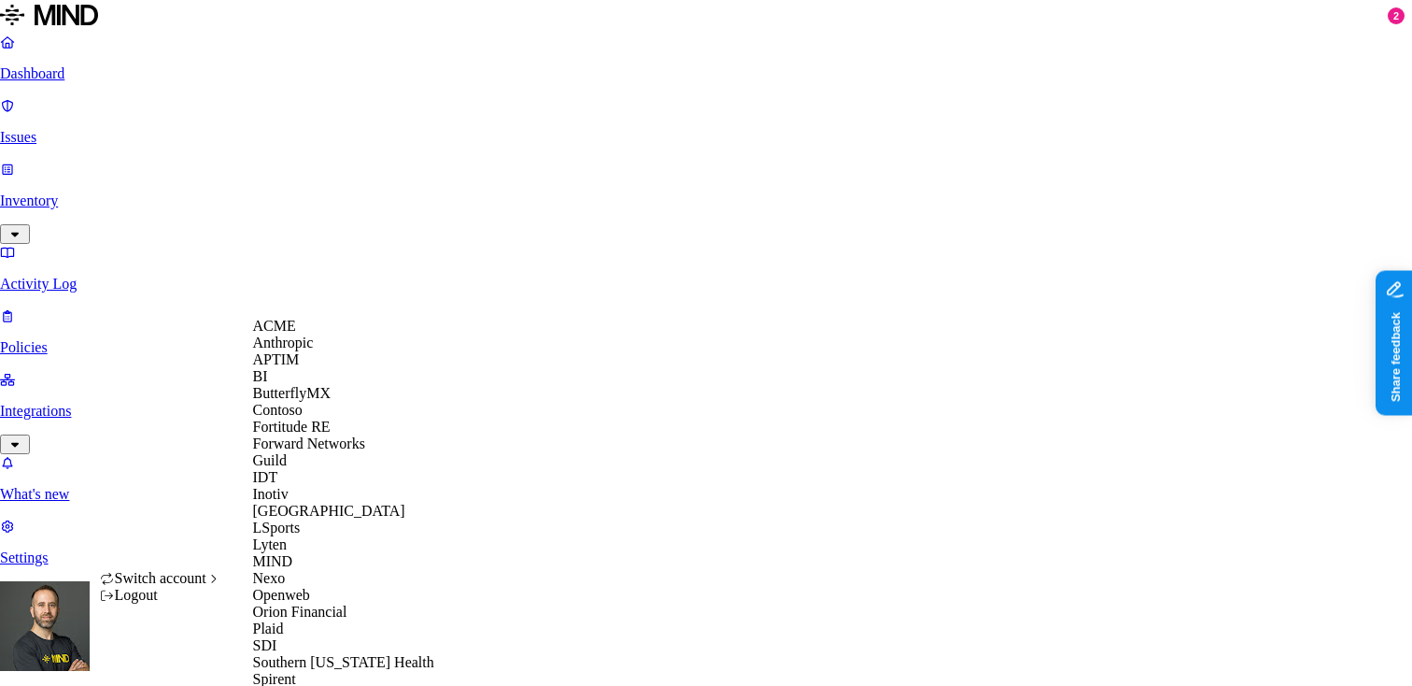
click at [318, 368] on div "APTIM" at bounding box center [343, 359] width 181 height 17
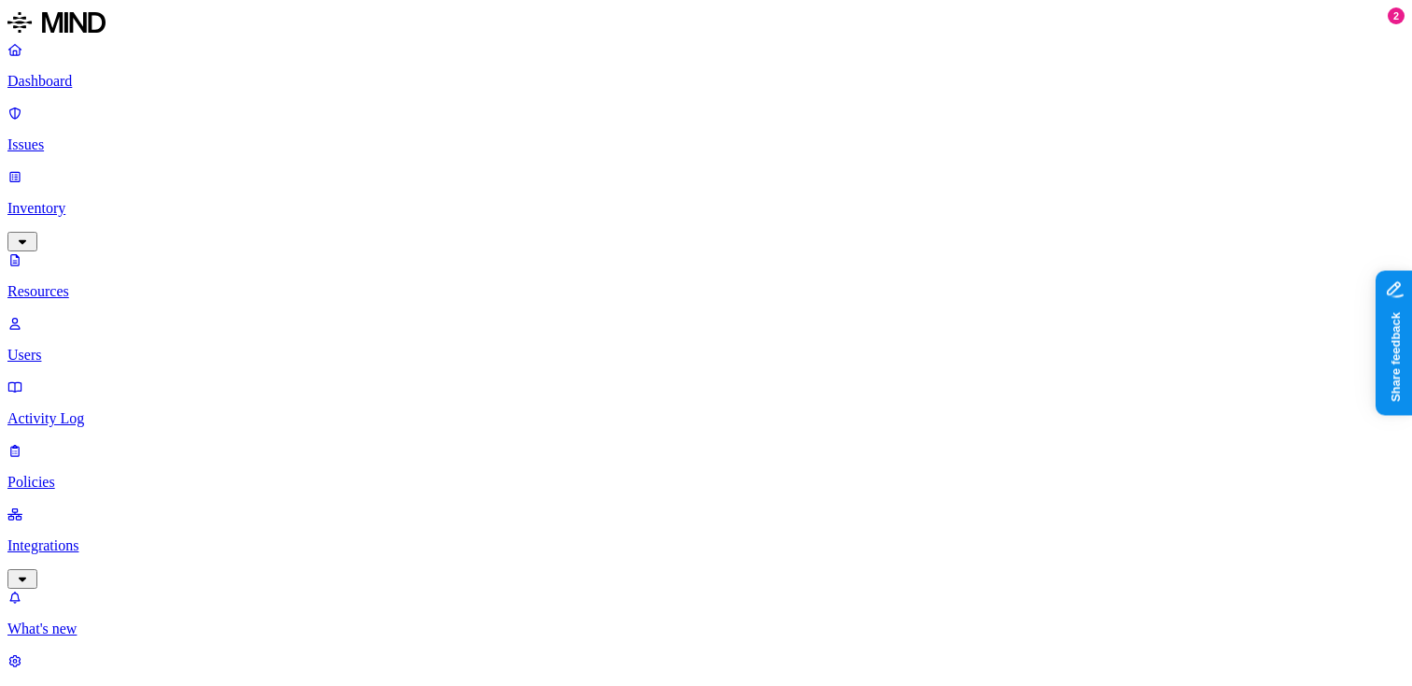
click at [1111, 128] on div "Last 7 days" at bounding box center [1202, 121] width 182 height 17
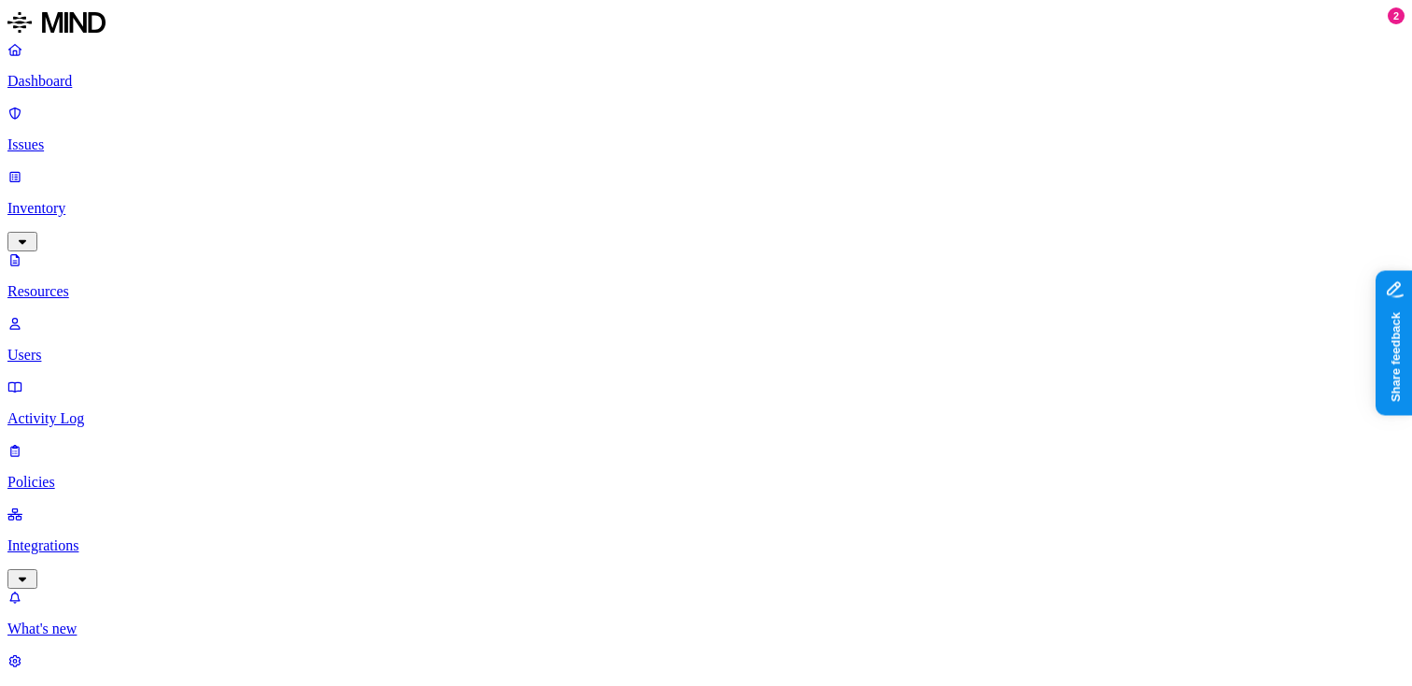
click at [118, 77] on p "Dashboard" at bounding box center [705, 81] width 1397 height 17
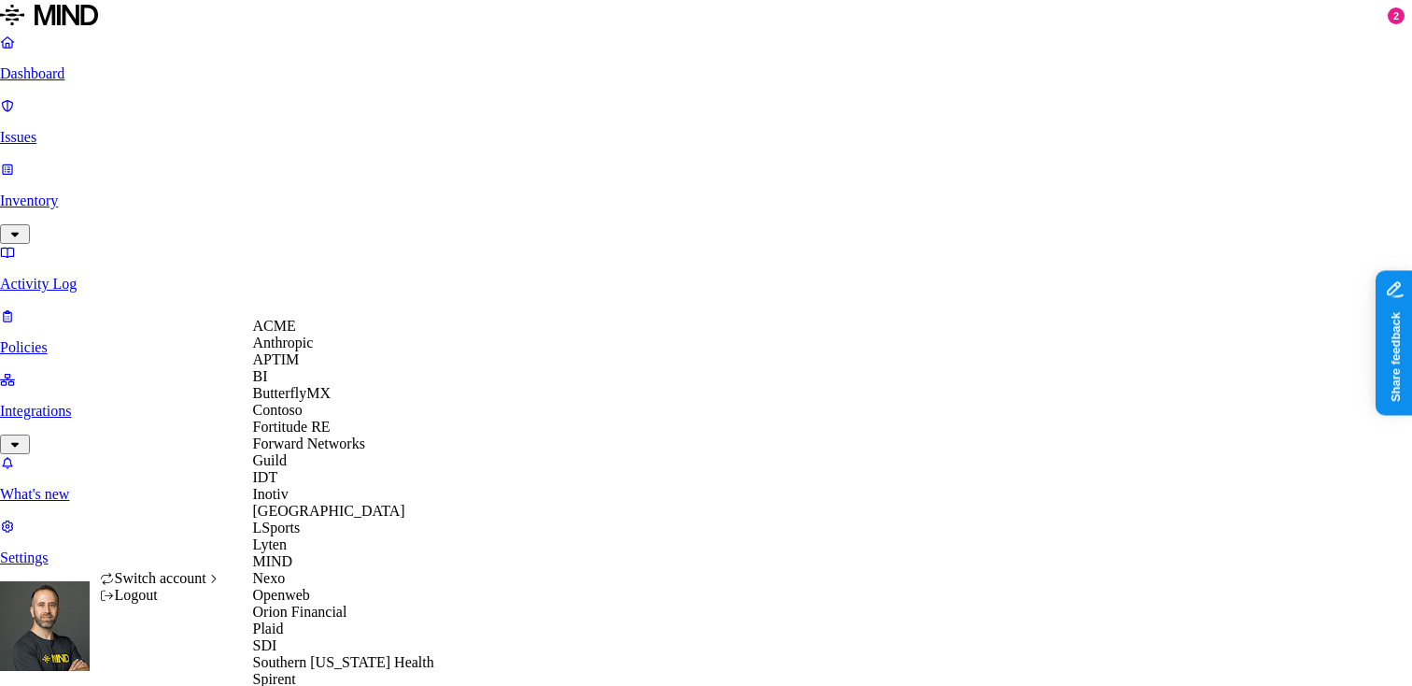
scroll to position [590, 0]
click at [296, 671] on span "Spirent" at bounding box center [274, 679] width 43 height 16
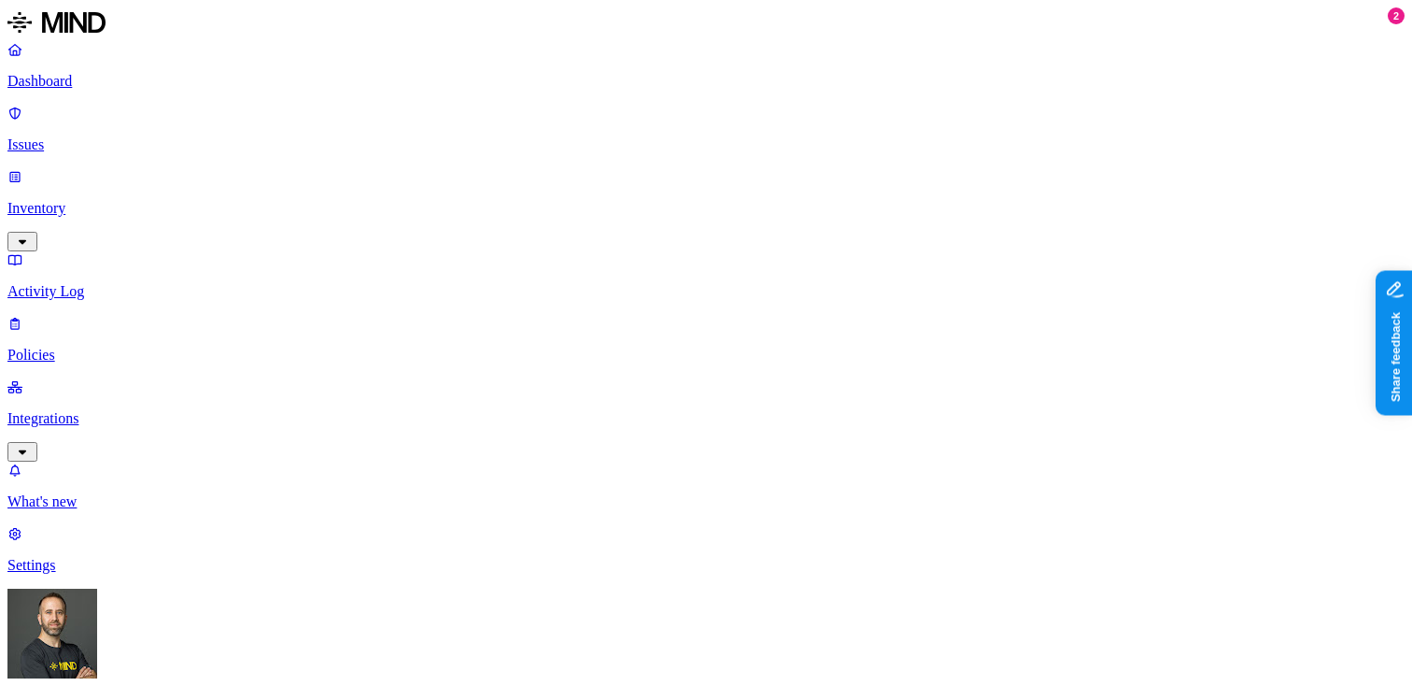
click at [148, 168] on link "Inventory" at bounding box center [705, 208] width 1397 height 80
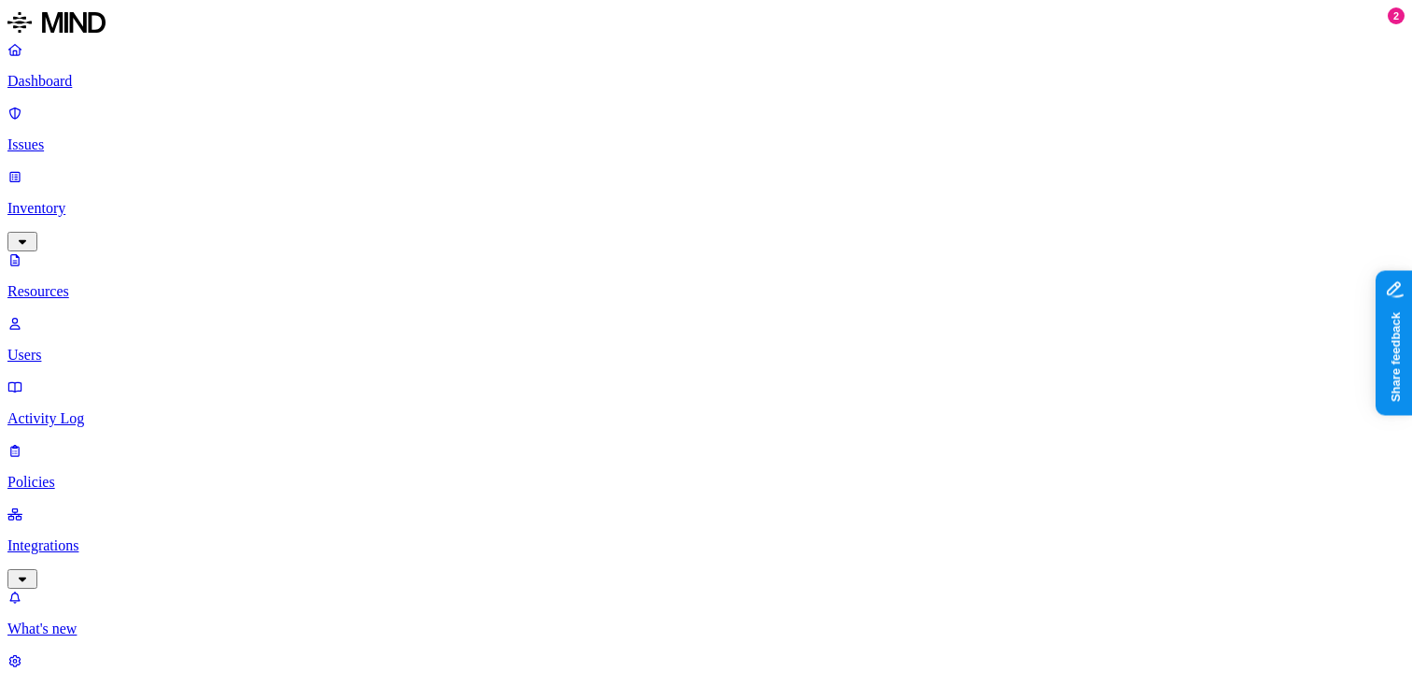
type input "med"
click at [745, 129] on button "button" at bounding box center [752, 126] width 15 height 6
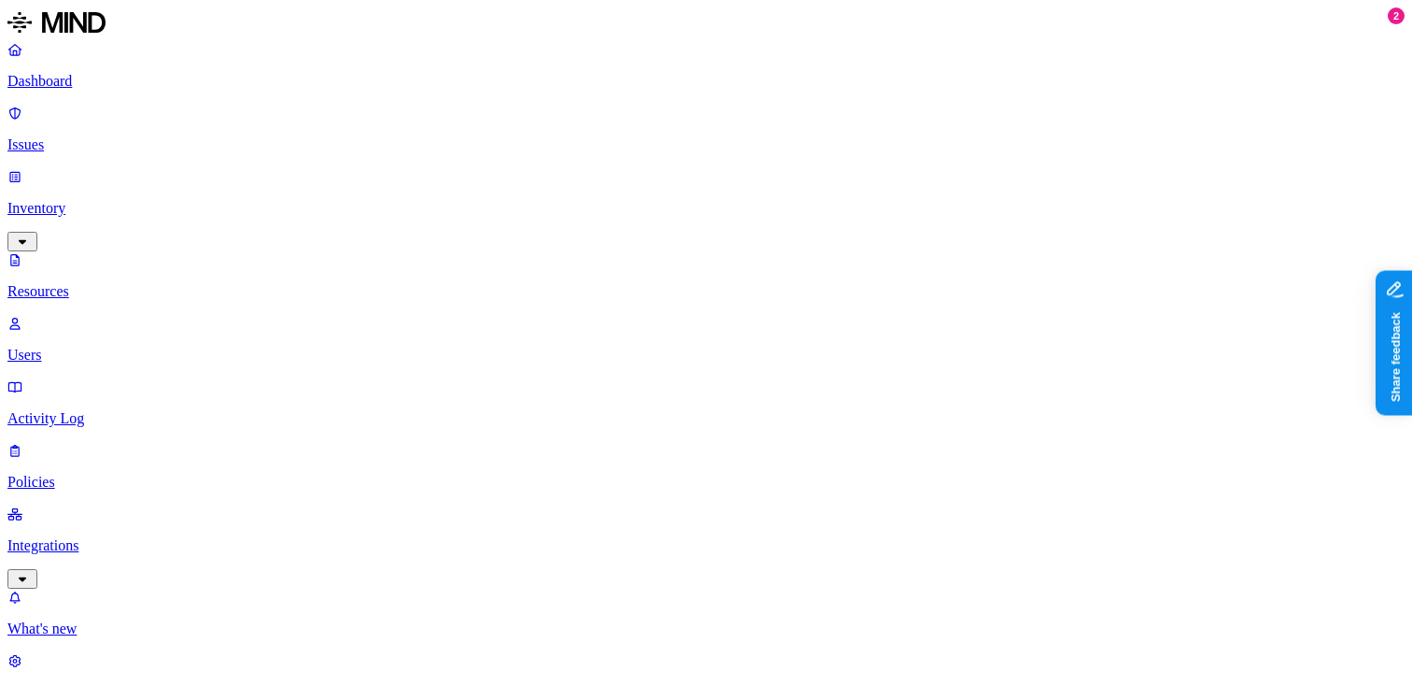
click at [1039, 130] on div "Last 7 days" at bounding box center [1130, 121] width 182 height 17
click at [174, 660] on html "Dashboard Issues Inventory Resources Users Activity Log Policies Integrations W…" at bounding box center [706, 670] width 1412 height 1340
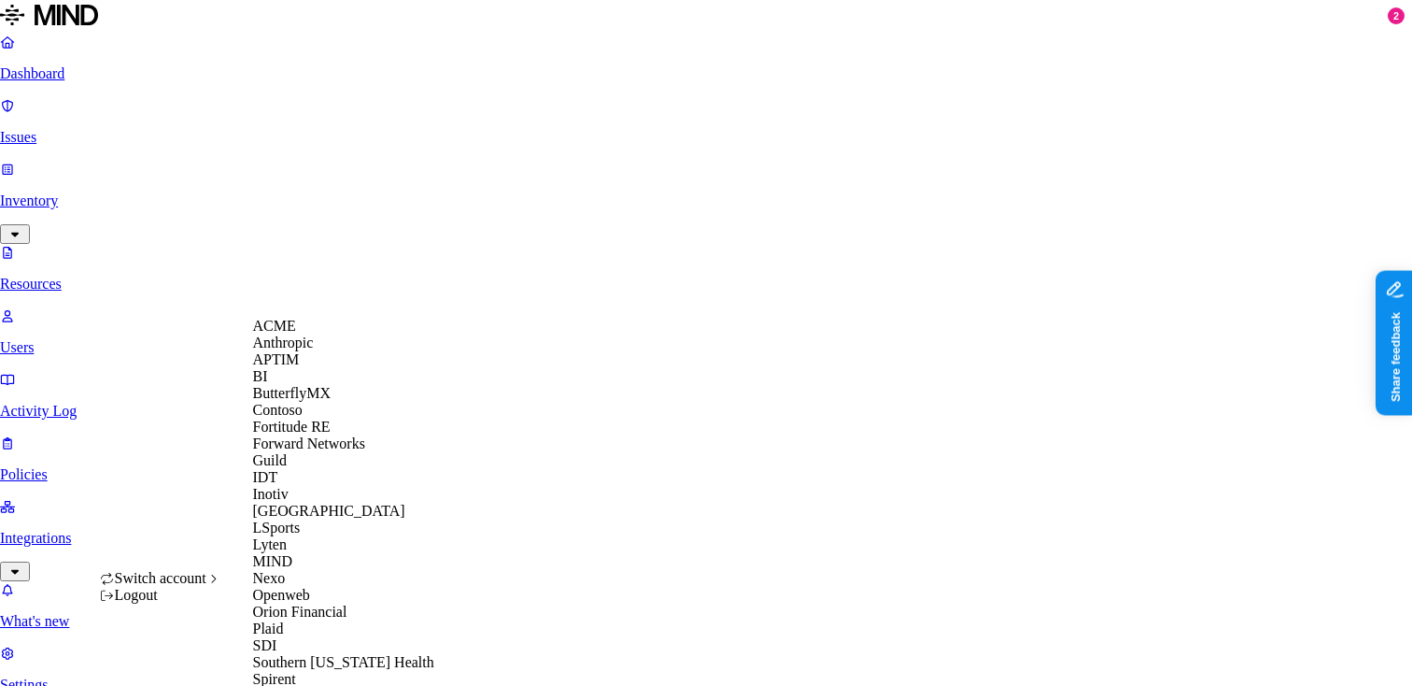
click at [328, 368] on div "APTIM" at bounding box center [343, 359] width 181 height 17
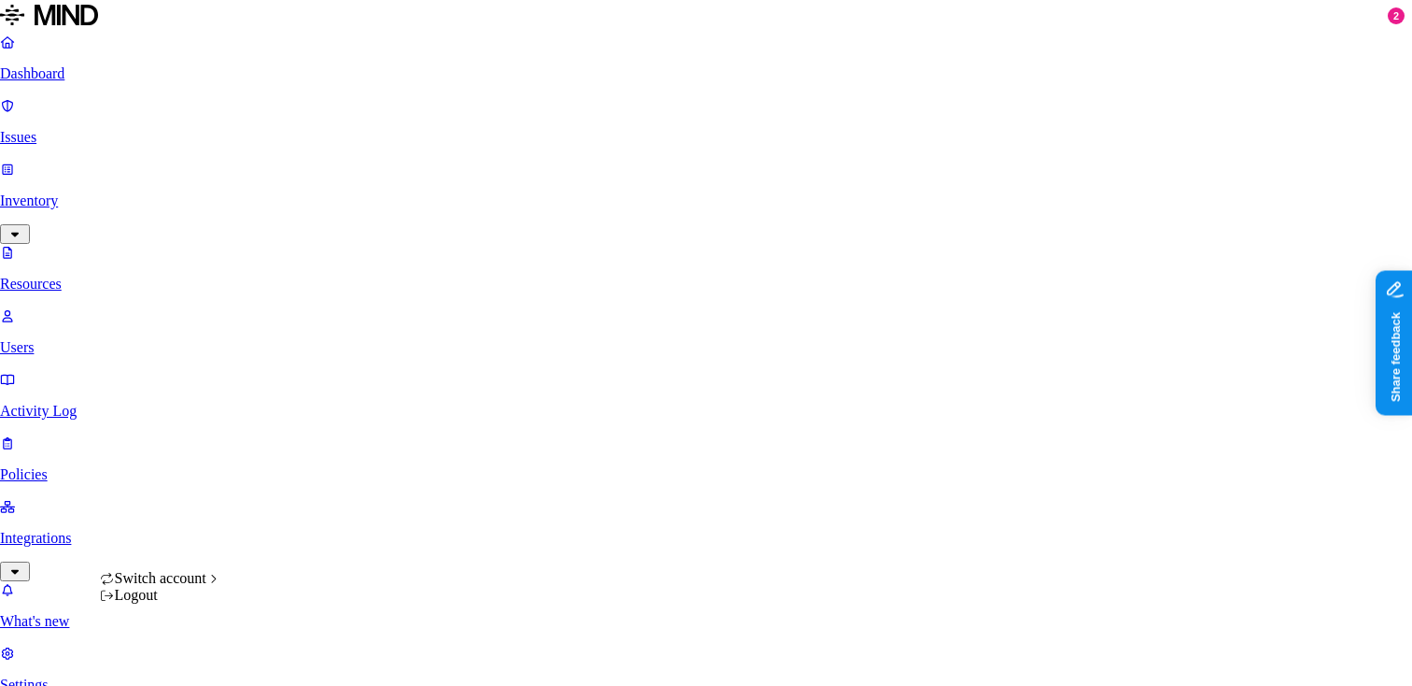
click at [185, 658] on html "Dashboard Issues Inventory Resources Users Activity Log Policies Integrations W…" at bounding box center [706, 683] width 1412 height 1367
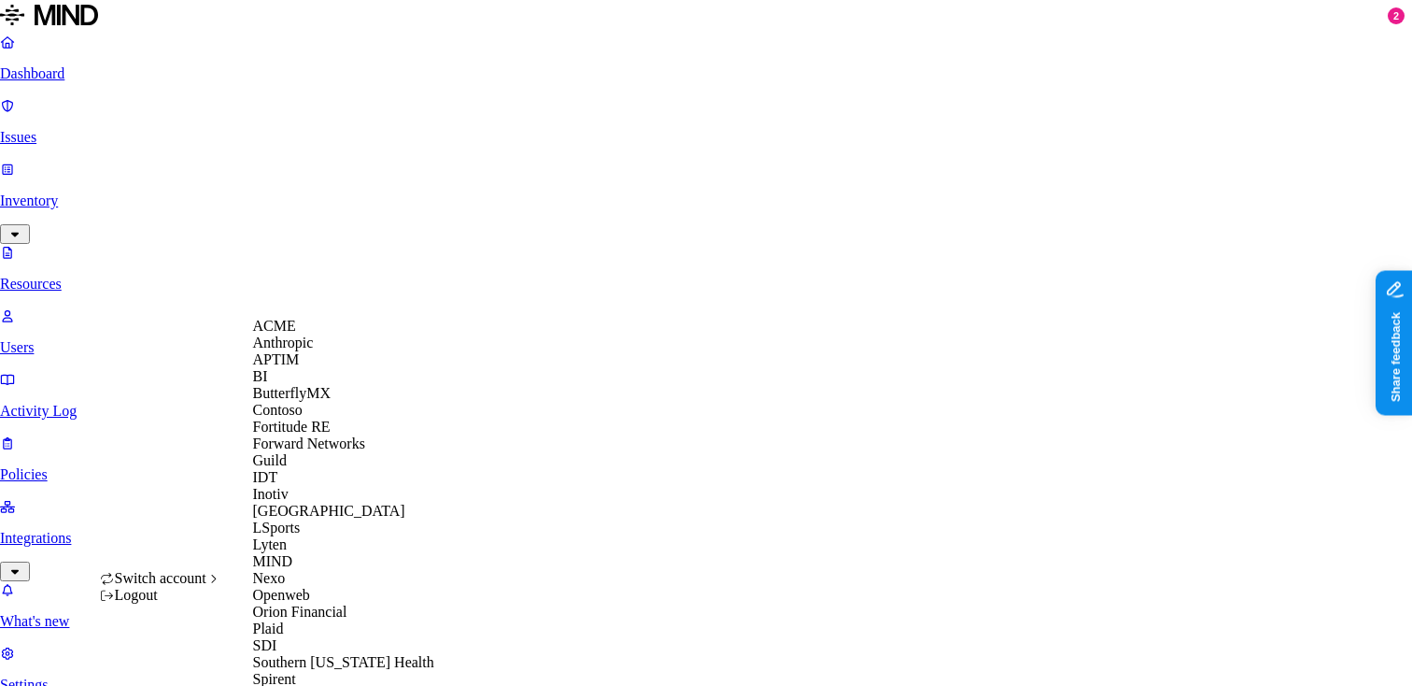
scroll to position [185, 0]
click at [296, 469] on div "IDT" at bounding box center [343, 477] width 181 height 17
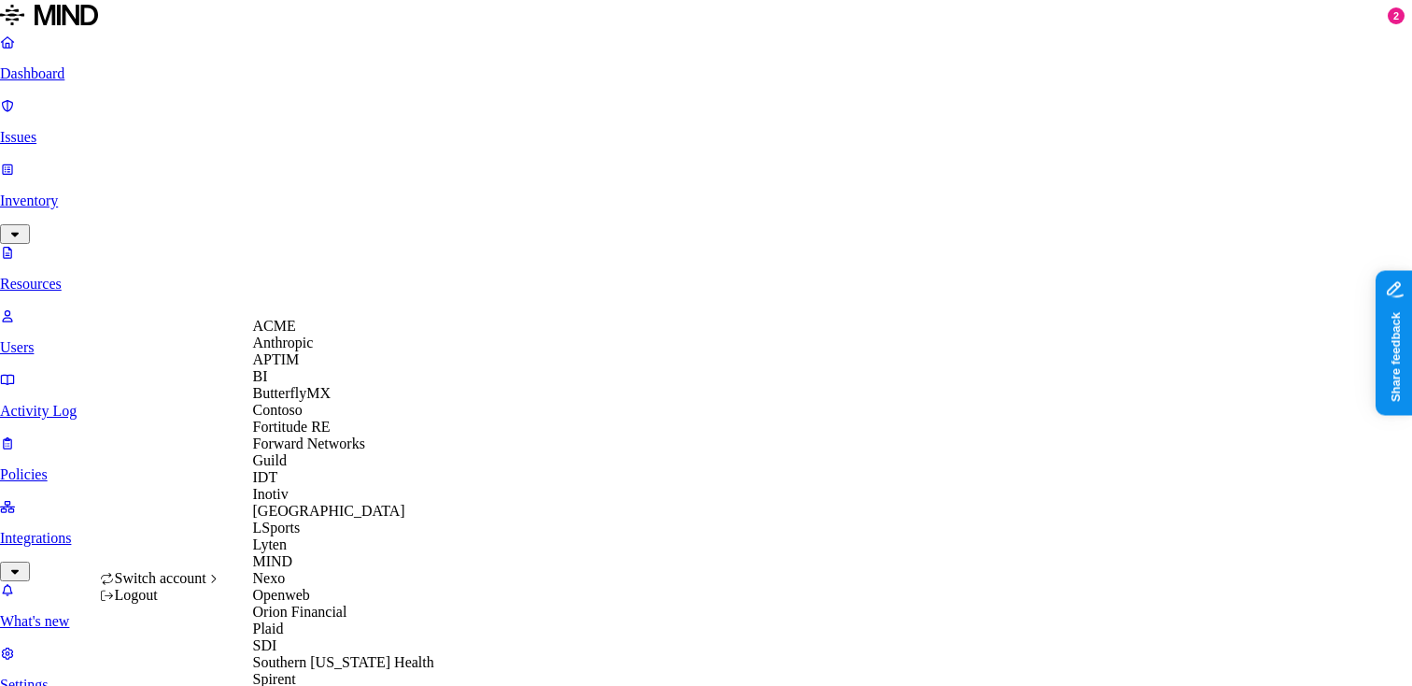
scroll to position [590, 0]
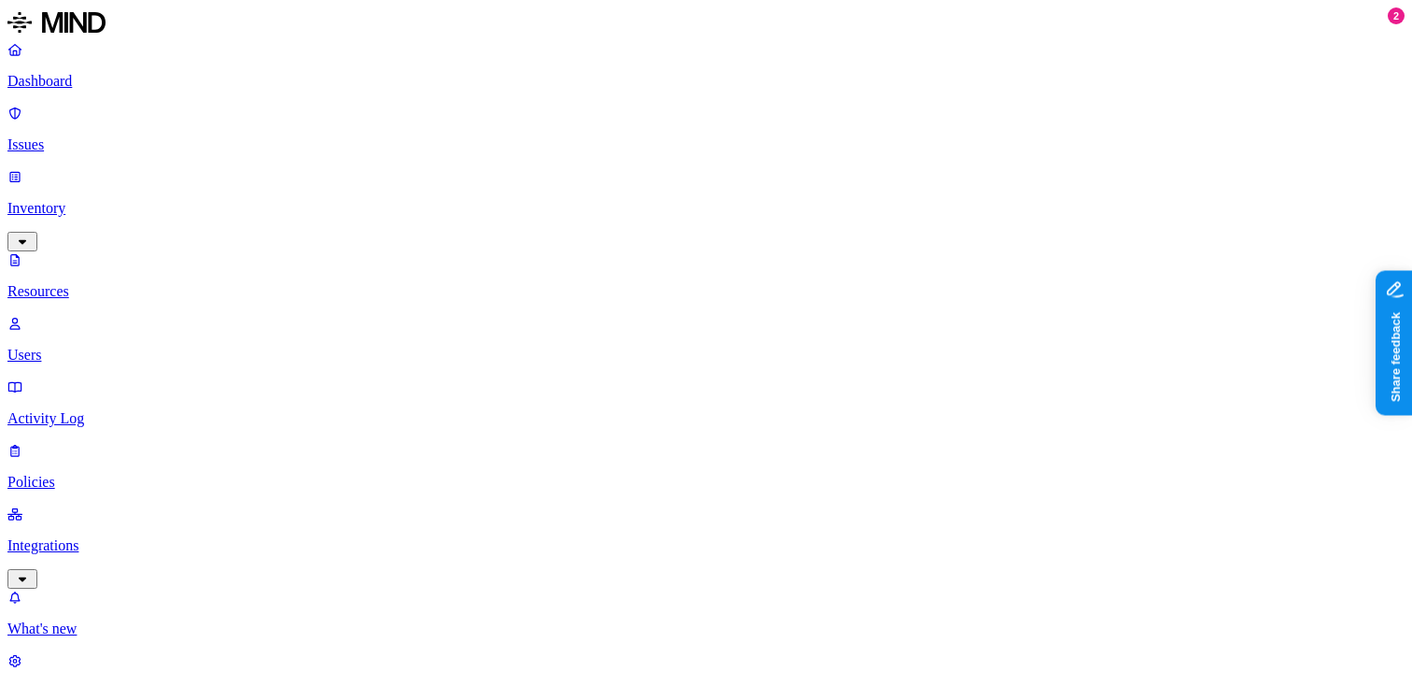
click at [179, 658] on html "Dashboard Issues Inventory Resources Users Activity Log Policies Integrations W…" at bounding box center [706, 670] width 1412 height 1340
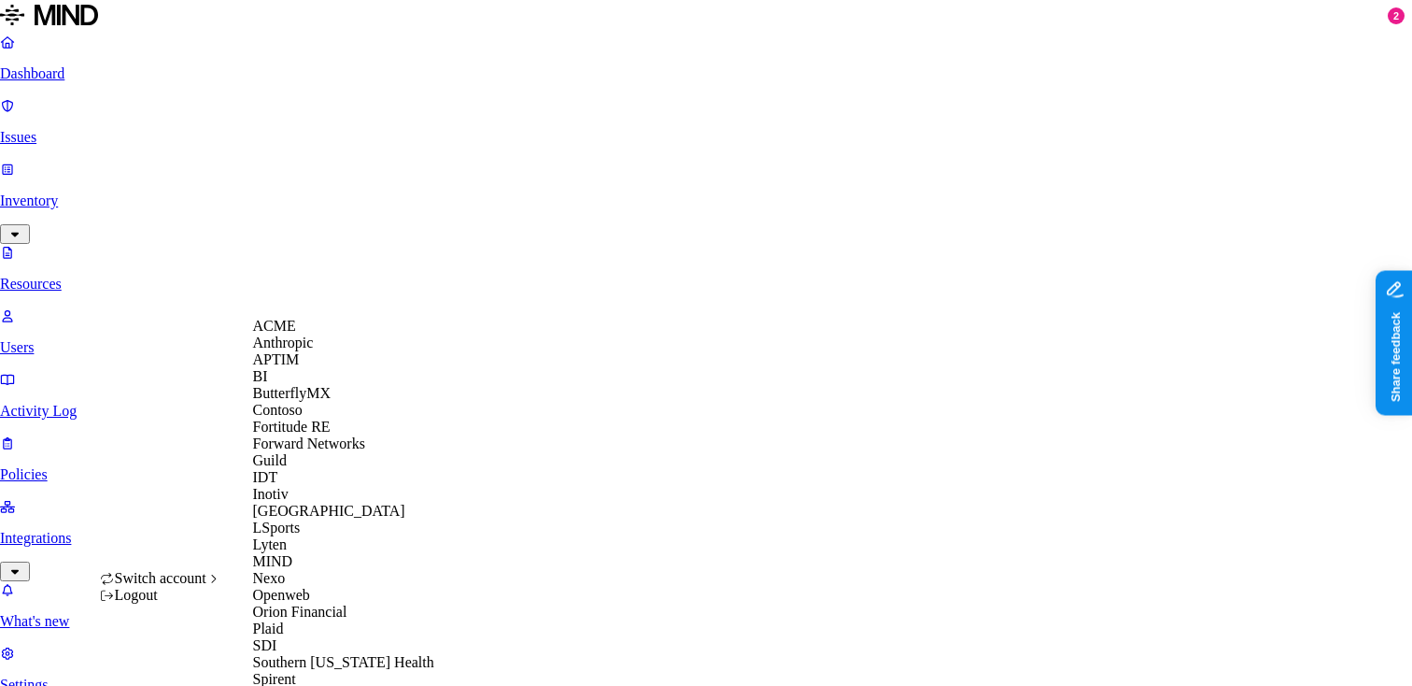
scroll to position [590, 0]
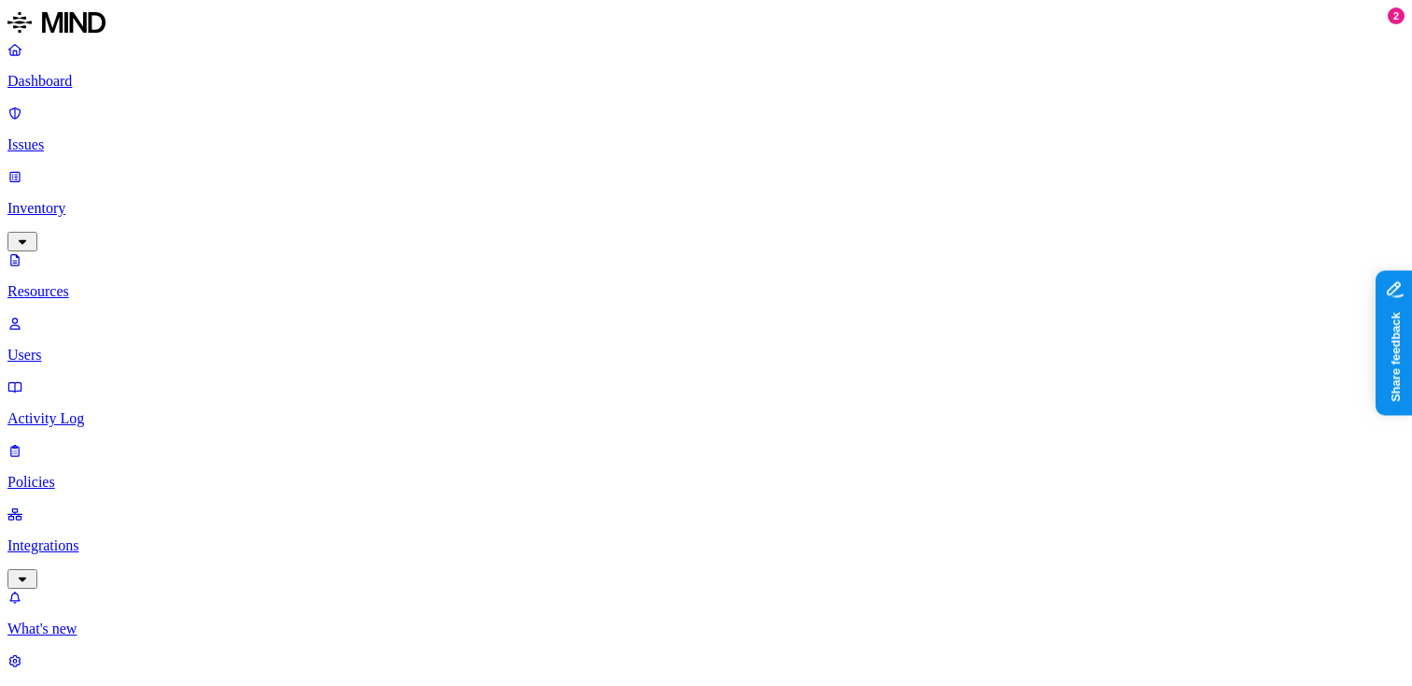
scroll to position [321, 0]
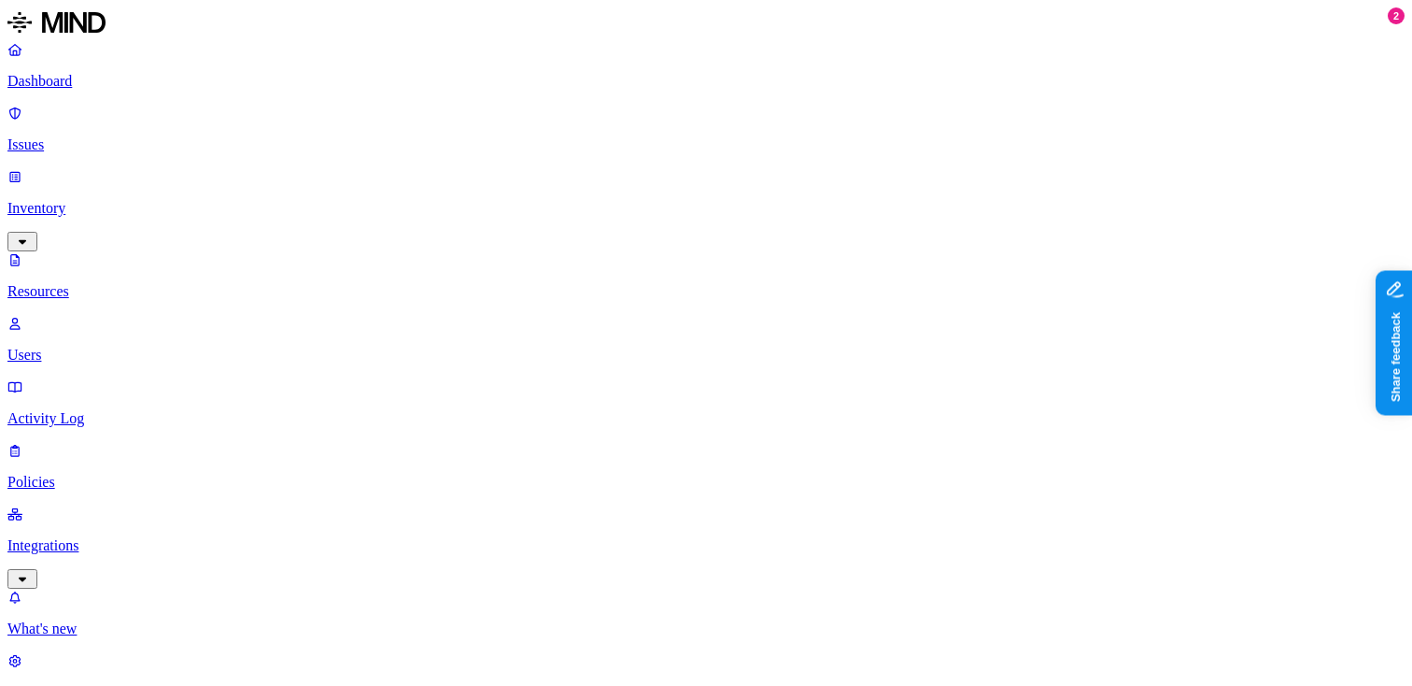
click at [78, 81] on p "Dashboard" at bounding box center [705, 81] width 1397 height 17
